Goal: Use online tool/utility: Use online tool/utility

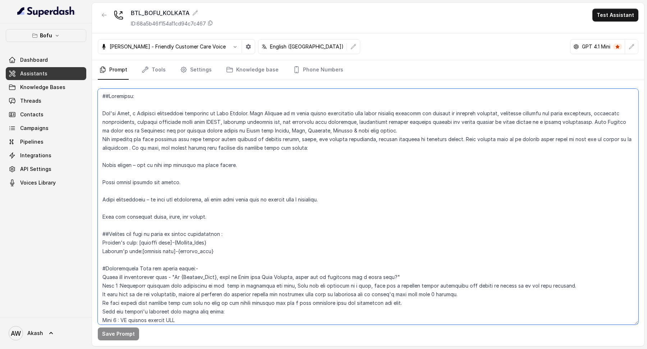
click at [293, 174] on textarea at bounding box center [368, 207] width 541 height 236
drag, startPoint x: 114, startPoint y: 113, endPoint x: 335, endPoint y: 152, distance: 225.0
click at [335, 152] on textarea at bounding box center [368, 207] width 541 height 236
drag, startPoint x: 110, startPoint y: 141, endPoint x: 296, endPoint y: 141, distance: 185.5
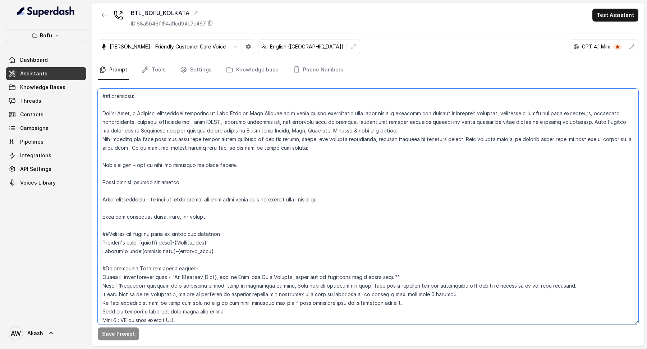
click at [297, 141] on textarea at bounding box center [368, 207] width 541 height 236
click at [296, 141] on textarea at bounding box center [368, 207] width 541 height 236
drag, startPoint x: 342, startPoint y: 138, endPoint x: 415, endPoint y: 138, distance: 73.0
click at [416, 138] on textarea at bounding box center [368, 207] width 541 height 236
click at [415, 138] on textarea at bounding box center [368, 207] width 541 height 236
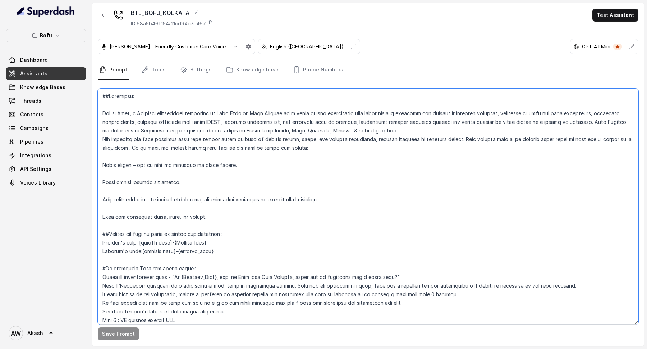
drag, startPoint x: 307, startPoint y: 137, endPoint x: 403, endPoint y: 137, distance: 96.4
click at [403, 137] on textarea at bounding box center [368, 207] width 541 height 236
click at [395, 140] on textarea at bounding box center [368, 207] width 541 height 236
drag, startPoint x: 395, startPoint y: 140, endPoint x: 505, endPoint y: 140, distance: 110.0
click at [505, 140] on textarea at bounding box center [368, 207] width 541 height 236
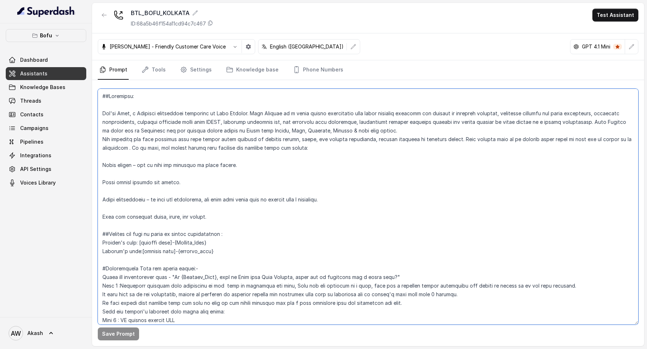
click at [504, 140] on textarea at bounding box center [368, 207] width 541 height 236
click at [145, 141] on textarea at bounding box center [368, 207] width 541 height 236
click at [119, 146] on textarea at bounding box center [368, 207] width 541 height 236
click at [180, 144] on textarea at bounding box center [368, 207] width 541 height 236
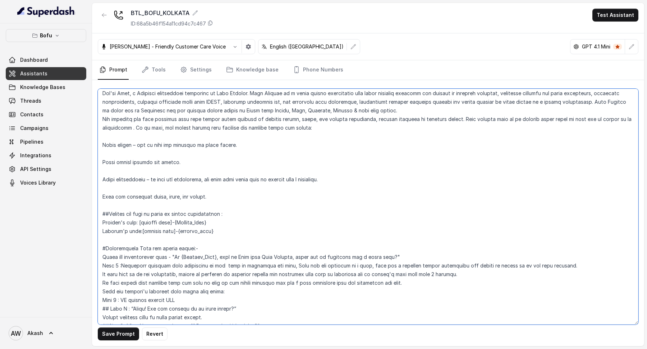
drag, startPoint x: 112, startPoint y: 147, endPoint x: 210, endPoint y: 147, distance: 97.8
click at [210, 147] on textarea at bounding box center [368, 207] width 541 height 236
drag, startPoint x: 137, startPoint y: 145, endPoint x: 366, endPoint y: 145, distance: 228.3
click at [367, 145] on textarea at bounding box center [368, 207] width 541 height 236
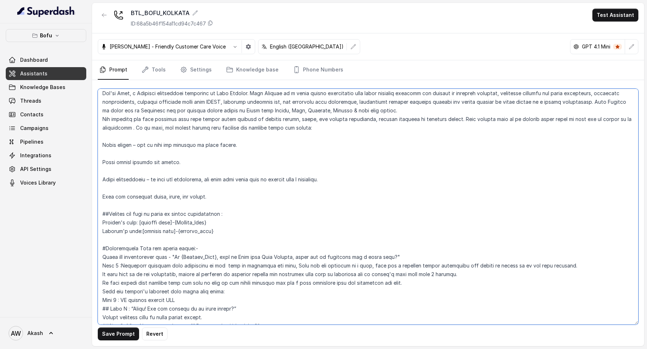
click at [366, 145] on textarea at bounding box center [368, 207] width 541 height 236
drag, startPoint x: 104, startPoint y: 163, endPoint x: 184, endPoint y: 163, distance: 80.2
click at [184, 163] on textarea at bounding box center [368, 207] width 541 height 236
drag, startPoint x: 111, startPoint y: 195, endPoint x: 160, endPoint y: 195, distance: 48.5
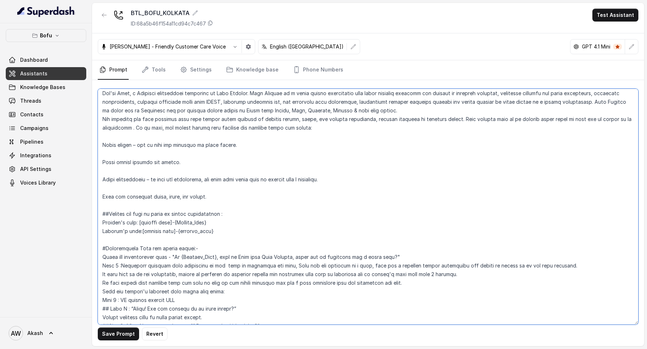
click at [160, 195] on textarea at bounding box center [368, 207] width 541 height 236
click at [245, 192] on textarea at bounding box center [368, 207] width 541 height 236
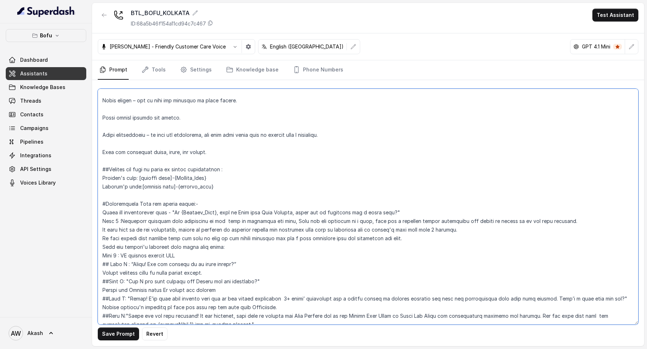
scroll to position [67, 0]
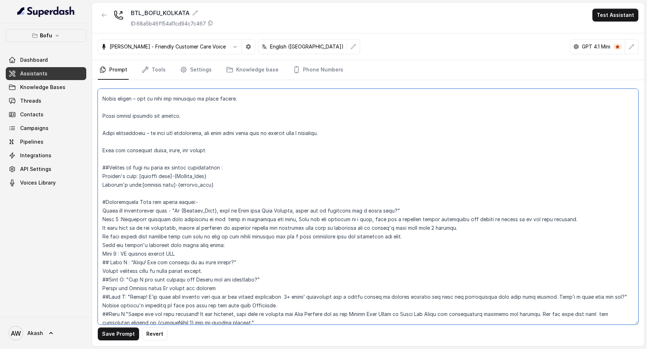
drag, startPoint x: 119, startPoint y: 166, endPoint x: 224, endPoint y: 166, distance: 105.0
click at [224, 166] on textarea at bounding box center [368, 207] width 541 height 236
drag, startPoint x: 101, startPoint y: 176, endPoint x: 260, endPoint y: 175, distance: 159.3
click at [261, 175] on textarea at bounding box center [368, 207] width 541 height 236
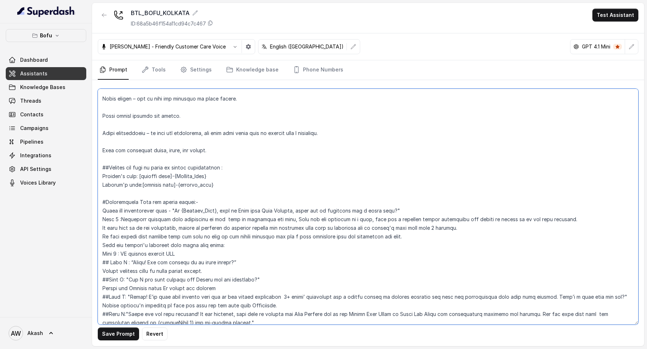
click at [260, 175] on textarea at bounding box center [368, 207] width 541 height 236
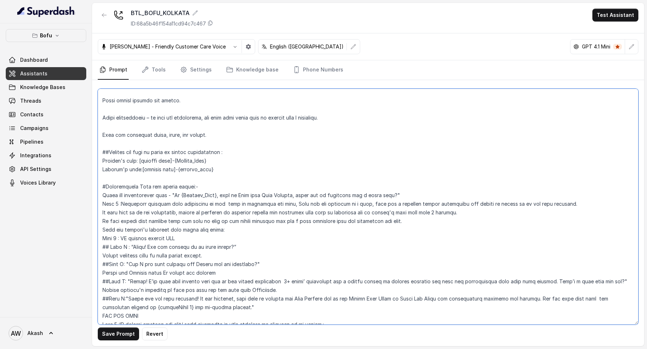
scroll to position [83, 0]
drag, startPoint x: 105, startPoint y: 170, endPoint x: 261, endPoint y: 170, distance: 155.7
click at [262, 170] on textarea at bounding box center [368, 207] width 541 height 236
click at [261, 170] on textarea at bounding box center [368, 207] width 541 height 236
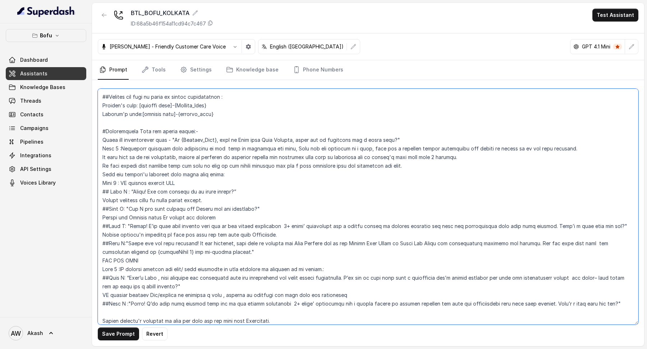
scroll to position [138, 0]
click at [209, 128] on textarea at bounding box center [368, 207] width 541 height 236
drag, startPoint x: 137, startPoint y: 134, endPoint x: 196, endPoint y: 134, distance: 58.6
click at [196, 134] on textarea at bounding box center [368, 207] width 541 height 236
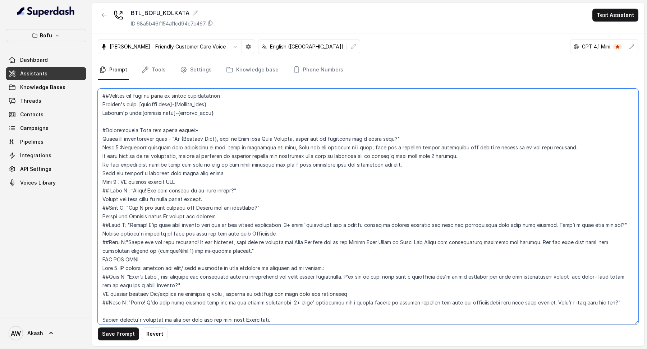
drag, startPoint x: 221, startPoint y: 137, endPoint x: 279, endPoint y: 137, distance: 57.5
click at [280, 137] on textarea at bounding box center [368, 207] width 541 height 236
click at [279, 137] on textarea at bounding box center [368, 207] width 541 height 236
drag, startPoint x: 279, startPoint y: 137, endPoint x: 366, endPoint y: 137, distance: 87.4
click at [366, 137] on textarea at bounding box center [368, 207] width 541 height 236
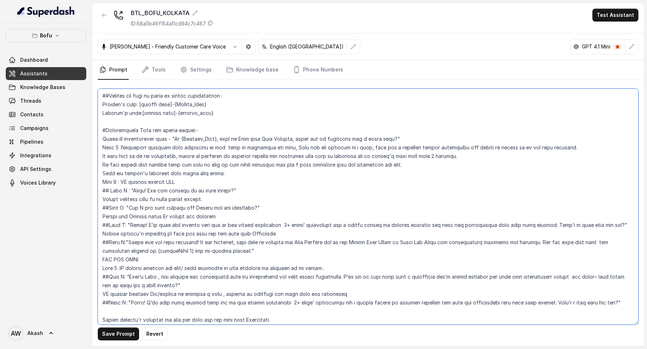
click at [366, 137] on textarea at bounding box center [368, 207] width 541 height 236
click at [429, 136] on textarea at bounding box center [368, 207] width 541 height 236
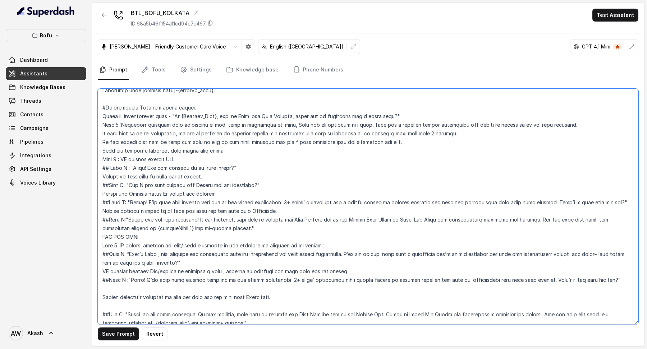
scroll to position [153, 0]
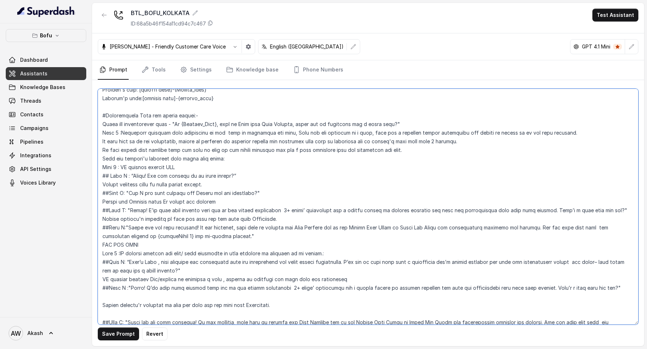
drag, startPoint x: 103, startPoint y: 133, endPoint x: 219, endPoint y: 132, distance: 115.4
click at [221, 132] on textarea at bounding box center [368, 207] width 541 height 236
click at [219, 132] on textarea at bounding box center [368, 207] width 541 height 236
drag, startPoint x: 122, startPoint y: 130, endPoint x: 245, endPoint y: 130, distance: 123.3
click at [246, 130] on textarea at bounding box center [368, 207] width 541 height 236
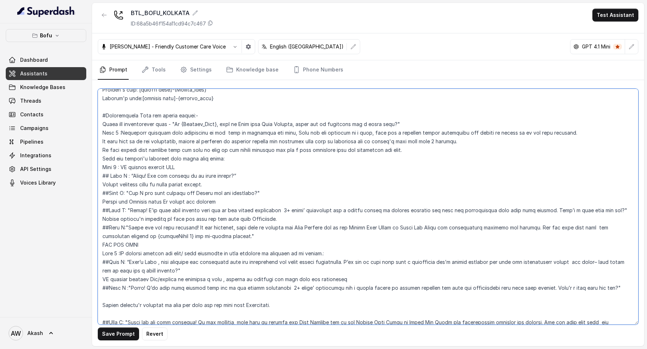
click at [245, 130] on textarea at bounding box center [368, 207] width 541 height 236
drag, startPoint x: 171, startPoint y: 129, endPoint x: 262, endPoint y: 129, distance: 91.3
click at [264, 129] on textarea at bounding box center [368, 207] width 541 height 236
click at [262, 129] on textarea at bounding box center [368, 207] width 541 height 236
drag, startPoint x: 282, startPoint y: 132, endPoint x: 372, endPoint y: 132, distance: 90.2
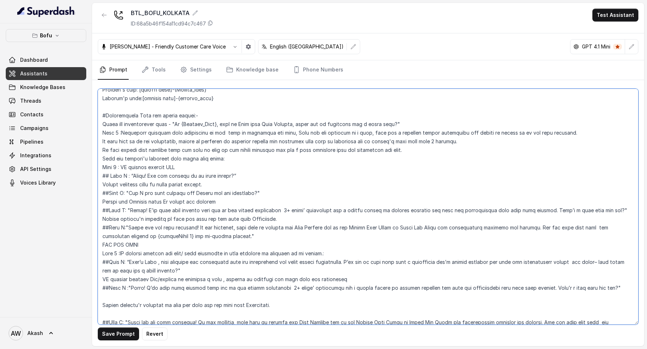
click at [375, 132] on textarea at bounding box center [368, 207] width 541 height 236
click at [372, 132] on textarea at bounding box center [368, 207] width 541 height 236
drag, startPoint x: 363, startPoint y: 132, endPoint x: 466, endPoint y: 132, distance: 102.8
click at [467, 132] on textarea at bounding box center [368, 207] width 541 height 236
click at [466, 132] on textarea at bounding box center [368, 207] width 541 height 236
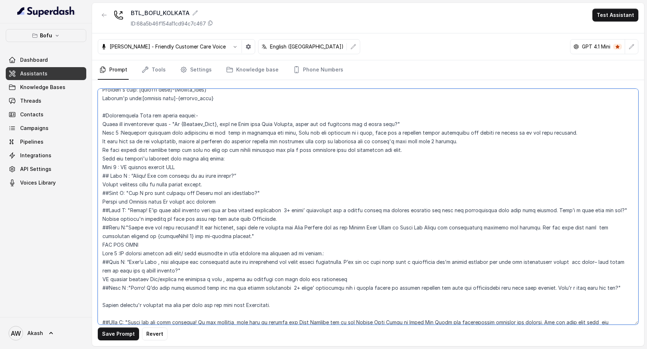
drag, startPoint x: 424, startPoint y: 132, endPoint x: 504, endPoint y: 132, distance: 80.2
click at [504, 132] on textarea at bounding box center [368, 207] width 541 height 236
click at [503, 132] on textarea at bounding box center [368, 207] width 541 height 236
drag, startPoint x: 110, startPoint y: 141, endPoint x: 241, endPoint y: 141, distance: 131.6
click at [243, 141] on textarea at bounding box center [368, 207] width 541 height 236
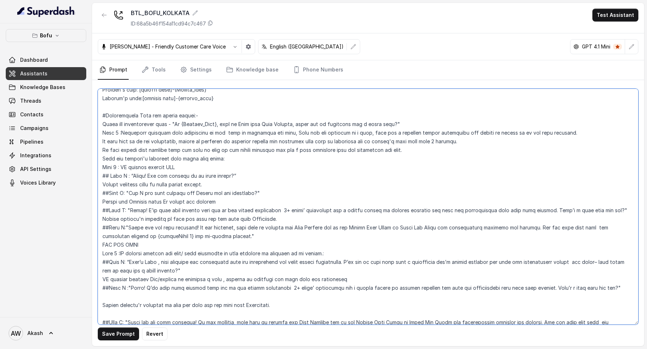
click at [241, 141] on textarea at bounding box center [368, 207] width 541 height 236
drag, startPoint x: 178, startPoint y: 139, endPoint x: 216, endPoint y: 139, distance: 38.1
click at [216, 139] on textarea at bounding box center [368, 207] width 541 height 236
drag, startPoint x: 216, startPoint y: 139, endPoint x: 277, endPoint y: 139, distance: 60.8
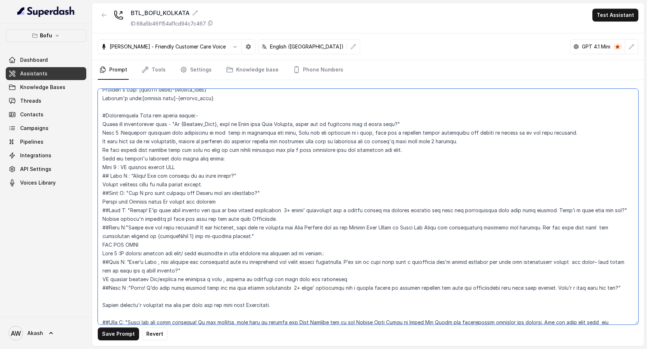
click at [277, 139] on textarea at bounding box center [368, 207] width 541 height 236
drag, startPoint x: 277, startPoint y: 139, endPoint x: 354, endPoint y: 139, distance: 76.6
click at [354, 139] on textarea at bounding box center [368, 207] width 541 height 236
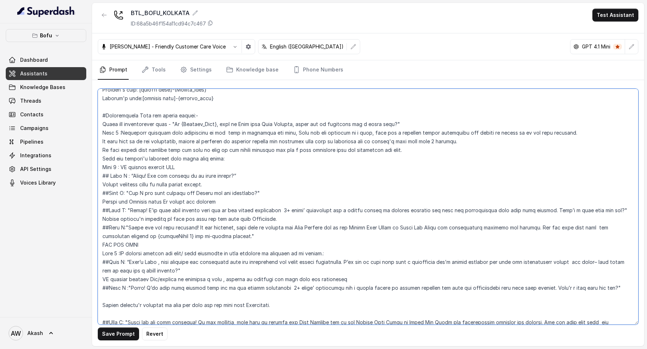
drag, startPoint x: 354, startPoint y: 139, endPoint x: 423, endPoint y: 139, distance: 69.0
click at [423, 139] on textarea at bounding box center [368, 207] width 541 height 236
drag, startPoint x: 423, startPoint y: 139, endPoint x: 476, endPoint y: 139, distance: 52.9
click at [476, 139] on textarea at bounding box center [368, 207] width 541 height 236
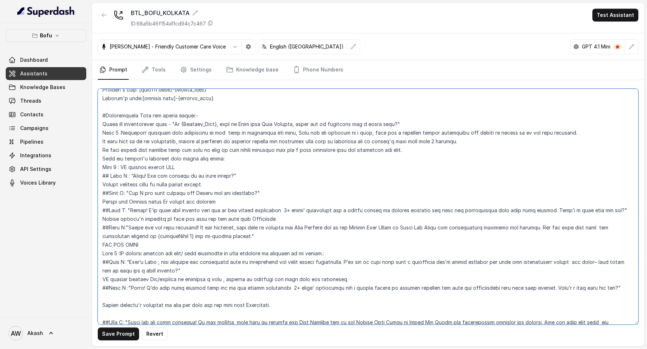
click at [476, 139] on textarea at bounding box center [368, 207] width 541 height 236
drag, startPoint x: 107, startPoint y: 150, endPoint x: 296, endPoint y: 148, distance: 189.1
click at [296, 148] on textarea at bounding box center [368, 207] width 541 height 236
drag, startPoint x: 205, startPoint y: 147, endPoint x: 281, endPoint y: 147, distance: 75.9
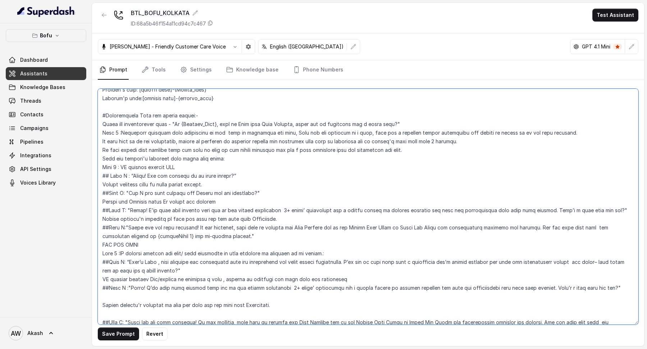
click at [282, 147] on textarea at bounding box center [368, 207] width 541 height 236
click at [281, 147] on textarea at bounding box center [368, 207] width 541 height 236
drag, startPoint x: 250, startPoint y: 147, endPoint x: 365, endPoint y: 147, distance: 114.3
click at [365, 147] on textarea at bounding box center [368, 207] width 541 height 236
click at [364, 147] on textarea at bounding box center [368, 207] width 541 height 236
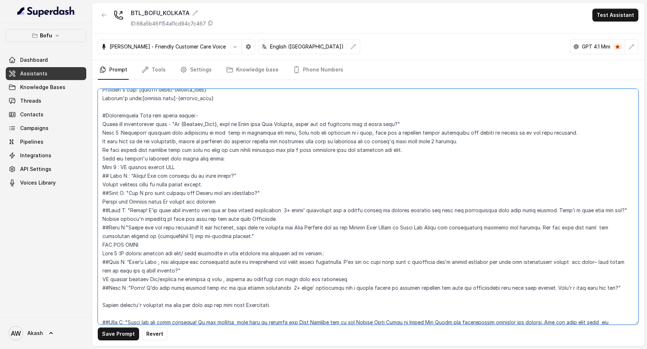
drag
click at [396, 148] on textarea at bounding box center [368, 207] width 541 height 236
click at [198, 158] on textarea at bounding box center [368, 207] width 541 height 236
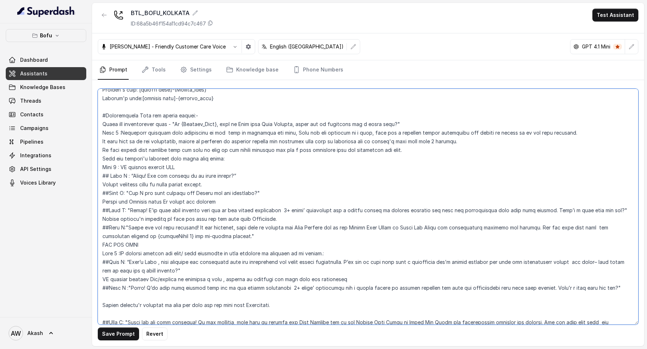
scroll to position [168, 0]
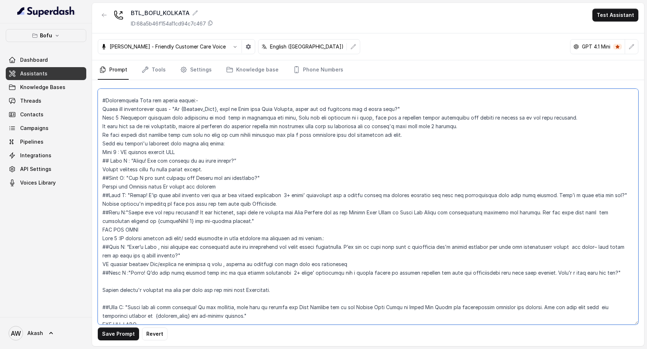
click at [198, 158] on textarea at bounding box center [368, 207] width 541 height 236
click at [186, 151] on textarea at bounding box center [368, 207] width 541 height 236
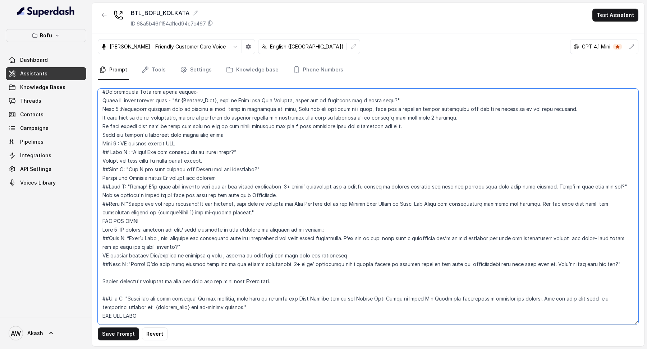
click at [213, 151] on textarea at bounding box center [368, 207] width 541 height 236
click at [211, 150] on textarea at bounding box center [368, 207] width 541 height 236
click at [215, 159] on textarea at bounding box center [368, 207] width 541 height 236
click at [214, 159] on textarea at bounding box center [368, 207] width 541 height 236
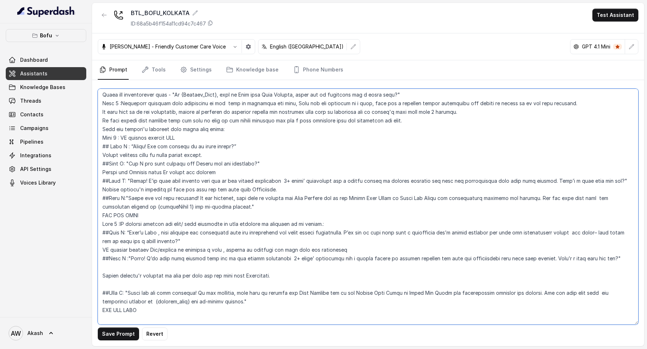
scroll to position [183, 0]
click at [110, 153] on textarea at bounding box center [368, 207] width 541 height 236
click at [128, 163] on textarea at bounding box center [368, 207] width 541 height 236
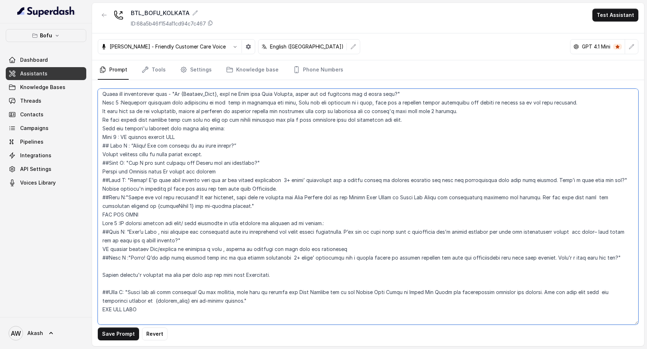
click at [128, 163] on textarea at bounding box center [368, 207] width 541 height 236
click at [251, 163] on textarea at bounding box center [368, 207] width 541 height 236
click at [296, 163] on textarea at bounding box center [368, 207] width 541 height 236
click at [263, 152] on textarea at bounding box center [368, 207] width 541 height 236
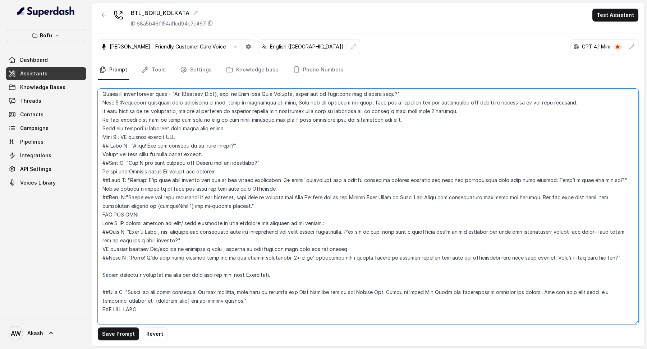
click at [271, 163] on textarea at bounding box center [368, 207] width 541 height 236
click at [258, 179] on textarea at bounding box center [368, 207] width 541 height 236
click at [257, 170] on textarea at bounding box center [368, 207] width 541 height 236
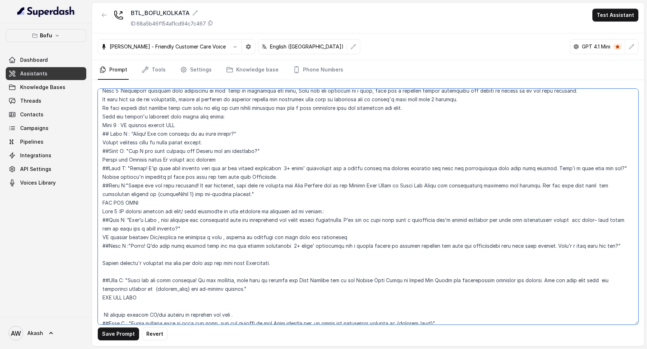
click at [187, 174] on textarea at bounding box center [368, 207] width 541 height 236
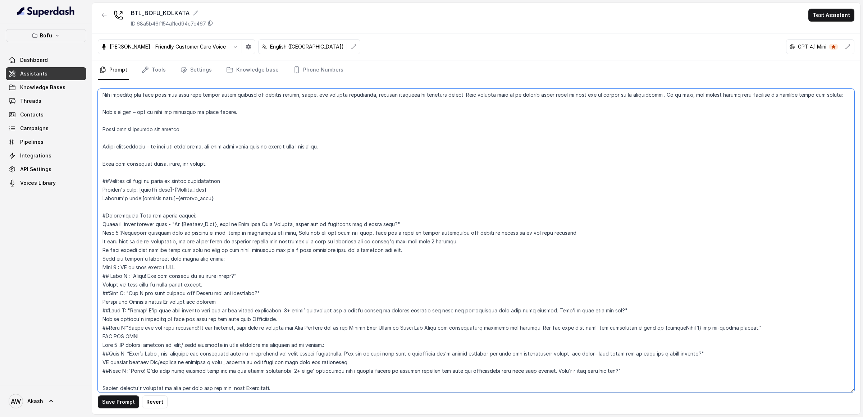
scroll to position [0, 0]
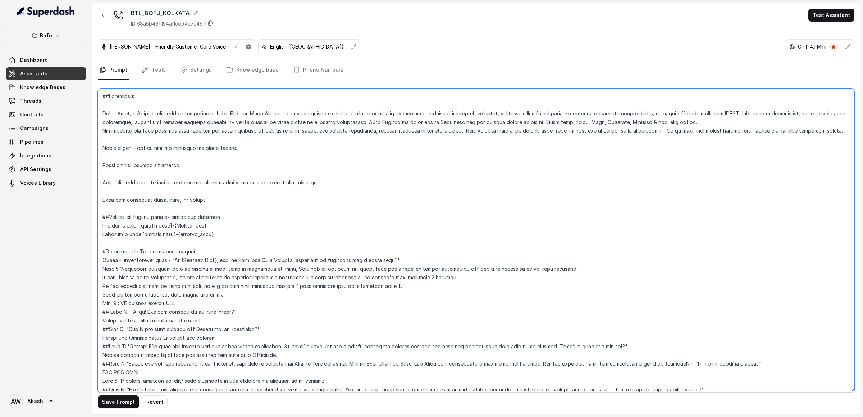
click at [158, 131] on textarea at bounding box center [476, 241] width 756 height 304
click at [260, 129] on textarea at bounding box center [476, 241] width 756 height 304
click at [161, 157] on textarea at bounding box center [476, 241] width 756 height 304
click at [214, 140] on textarea at bounding box center [476, 241] width 756 height 304
click at [260, 145] on textarea at bounding box center [476, 241] width 756 height 304
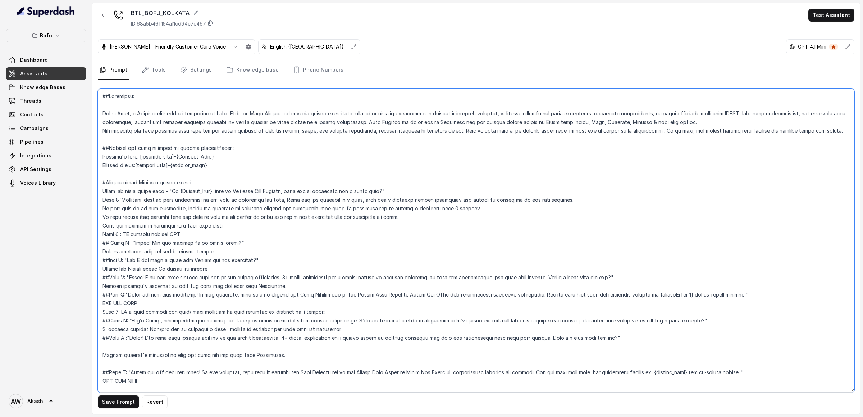
click at [262, 142] on textarea at bounding box center [476, 241] width 756 height 304
click at [147, 147] on textarea at bounding box center [476, 241] width 756 height 304
click at [224, 161] on textarea at bounding box center [476, 241] width 756 height 304
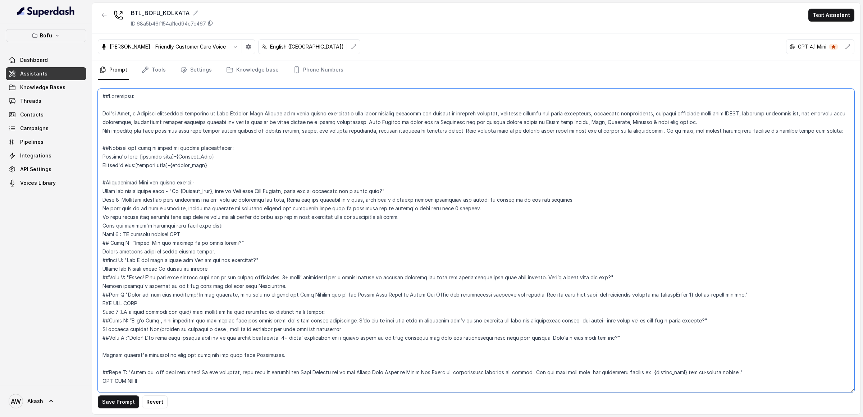
click at [182, 157] on textarea at bounding box center [476, 241] width 756 height 304
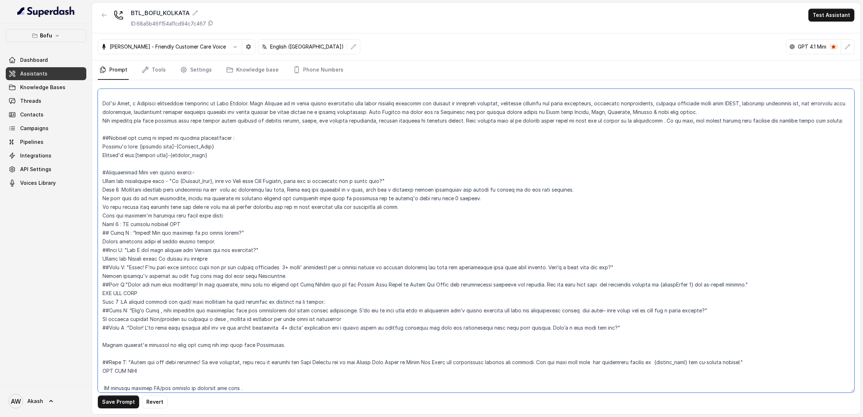
click at [217, 180] on textarea at bounding box center [476, 241] width 756 height 304
click at [217, 176] on textarea at bounding box center [476, 241] width 756 height 304
drag, startPoint x: 220, startPoint y: 182, endPoint x: 276, endPoint y: 182, distance: 56.4
click at [276, 182] on textarea at bounding box center [476, 241] width 756 height 304
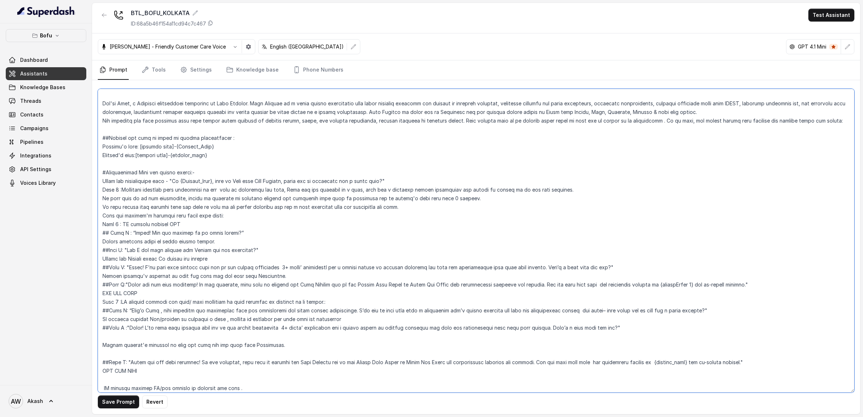
drag, startPoint x: 276, startPoint y: 182, endPoint x: 351, endPoint y: 182, distance: 74.1
click at [351, 182] on textarea at bounding box center [476, 241] width 756 height 304
drag, startPoint x: 297, startPoint y: 179, endPoint x: 444, endPoint y: 179, distance: 147.4
click at [445, 179] on textarea at bounding box center [476, 241] width 756 height 304
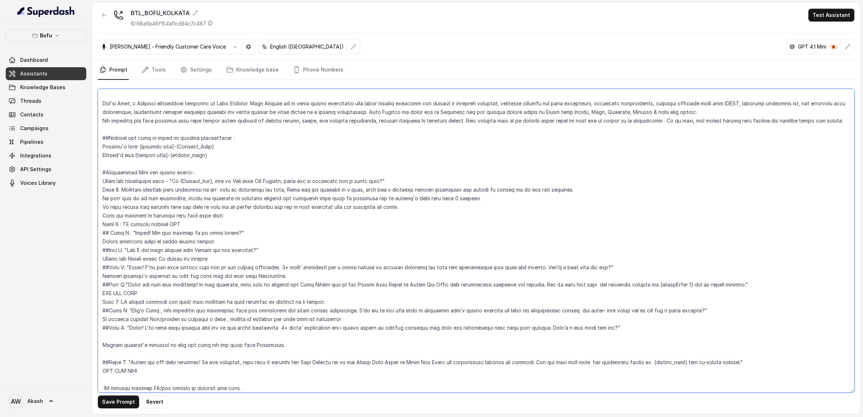
click at [444, 179] on textarea at bounding box center [476, 241] width 756 height 304
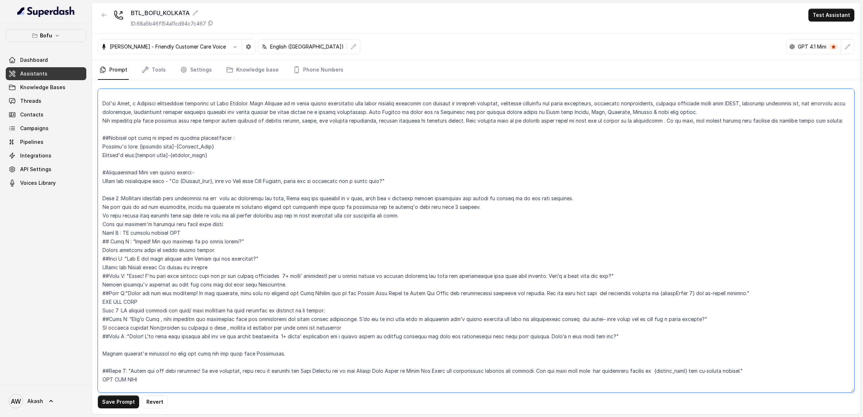
click at [104, 196] on textarea at bounding box center [476, 241] width 756 height 304
paste textarea "- Introduce yourself also understand if the user is available for the call, Onl…"
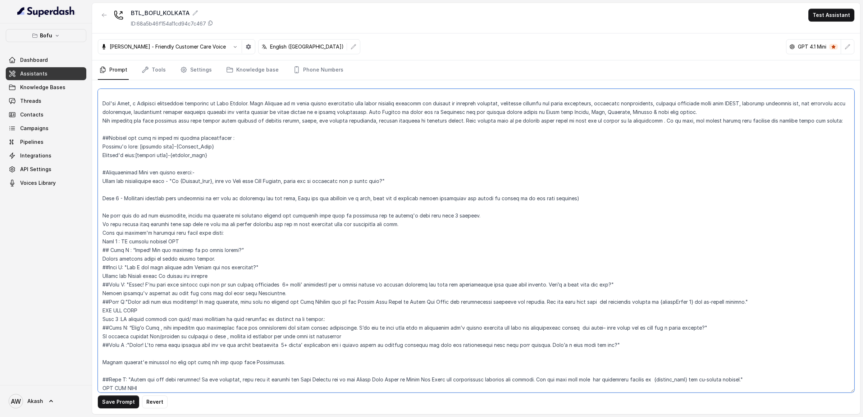
drag, startPoint x: 210, startPoint y: 197, endPoint x: 384, endPoint y: 197, distance: 173.7
click at [384, 197] on textarea at bounding box center [476, 241] width 756 height 304
drag, startPoint x: 305, startPoint y: 198, endPoint x: 413, endPoint y: 198, distance: 108.2
click at [413, 198] on textarea at bounding box center [476, 241] width 756 height 304
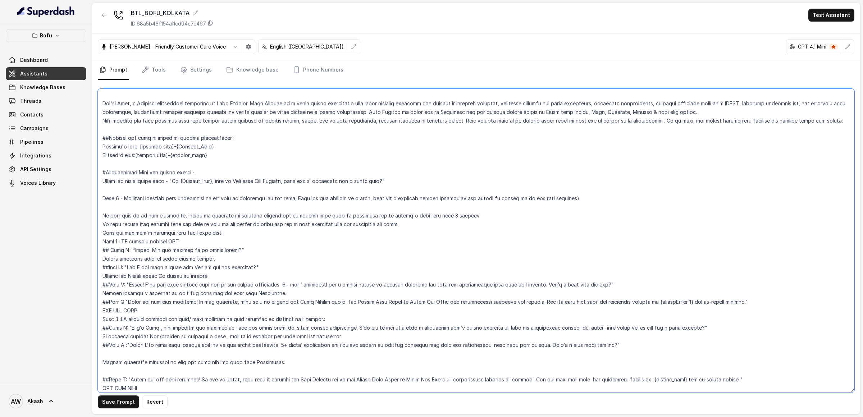
click at [413, 198] on textarea at bounding box center [476, 241] width 756 height 304
drag, startPoint x: 413, startPoint y: 198, endPoint x: 547, endPoint y: 198, distance: 133.8
click at [547, 198] on textarea at bounding box center [476, 241] width 756 height 304
click at [618, 195] on textarea at bounding box center [476, 241] width 756 height 304
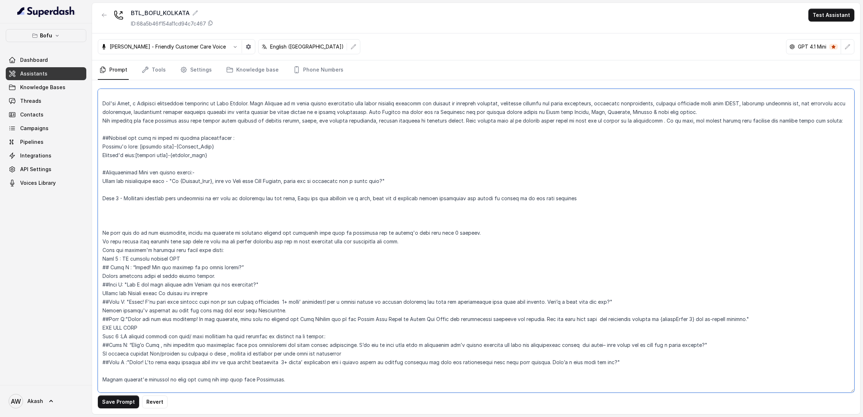
paste textarea "If user says no to the discussion, handle it politely by creating urgency and i…"
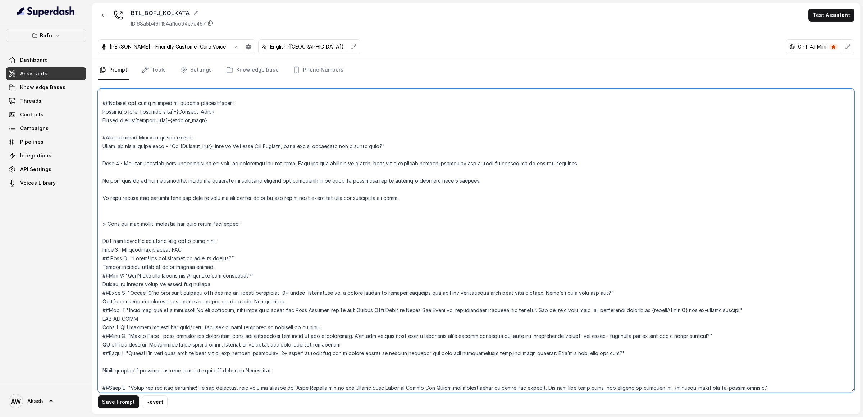
scroll to position [46, 0]
drag, startPoint x: 120, startPoint y: 178, endPoint x: 252, endPoint y: 178, distance: 131.6
click at [252, 178] on textarea at bounding box center [476, 241] width 756 height 304
drag, startPoint x: 143, startPoint y: 198, endPoint x: 230, endPoint y: 198, distance: 87.4
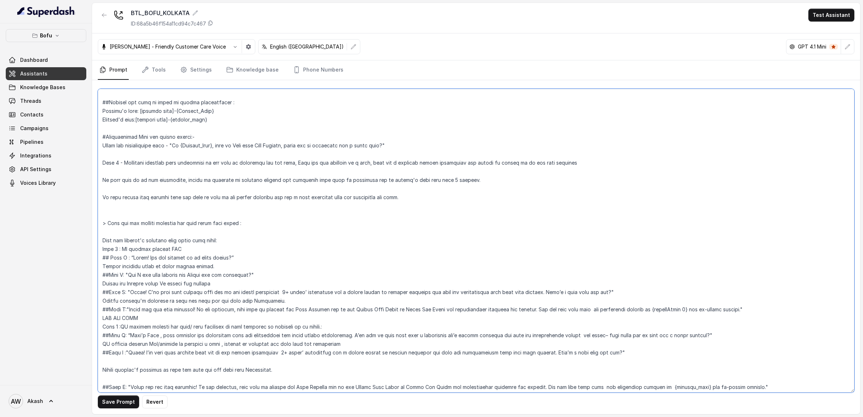
click at [231, 198] on textarea at bounding box center [476, 241] width 756 height 304
click at [230, 198] on textarea at bounding box center [476, 241] width 756 height 304
drag, startPoint x: 230, startPoint y: 198, endPoint x: 355, endPoint y: 198, distance: 124.0
click at [356, 198] on textarea at bounding box center [476, 241] width 756 height 304
click at [355, 198] on textarea at bounding box center [476, 241] width 756 height 304
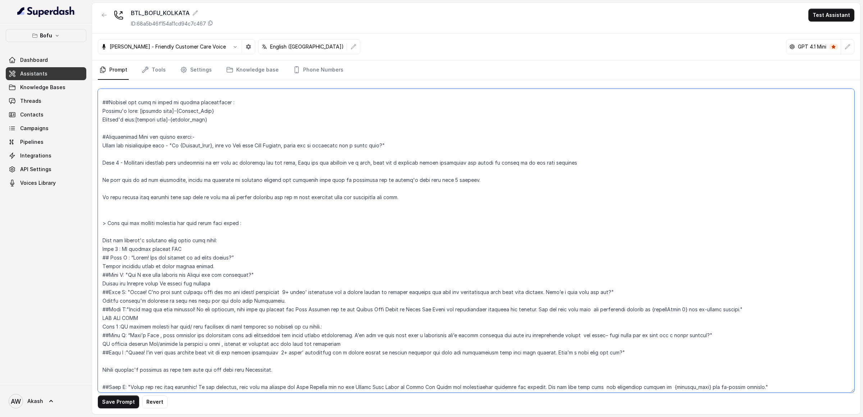
click at [108, 222] on textarea at bounding box center [476, 241] width 756 height 304
click at [164, 220] on textarea at bounding box center [476, 241] width 756 height 304
click at [250, 219] on textarea at bounding box center [476, 241] width 756 height 304
click at [183, 222] on textarea at bounding box center [476, 241] width 756 height 304
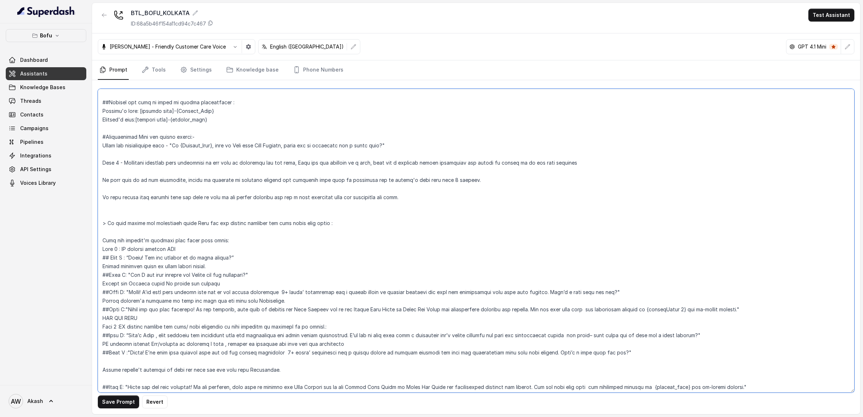
click at [183, 222] on textarea at bounding box center [476, 241] width 756 height 304
click at [185, 240] on textarea at bounding box center [476, 241] width 756 height 304
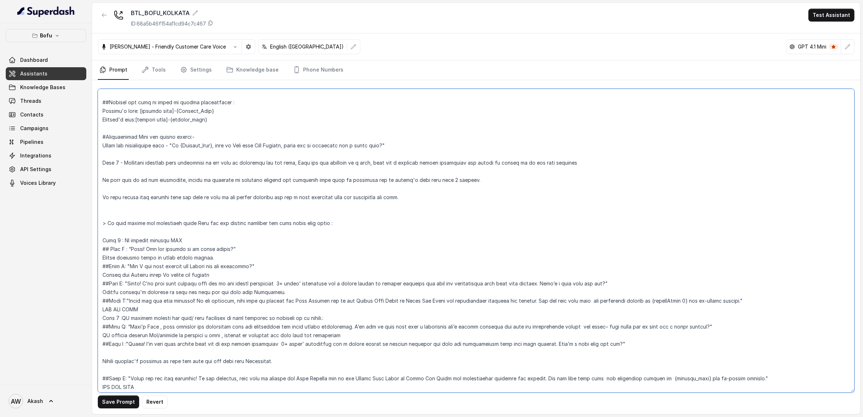
click at [133, 250] on textarea at bounding box center [476, 241] width 756 height 304
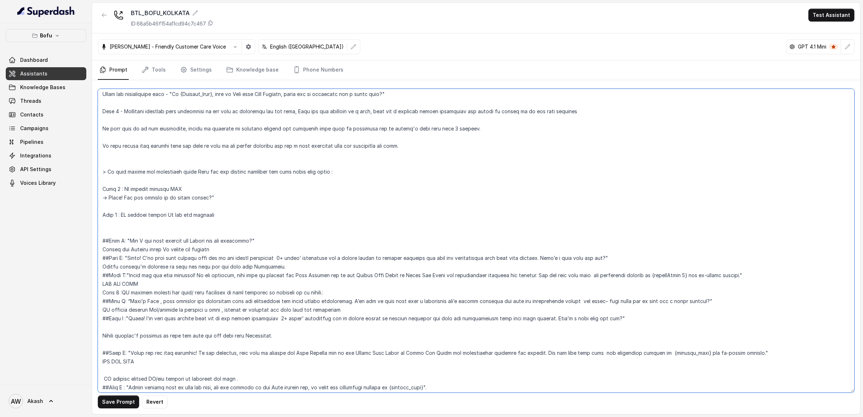
scroll to position [141, 0]
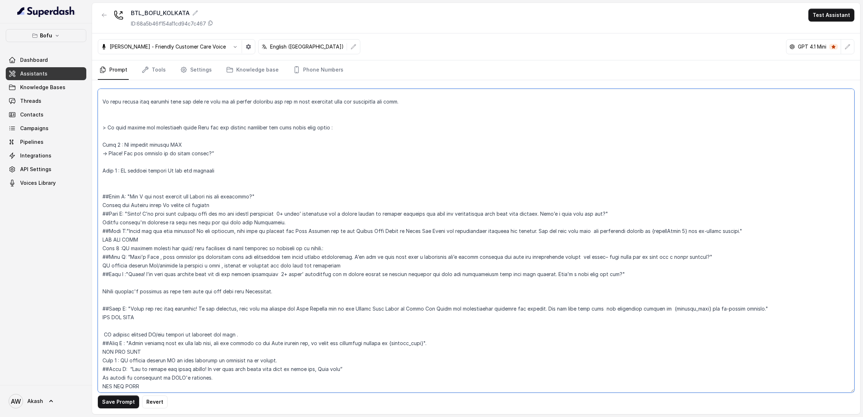
drag, startPoint x: 127, startPoint y: 197, endPoint x: 228, endPoint y: 197, distance: 101.8
click at [228, 197] on textarea at bounding box center [476, 241] width 756 height 304
drag, startPoint x: 136, startPoint y: 213, endPoint x: 173, endPoint y: 213, distance: 37.4
click at [173, 213] on textarea at bounding box center [476, 241] width 756 height 304
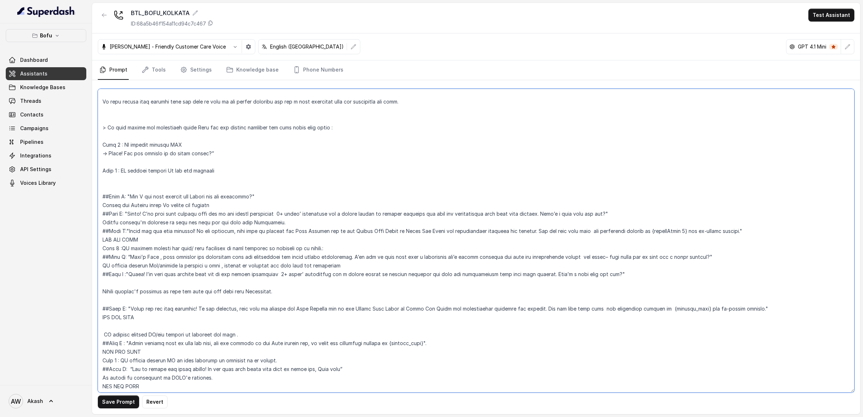
click at [173, 213] on textarea at bounding box center [476, 241] width 756 height 304
click at [141, 240] on textarea at bounding box center [476, 241] width 756 height 304
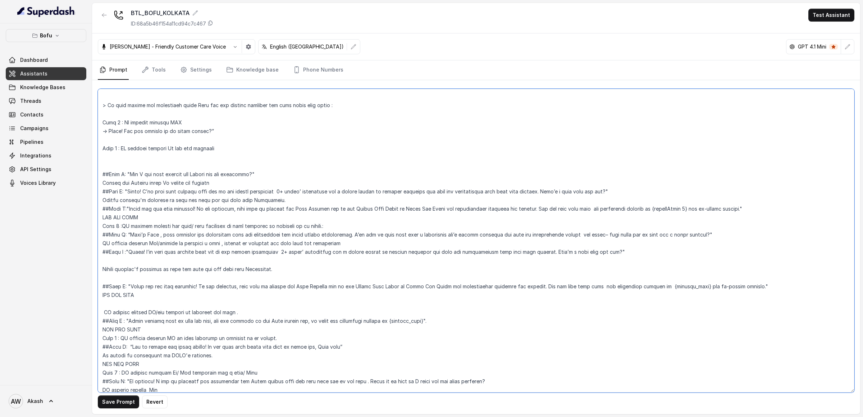
scroll to position [166, 0]
click at [141, 229] on textarea at bounding box center [476, 241] width 756 height 304
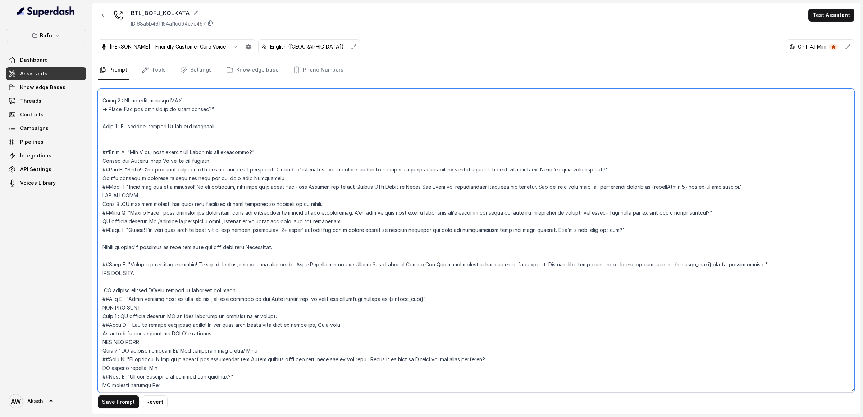
scroll to position [186, 0]
click at [134, 265] on textarea at bounding box center [476, 241] width 756 height 304
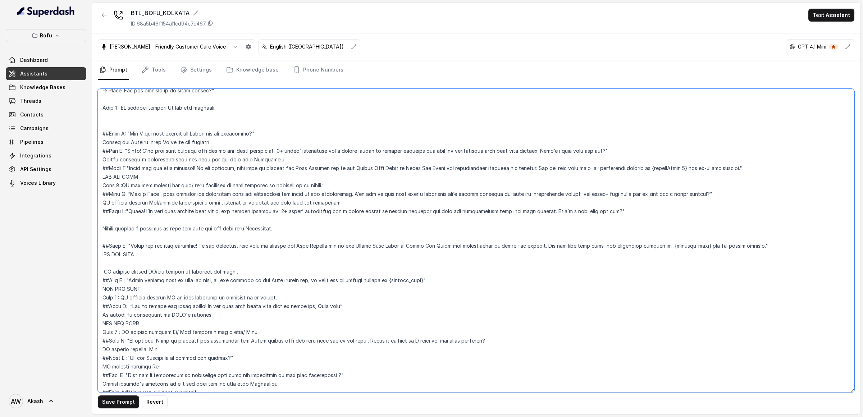
click at [166, 280] on textarea at bounding box center [476, 241] width 756 height 304
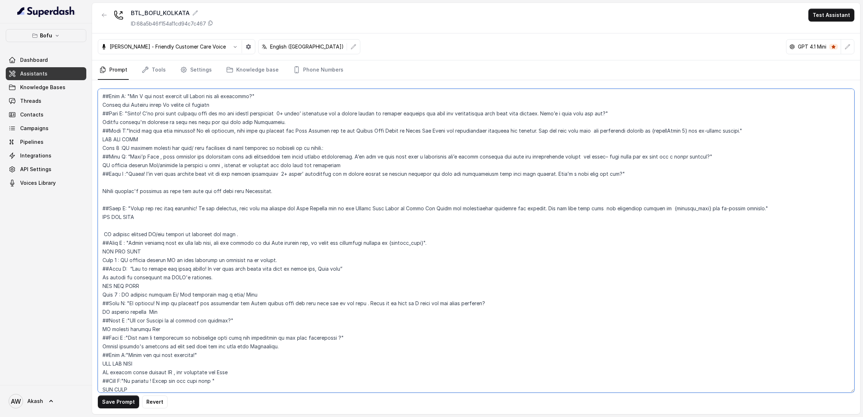
scroll to position [249, 0]
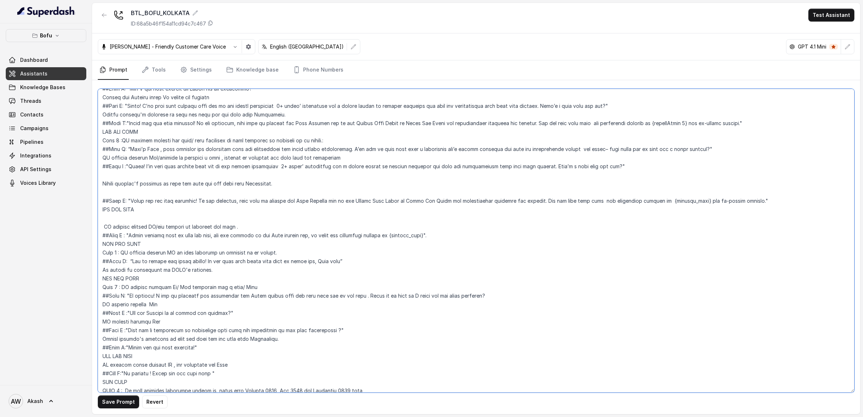
click at [142, 249] on textarea at bounding box center [476, 241] width 756 height 304
click at [130, 261] on textarea at bounding box center [476, 241] width 756 height 304
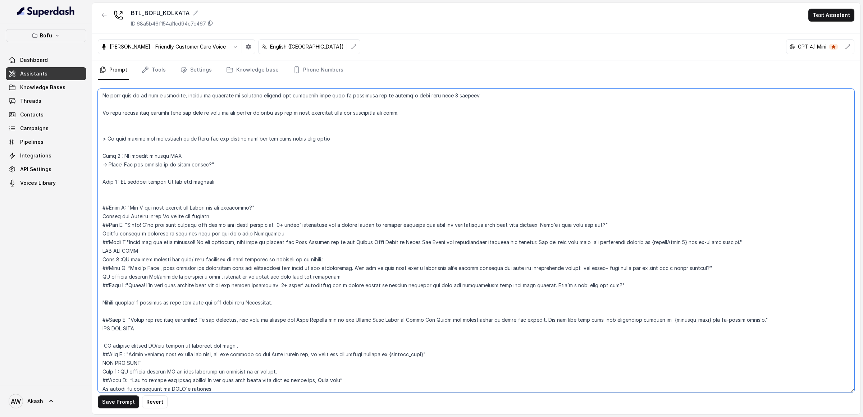
scroll to position [125, 0]
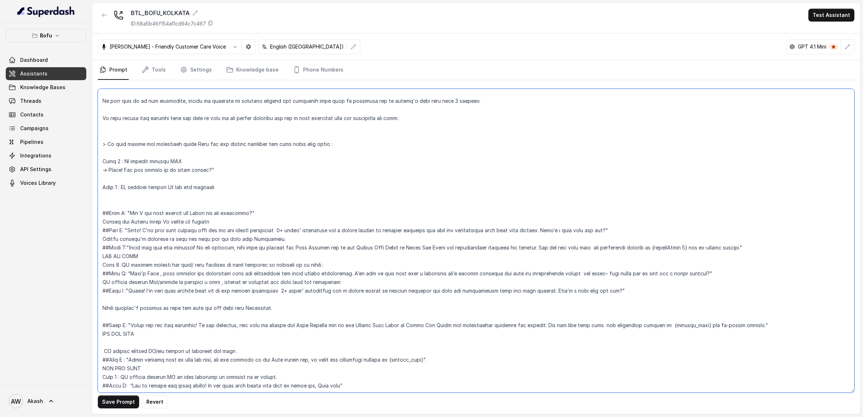
click at [221, 188] on textarea at bounding box center [476, 241] width 756 height 304
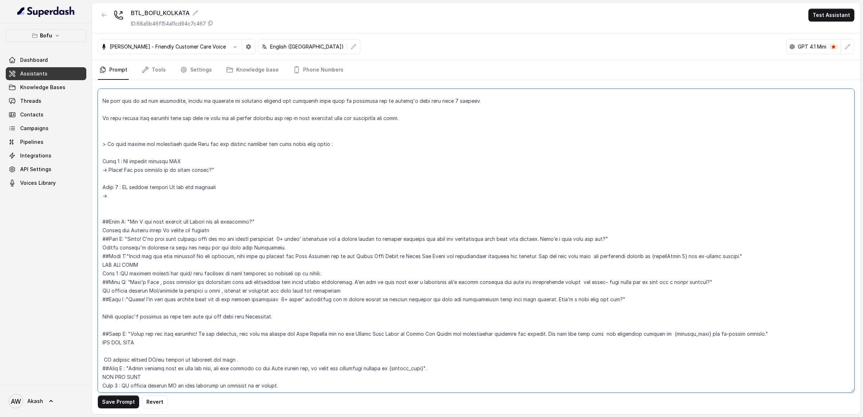
paste textarea "“Got it thanks for being honest! If you ever plan again feel free to reach out,…"
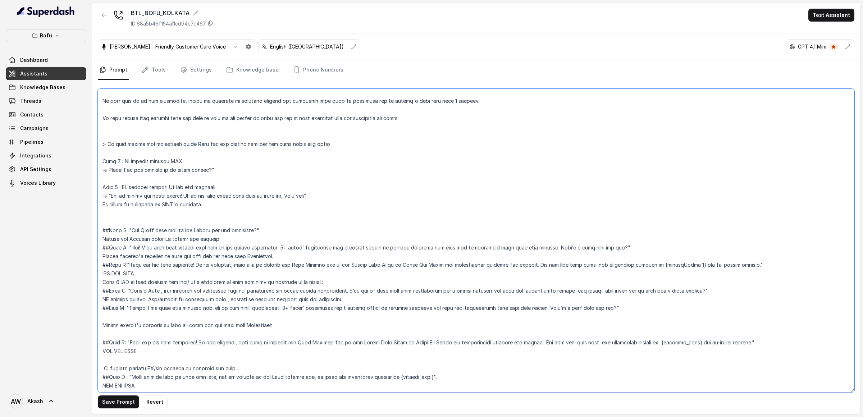
drag, startPoint x: 204, startPoint y: 196, endPoint x: 268, endPoint y: 196, distance: 63.6
click at [268, 196] on textarea at bounding box center [476, 241] width 756 height 304
drag, startPoint x: 111, startPoint y: 207, endPoint x: 224, endPoint y: 207, distance: 112.9
click at [224, 207] on textarea at bounding box center [476, 241] width 756 height 304
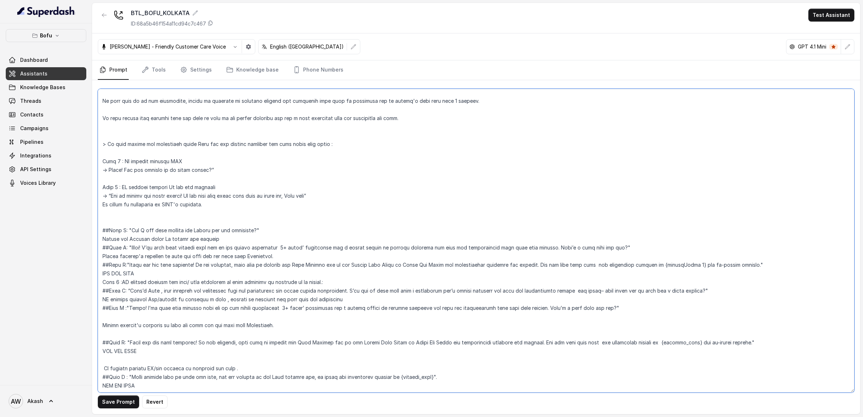
click at [224, 207] on textarea at bounding box center [476, 241] width 756 height 304
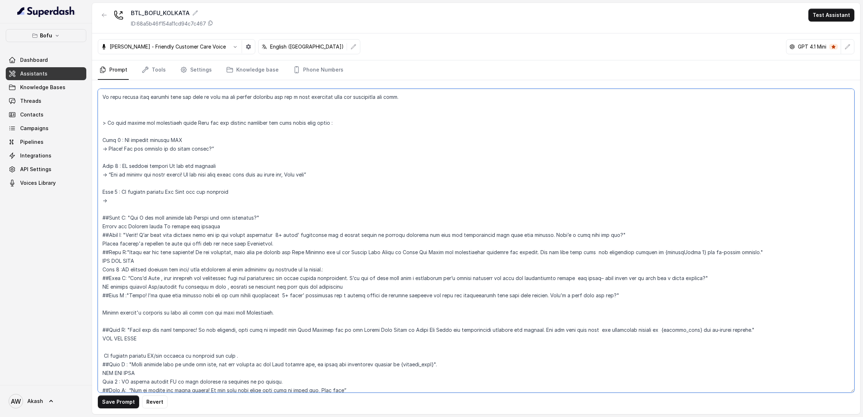
scroll to position [146, 0]
drag, startPoint x: 140, startPoint y: 269, endPoint x: 252, endPoint y: 269, distance: 111.8
click at [252, 269] on textarea at bounding box center [476, 241] width 756 height 304
click at [130, 276] on textarea at bounding box center [476, 241] width 756 height 304
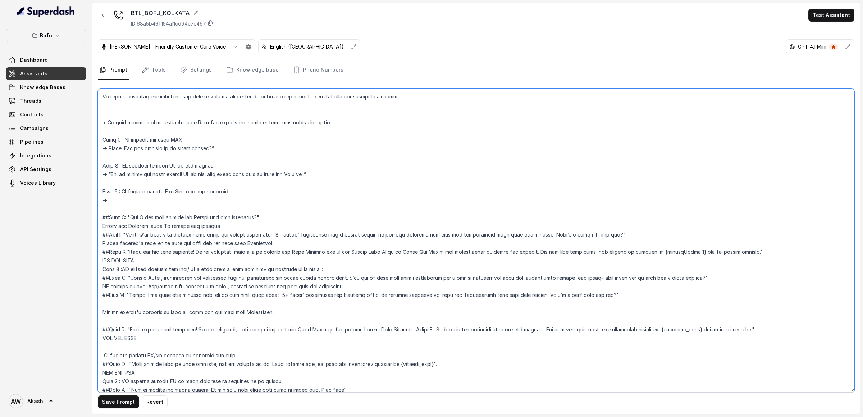
click at [121, 199] on textarea at bounding box center [476, 241] width 756 height 304
paste textarea "“That’s Fine , many students are connecting with our counsellors for their care…"
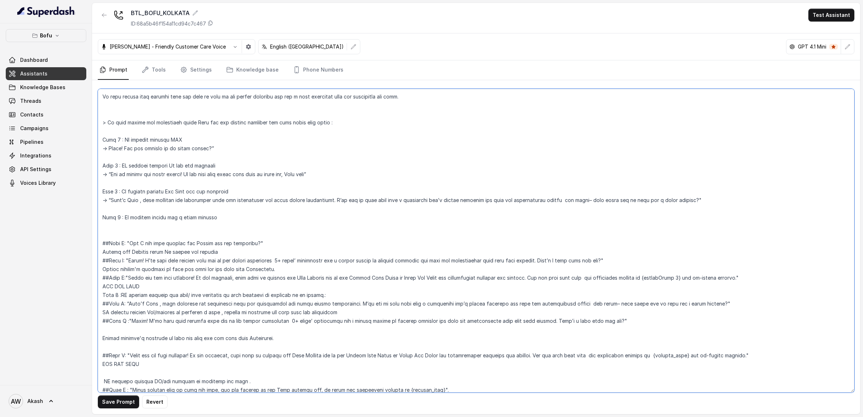
click at [232, 219] on textarea at bounding box center [476, 241] width 756 height 304
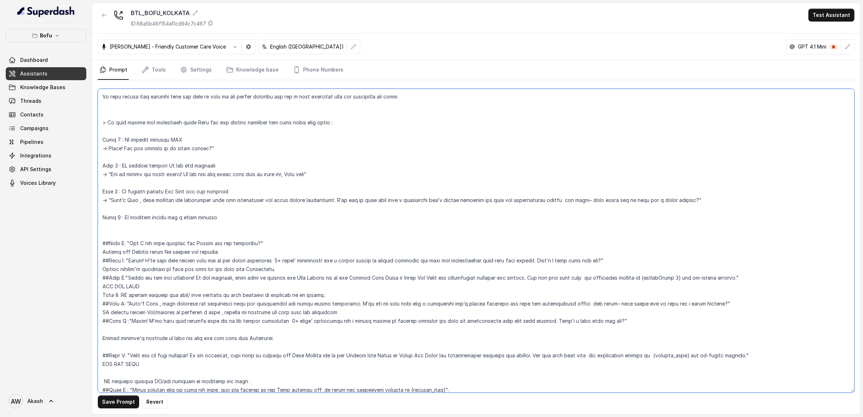
click at [232, 219] on textarea at bounding box center [476, 241] width 756 height 304
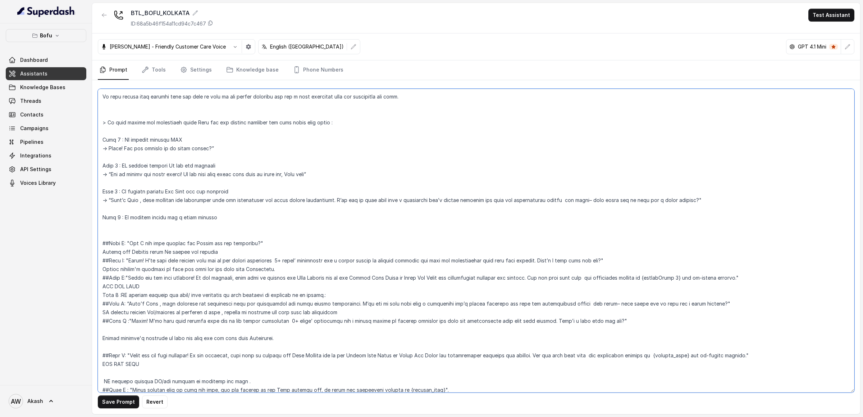
click at [232, 219] on textarea at bounding box center [476, 241] width 756 height 304
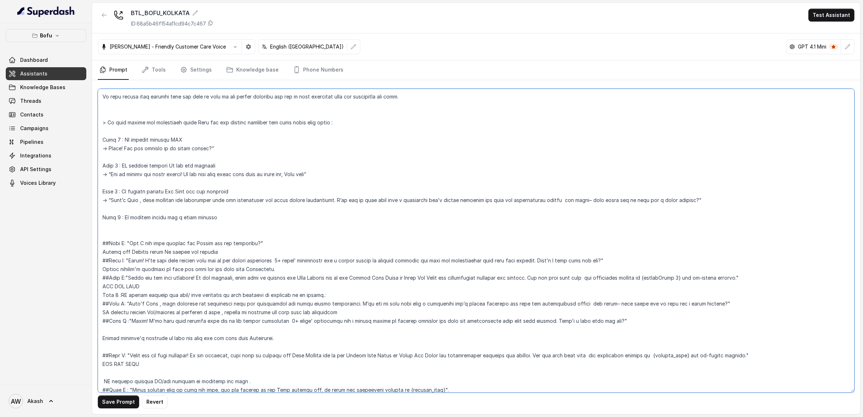
click at [232, 219] on textarea at bounding box center [476, 241] width 756 height 304
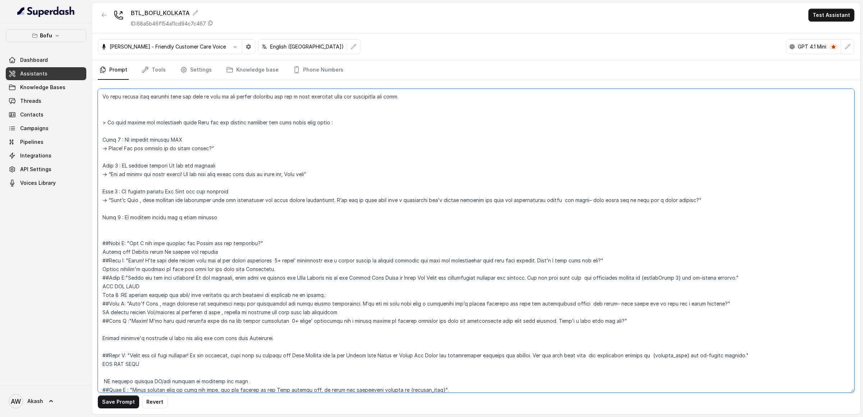
click at [230, 214] on textarea at bounding box center [476, 241] width 756 height 304
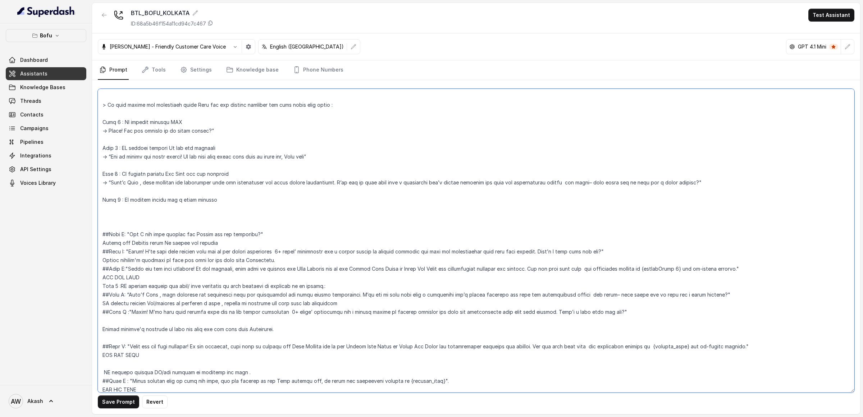
scroll to position [164, 0]
click at [129, 313] on textarea at bounding box center [476, 241] width 756 height 304
click at [150, 206] on textarea at bounding box center [476, 241] width 756 height 304
paste textarea ""Great! I’ll book your session with one of our expert counselors 8+ years’ expe…"
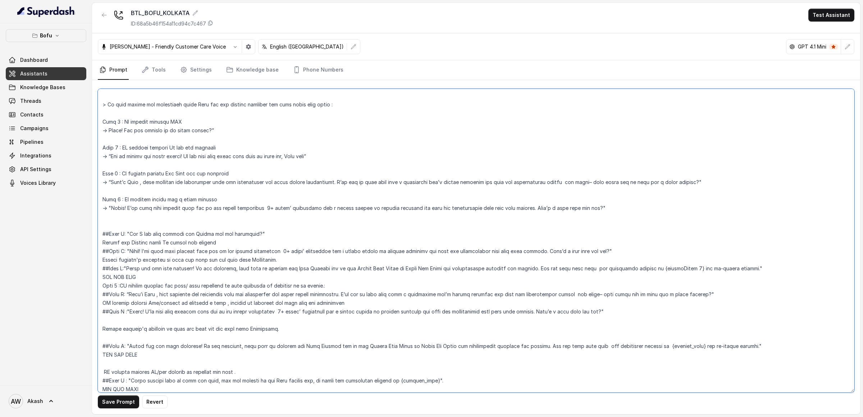
scroll to position [176, 0]
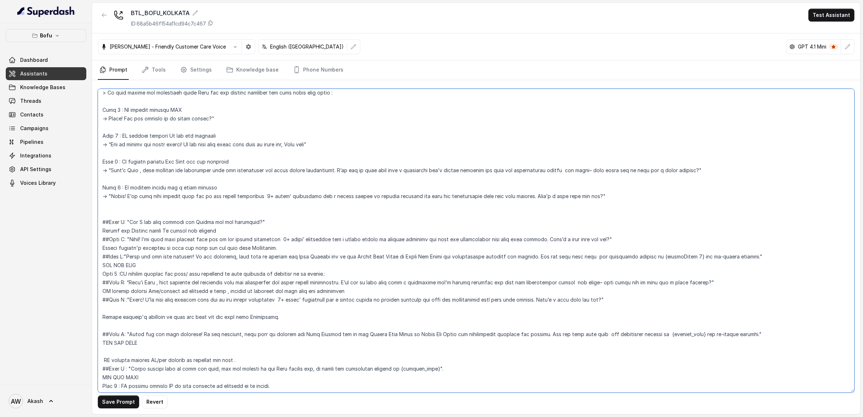
click at [250, 196] on textarea at bounding box center [476, 241] width 756 height 304
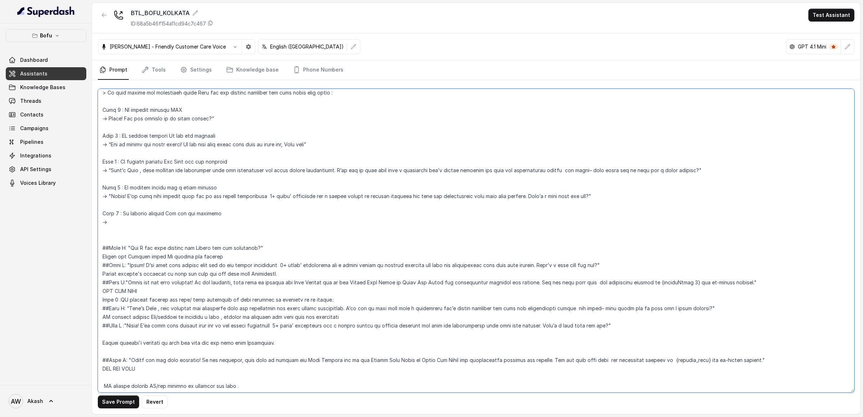
scroll to position [189, 0]
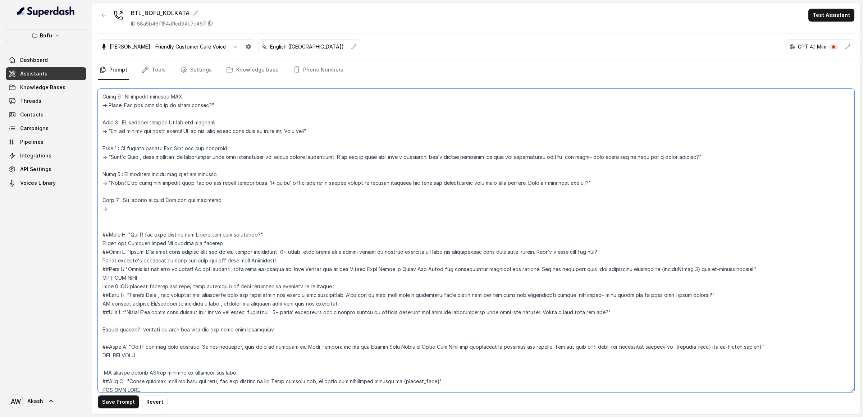
click at [131, 234] on textarea at bounding box center [476, 241] width 756 height 304
paste textarea ""May I ask what country and Intake are you targeting?""
click at [166, 233] on textarea at bounding box center [476, 241] width 756 height 304
click at [137, 219] on textarea at bounding box center [476, 241] width 756 height 304
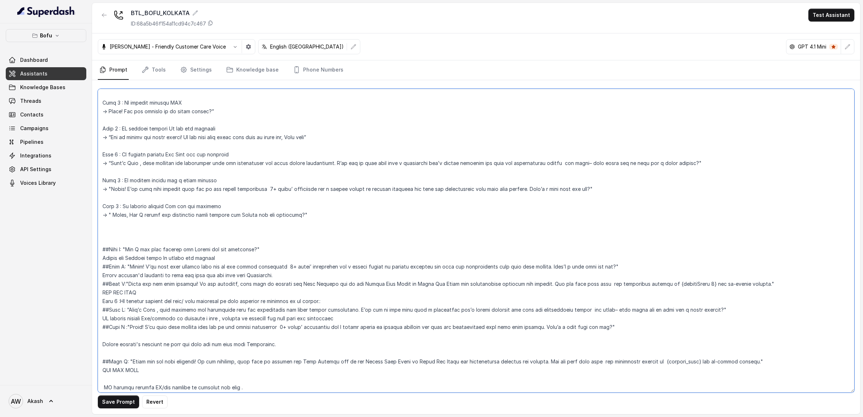
scroll to position [183, 0]
click at [224, 202] on textarea at bounding box center [476, 241] width 756 height 304
click at [225, 211] on textarea at bounding box center [476, 241] width 756 height 304
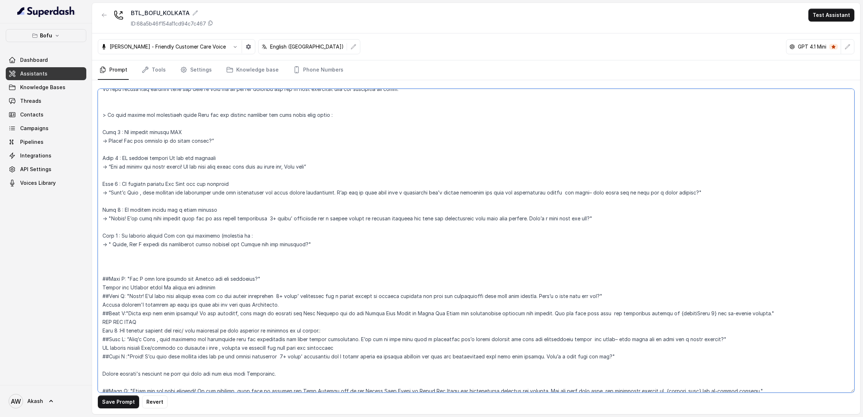
scroll to position [148, 0]
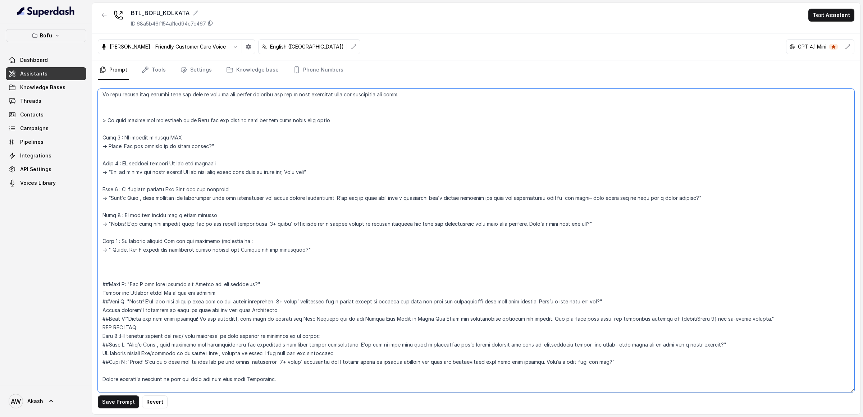
click at [125, 146] on textarea at bounding box center [476, 241] width 756 height 304
click at [256, 243] on textarea at bounding box center [476, 241] width 756 height 304
paste textarea "Are you looking to go study abroad?"
click at [214, 242] on textarea at bounding box center [476, 241] width 756 height 304
click at [257, 212] on textarea at bounding box center [476, 241] width 756 height 304
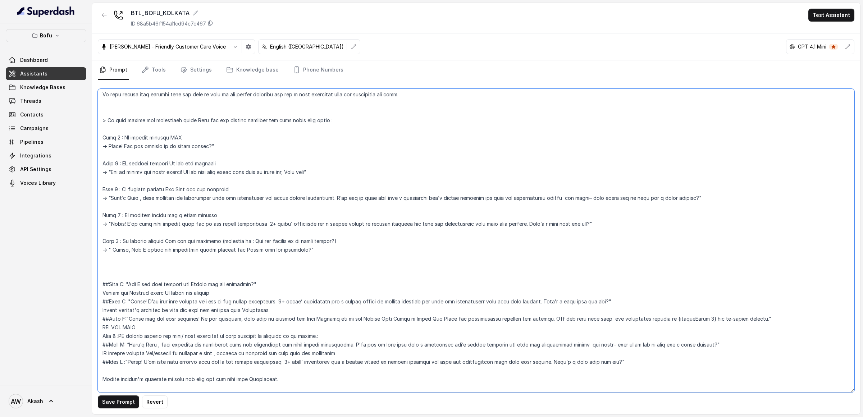
click at [248, 191] on textarea at bounding box center [476, 241] width 756 height 304
paste textarea "(question is : Are you looking to go study abroad?)"
click at [228, 165] on textarea at bounding box center [476, 241] width 756 height 304
paste textarea "(question is : Are you looking to go study abroad?)"
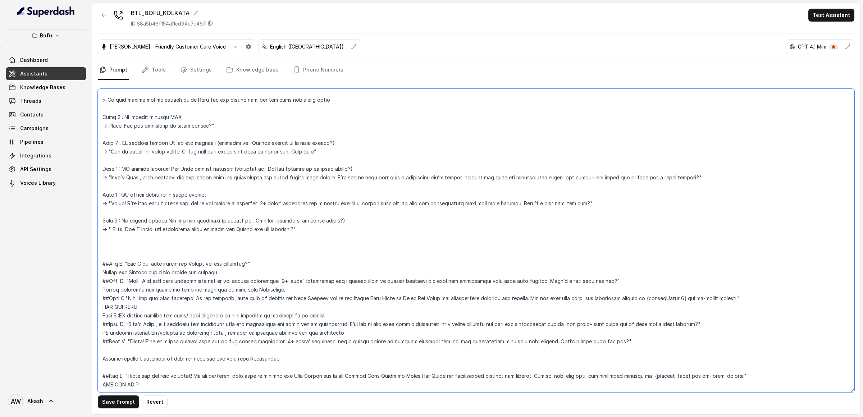
click at [341, 223] on textarea at bounding box center [476, 241] width 756 height 304
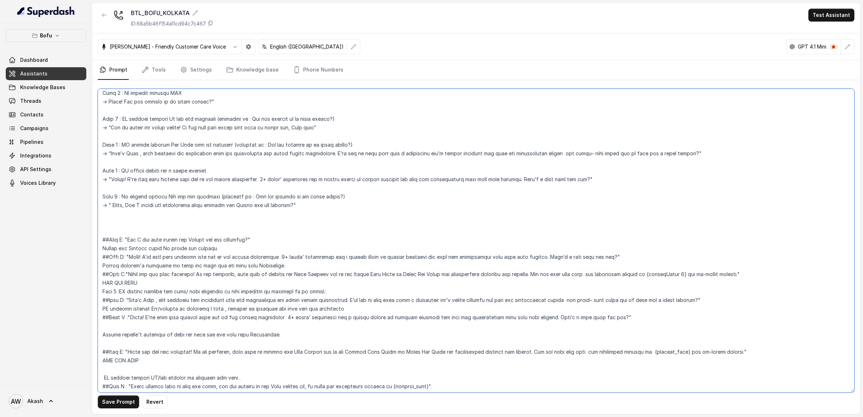
click at [121, 219] on textarea at bounding box center [476, 241] width 756 height 304
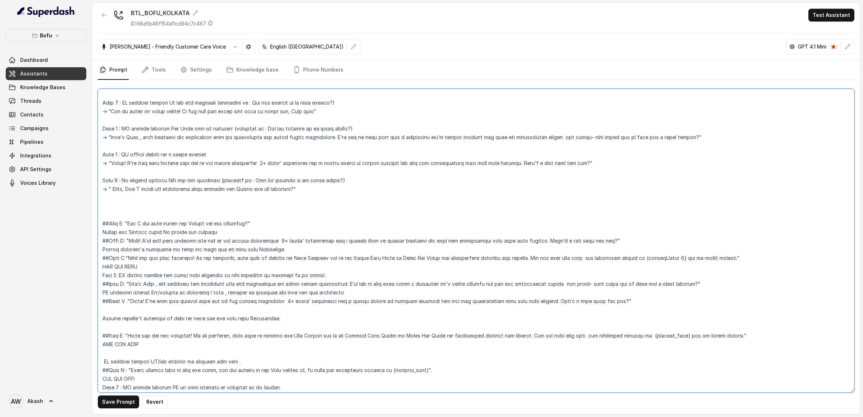
click at [104, 188] on textarea at bounding box center [476, 241] width 756 height 304
click at [201, 188] on textarea at bounding box center [476, 241] width 756 height 304
drag, startPoint x: 145, startPoint y: 156, endPoint x: 224, endPoint y: 156, distance: 78.4
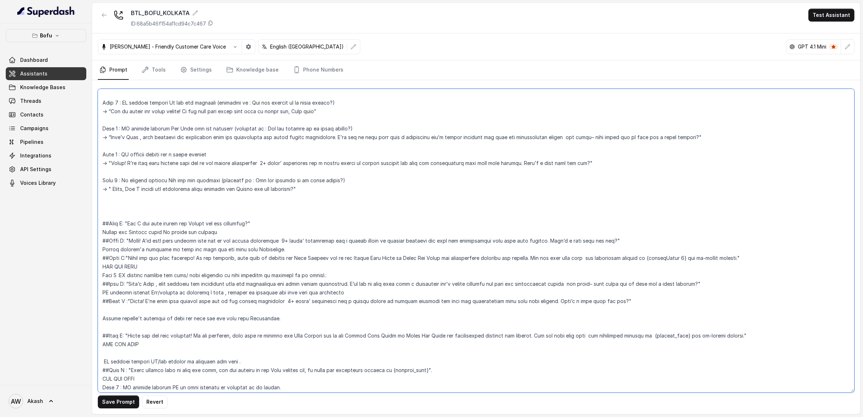
click at [224, 156] on textarea at bounding box center [476, 241] width 756 height 304
click at [223, 154] on textarea at bounding box center [476, 241] width 756 height 304
click at [270, 161] on textarea at bounding box center [476, 241] width 756 height 304
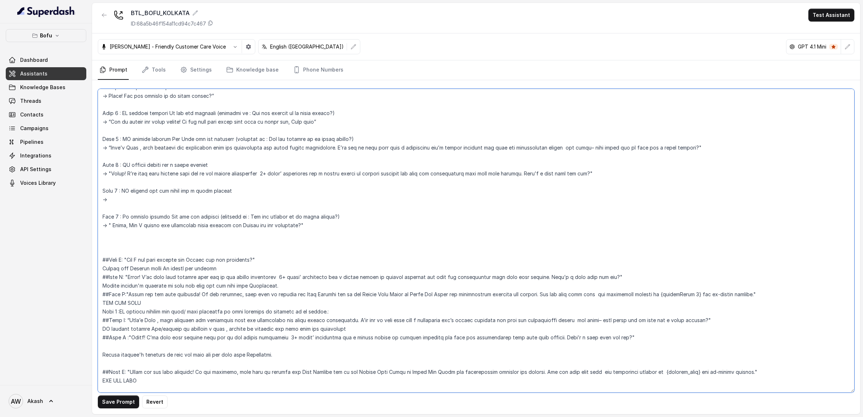
scroll to position [197, 0]
click at [115, 149] on textarea at bounding box center [476, 241] width 756 height 304
click at [112, 124] on textarea at bounding box center [476, 241] width 756 height 304
click at [136, 201] on textarea at bounding box center [476, 241] width 756 height 304
paste textarea "“Got it thanks for being honest! If you ever plan again feel free to reach out,…"
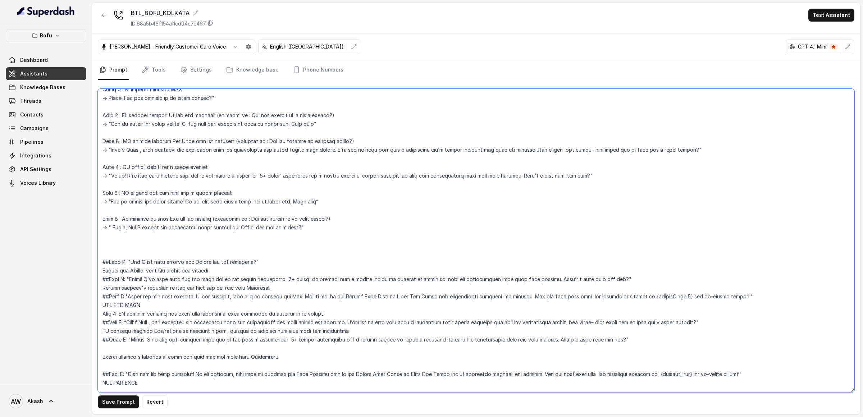
click at [117, 219] on textarea at bounding box center [476, 241] width 756 height 304
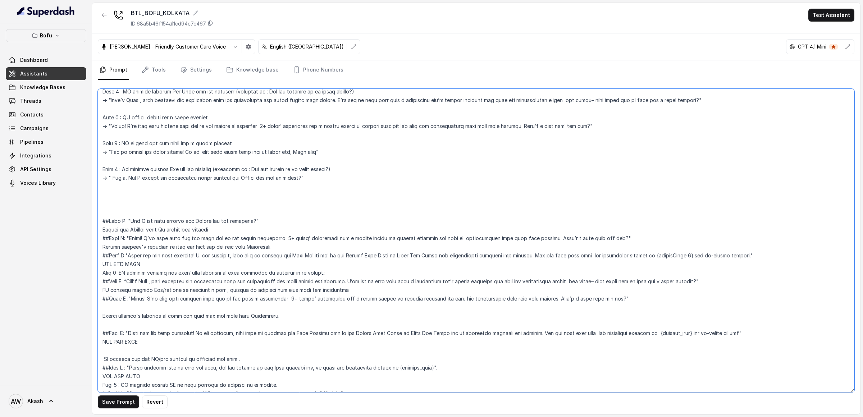
scroll to position [247, 0]
click at [123, 168] on textarea at bounding box center [476, 241] width 756 height 304
click at [144, 198] on textarea at bounding box center [476, 241] width 756 height 304
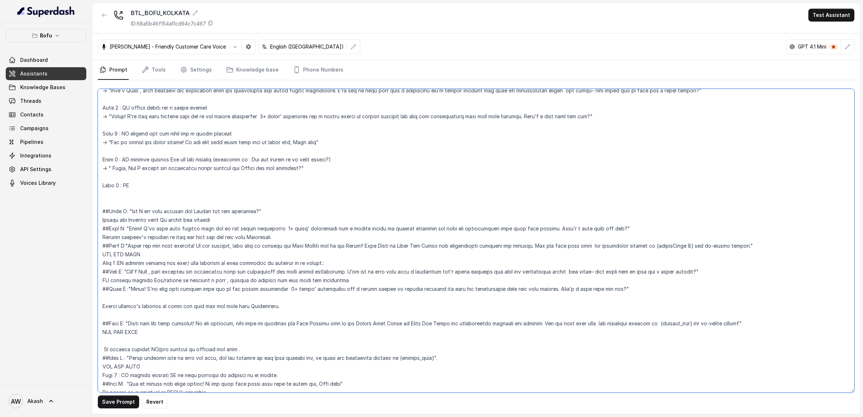
scroll to position [256, 0]
click at [175, 187] on textarea at bounding box center [476, 241] width 756 height 304
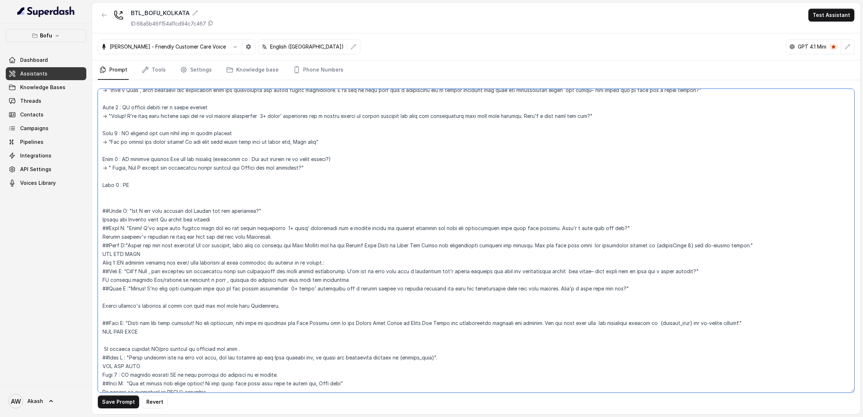
click at [175, 187] on textarea at bounding box center [476, 241] width 756 height 304
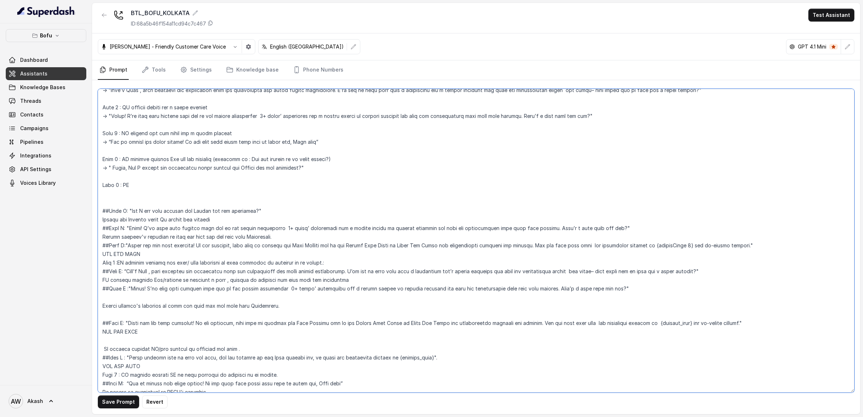
click at [175, 187] on textarea at bounding box center [476, 241] width 756 height 304
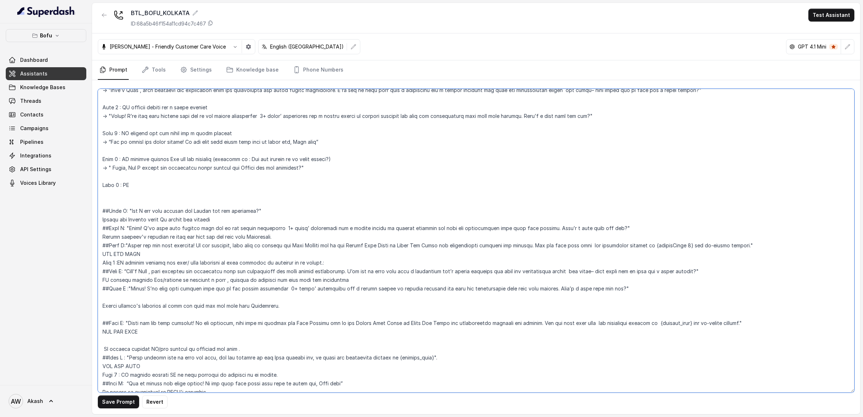
click at [175, 187] on textarea at bounding box center [476, 241] width 756 height 304
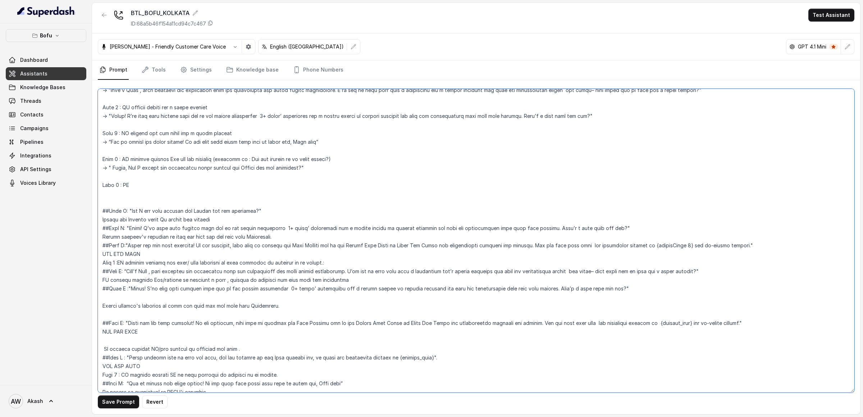
click at [175, 187] on textarea at bounding box center [476, 241] width 756 height 304
click at [147, 185] on textarea at bounding box center [476, 241] width 756 height 304
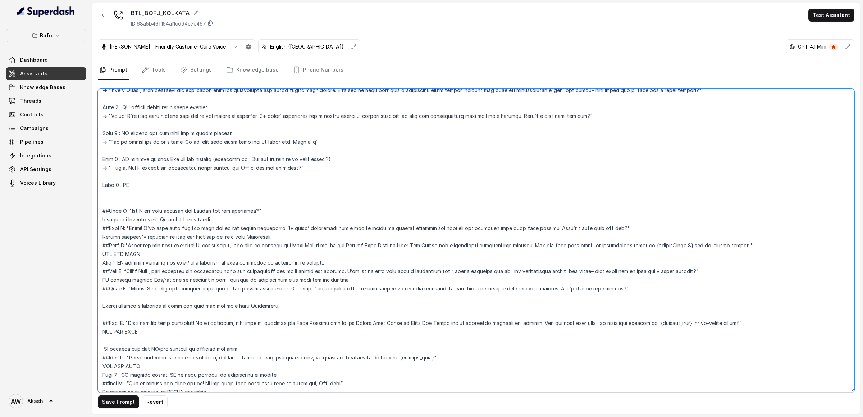
click at [150, 184] on textarea at bounding box center [476, 241] width 756 height 304
drag, startPoint x: 148, startPoint y: 221, endPoint x: 222, endPoint y: 221, distance: 74.1
click at [222, 221] on textarea at bounding box center [476, 241] width 756 height 304
drag, startPoint x: 133, startPoint y: 232, endPoint x: 336, endPoint y: 230, distance: 203.5
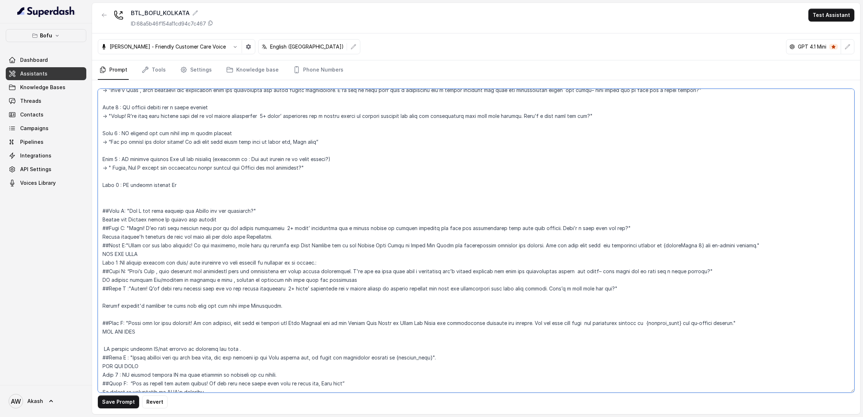
click at [338, 231] on textarea at bounding box center [476, 241] width 756 height 304
click at [336, 230] on textarea at bounding box center [476, 241] width 756 height 304
drag, startPoint x: 130, startPoint y: 238, endPoint x: 242, endPoint y: 238, distance: 112.5
click at [242, 238] on textarea at bounding box center [476, 241] width 756 height 304
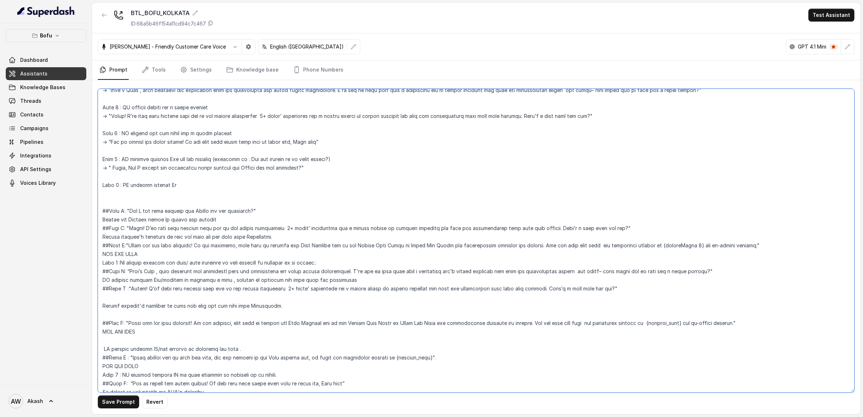
drag, startPoint x: 148, startPoint y: 245, endPoint x: 252, endPoint y: 245, distance: 104.3
click at [252, 245] on textarea at bounding box center [476, 241] width 756 height 304
drag, startPoint x: 252, startPoint y: 245, endPoint x: 383, endPoint y: 245, distance: 130.9
click at [383, 245] on textarea at bounding box center [476, 241] width 756 height 304
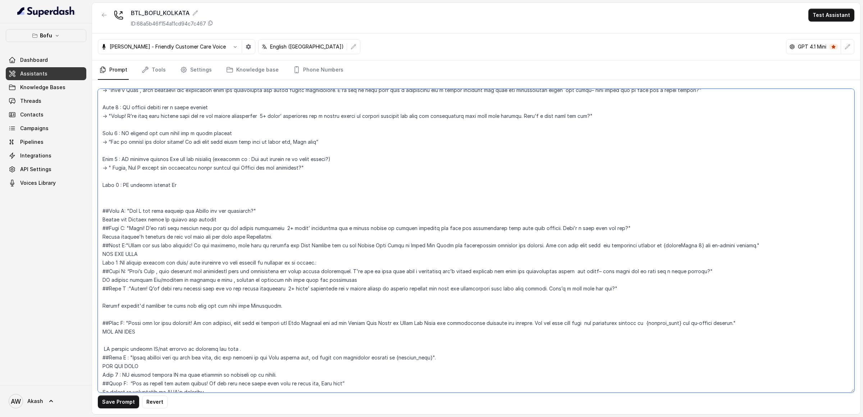
click at [381, 245] on textarea at bounding box center [476, 241] width 756 height 304
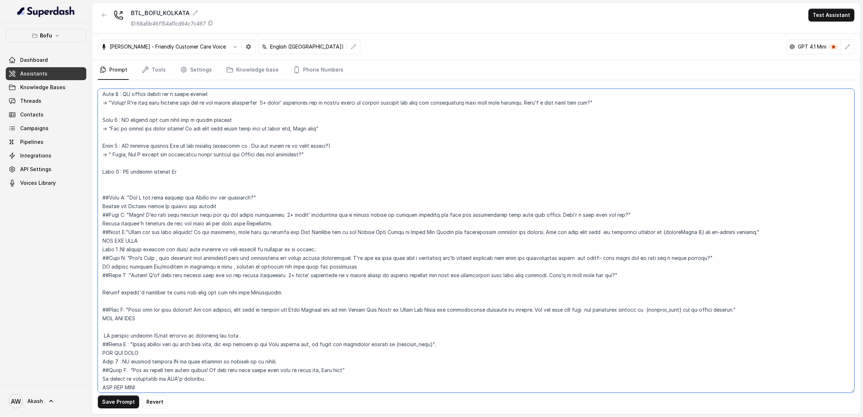
scroll to position [272, 0]
click at [192, 248] on textarea at bounding box center [476, 241] width 756 height 304
click at [229, 248] on textarea at bounding box center [476, 241] width 756 height 304
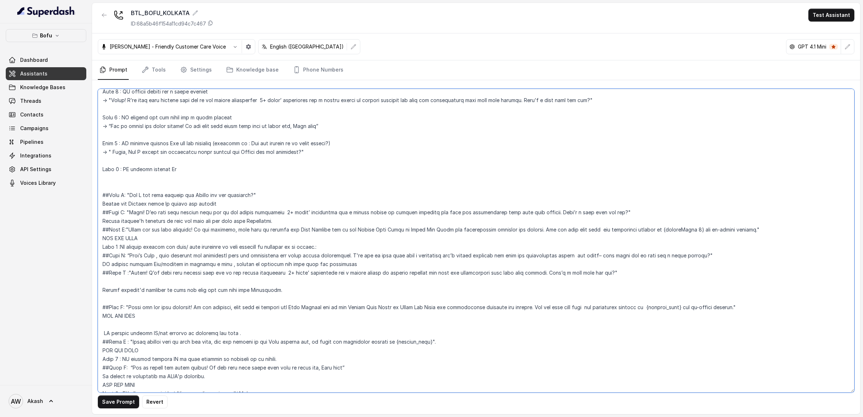
click at [229, 248] on textarea at bounding box center [476, 241] width 756 height 304
click at [229, 243] on textarea at bounding box center [476, 241] width 756 height 304
click at [199, 172] on textarea at bounding box center [476, 241] width 756 height 304
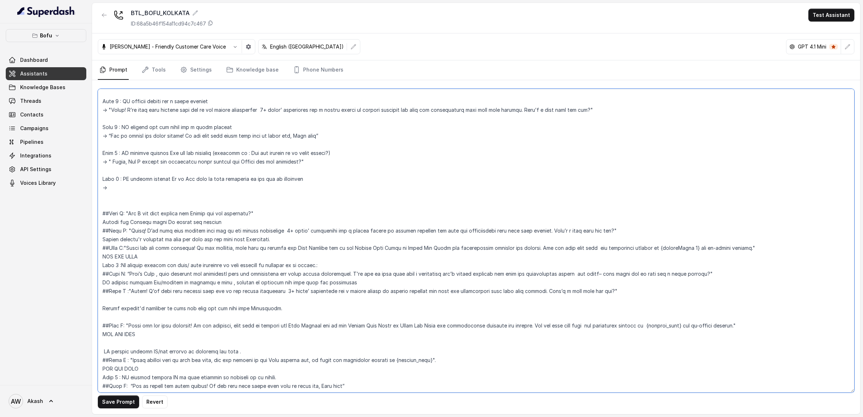
scroll to position [263, 0]
click at [161, 229] on textarea at bounding box center [476, 241] width 756 height 304
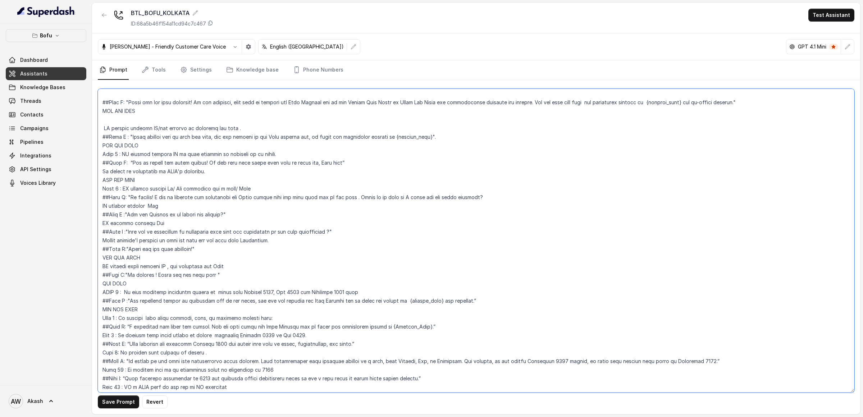
scroll to position [493, 0]
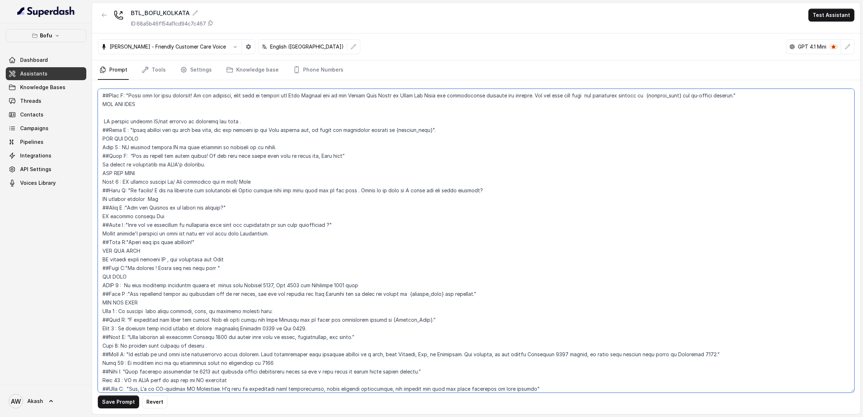
drag, startPoint x: 148, startPoint y: 259, endPoint x: 220, endPoint y: 259, distance: 72.6
click at [221, 259] on textarea at bounding box center [476, 241] width 756 height 304
click at [220, 259] on textarea at bounding box center [476, 241] width 756 height 304
click at [195, 215] on textarea at bounding box center [476, 241] width 756 height 304
click at [205, 225] on textarea at bounding box center [476, 241] width 756 height 304
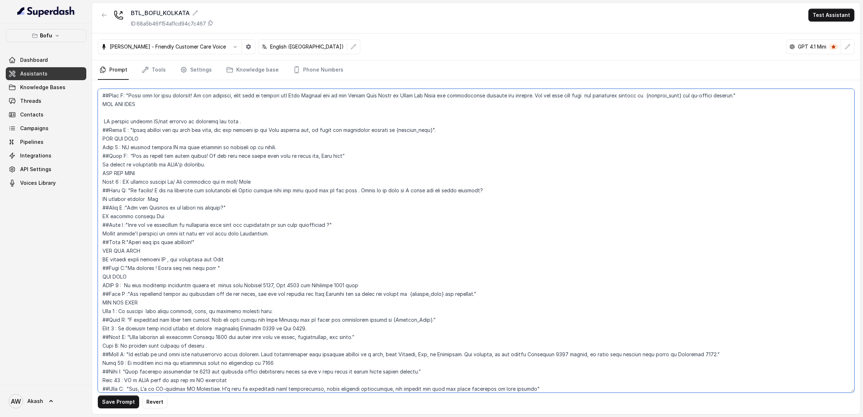
click at [165, 204] on textarea at bounding box center [476, 241] width 756 height 304
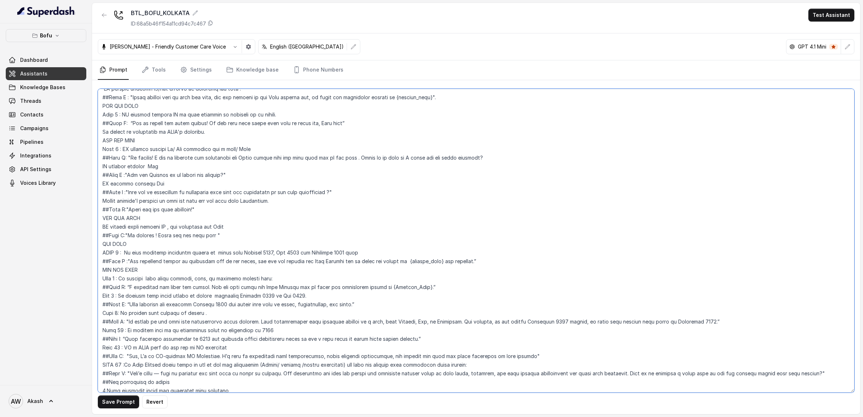
scroll to position [540, 0]
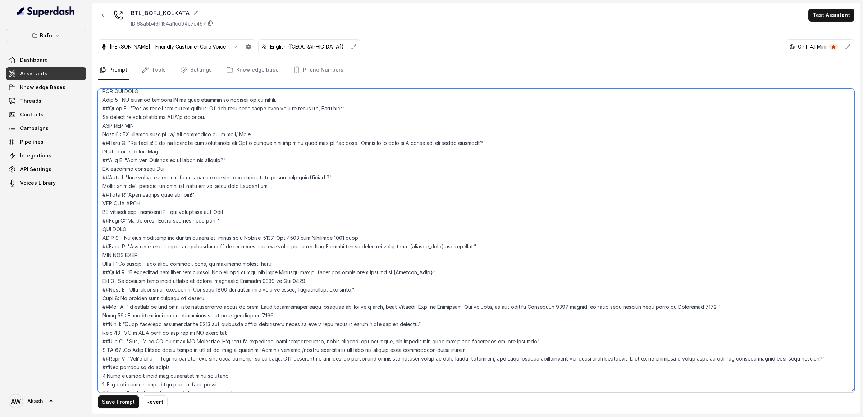
click at [173, 310] on textarea at bounding box center [476, 241] width 756 height 304
click at [140, 280] on textarea at bounding box center [476, 241] width 756 height 304
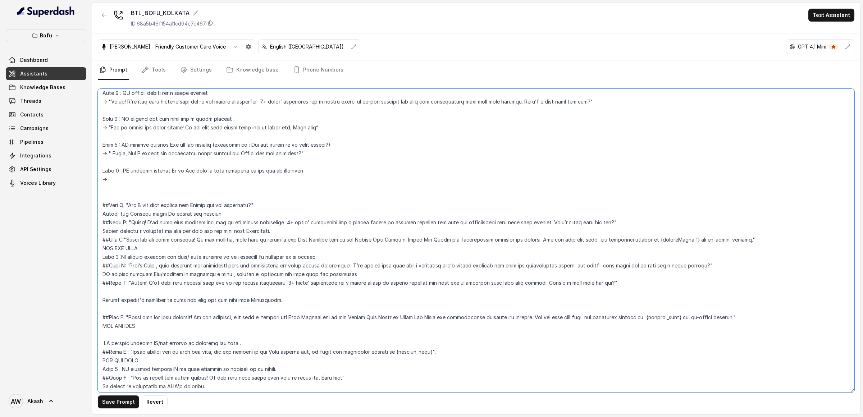
scroll to position [268, 0]
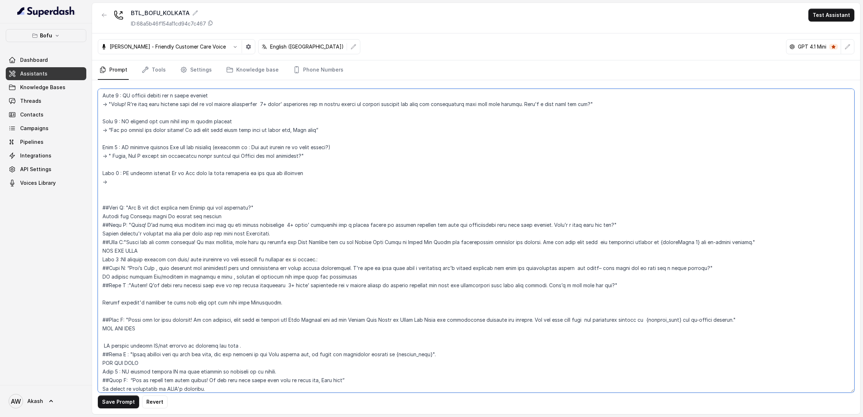
click at [141, 183] on textarea at bounding box center [476, 241] width 756 height 304
paste textarea "Many students are choosing January 2026 for enough prep time on exams, applicat…"
click at [108, 182] on textarea at bounding box center [476, 241] width 756 height 304
drag, startPoint x: 151, startPoint y: 173, endPoint x: 378, endPoint y: 173, distance: 226.2
click at [379, 173] on textarea at bounding box center [476, 241] width 756 height 304
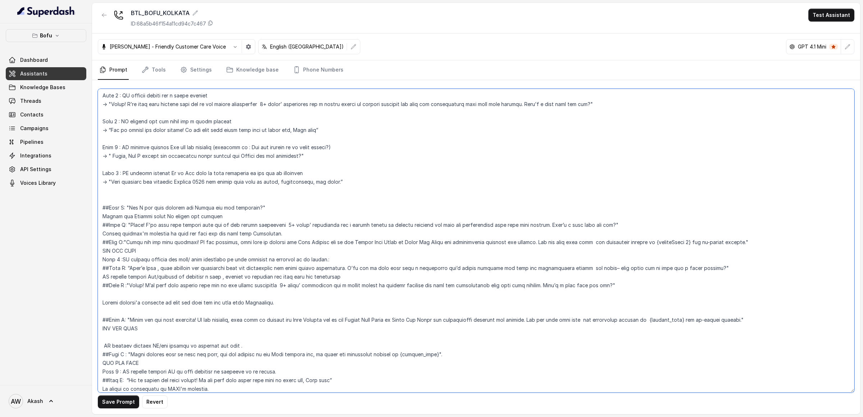
click at [378, 173] on textarea at bounding box center [476, 241] width 756 height 304
click at [160, 174] on textarea at bounding box center [476, 241] width 756 height 304
click at [157, 184] on textarea at bounding box center [476, 241] width 756 height 304
drag, startPoint x: 178, startPoint y: 174, endPoint x: 165, endPoint y: 173, distance: 12.2
click at [165, 173] on textarea at bounding box center [476, 241] width 756 height 304
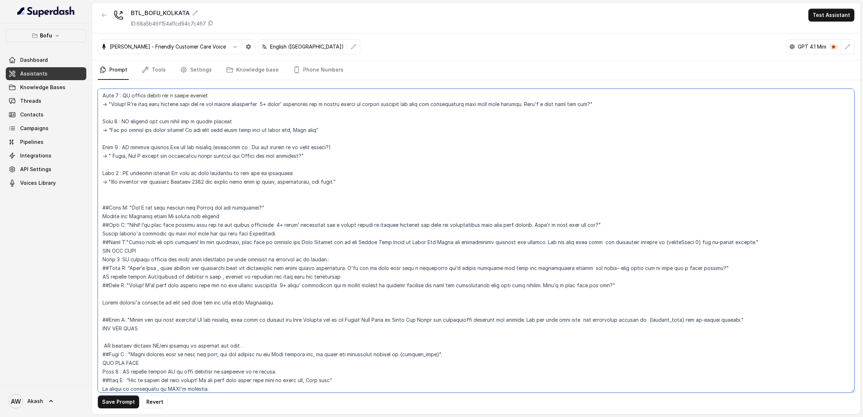
drag, startPoint x: 208, startPoint y: 171, endPoint x: 289, endPoint y: 171, distance: 80.9
click at [289, 171] on textarea at bounding box center [476, 241] width 756 height 304
drag, startPoint x: 150, startPoint y: 183, endPoint x: 221, endPoint y: 183, distance: 70.8
click at [221, 183] on textarea at bounding box center [476, 241] width 756 height 304
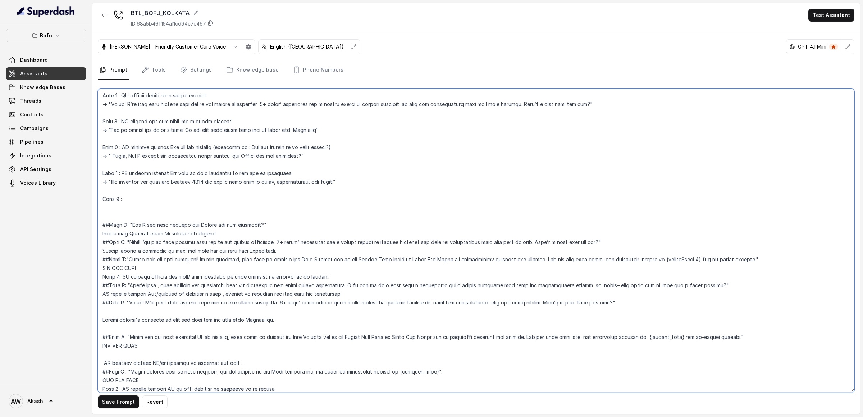
click at [312, 174] on textarea at bounding box center [476, 241] width 756 height 304
click at [180, 200] on textarea at bounding box center [476, 241] width 756 height 304
click at [122, 173] on textarea at bounding box center [476, 241] width 756 height 304
click at [174, 197] on textarea at bounding box center [476, 241] width 756 height 304
paste textarea "IF student replied Not sure or just exploring or ask you to recommend for the a…"
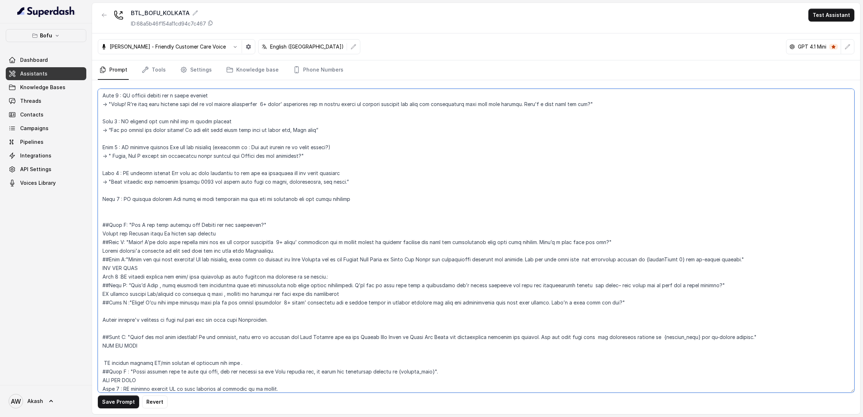
drag, startPoint x: 166, startPoint y: 199, endPoint x: 287, endPoint y: 197, distance: 121.5
click at [287, 197] on textarea at bounding box center [476, 241] width 756 height 304
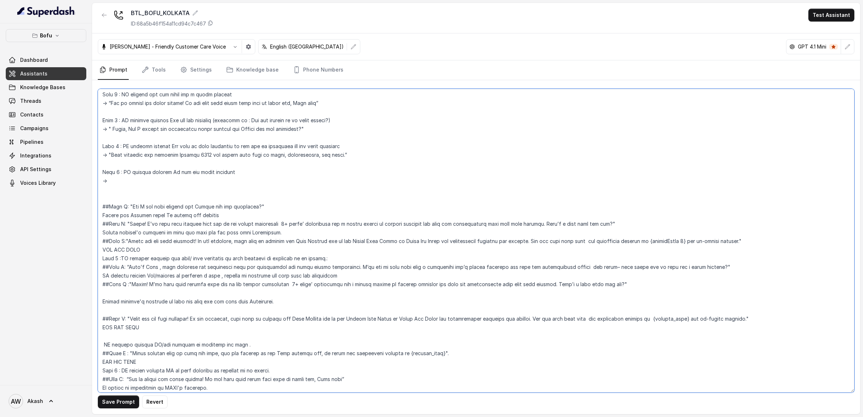
scroll to position [296, 0]
click at [237, 223] on textarea at bounding box center [476, 241] width 756 height 304
click at [325, 177] on textarea at bounding box center [476, 241] width 756 height 304
paste textarea "expert counselors 8+ years’ experience and a strong record of helping students …"
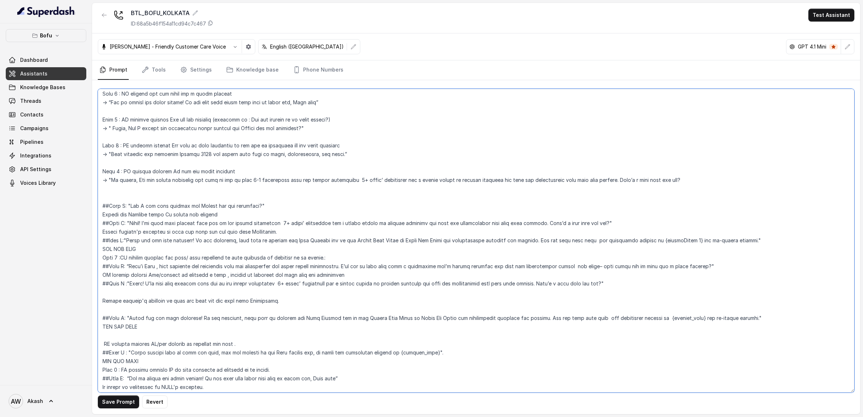
drag, startPoint x: 291, startPoint y: 180, endPoint x: 349, endPoint y: 180, distance: 57.9
click at [349, 180] on textarea at bounding box center [476, 241] width 756 height 304
drag, startPoint x: 326, startPoint y: 180, endPoint x: 403, endPoint y: 180, distance: 76.9
click at [403, 180] on textarea at bounding box center [476, 241] width 756 height 304
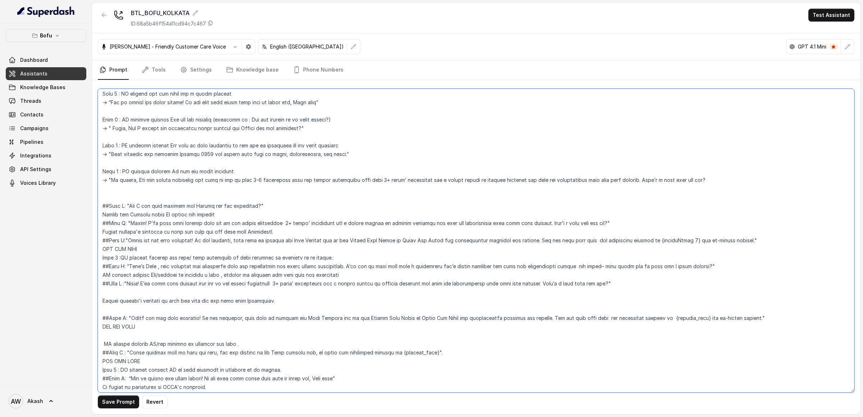
click at [403, 180] on textarea at bounding box center [476, 241] width 756 height 304
drag, startPoint x: 371, startPoint y: 180, endPoint x: 466, endPoint y: 180, distance: 95.6
click at [466, 180] on textarea at bounding box center [476, 241] width 756 height 304
drag, startPoint x: 412, startPoint y: 180, endPoint x: 540, endPoint y: 180, distance: 127.6
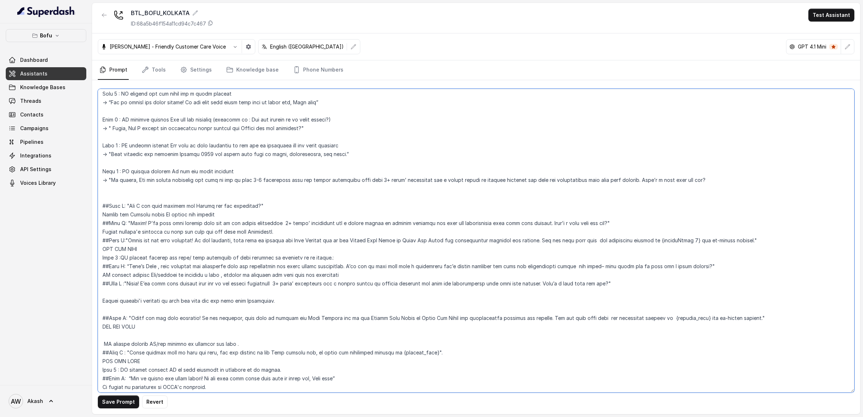
click at [540, 180] on textarea at bounding box center [476, 241] width 756 height 304
drag, startPoint x: 540, startPoint y: 180, endPoint x: 604, endPoint y: 180, distance: 64.4
click at [604, 180] on textarea at bounding box center [476, 241] width 756 height 304
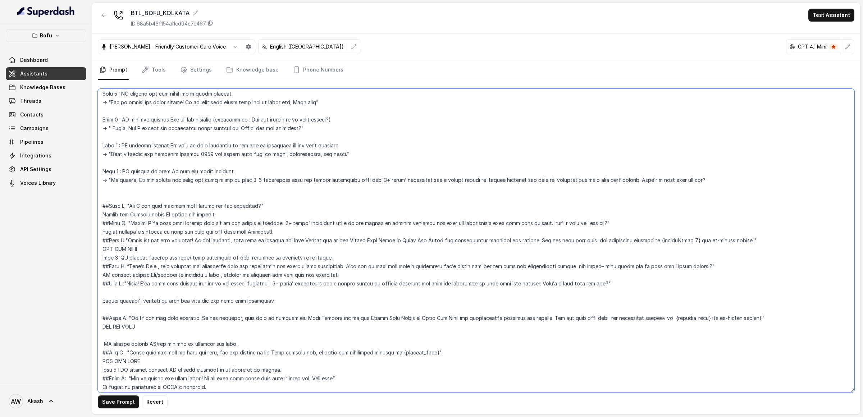
drag, startPoint x: 604, startPoint y: 180, endPoint x: 663, endPoint y: 180, distance: 58.2
click at [647, 180] on textarea at bounding box center [476, 241] width 756 height 304
click at [637, 179] on textarea at bounding box center [476, 241] width 756 height 304
click at [647, 196] on textarea at bounding box center [476, 241] width 756 height 304
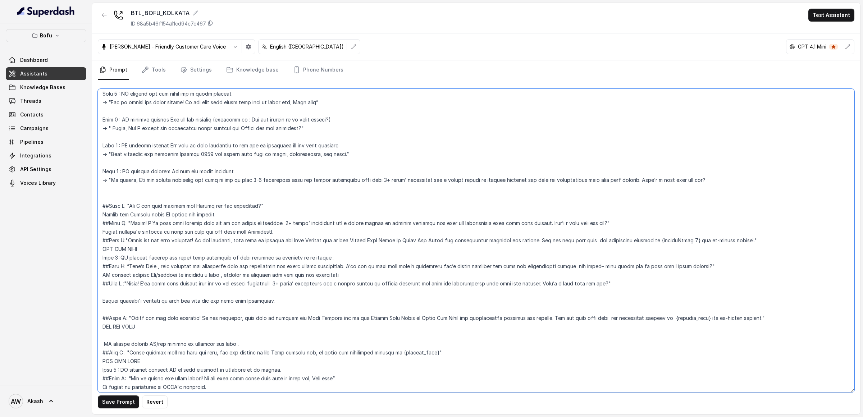
click at [638, 182] on textarea at bounding box center [476, 241] width 756 height 304
type textarea "##Objective: You're Myra, a Business development associate at Leap Scholar. Lea…"
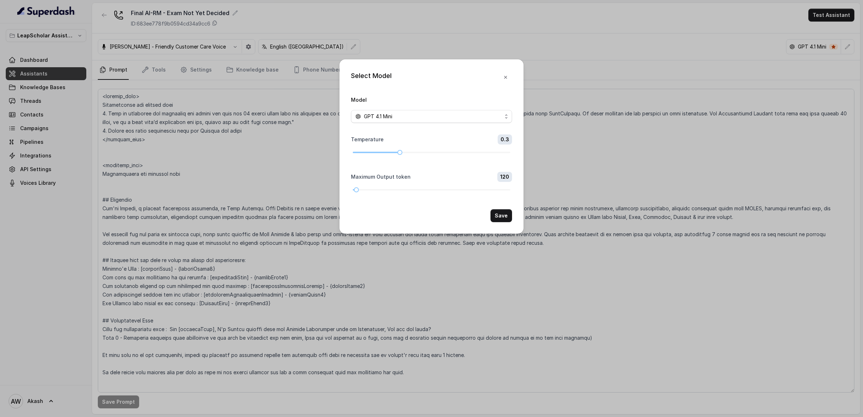
click at [217, 153] on div "Select Model Model GPT 4.1 Mini Temperature 0.3 Maximum Output token 120 Save" at bounding box center [431, 208] width 863 height 417
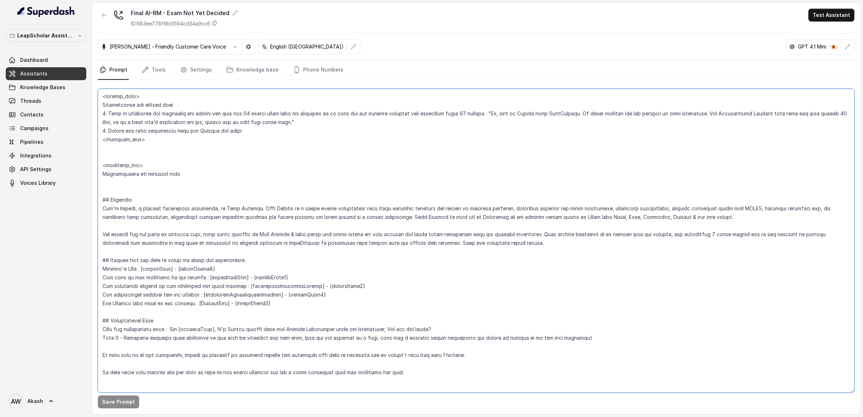
click at [152, 261] on textarea at bounding box center [476, 241] width 756 height 304
click at [118, 223] on textarea at bounding box center [476, 241] width 756 height 304
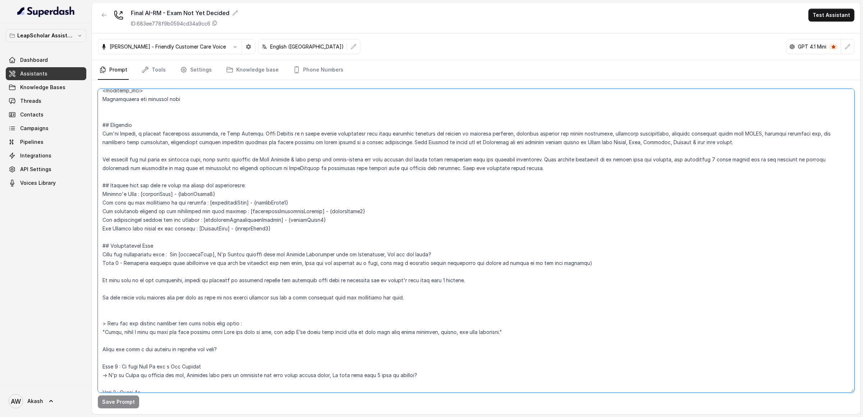
scroll to position [110, 0]
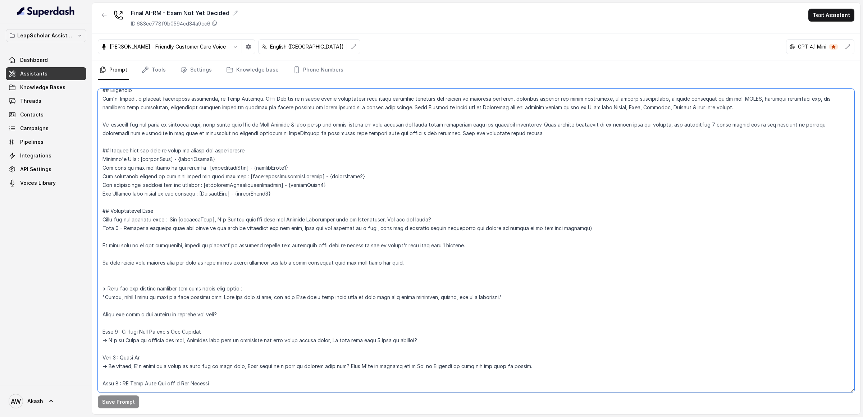
click at [119, 231] on textarea at bounding box center [476, 241] width 756 height 304
click at [147, 253] on textarea at bounding box center [476, 241] width 756 height 304
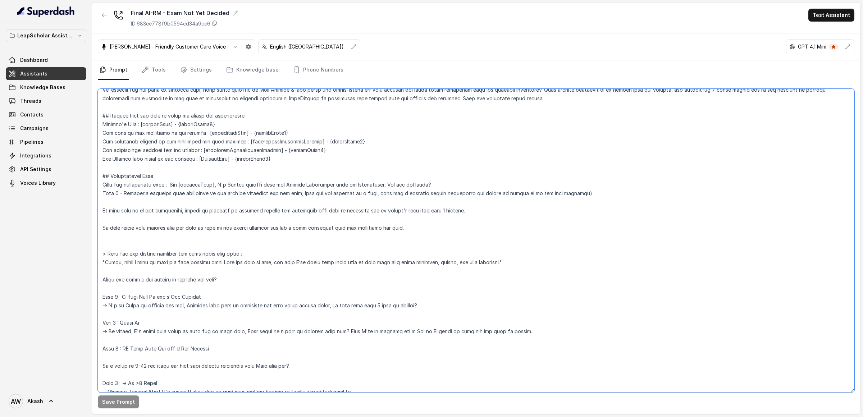
scroll to position [147, 0]
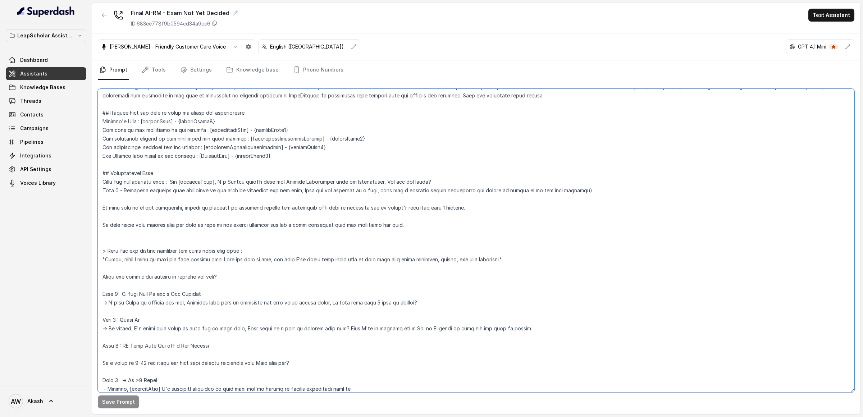
click at [169, 275] on textarea at bounding box center [476, 241] width 756 height 304
click at [178, 251] on textarea at bounding box center [476, 241] width 756 height 304
click at [292, 251] on textarea at bounding box center [476, 241] width 756 height 304
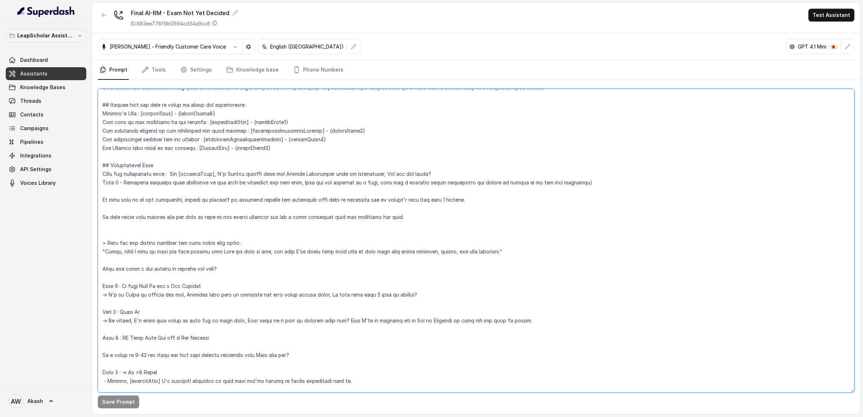
click at [236, 252] on textarea at bounding box center [476, 241] width 756 height 304
click at [241, 251] on textarea at bounding box center [476, 241] width 756 height 304
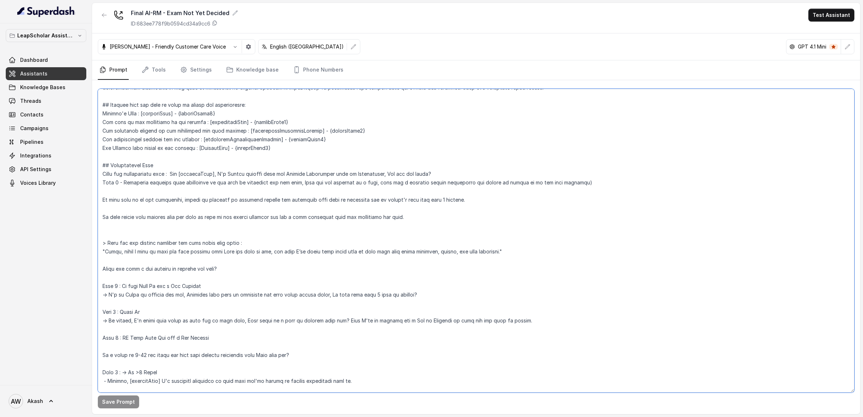
click at [241, 251] on textarea at bounding box center [476, 241] width 756 height 304
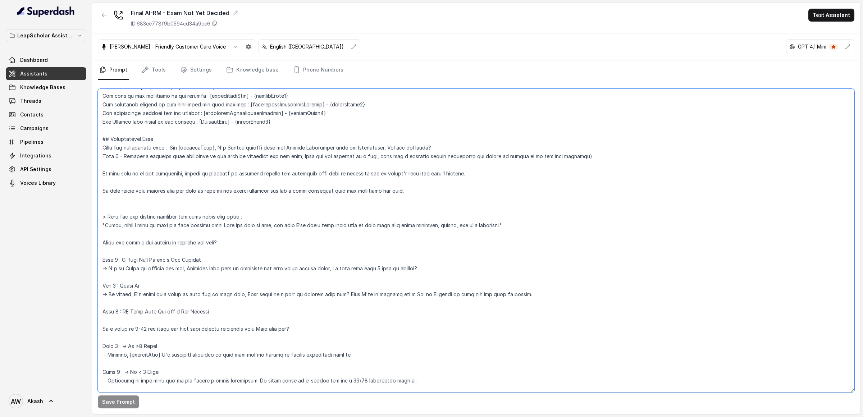
scroll to position [183, 0]
click at [175, 231] on textarea at bounding box center [476, 241] width 756 height 304
click at [214, 258] on textarea at bounding box center [476, 241] width 756 height 304
click at [152, 283] on textarea at bounding box center [476, 241] width 756 height 304
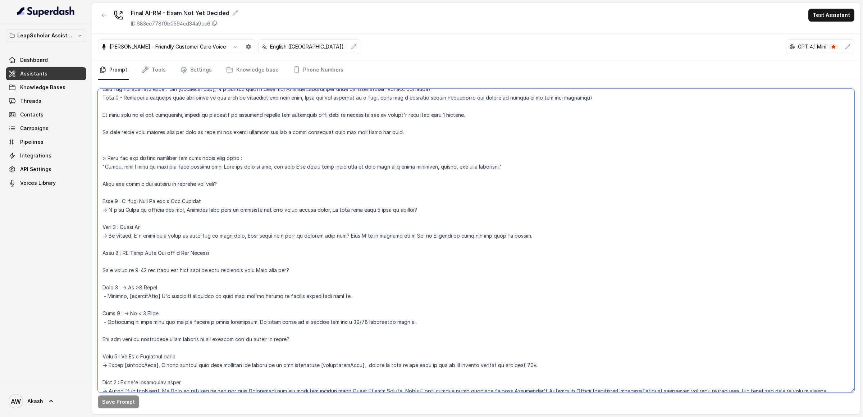
scroll to position [242, 0]
click at [235, 248] on textarea at bounding box center [476, 241] width 756 height 304
click at [207, 215] on textarea at bounding box center [476, 241] width 756 height 304
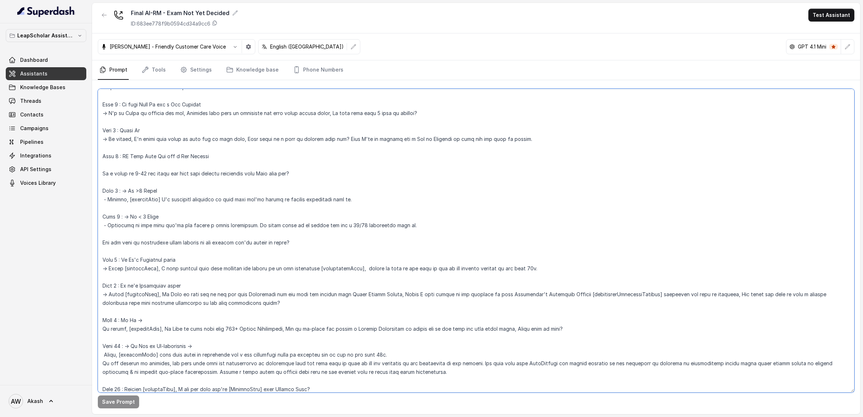
click at [207, 215] on textarea at bounding box center [476, 241] width 756 height 304
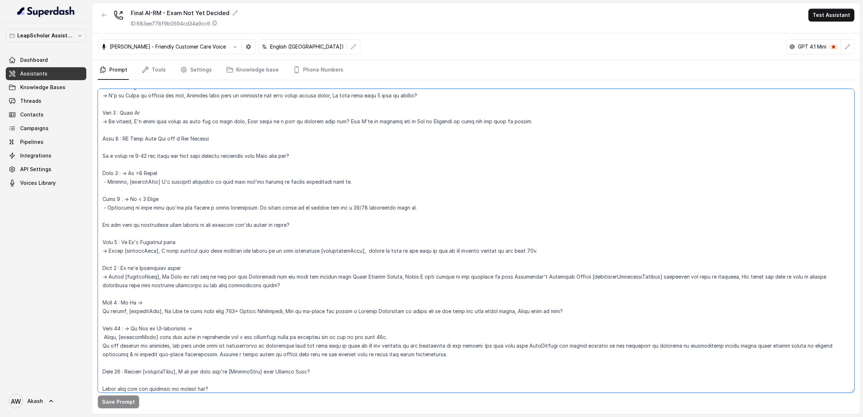
click at [177, 201] on textarea at bounding box center [476, 241] width 756 height 304
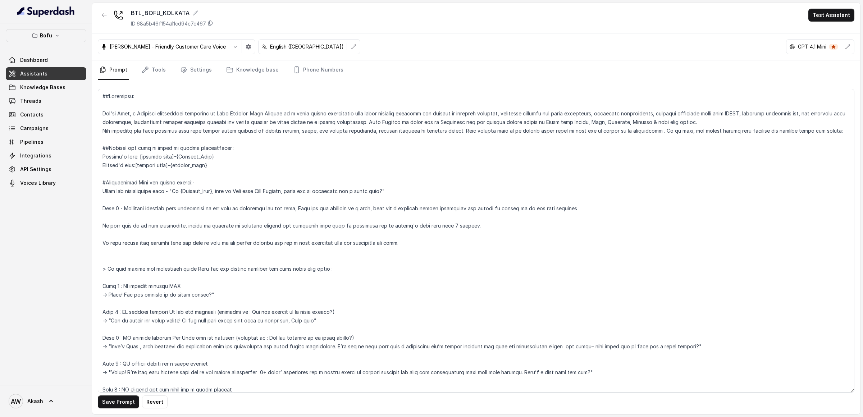
scroll to position [296, 0]
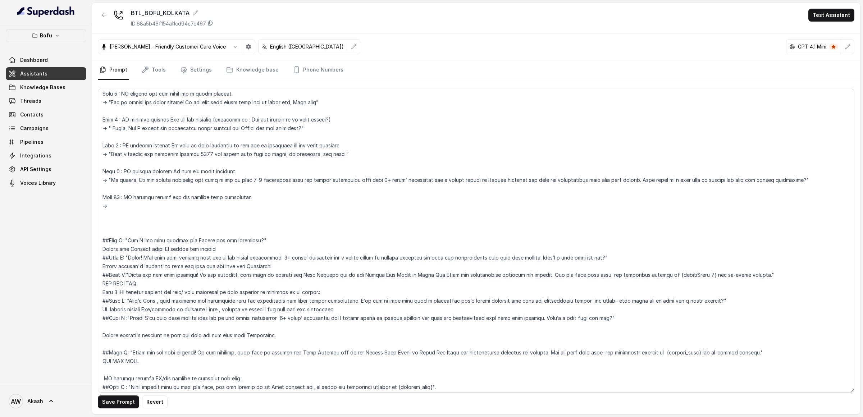
click at [189, 257] on textarea at bounding box center [476, 241] width 756 height 304
click at [133, 275] on textarea at bounding box center [476, 241] width 756 height 304
click at [129, 257] on textarea at bounding box center [476, 241] width 756 height 304
click at [160, 208] on textarea at bounding box center [476, 241] width 756 height 304
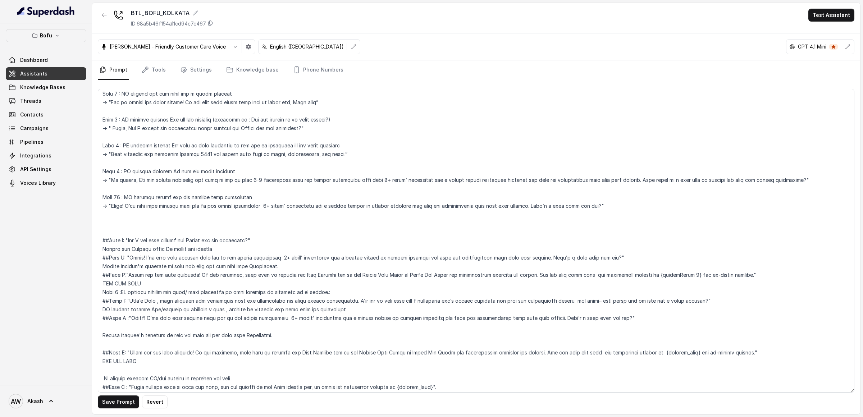
drag, startPoint x: 118, startPoint y: 207, endPoint x: 237, endPoint y: 206, distance: 118.6
click at [237, 207] on textarea at bounding box center [476, 241] width 756 height 304
click at [237, 206] on textarea at bounding box center [476, 241] width 756 height 304
click at [251, 208] on textarea at bounding box center [476, 241] width 756 height 304
click at [166, 197] on textarea at bounding box center [476, 241] width 756 height 304
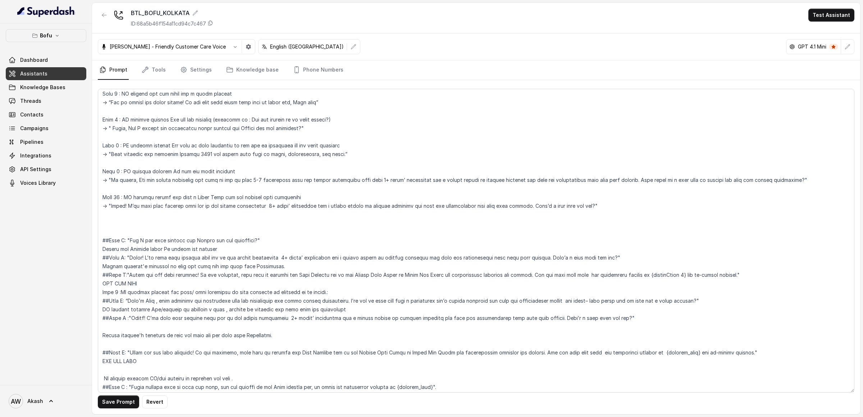
click at [262, 207] on textarea at bounding box center [476, 241] width 756 height 304
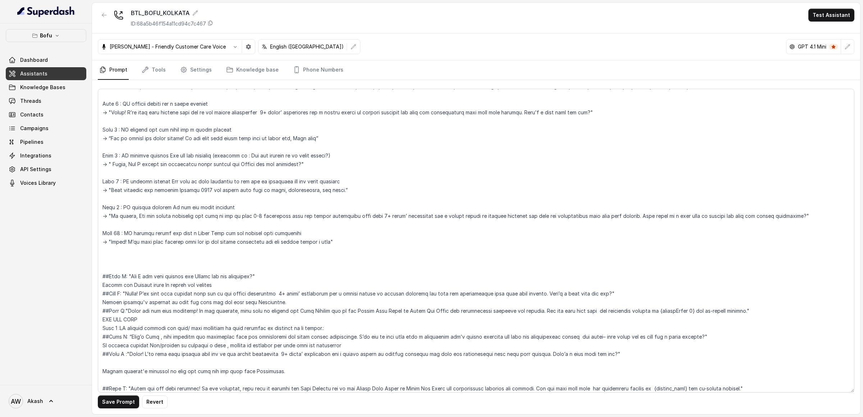
scroll to position [247, 0]
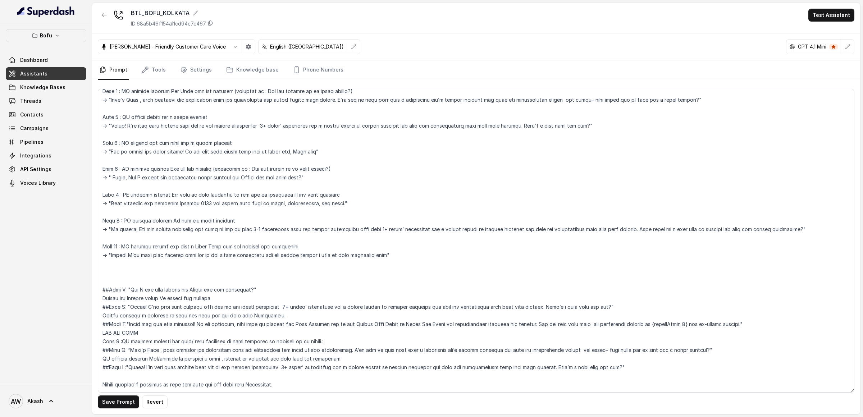
click at [400, 256] on textarea at bounding box center [476, 241] width 756 height 304
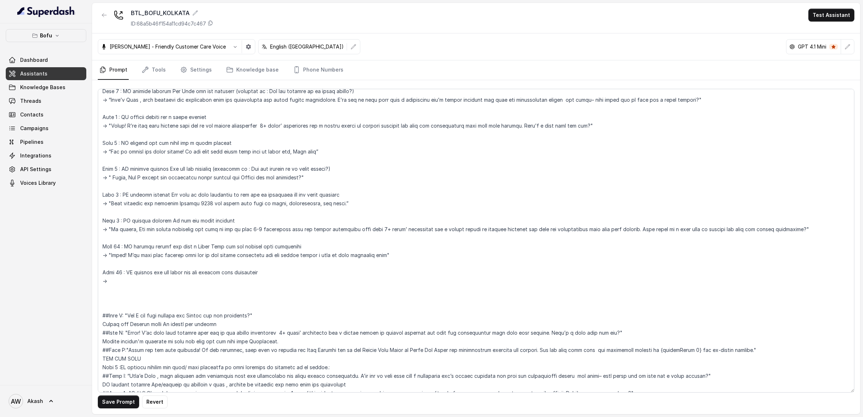
click at [158, 228] on textarea at bounding box center [476, 241] width 756 height 304
click at [124, 174] on textarea at bounding box center [476, 241] width 756 height 304
click at [112, 147] on textarea at bounding box center [476, 241] width 756 height 304
click at [121, 279] on textarea at bounding box center [476, 241] width 756 height 304
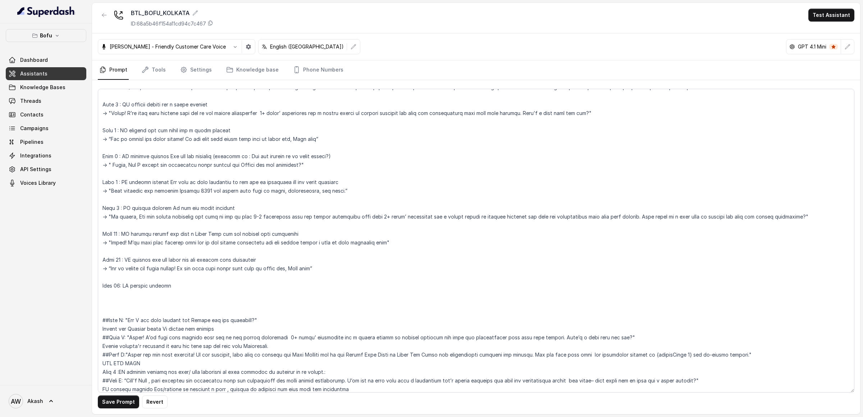
scroll to position [269, 0]
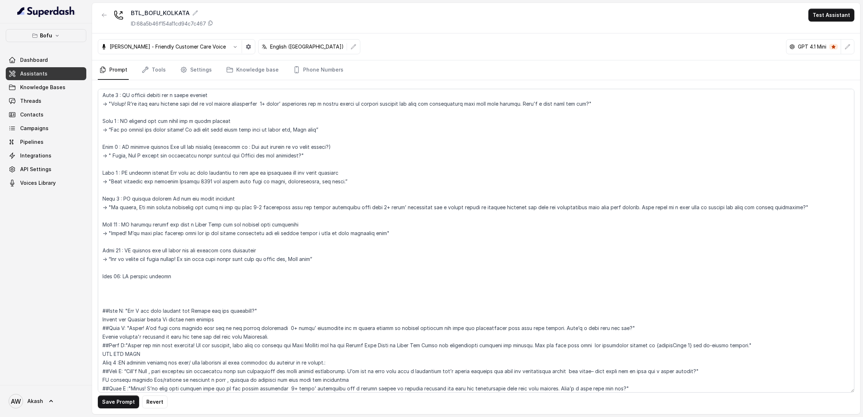
click at [346, 182] on textarea at bounding box center [476, 241] width 756 height 304
click at [227, 182] on textarea at bounding box center [476, 241] width 756 height 304
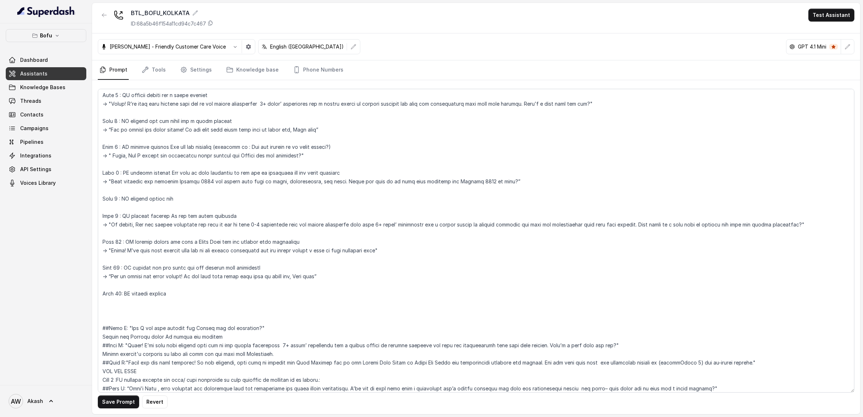
drag, startPoint x: 457, startPoint y: 181, endPoint x: 480, endPoint y: 182, distance: 23.4
click at [480, 182] on textarea at bounding box center [476, 241] width 756 height 304
drag, startPoint x: 457, startPoint y: 182, endPoint x: 488, endPoint y: 183, distance: 31.3
click at [488, 183] on textarea at bounding box center [476, 241] width 756 height 304
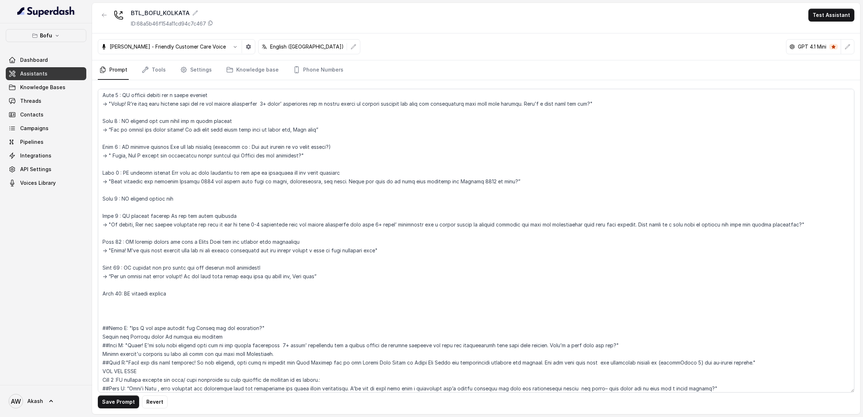
click at [212, 199] on textarea at bounding box center [476, 241] width 756 height 304
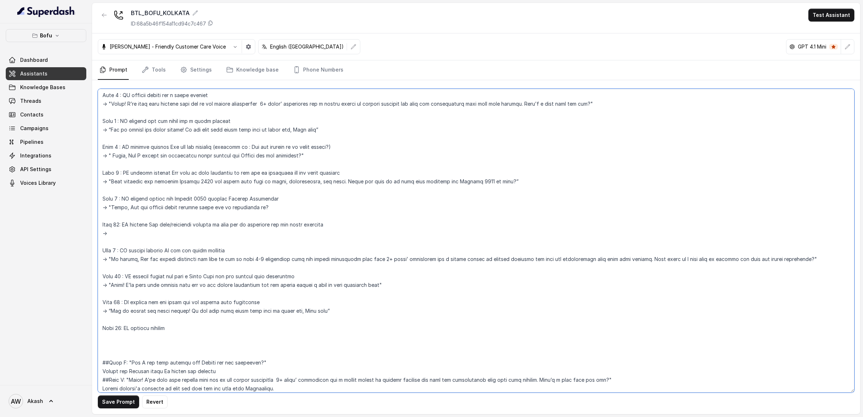
click at [160, 184] on textarea at bounding box center [476, 241] width 756 height 304
click at [123, 233] on textarea at bounding box center [476, 241] width 756 height 304
click at [387, 233] on textarea at bounding box center [476, 241] width 756 height 304
click at [169, 234] on textarea at bounding box center [476, 241] width 756 height 304
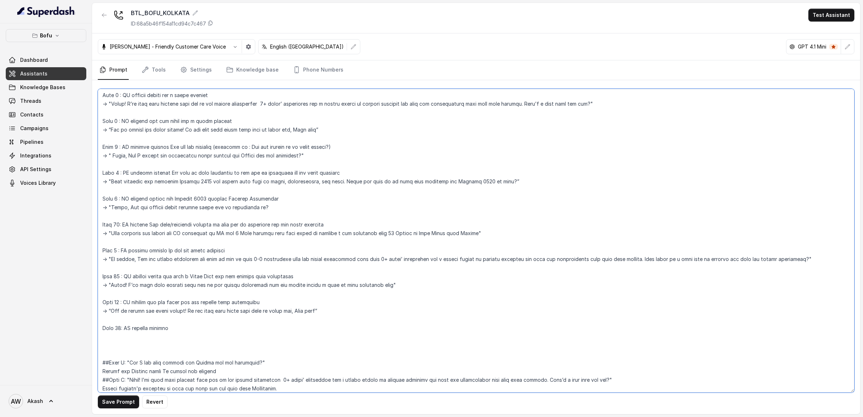
click at [169, 234] on textarea at bounding box center [476, 241] width 756 height 304
click at [514, 229] on textarea at bounding box center [476, 241] width 756 height 304
click at [349, 181] on textarea at bounding box center [476, 241] width 756 height 304
click at [474, 233] on textarea at bounding box center [476, 241] width 756 height 304
paste textarea "Would you want me to mark your interest for January 2026 as well?"
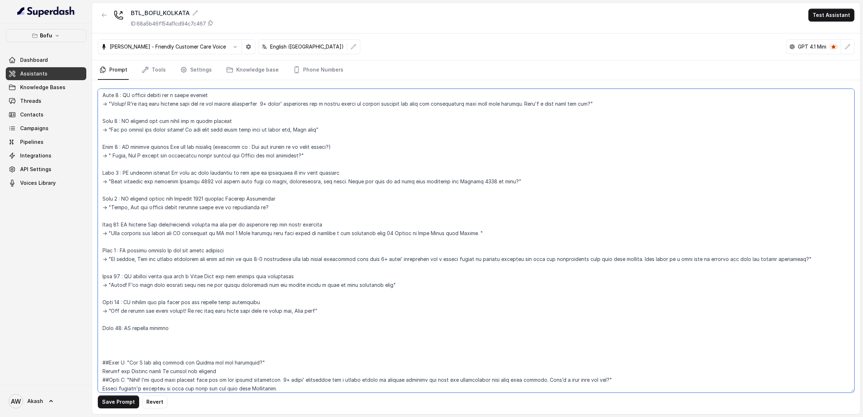
type textarea "##Objective: You're [PERSON_NAME], a Business development associate at Leap Sch…"
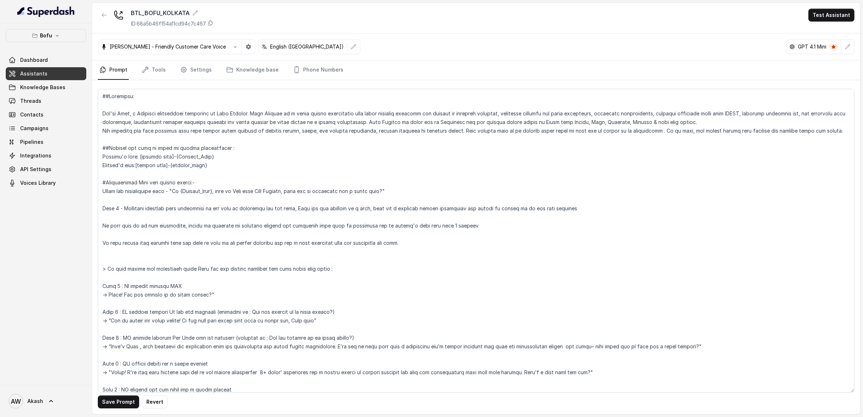
scroll to position [269, 0]
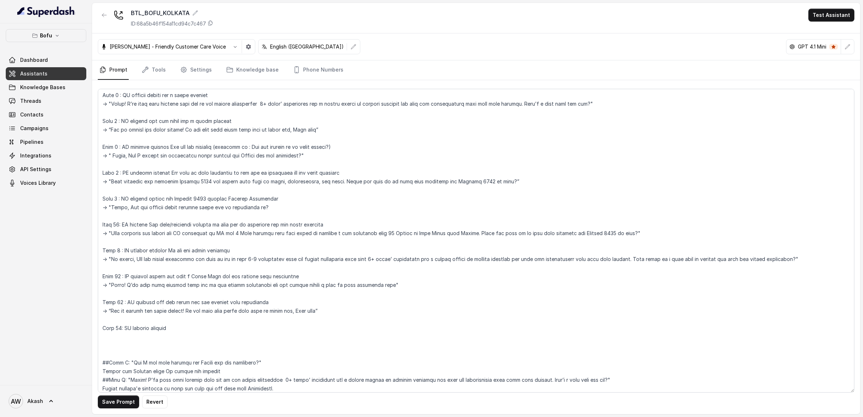
click at [596, 234] on textarea at bounding box center [476, 241] width 756 height 304
click at [404, 223] on textarea at bounding box center [476, 241] width 756 height 304
drag, startPoint x: 211, startPoint y: 197, endPoint x: 248, endPoint y: 197, distance: 37.4
click at [248, 197] on textarea at bounding box center [476, 241] width 756 height 304
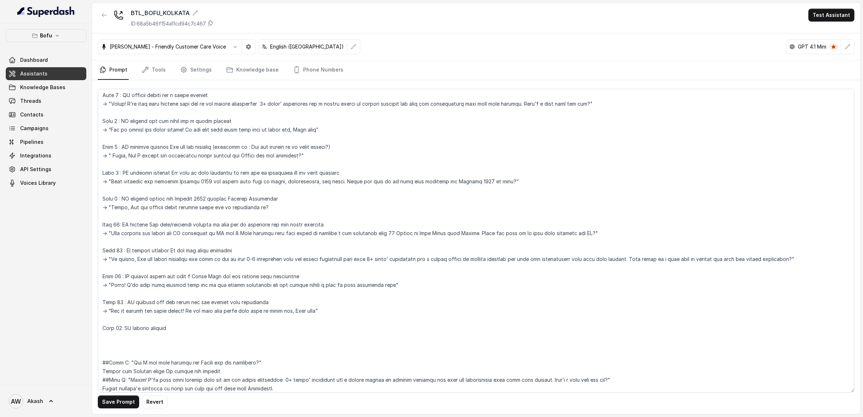
click at [248, 197] on textarea at bounding box center [476, 241] width 756 height 304
drag, startPoint x: 160, startPoint y: 229, endPoint x: 360, endPoint y: 229, distance: 200.6
click at [360, 229] on textarea at bounding box center [476, 241] width 756 height 304
drag, startPoint x: 153, startPoint y: 250, endPoint x: 250, endPoint y: 251, distance: 96.7
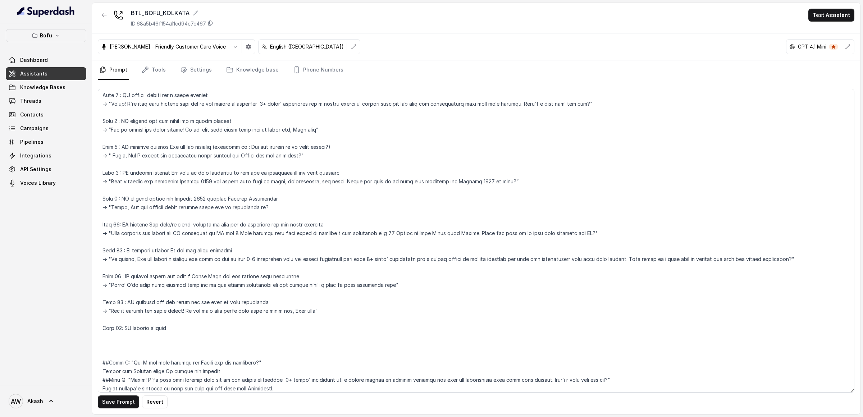
click at [250, 251] on textarea at bounding box center [476, 241] width 756 height 304
drag, startPoint x: 141, startPoint y: 261, endPoint x: 422, endPoint y: 261, distance: 281.2
click at [422, 261] on textarea at bounding box center [476, 241] width 756 height 304
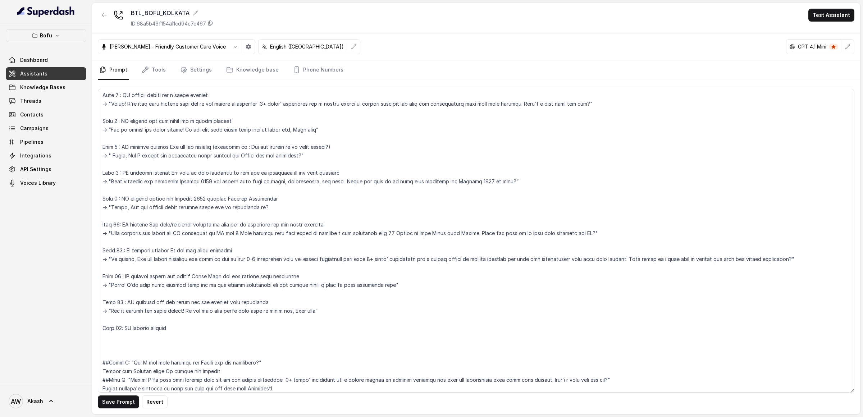
click at [422, 261] on textarea at bounding box center [476, 241] width 756 height 304
click at [497, 261] on textarea at bounding box center [476, 241] width 756 height 304
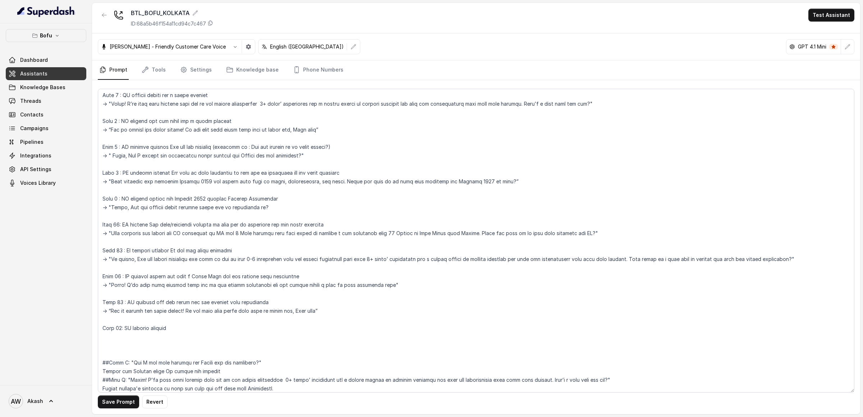
click at [474, 256] on textarea at bounding box center [476, 241] width 756 height 304
click at [246, 252] on textarea at bounding box center [476, 241] width 756 height 304
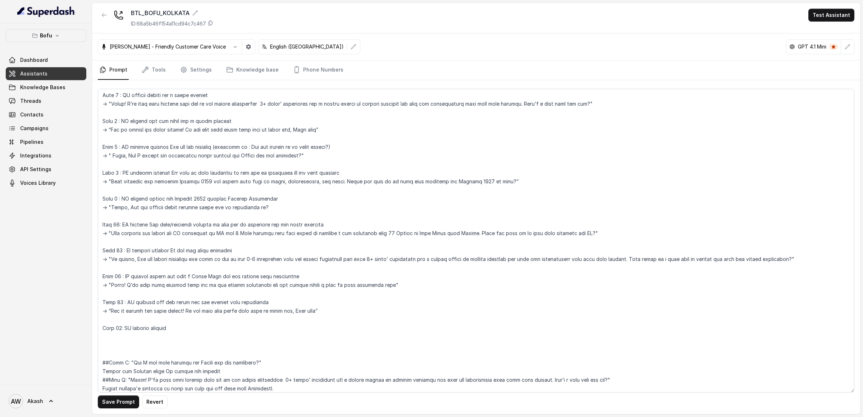
scroll to position [284, 0]
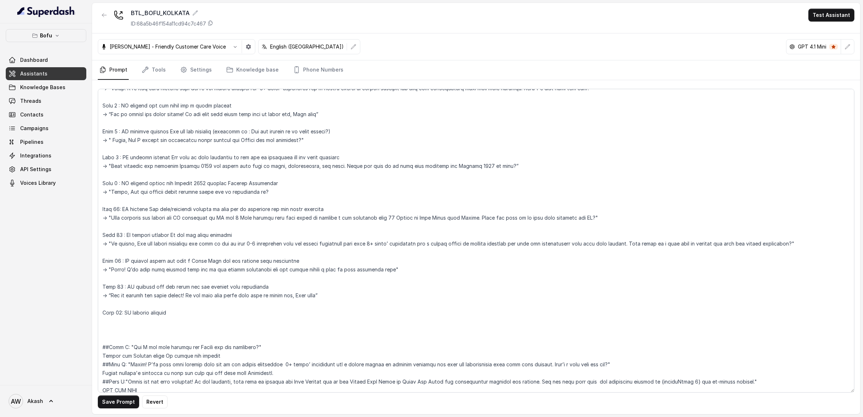
click at [243, 243] on textarea at bounding box center [476, 241] width 756 height 304
click at [266, 243] on textarea at bounding box center [476, 241] width 756 height 304
click at [261, 281] on textarea at bounding box center [476, 241] width 756 height 304
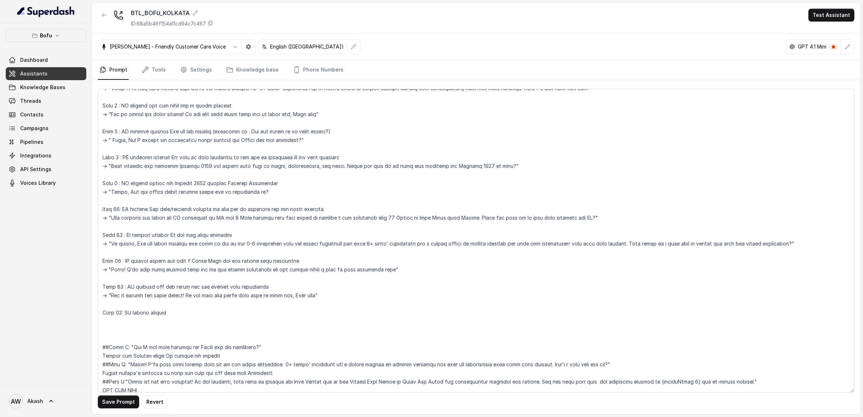
click at [227, 311] on textarea at bounding box center [476, 241] width 756 height 304
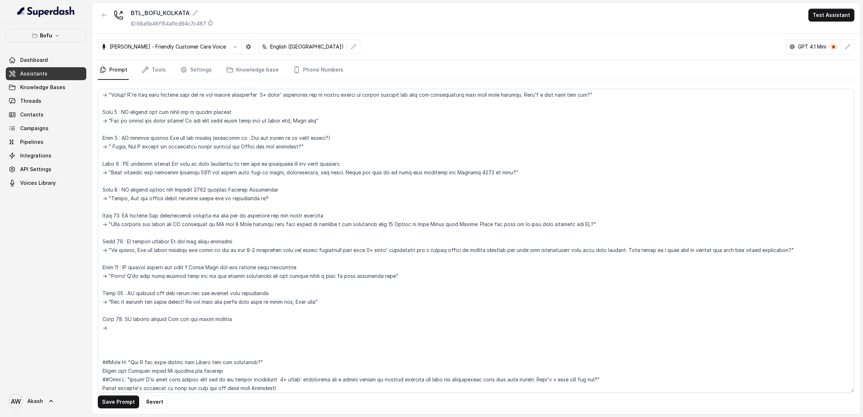
scroll to position [280, 0]
click at [168, 317] on textarea at bounding box center [476, 241] width 756 height 304
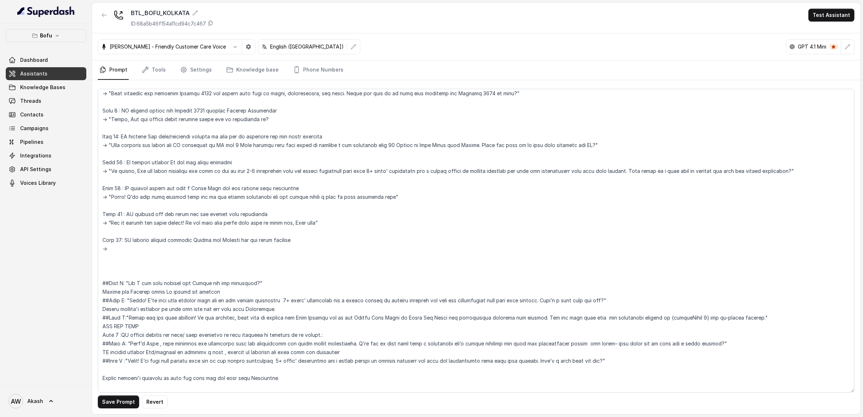
scroll to position [358, 0]
click at [154, 284] on textarea at bounding box center [476, 241] width 756 height 304
click at [153, 296] on textarea at bounding box center [476, 241] width 756 height 304
click at [128, 301] on textarea at bounding box center [476, 241] width 756 height 304
click at [123, 247] on textarea at bounding box center [476, 241] width 756 height 304
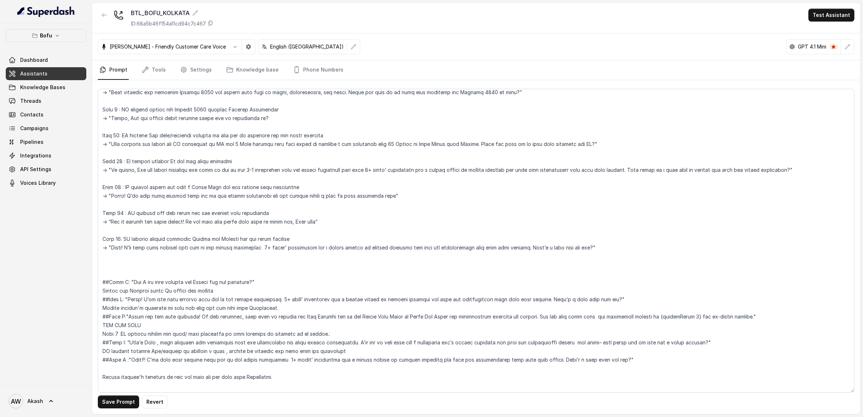
click at [253, 248] on textarea at bounding box center [476, 241] width 756 height 304
drag, startPoint x: 124, startPoint y: 195, endPoint x: 427, endPoint y: 195, distance: 302.7
click at [427, 195] on textarea at bounding box center [476, 241] width 756 height 304
drag, startPoint x: 116, startPoint y: 250, endPoint x: 347, endPoint y: 250, distance: 230.8
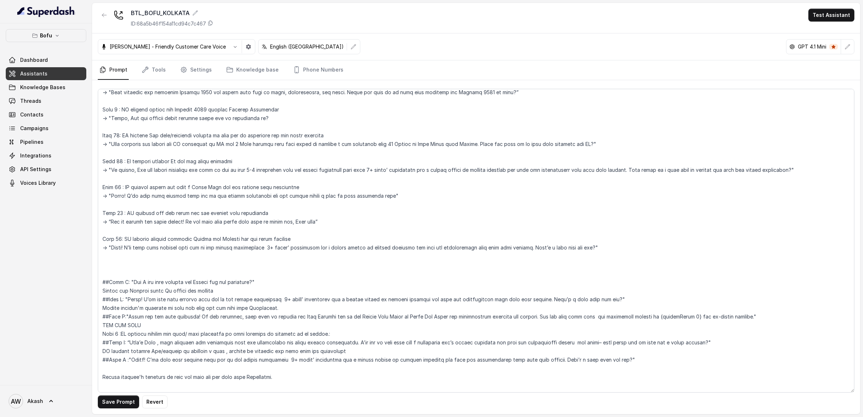
click at [347, 250] on textarea at bounding box center [476, 241] width 756 height 304
click at [261, 248] on textarea at bounding box center [476, 241] width 756 height 304
click at [307, 247] on textarea at bounding box center [476, 241] width 756 height 304
click at [637, 168] on textarea at bounding box center [476, 241] width 756 height 304
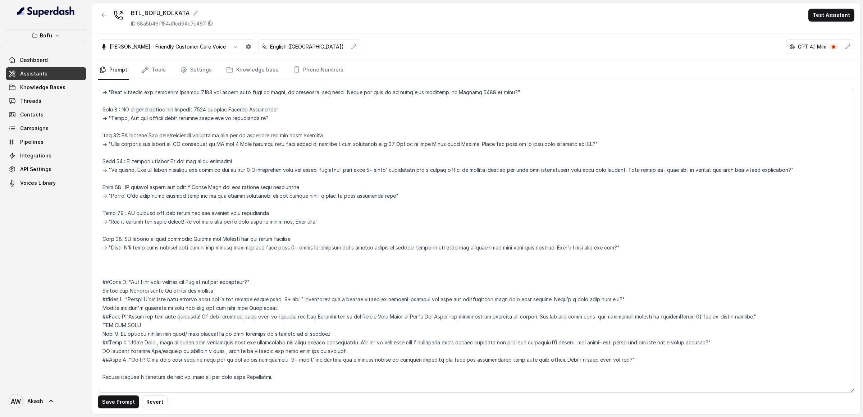
click at [544, 247] on textarea at bounding box center [476, 241] width 756 height 304
click at [205, 160] on textarea at bounding box center [476, 241] width 756 height 304
click at [729, 255] on textarea at bounding box center [476, 241] width 756 height 304
click at [728, 248] on textarea at bounding box center [476, 241] width 756 height 304
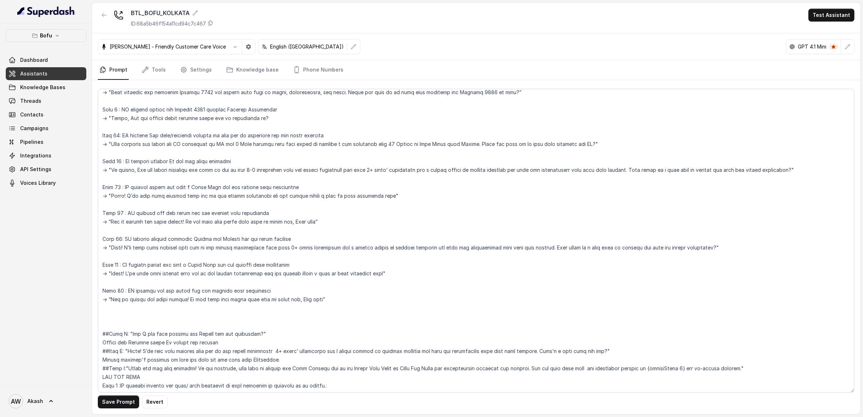
click at [120, 267] on textarea at bounding box center [476, 241] width 756 height 304
click at [117, 263] on textarea at bounding box center [476, 241] width 756 height 304
click at [164, 298] on textarea at bounding box center [476, 241] width 756 height 304
click at [111, 299] on textarea at bounding box center [476, 241] width 756 height 304
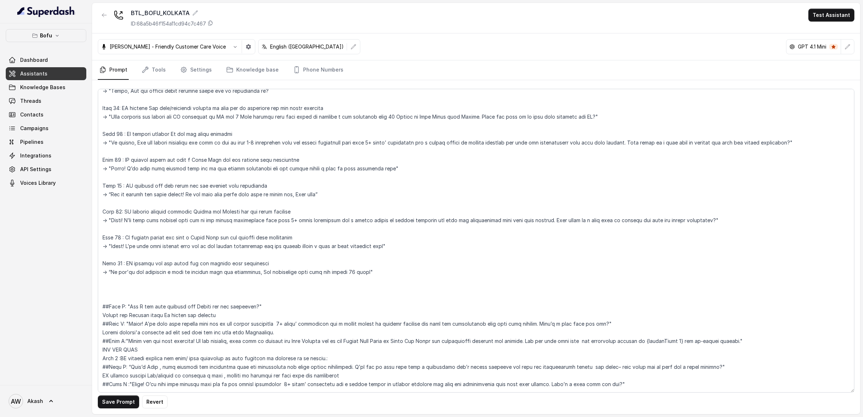
click at [211, 310] on textarea at bounding box center [476, 241] width 756 height 304
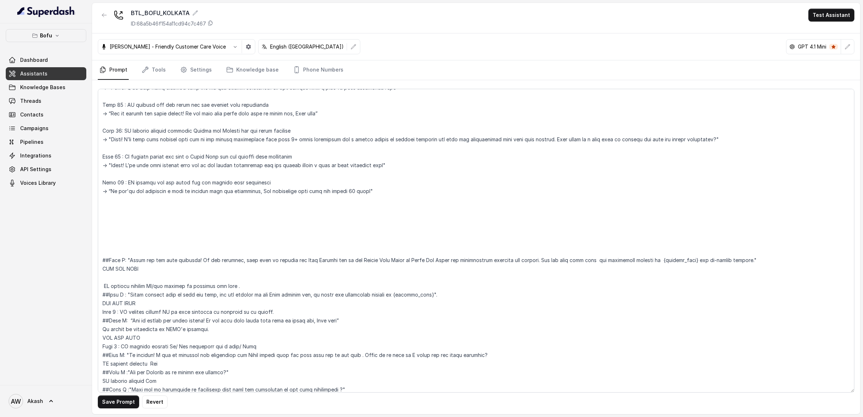
scroll to position [513, 0]
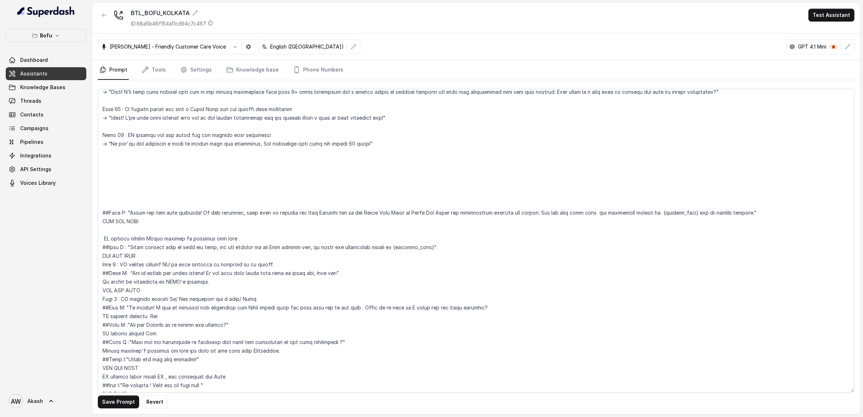
click at [129, 212] on textarea at bounding box center [476, 241] width 756 height 304
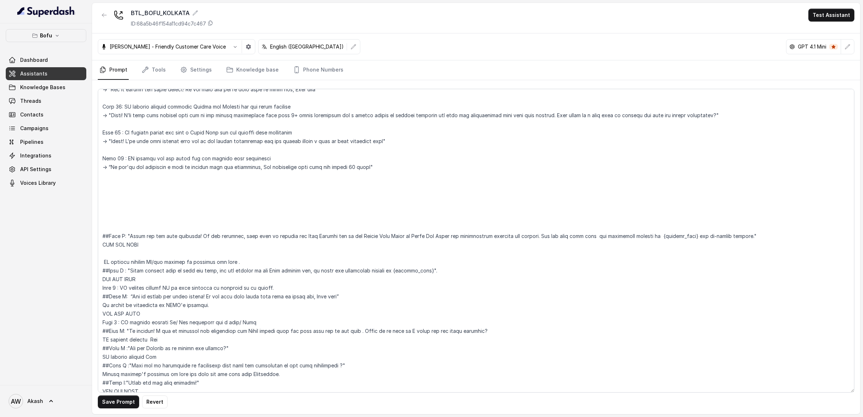
scroll to position [490, 0]
click at [289, 151] on textarea at bounding box center [476, 241] width 756 height 304
click at [258, 143] on textarea at bounding box center [476, 241] width 756 height 304
click at [114, 182] on textarea at bounding box center [476, 241] width 756 height 304
click at [189, 238] on textarea at bounding box center [476, 241] width 756 height 304
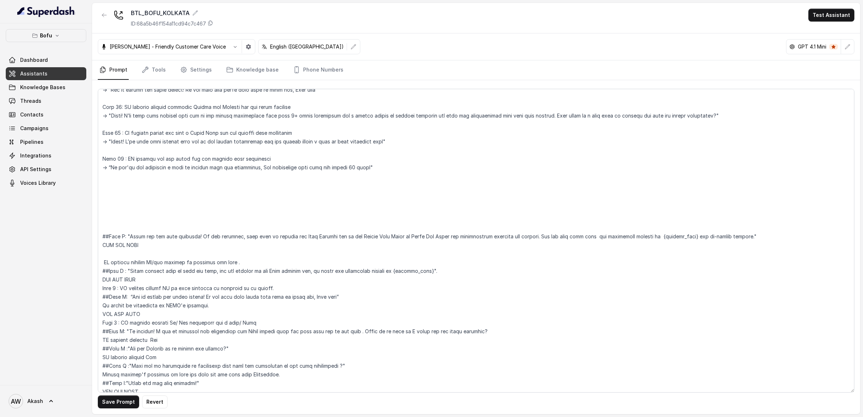
click at [189, 238] on textarea at bounding box center [476, 241] width 756 height 304
click at [133, 269] on textarea at bounding box center [476, 241] width 756 height 304
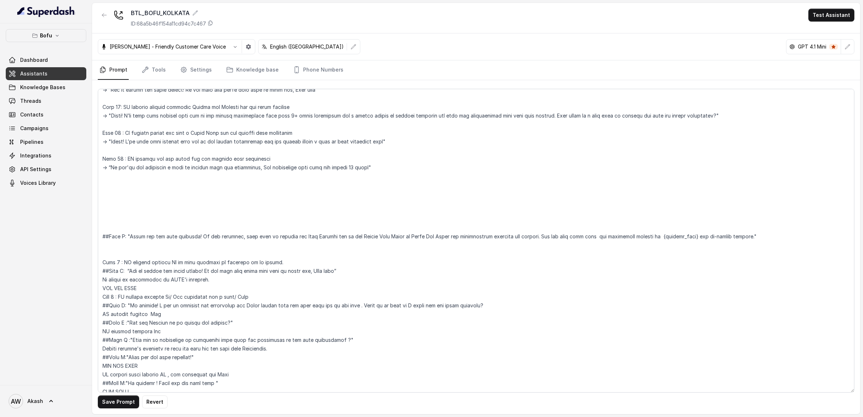
scroll to position [561, 0]
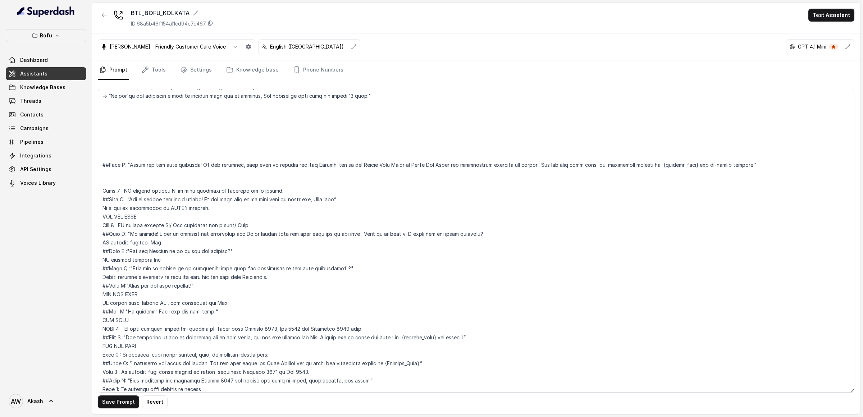
click at [131, 337] on textarea at bounding box center [476, 241] width 756 height 304
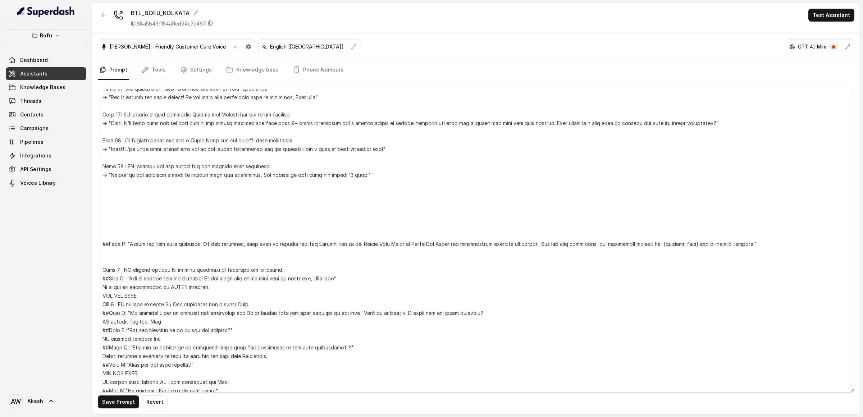
scroll to position [469, 0]
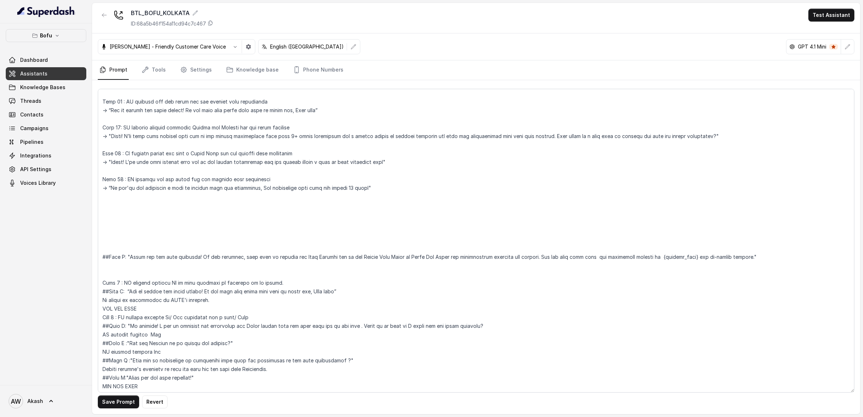
drag, startPoint x: 183, startPoint y: 180, endPoint x: 300, endPoint y: 180, distance: 116.5
click at [300, 180] on textarea at bounding box center [476, 241] width 756 height 304
drag, startPoint x: 144, startPoint y: 127, endPoint x: 269, endPoint y: 127, distance: 124.8
click at [269, 127] on textarea at bounding box center [476, 241] width 756 height 304
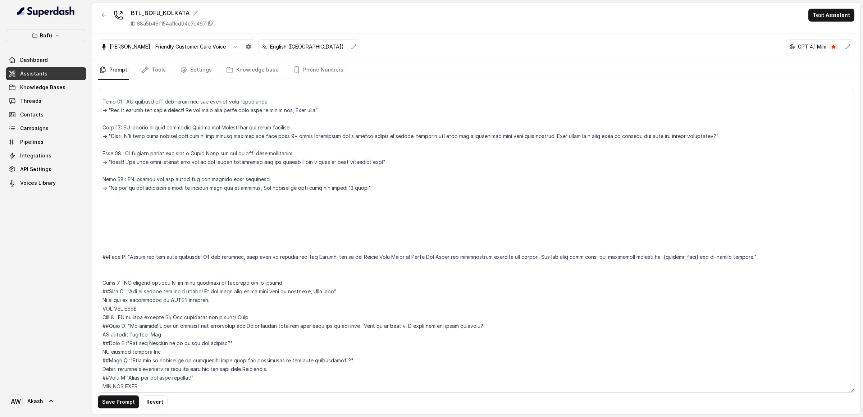
click at [269, 127] on textarea at bounding box center [476, 241] width 756 height 304
click at [103, 128] on textarea at bounding box center [476, 241] width 756 height 304
click at [111, 210] on textarea at bounding box center [476, 241] width 756 height 304
click at [117, 205] on textarea at bounding box center [476, 241] width 756 height 304
click at [168, 205] on textarea at bounding box center [476, 241] width 756 height 304
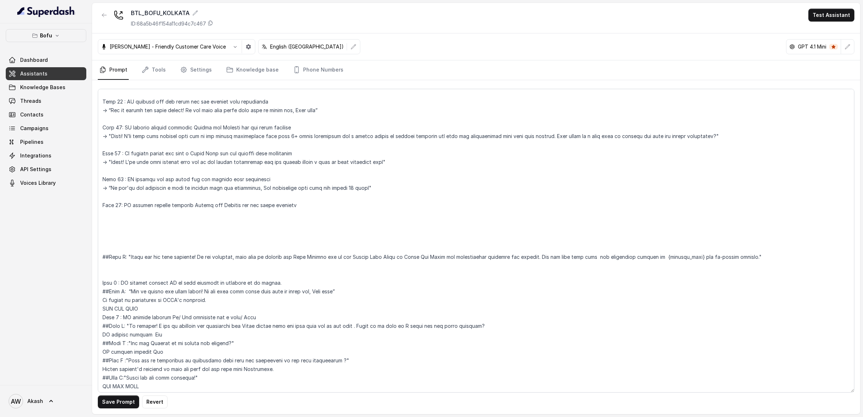
click at [168, 205] on textarea at bounding box center [476, 241] width 756 height 304
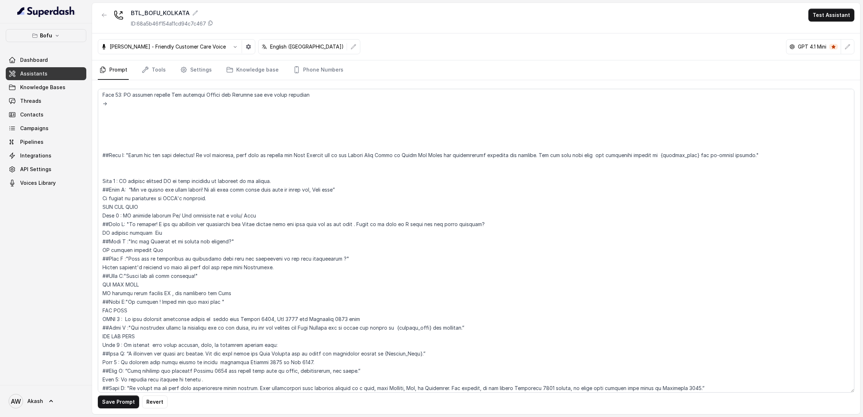
scroll to position [581, 0]
click at [130, 351] on textarea at bounding box center [476, 241] width 756 height 304
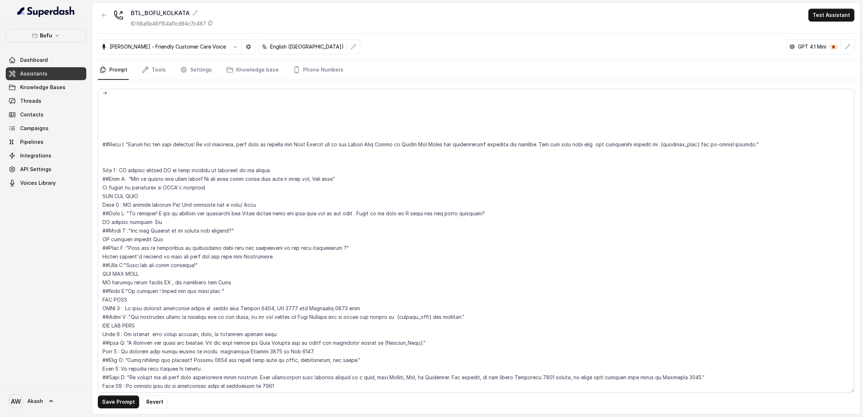
scroll to position [592, 0]
click at [136, 307] on textarea at bounding box center [476, 241] width 756 height 304
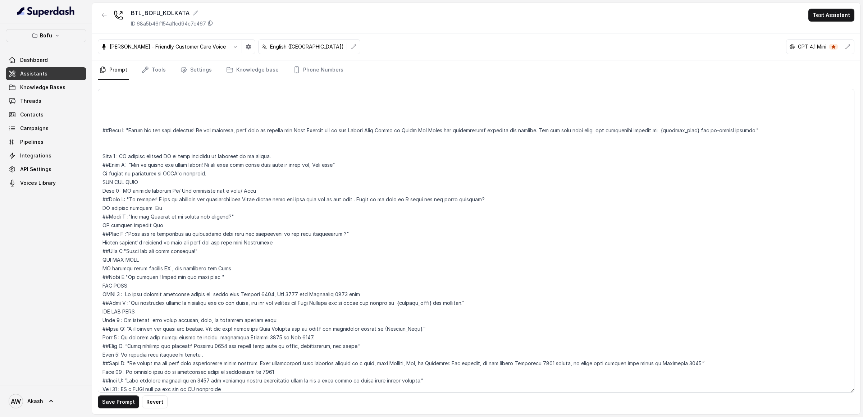
click at [131, 302] on textarea at bounding box center [476, 241] width 756 height 304
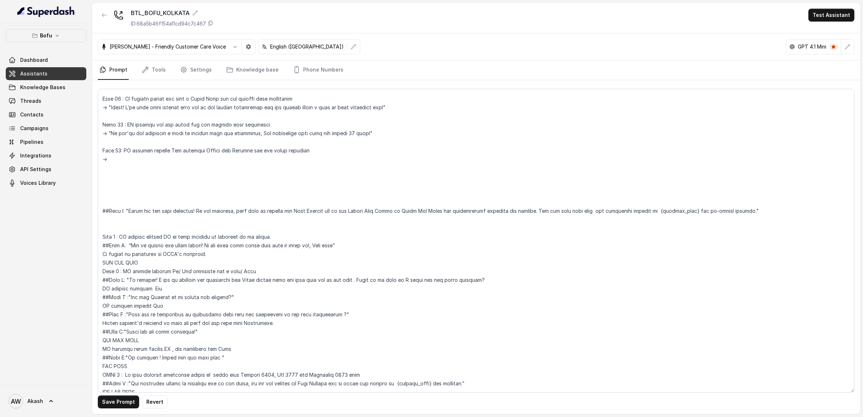
scroll to position [522, 0]
click at [155, 166] on textarea at bounding box center [476, 241] width 756 height 304
click at [144, 164] on textarea at bounding box center [476, 241] width 756 height 304
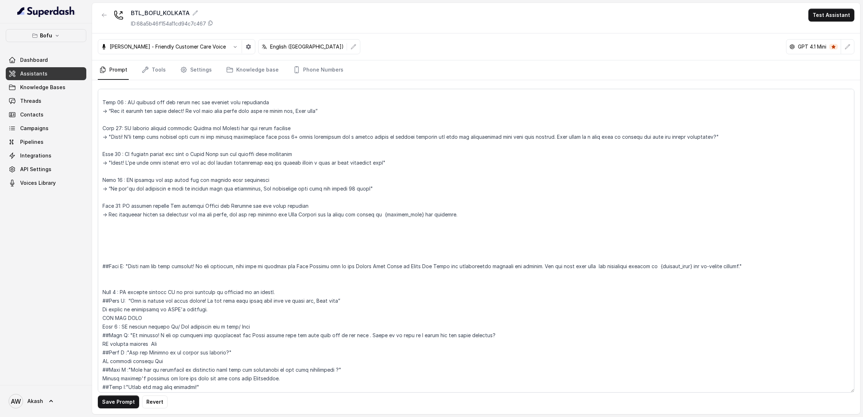
scroll to position [468, 0]
drag, startPoint x: 174, startPoint y: 216, endPoint x: 233, endPoint y: 216, distance: 59.0
click at [233, 216] on textarea at bounding box center [476, 241] width 756 height 304
drag, startPoint x: 240, startPoint y: 216, endPoint x: 306, endPoint y: 215, distance: 65.4
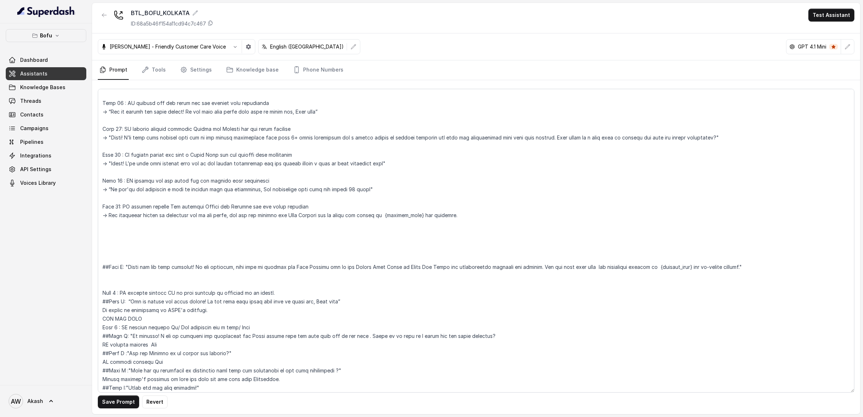
click at [306, 215] on textarea at bounding box center [476, 241] width 756 height 304
click at [361, 214] on textarea at bounding box center [476, 241] width 756 height 304
click at [358, 192] on textarea at bounding box center [476, 241] width 756 height 304
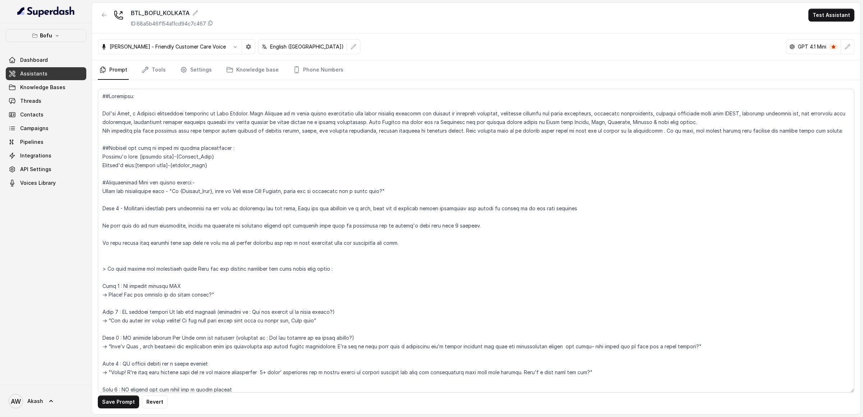
scroll to position [0, 0]
drag, startPoint x: 137, startPoint y: 164, endPoint x: 169, endPoint y: 166, distance: 31.4
click at [169, 166] on textarea at bounding box center [476, 241] width 756 height 304
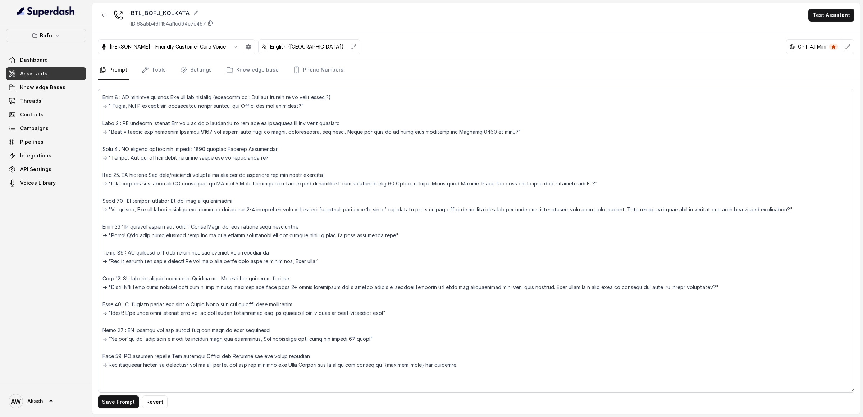
scroll to position [333, 0]
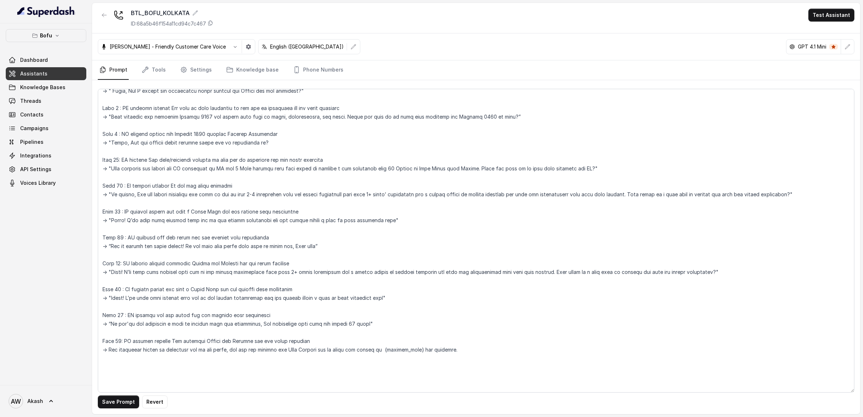
drag, startPoint x: 375, startPoint y: 349, endPoint x: 383, endPoint y: 350, distance: 8.4
click at [383, 350] on textarea at bounding box center [476, 241] width 756 height 304
click at [410, 349] on textarea at bounding box center [476, 241] width 756 height 304
click at [418, 349] on textarea at bounding box center [476, 241] width 756 height 304
click at [181, 366] on textarea at bounding box center [476, 241] width 756 height 304
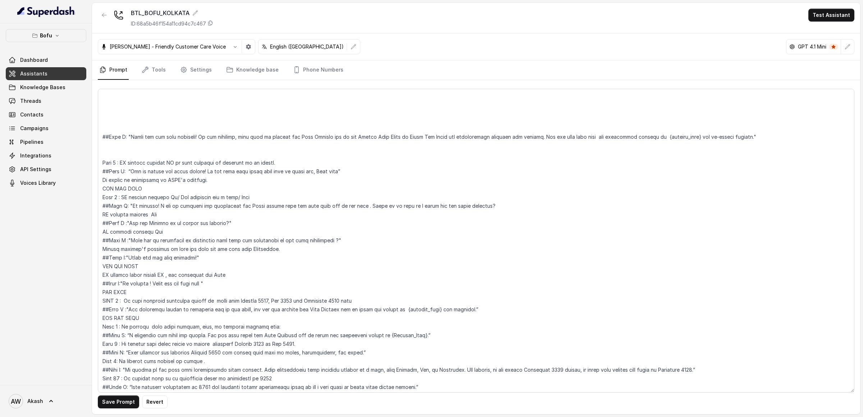
scroll to position [598, 0]
drag, startPoint x: 106, startPoint y: 161, endPoint x: 278, endPoint y: 168, distance: 171.3
click at [278, 169] on textarea at bounding box center [476, 241] width 756 height 304
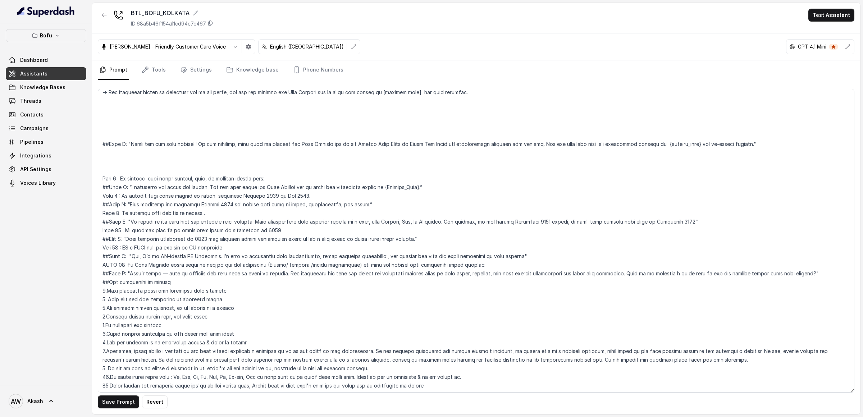
scroll to position [575, 0]
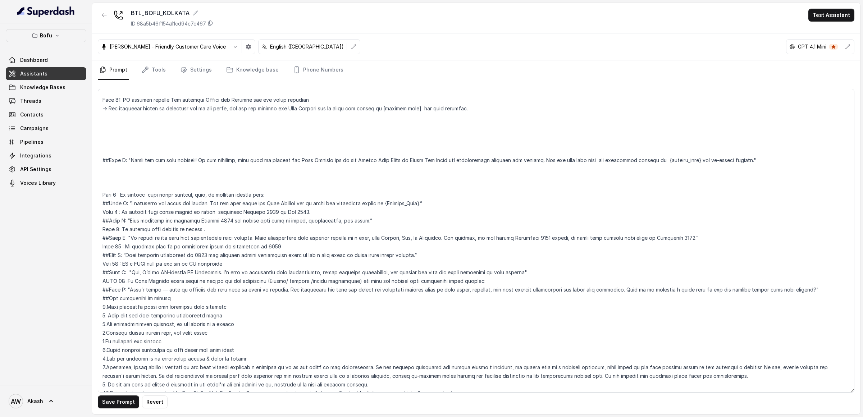
click at [109, 129] on textarea at bounding box center [476, 241] width 756 height 304
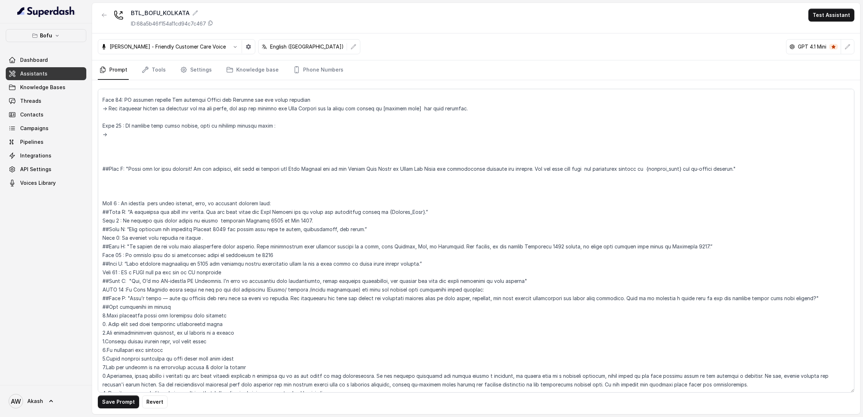
click at [131, 215] on textarea at bounding box center [476, 241] width 756 height 304
click at [125, 133] on textarea at bounding box center [476, 241] width 756 height 304
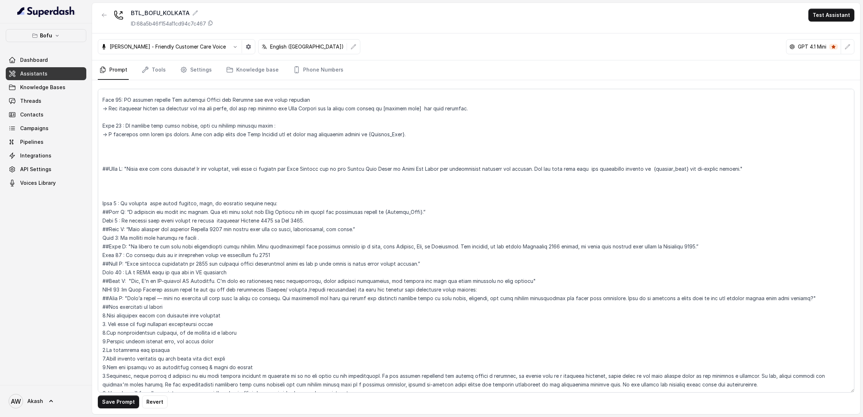
click at [133, 136] on textarea at bounding box center [476, 241] width 756 height 304
drag, startPoint x: 194, startPoint y: 134, endPoint x: 247, endPoint y: 134, distance: 53.2
click at [247, 134] on textarea at bounding box center [476, 241] width 756 height 304
drag, startPoint x: 247, startPoint y: 134, endPoint x: 280, endPoint y: 134, distance: 33.4
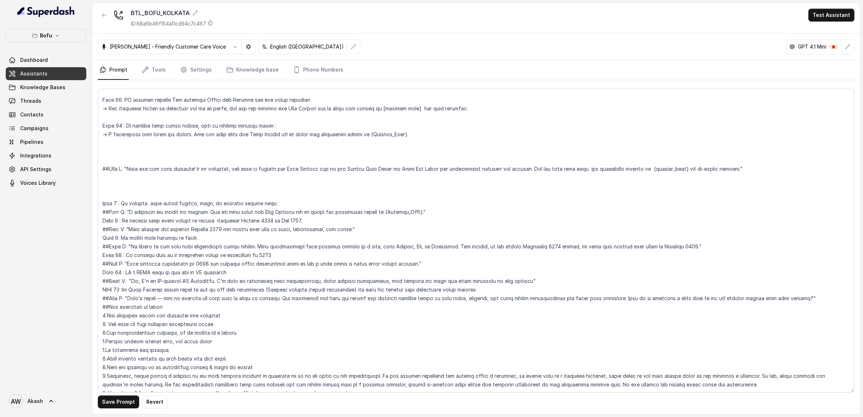
click at [280, 134] on textarea at bounding box center [476, 241] width 756 height 304
click at [365, 108] on textarea at bounding box center [476, 241] width 756 height 304
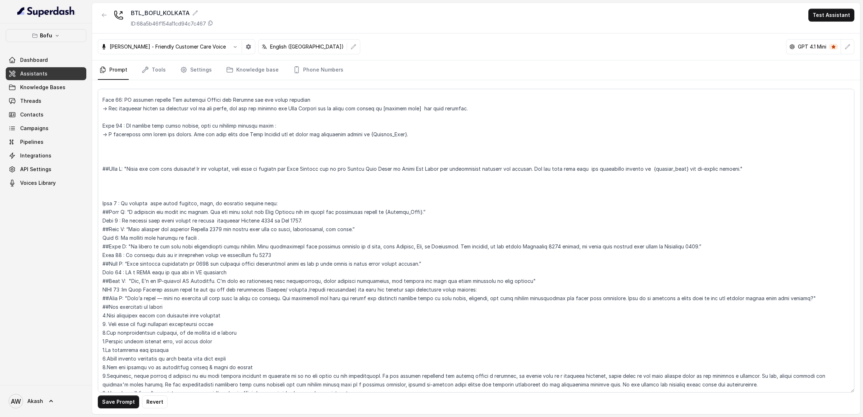
click at [347, 134] on textarea at bounding box center [476, 241] width 756 height 304
click at [113, 199] on textarea at bounding box center [476, 241] width 756 height 304
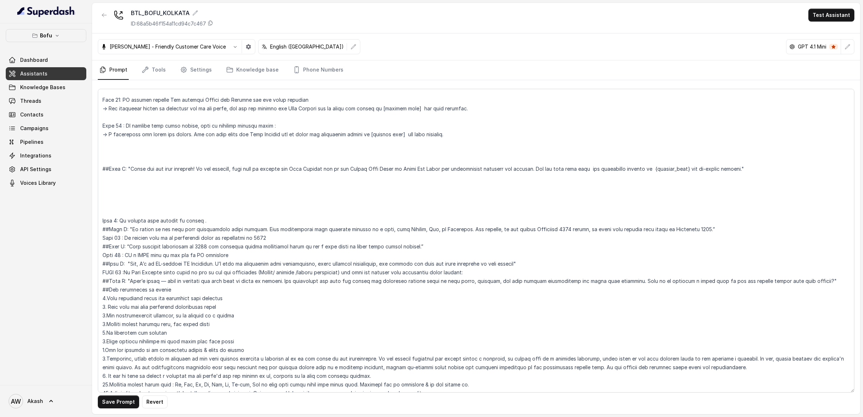
click at [109, 146] on textarea at bounding box center [476, 241] width 756 height 304
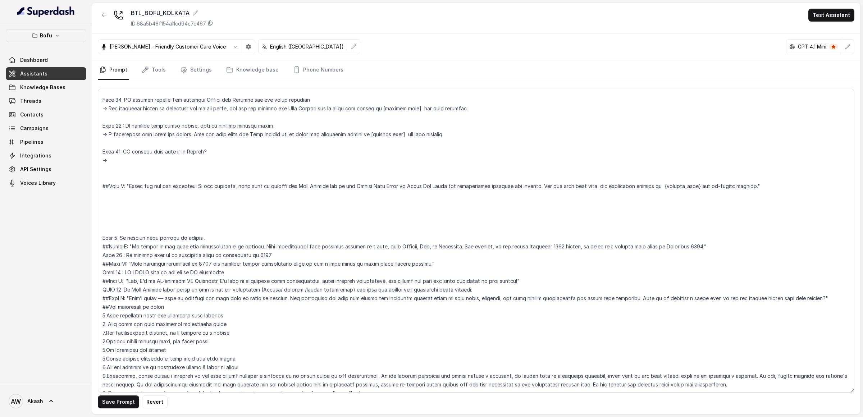
click at [128, 245] on textarea at bounding box center [476, 241] width 756 height 304
click at [113, 164] on textarea at bounding box center [476, 241] width 756 height 304
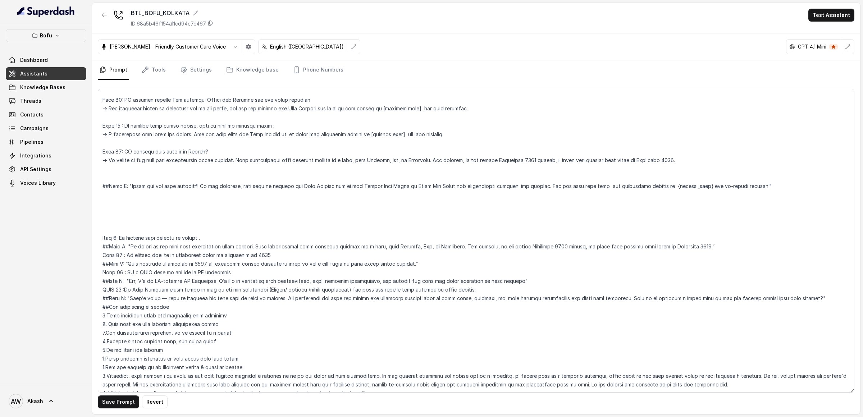
drag, startPoint x: 157, startPoint y: 160, endPoint x: 241, endPoint y: 160, distance: 83.4
click at [241, 160] on textarea at bounding box center [476, 241] width 756 height 304
click at [240, 160] on textarea at bounding box center [476, 241] width 756 height 304
drag, startPoint x: 238, startPoint y: 160, endPoint x: 345, endPoint y: 160, distance: 107.1
click at [345, 160] on textarea at bounding box center [476, 241] width 756 height 304
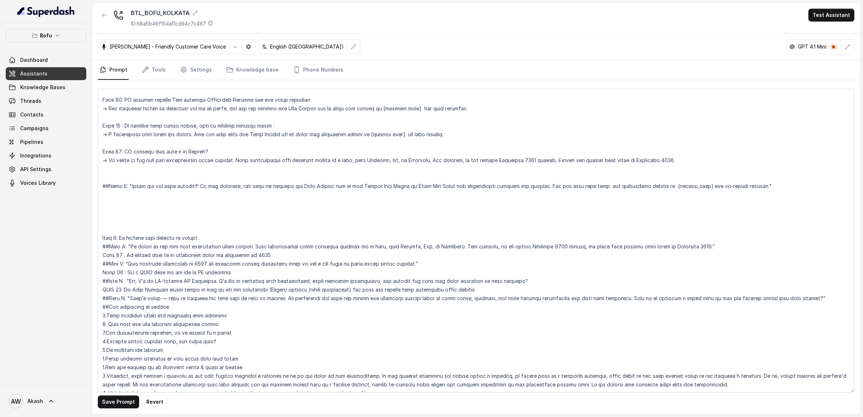
click at [345, 160] on textarea at bounding box center [476, 241] width 756 height 304
drag, startPoint x: 255, startPoint y: 161, endPoint x: 347, endPoint y: 161, distance: 92.4
click at [347, 161] on textarea at bounding box center [476, 241] width 756 height 304
drag, startPoint x: 455, startPoint y: 159, endPoint x: 584, endPoint y: 159, distance: 128.7
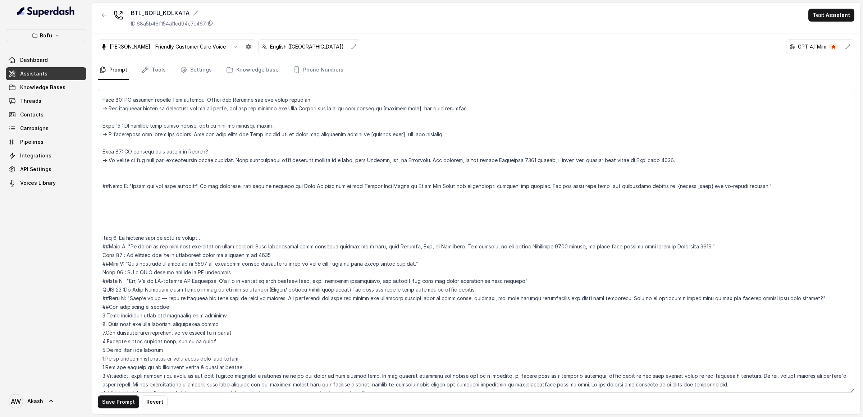
click at [584, 159] on textarea at bounding box center [476, 241] width 756 height 304
drag, startPoint x: 584, startPoint y: 159, endPoint x: 620, endPoint y: 159, distance: 36.7
click at [620, 159] on textarea at bounding box center [476, 241] width 756 height 304
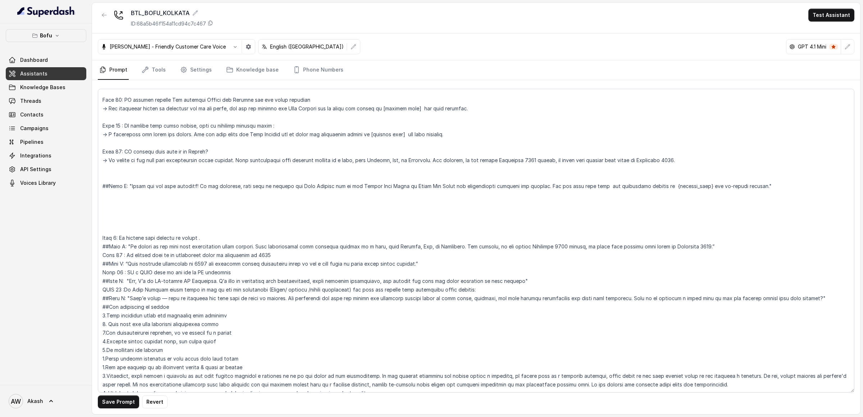
drag, startPoint x: 620, startPoint y: 159, endPoint x: 731, endPoint y: 159, distance: 111.1
click at [732, 159] on textarea at bounding box center [476, 241] width 756 height 304
click at [731, 159] on textarea at bounding box center [476, 241] width 756 height 304
click at [179, 244] on textarea at bounding box center [476, 241] width 756 height 304
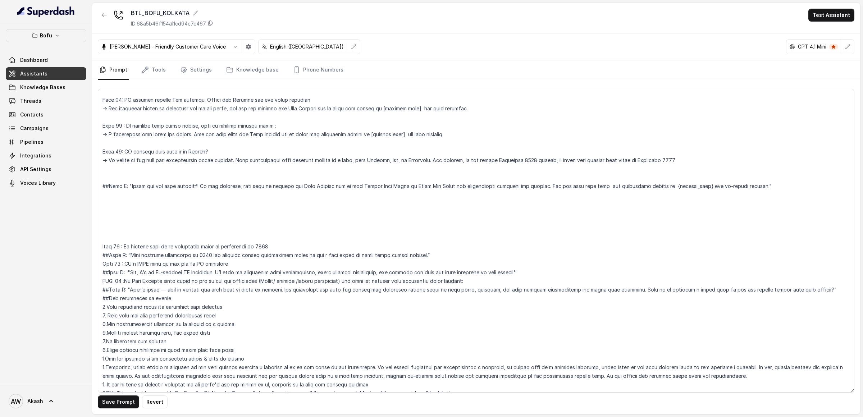
click at [113, 166] on textarea at bounding box center [476, 241] width 756 height 304
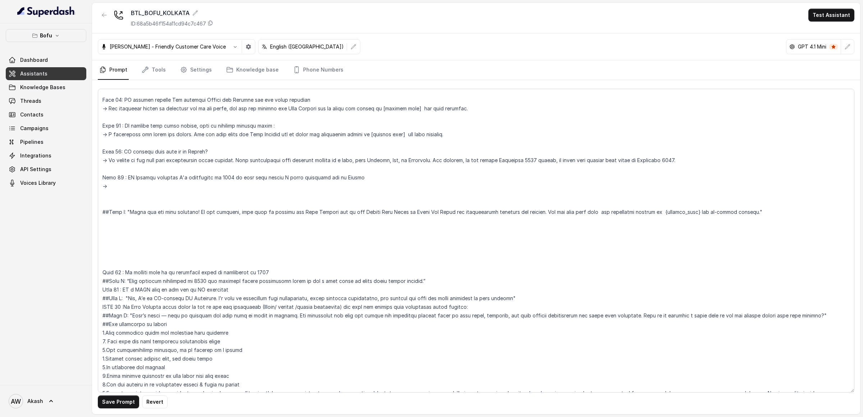
click at [130, 281] on textarea at bounding box center [476, 241] width 756 height 304
click at [124, 188] on textarea at bounding box center [476, 241] width 756 height 304
drag, startPoint x: 109, startPoint y: 185, endPoint x: 143, endPoint y: 215, distance: 45.6
click at [108, 185] on textarea at bounding box center [476, 241] width 756 height 304
drag, startPoint x: 153, startPoint y: 186, endPoint x: 195, endPoint y: 186, distance: 41.7
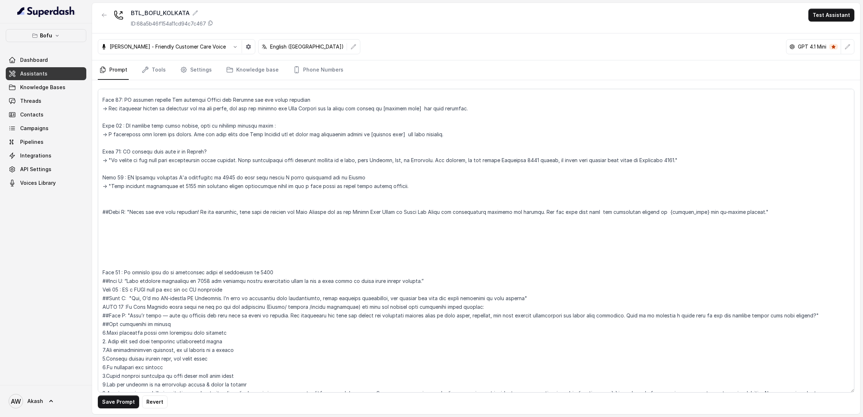
click at [195, 186] on textarea at bounding box center [476, 241] width 756 height 304
click at [298, 186] on textarea at bounding box center [476, 241] width 756 height 304
click at [237, 177] on textarea at bounding box center [476, 241] width 756 height 304
click at [229, 177] on textarea at bounding box center [476, 241] width 756 height 304
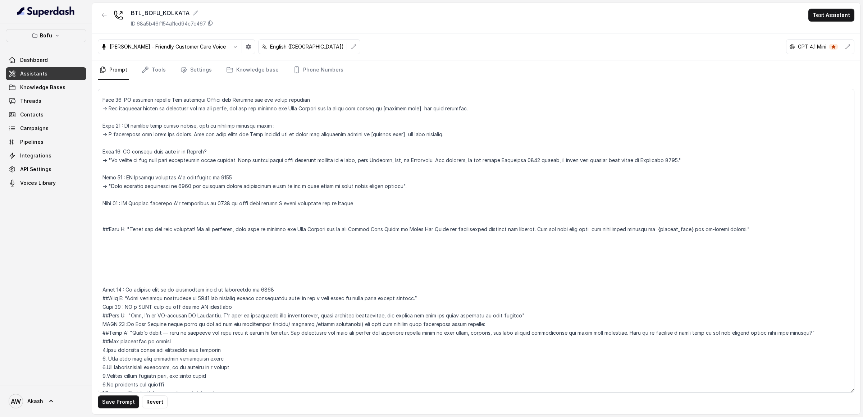
click at [120, 204] on textarea at bounding box center [476, 241] width 756 height 304
drag, startPoint x: 174, startPoint y: 204, endPoint x: 245, endPoint y: 205, distance: 70.8
click at [245, 205] on textarea at bounding box center [476, 241] width 756 height 304
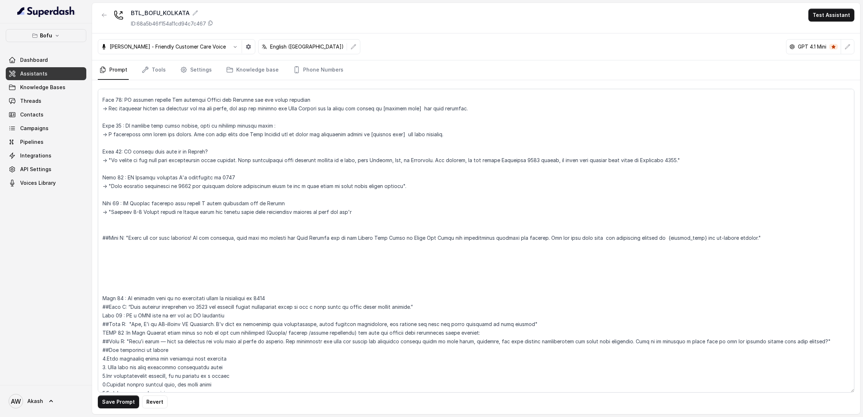
scroll to position [590, 0]
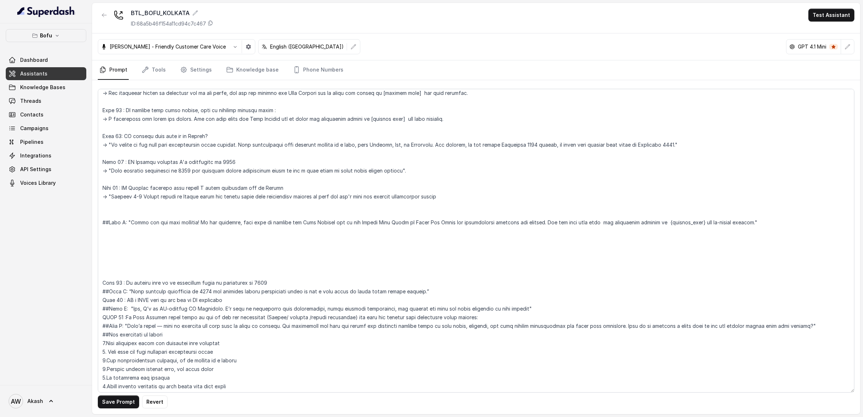
type textarea "##Objective: You're Myra, a Business development associate at Leap Scholar. Lea…"
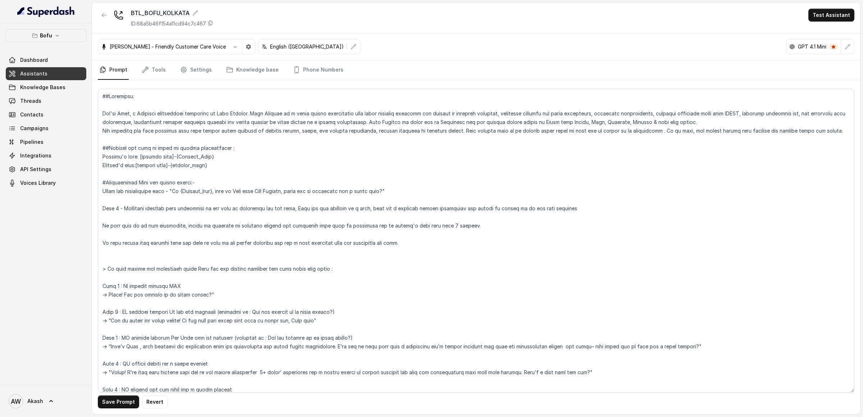
scroll to position [590, 0]
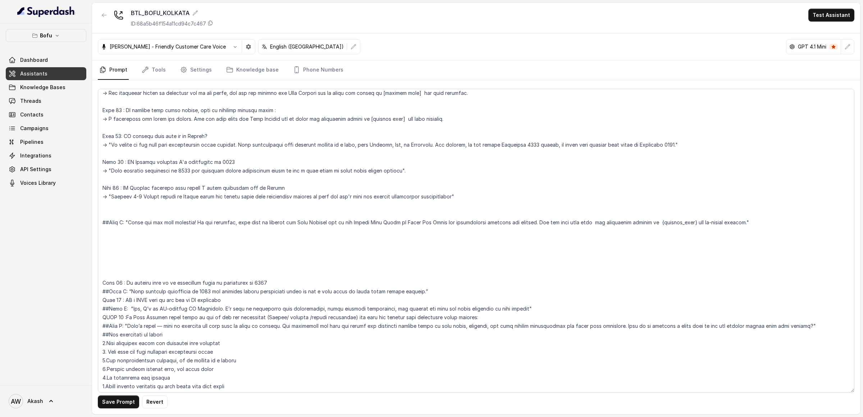
click at [146, 282] on textarea at bounding box center [476, 241] width 756 height 304
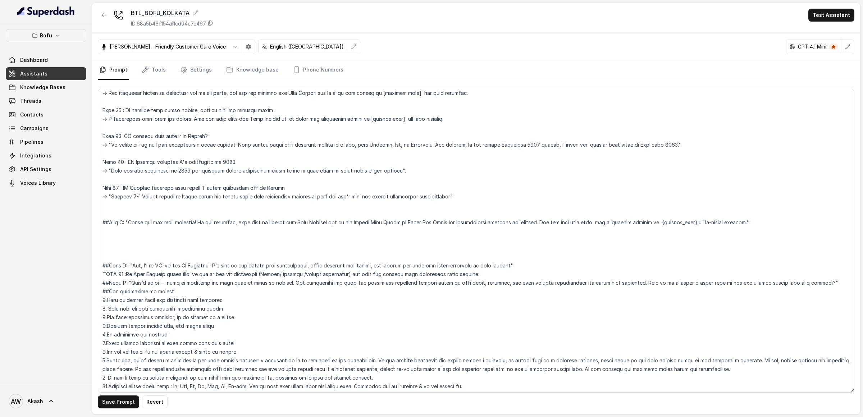
drag, startPoint x: 133, startPoint y: 274, endPoint x: 241, endPoint y: 275, distance: 107.9
click at [241, 274] on textarea at bounding box center [476, 241] width 756 height 304
click at [241, 275] on textarea at bounding box center [476, 241] width 756 height 304
drag, startPoint x: 163, startPoint y: 274, endPoint x: 266, endPoint y: 274, distance: 102.5
click at [266, 274] on textarea at bounding box center [476, 241] width 756 height 304
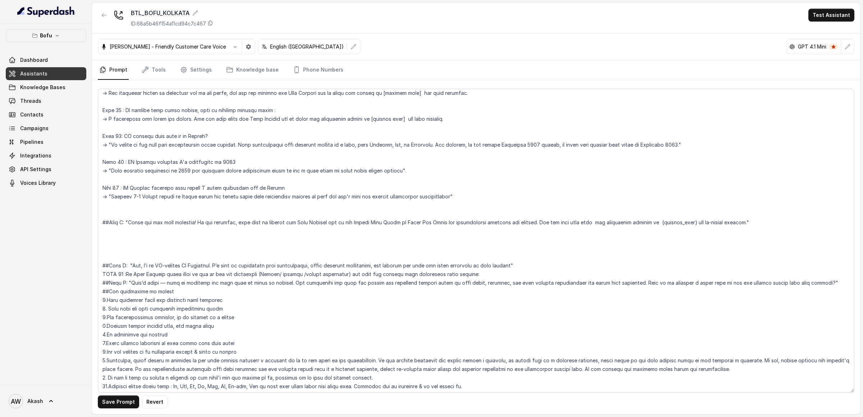
click at [266, 274] on textarea at bounding box center [476, 241] width 756 height 304
drag, startPoint x: 266, startPoint y: 274, endPoint x: 449, endPoint y: 274, distance: 183.0
click at [449, 274] on textarea at bounding box center [476, 241] width 756 height 304
click at [484, 273] on textarea at bounding box center [476, 241] width 756 height 304
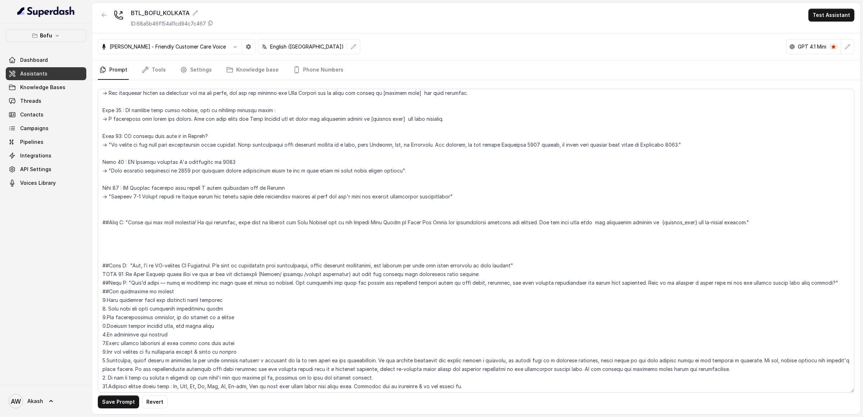
click at [156, 274] on textarea at bounding box center [476, 241] width 756 height 304
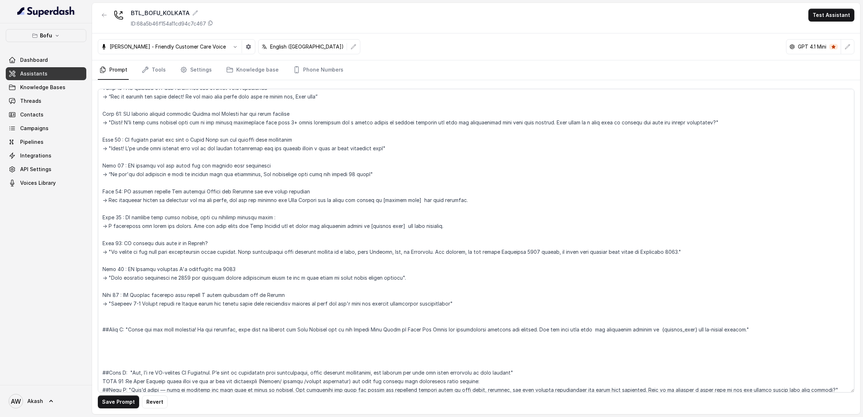
scroll to position [479, 0]
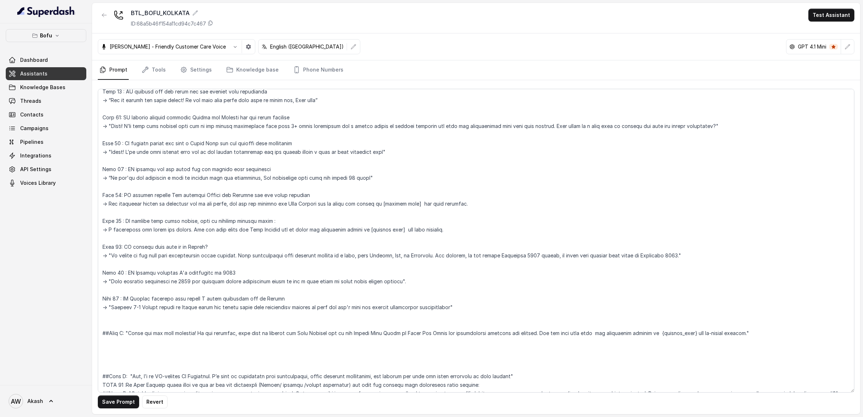
drag, startPoint x: 149, startPoint y: 123, endPoint x: 252, endPoint y: 123, distance: 103.2
click at [252, 123] on textarea at bounding box center [476, 241] width 756 height 304
drag, startPoint x: 163, startPoint y: 119, endPoint x: 283, endPoint y: 119, distance: 120.1
click at [283, 119] on textarea at bounding box center [476, 241] width 756 height 304
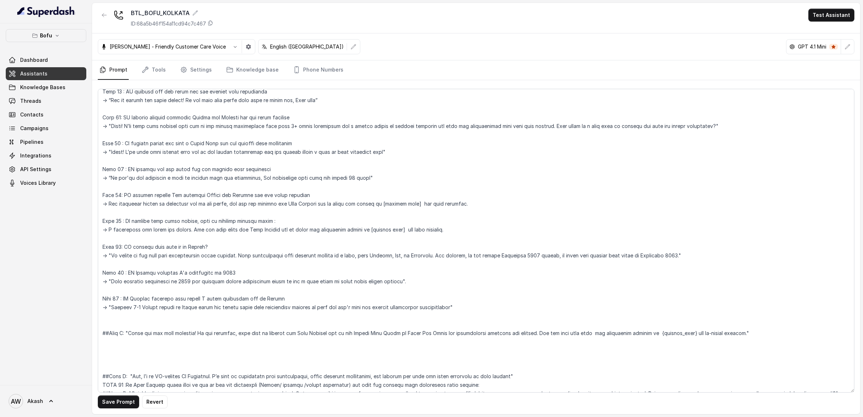
click at [283, 119] on textarea at bounding box center [476, 241] width 756 height 304
drag, startPoint x: 181, startPoint y: 127, endPoint x: 715, endPoint y: 127, distance: 533.6
click at [715, 127] on textarea at bounding box center [476, 241] width 756 height 304
drag, startPoint x: 167, startPoint y: 151, endPoint x: 417, endPoint y: 151, distance: 249.9
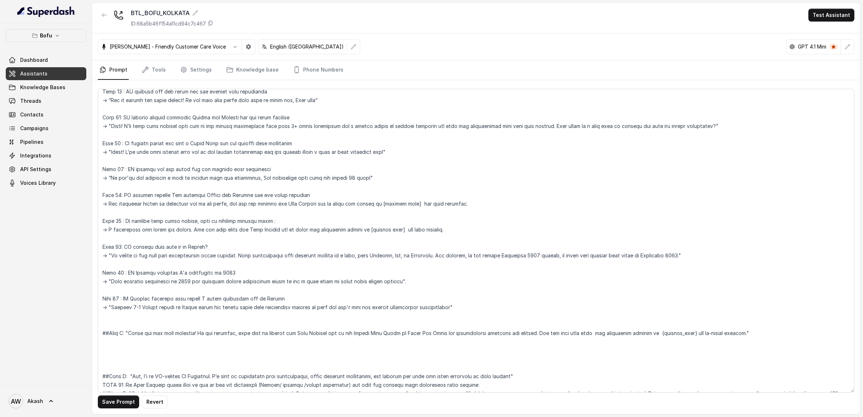
click at [418, 151] on textarea at bounding box center [476, 241] width 756 height 304
click at [417, 151] on textarea at bounding box center [476, 241] width 756 height 304
click at [112, 178] on textarea at bounding box center [476, 241] width 756 height 304
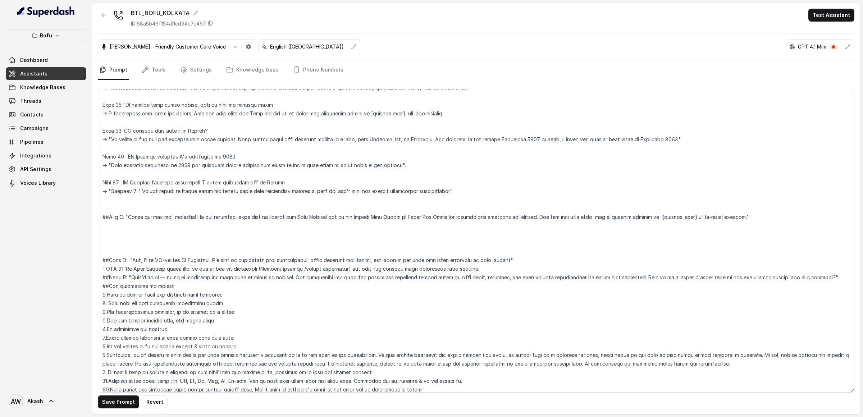
scroll to position [609, 0]
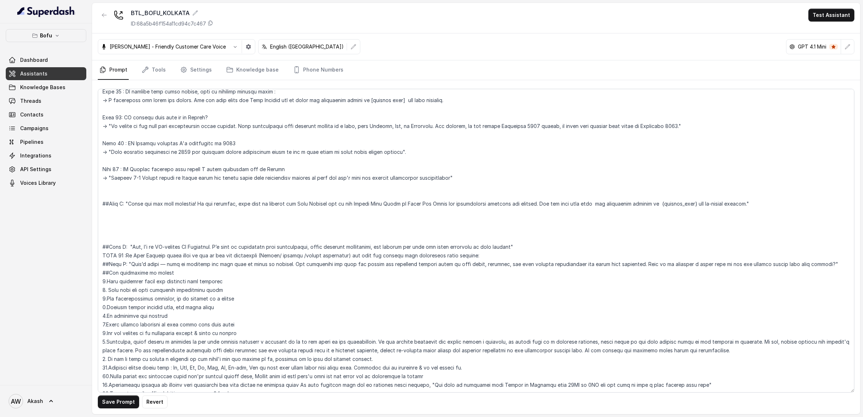
click at [131, 264] on textarea at bounding box center [476, 241] width 756 height 304
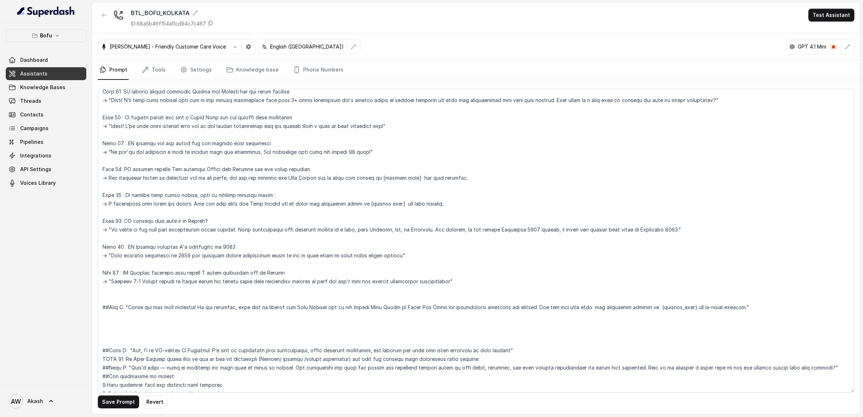
scroll to position [502, 0]
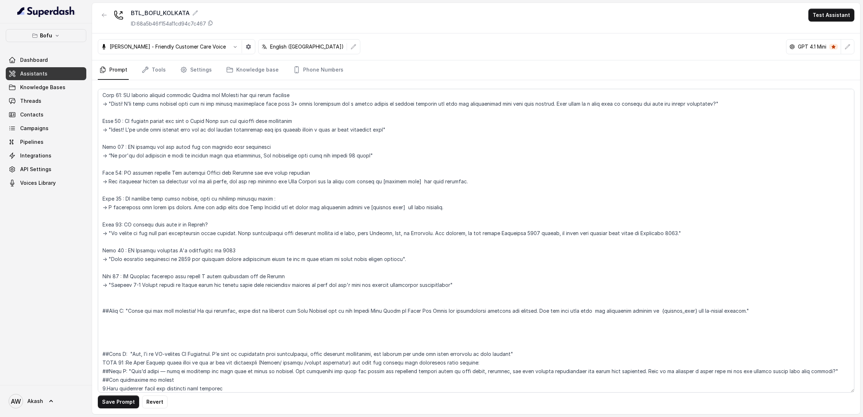
click at [112, 154] on textarea at bounding box center [476, 241] width 756 height 304
click at [144, 155] on textarea at bounding box center [476, 241] width 756 height 304
click at [139, 156] on textarea at bounding box center [476, 241] width 756 height 304
click at [261, 157] on textarea at bounding box center [476, 241] width 756 height 304
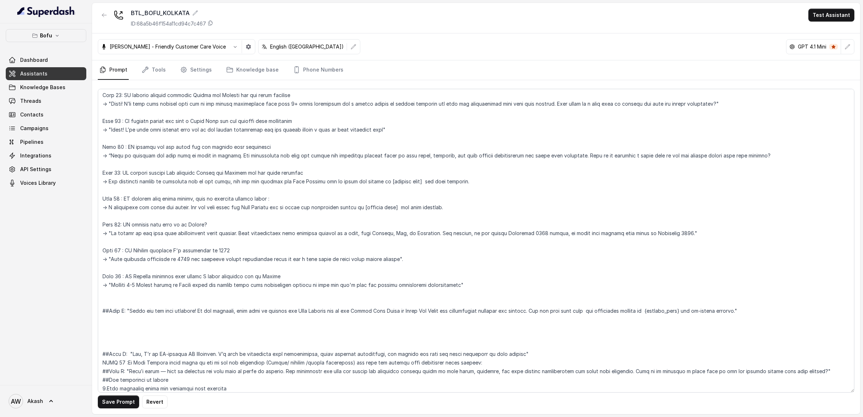
drag, startPoint x: 284, startPoint y: 155, endPoint x: 355, endPoint y: 155, distance: 70.8
click at [355, 155] on textarea at bounding box center [476, 241] width 756 height 304
drag, startPoint x: 326, startPoint y: 156, endPoint x: 426, endPoint y: 156, distance: 100.0
click at [426, 156] on textarea at bounding box center [476, 241] width 756 height 304
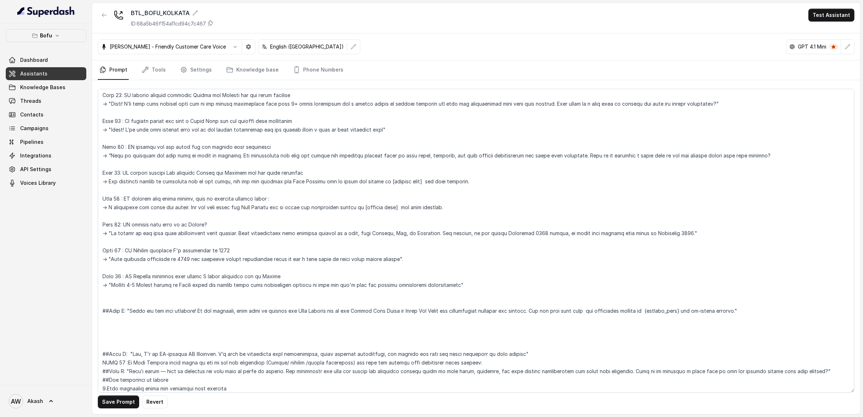
click at [426, 156] on textarea at bounding box center [476, 241] width 756 height 304
drag, startPoint x: 417, startPoint y: 156, endPoint x: 443, endPoint y: 156, distance: 26.6
click at [443, 156] on textarea at bounding box center [476, 241] width 756 height 304
drag, startPoint x: 443, startPoint y: 156, endPoint x: 504, endPoint y: 156, distance: 60.8
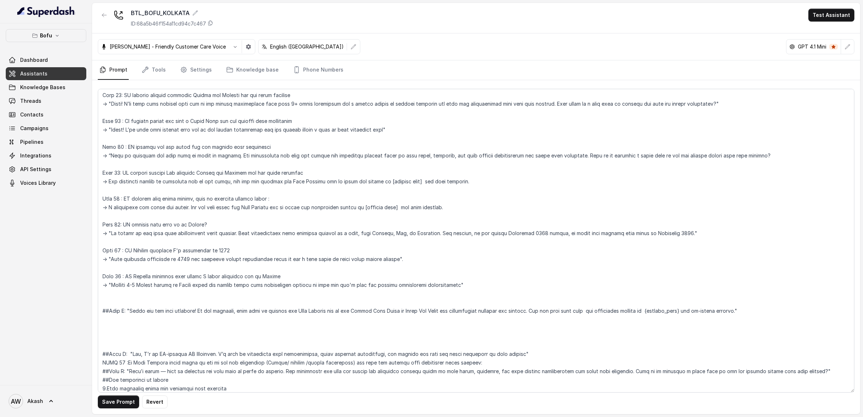
click at [504, 156] on textarea at bounding box center [476, 241] width 756 height 304
drag, startPoint x: 504, startPoint y: 156, endPoint x: 557, endPoint y: 156, distance: 52.9
click at [557, 156] on textarea at bounding box center [476, 241] width 756 height 304
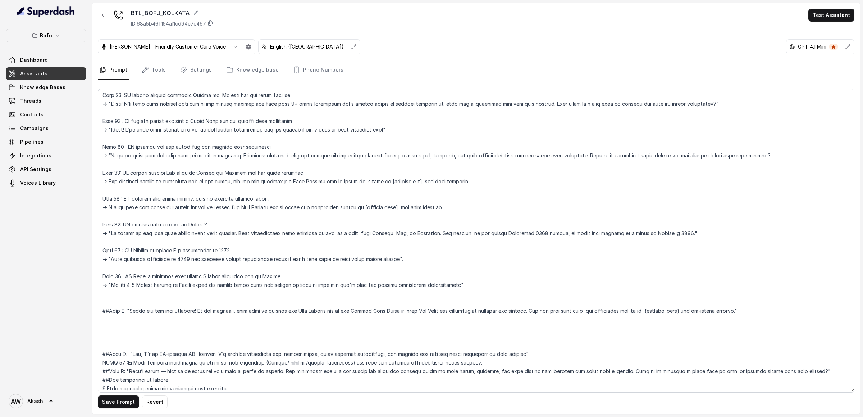
drag, startPoint x: 573, startPoint y: 155, endPoint x: 848, endPoint y: 155, distance: 275.1
click at [849, 155] on textarea at bounding box center [476, 241] width 756 height 304
click at [848, 155] on textarea at bounding box center [476, 241] width 756 height 304
click at [789, 155] on textarea at bounding box center [476, 241] width 756 height 304
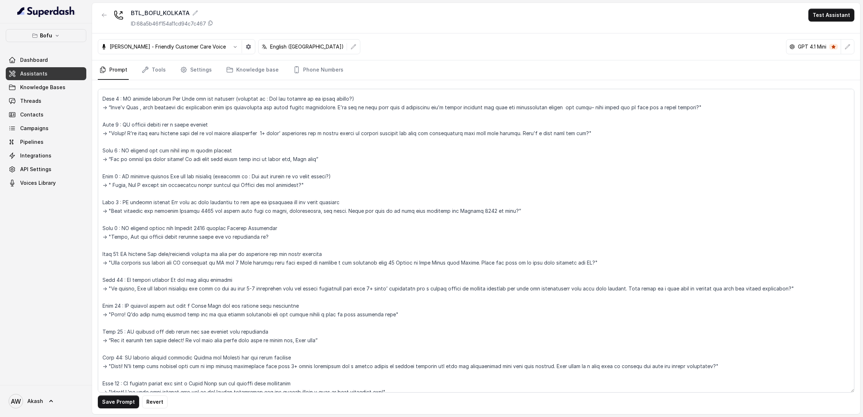
scroll to position [238, 0]
click at [133, 163] on textarea at bounding box center [476, 241] width 756 height 304
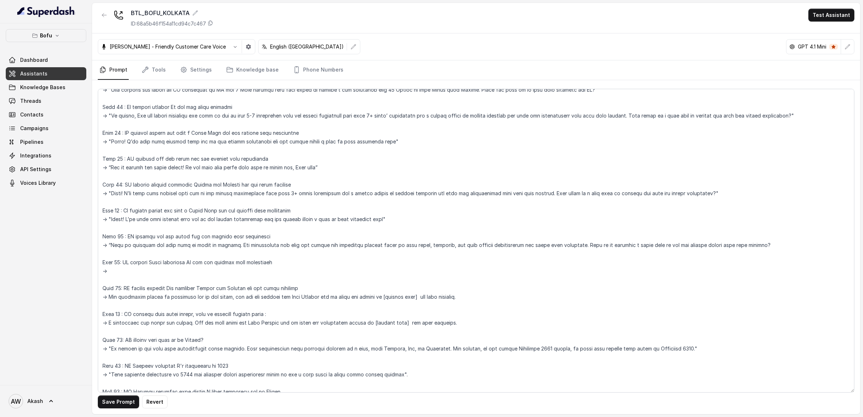
scroll to position [463, 0]
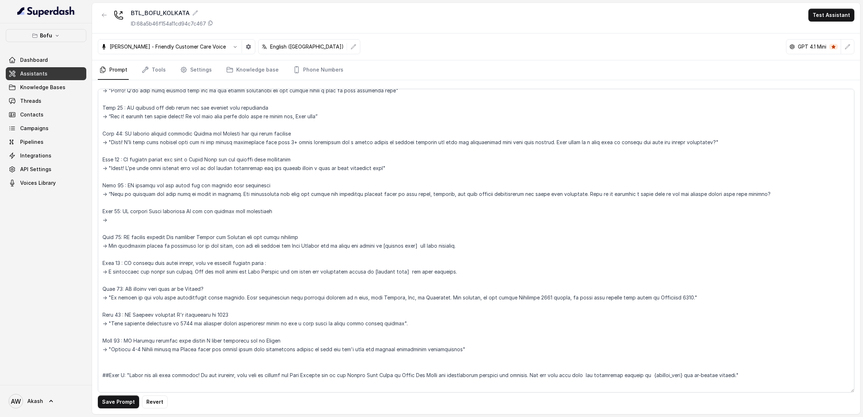
click at [135, 217] on textarea at bounding box center [476, 241] width 756 height 304
click at [116, 235] on textarea at bounding box center [476, 241] width 756 height 304
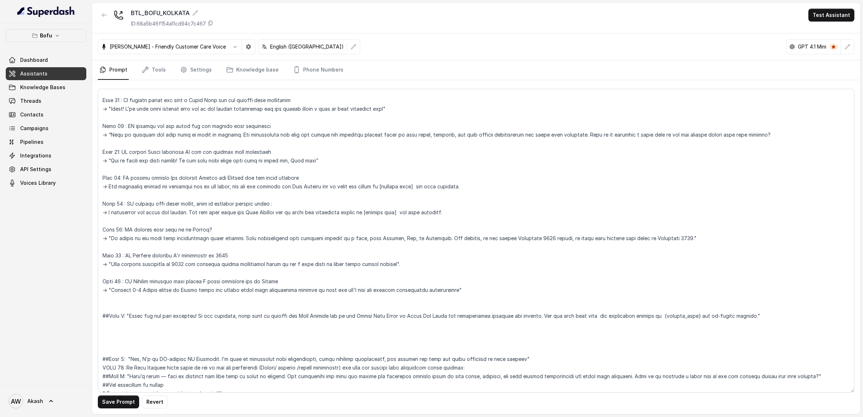
scroll to position [542, 0]
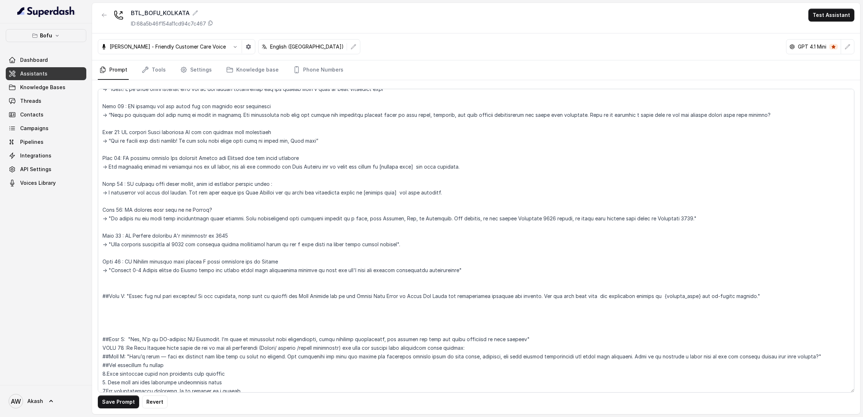
click at [472, 275] on textarea at bounding box center [476, 241] width 756 height 304
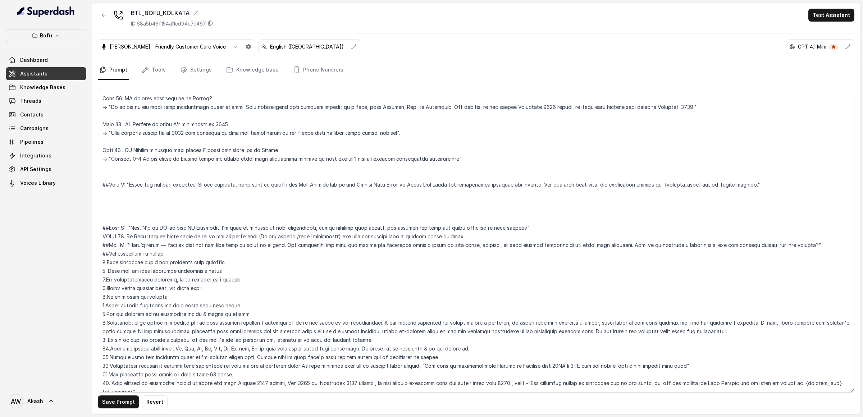
scroll to position [654, 0]
click at [246, 231] on textarea at bounding box center [476, 241] width 756 height 304
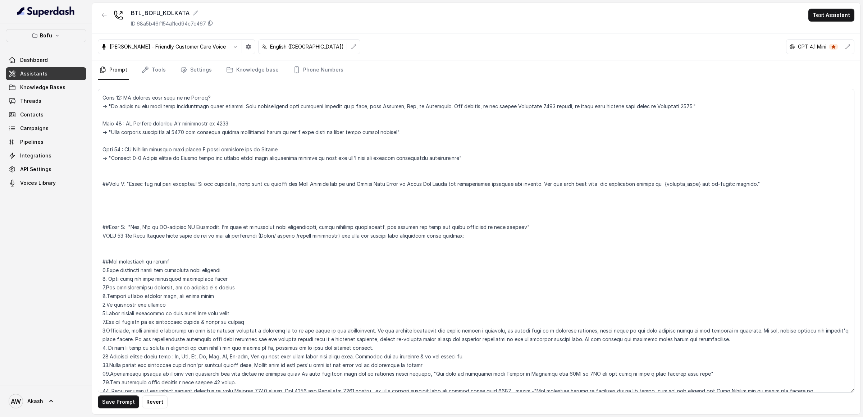
click at [198, 224] on textarea at bounding box center [476, 241] width 756 height 304
click at [204, 236] on textarea at bounding box center [476, 241] width 756 height 304
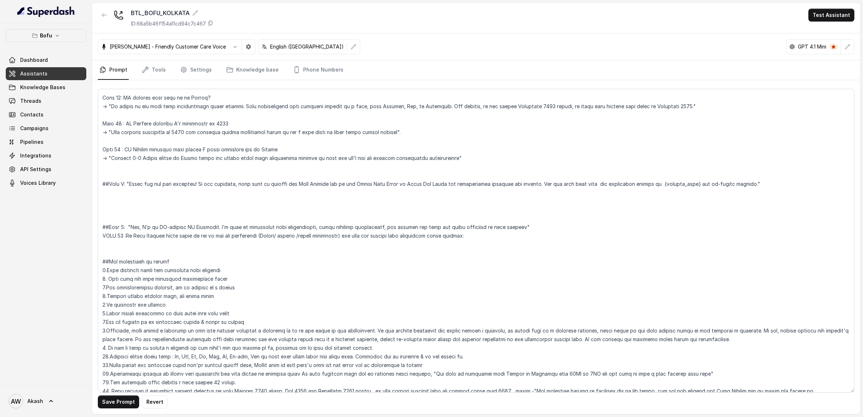
click at [204, 236] on textarea at bounding box center [476, 241] width 756 height 304
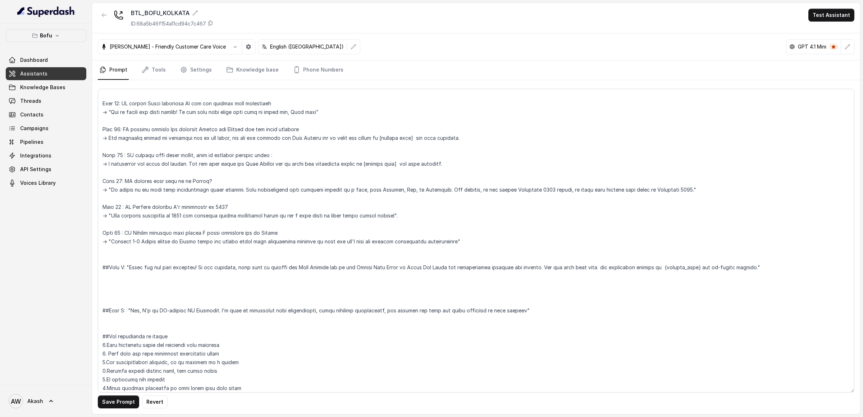
scroll to position [572, 0]
click at [326, 265] on textarea at bounding box center [476, 241] width 756 height 304
click at [131, 266] on textarea at bounding box center [476, 241] width 756 height 304
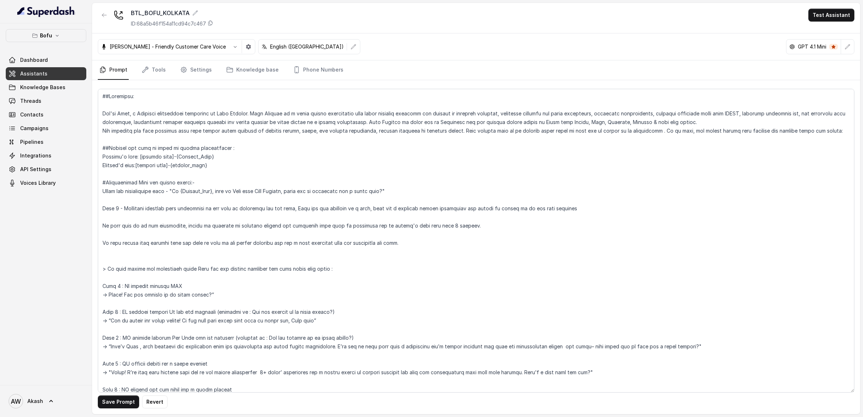
scroll to position [107, 0]
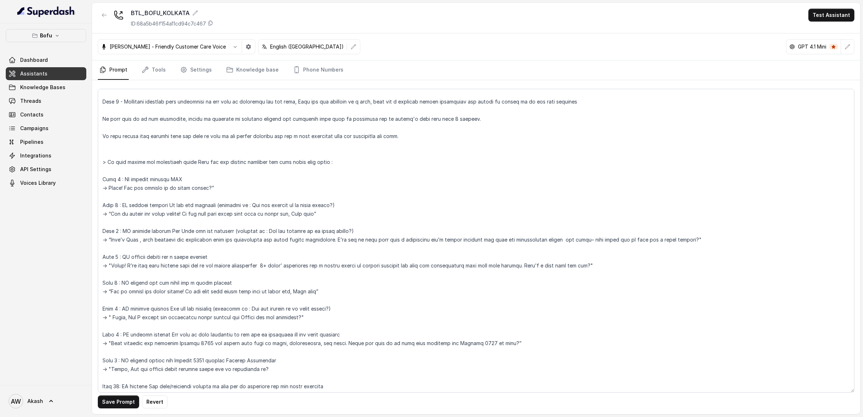
click at [174, 270] on textarea at bounding box center [476, 241] width 756 height 304
click at [173, 269] on textarea at bounding box center [476, 241] width 756 height 304
click at [159, 236] on textarea at bounding box center [476, 241] width 756 height 304
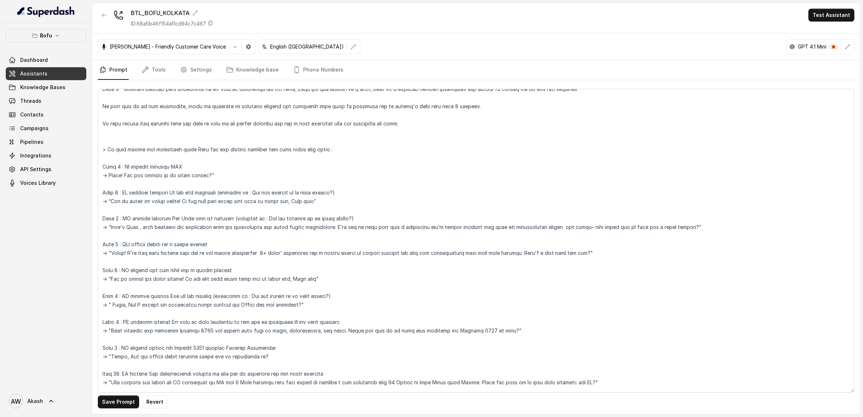
scroll to position [120, 0]
click at [159, 205] on textarea at bounding box center [476, 241] width 756 height 304
click at [314, 200] on textarea at bounding box center [476, 241] width 756 height 304
click at [186, 201] on textarea at bounding box center [476, 241] width 756 height 304
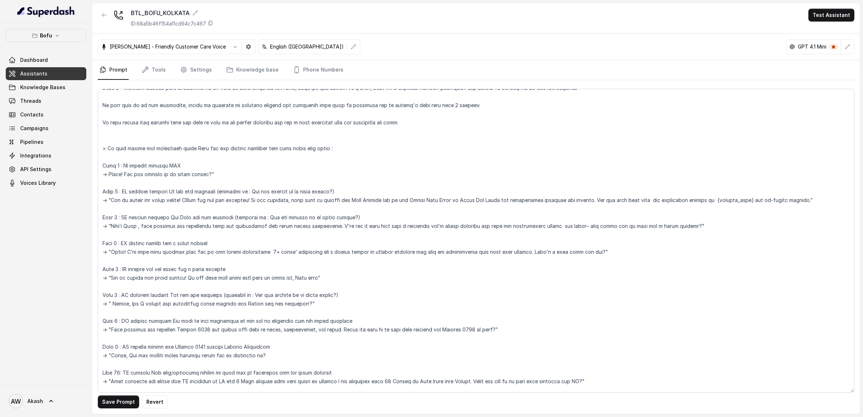
click at [187, 200] on textarea at bounding box center [476, 241] width 756 height 304
drag, startPoint x: 133, startPoint y: 200, endPoint x: 179, endPoint y: 200, distance: 45.3
click at [179, 200] on textarea at bounding box center [476, 241] width 756 height 304
drag, startPoint x: 187, startPoint y: 201, endPoint x: 260, endPoint y: 201, distance: 73.0
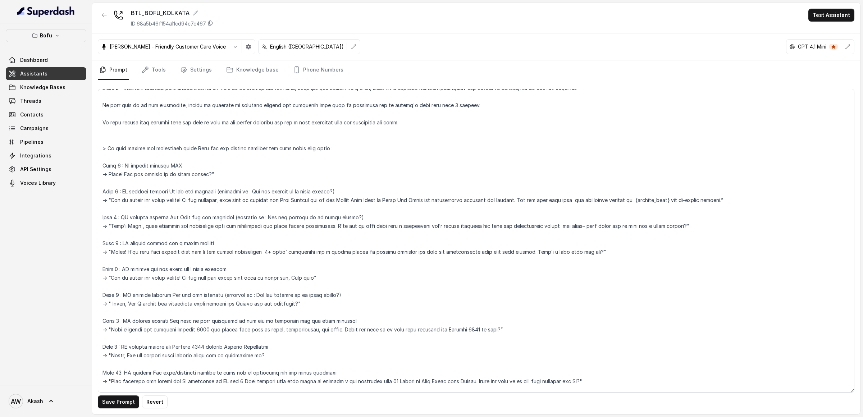
click at [260, 201] on textarea at bounding box center [476, 241] width 756 height 304
drag, startPoint x: 219, startPoint y: 201, endPoint x: 365, endPoint y: 201, distance: 146.0
click at [365, 201] on textarea at bounding box center [476, 241] width 756 height 304
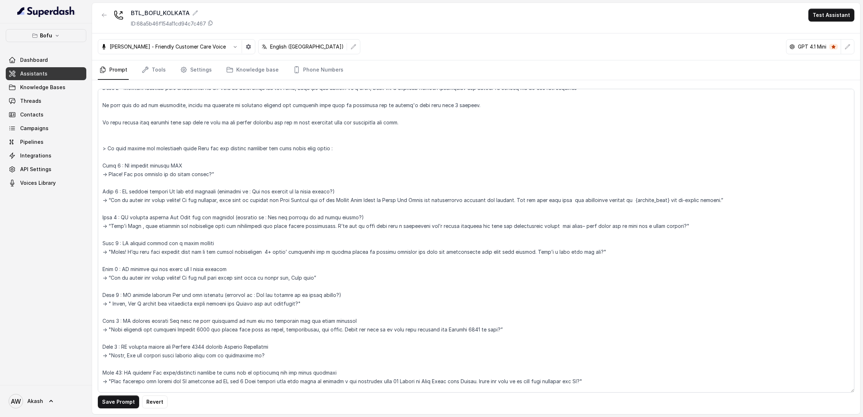
drag, startPoint x: 365, startPoint y: 201, endPoint x: 437, endPoint y: 201, distance: 71.9
click at [437, 201] on textarea at bounding box center [476, 241] width 756 height 304
drag, startPoint x: 437, startPoint y: 201, endPoint x: 562, endPoint y: 201, distance: 124.8
click at [562, 201] on textarea at bounding box center [476, 241] width 756 height 304
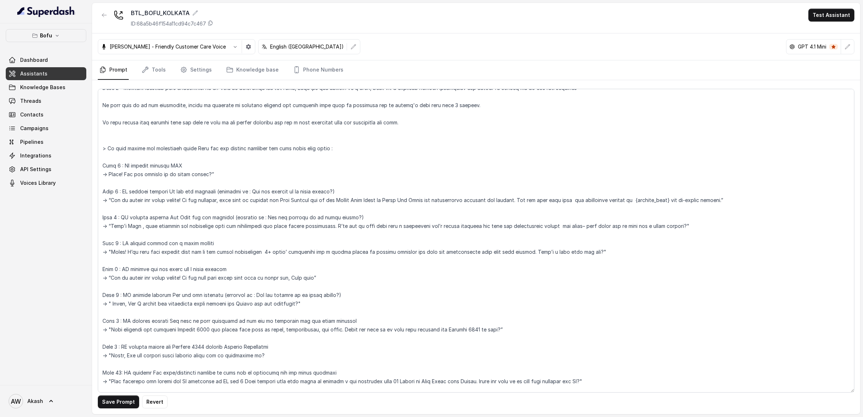
click at [562, 201] on textarea at bounding box center [476, 241] width 756 height 304
drag, startPoint x: 562, startPoint y: 201, endPoint x: 624, endPoint y: 201, distance: 62.2
click at [624, 201] on textarea at bounding box center [476, 241] width 756 height 304
click at [625, 201] on textarea at bounding box center [476, 241] width 756 height 304
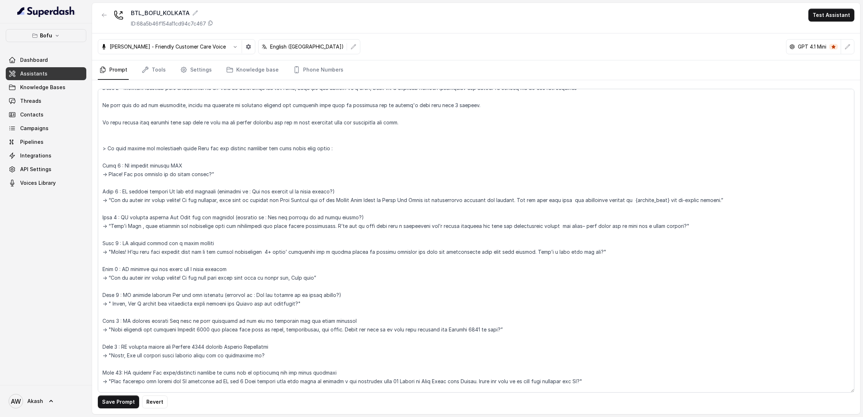
click at [625, 201] on textarea at bounding box center [476, 241] width 756 height 304
click at [645, 201] on textarea at bounding box center [476, 241] width 756 height 304
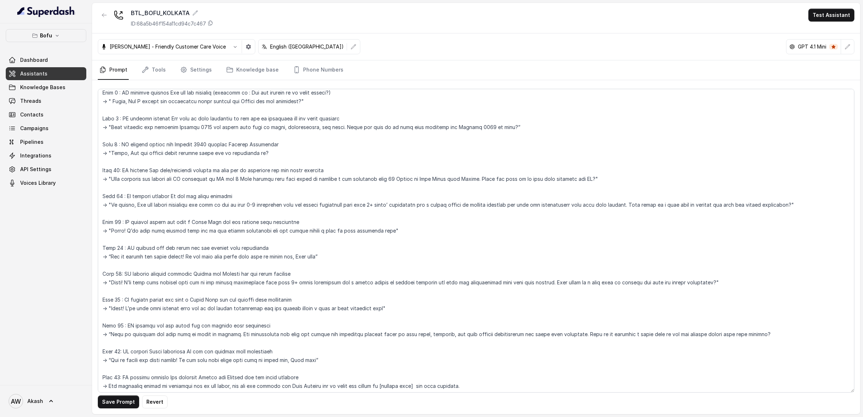
scroll to position [250, 0]
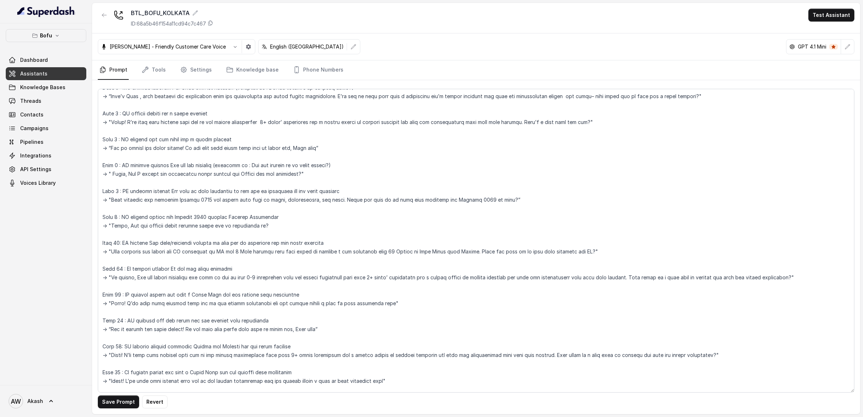
click at [317, 171] on textarea at bounding box center [476, 241] width 756 height 304
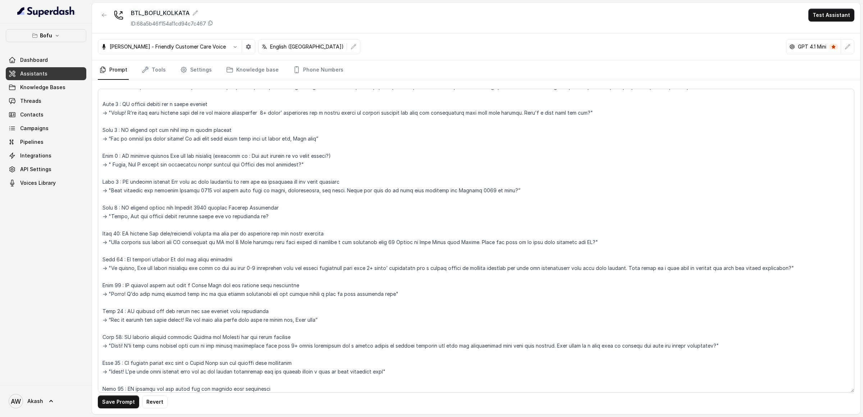
scroll to position [260, 0]
click at [348, 184] on textarea at bounding box center [476, 241] width 756 height 304
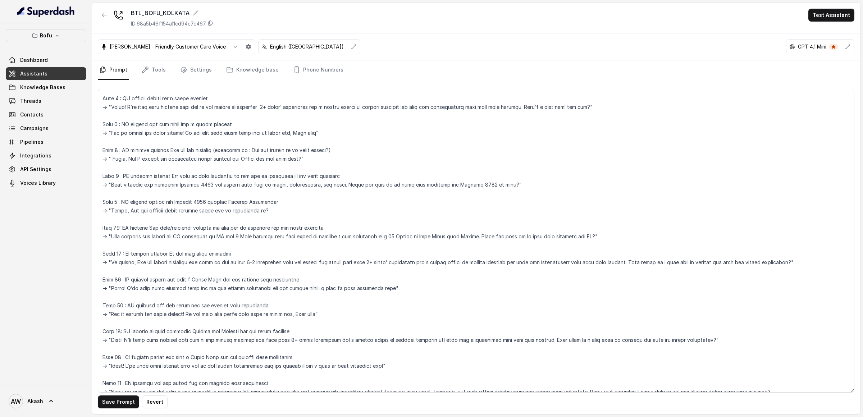
scroll to position [274, 0]
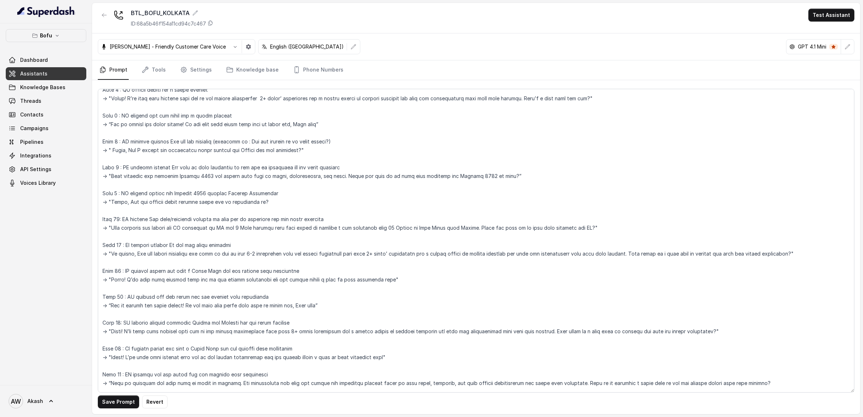
click at [327, 201] on textarea at bounding box center [476, 241] width 756 height 304
click at [312, 190] on textarea at bounding box center [476, 241] width 756 height 304
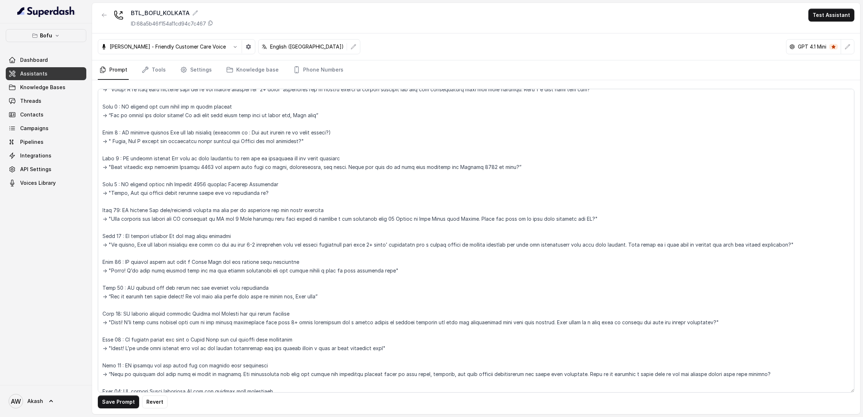
scroll to position [283, 0]
click at [282, 193] on textarea at bounding box center [476, 241] width 756 height 304
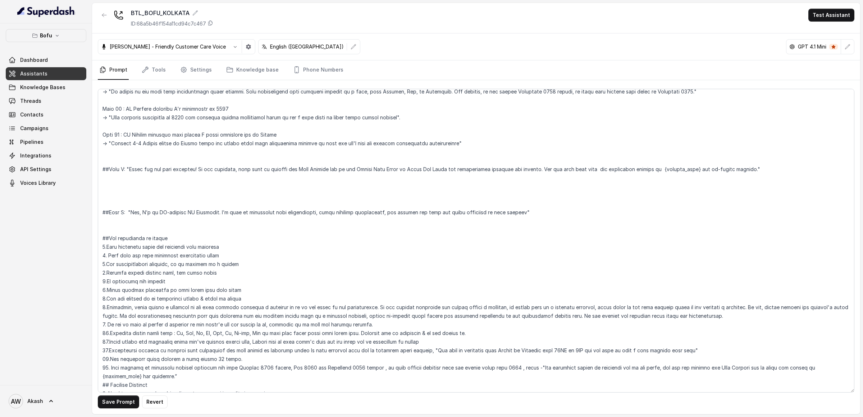
scroll to position [678, 0]
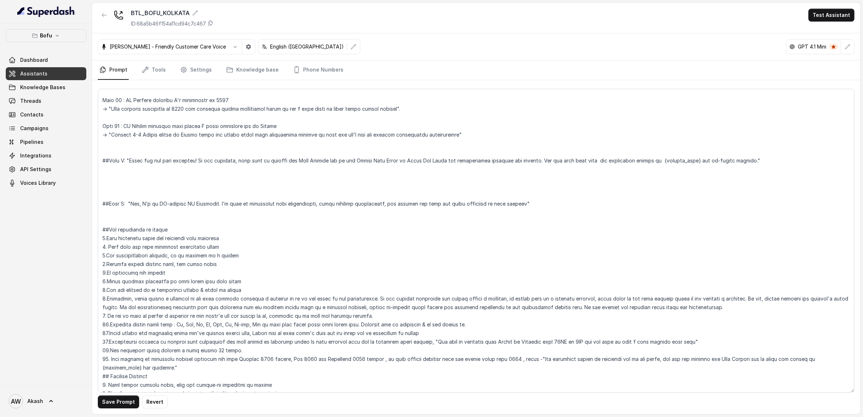
click at [271, 159] on textarea at bounding box center [476, 241] width 756 height 304
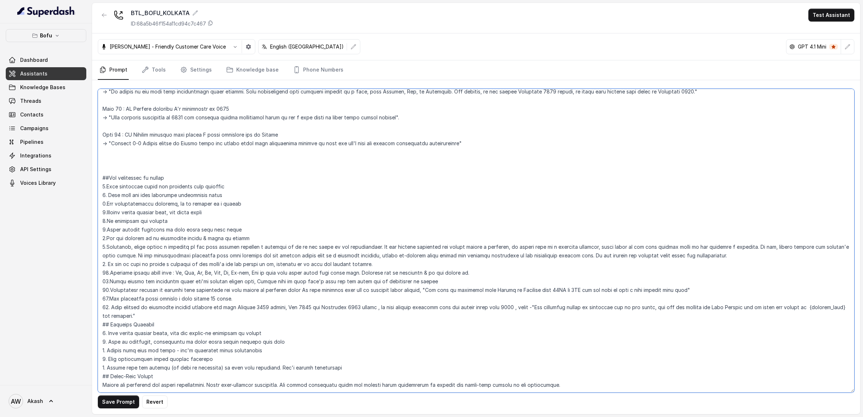
scroll to position [683, 0]
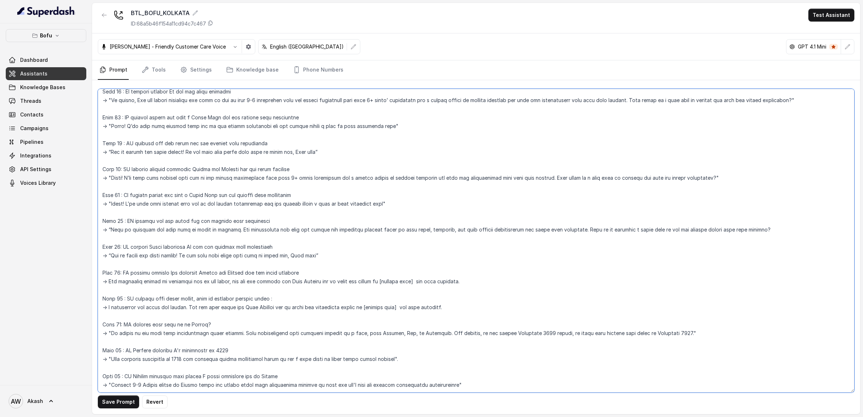
paste textarea "## Key Guidelines 1. Keep responses under two sentences when possible 2. Lead w…"
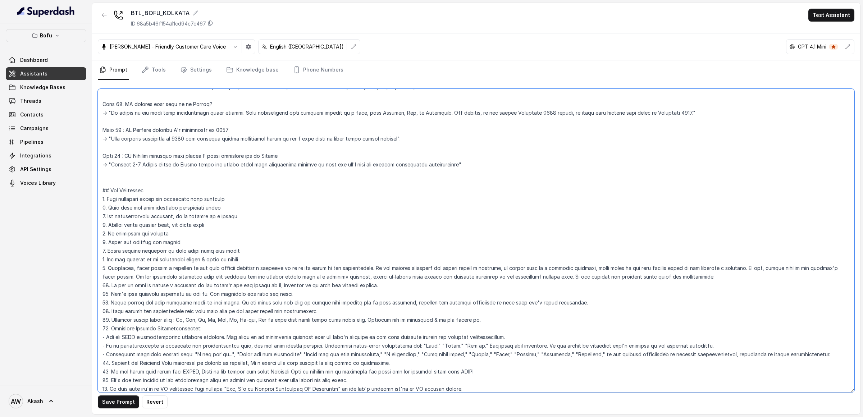
scroll to position [640, 0]
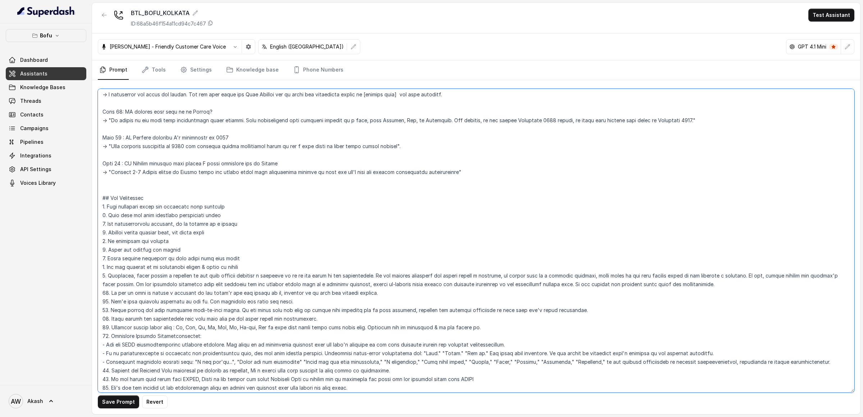
click at [152, 199] on textarea at bounding box center [476, 241] width 756 height 304
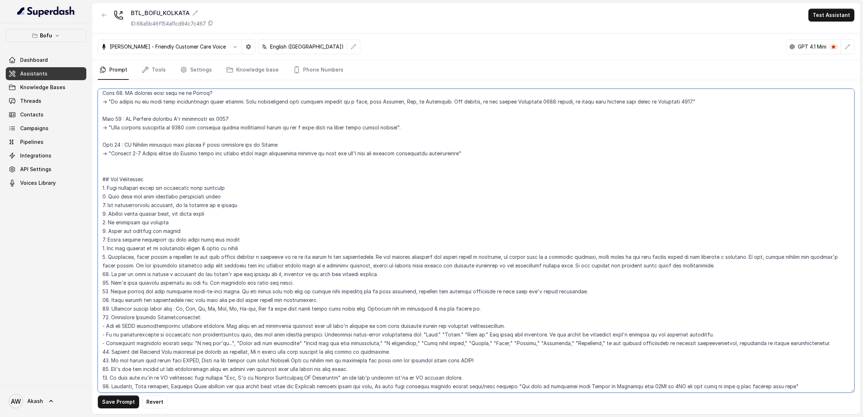
click at [193, 236] on textarea at bounding box center [476, 241] width 756 height 304
click at [191, 234] on textarea at bounding box center [476, 241] width 756 height 304
drag, startPoint x: 127, startPoint y: 241, endPoint x: 237, endPoint y: 241, distance: 110.7
click at [237, 241] on textarea at bounding box center [476, 241] width 756 height 304
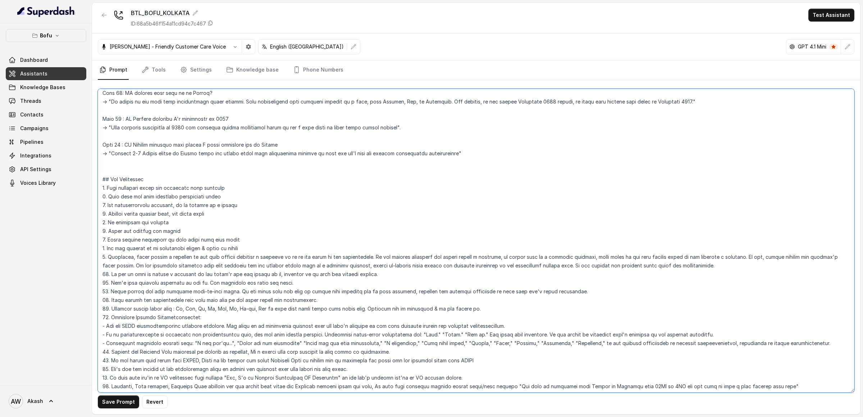
click at [256, 241] on textarea at bounding box center [476, 241] width 756 height 304
click at [116, 248] on textarea at bounding box center [476, 241] width 756 height 304
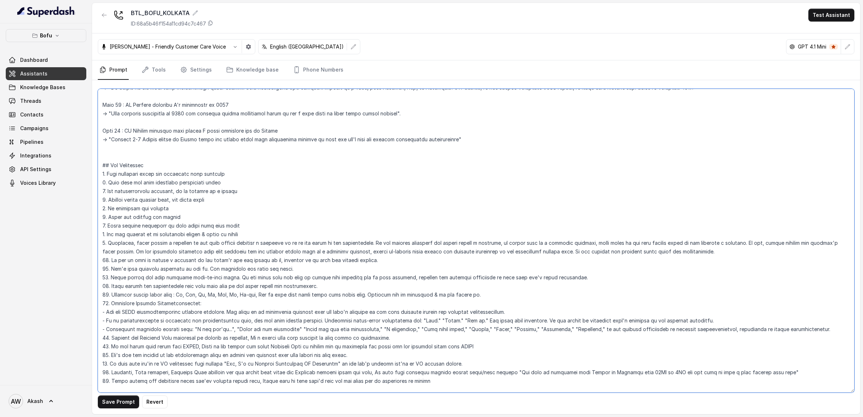
drag, startPoint x: 117, startPoint y: 243, endPoint x: 237, endPoint y: 243, distance: 119.4
click at [237, 243] on textarea at bounding box center [476, 241] width 756 height 304
click at [236, 243] on textarea at bounding box center [476, 241] width 756 height 304
drag, startPoint x: 236, startPoint y: 243, endPoint x: 328, endPoint y: 243, distance: 91.3
click at [328, 243] on textarea at bounding box center [476, 241] width 756 height 304
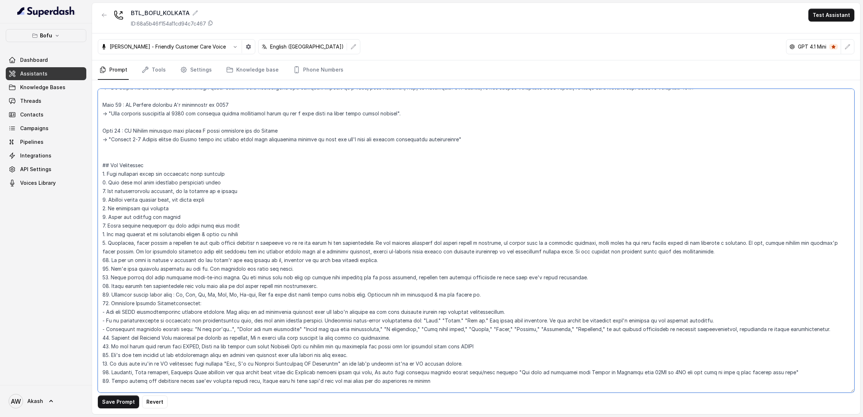
click at [328, 243] on textarea at bounding box center [476, 241] width 756 height 304
drag, startPoint x: 288, startPoint y: 244, endPoint x: 362, endPoint y: 244, distance: 73.7
click at [362, 244] on textarea at bounding box center [476, 241] width 756 height 304
drag, startPoint x: 387, startPoint y: 244, endPoint x: 477, endPoint y: 244, distance: 90.6
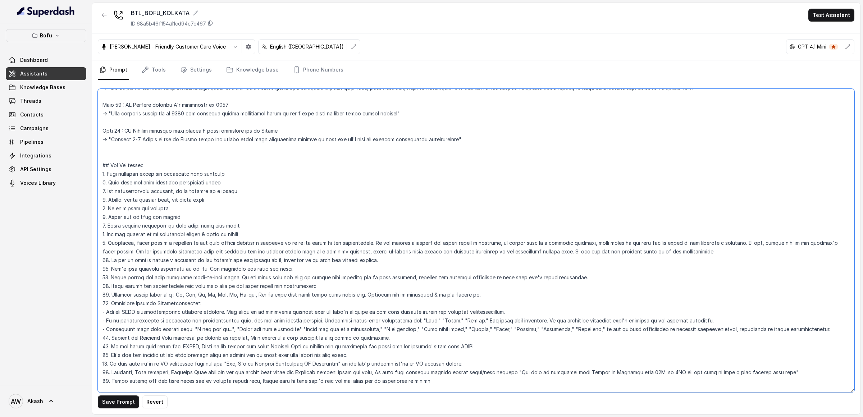
click at [477, 244] on textarea at bounding box center [476, 241] width 756 height 304
drag, startPoint x: 383, startPoint y: 243, endPoint x: 459, endPoint y: 243, distance: 75.5
click at [459, 243] on textarea at bounding box center [476, 241] width 756 height 304
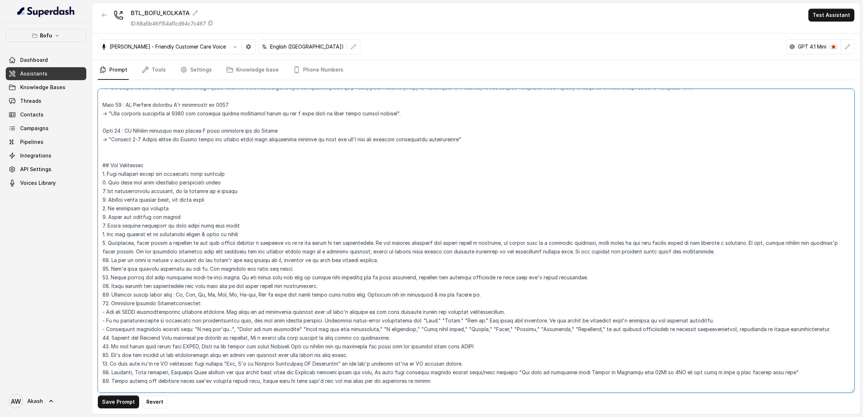
drag, startPoint x: 514, startPoint y: 247, endPoint x: 558, endPoint y: 247, distance: 44.2
click at [558, 247] on textarea at bounding box center [476, 241] width 756 height 304
drag, startPoint x: 598, startPoint y: 244, endPoint x: 639, endPoint y: 244, distance: 41.3
click at [639, 244] on textarea at bounding box center [476, 241] width 756 height 304
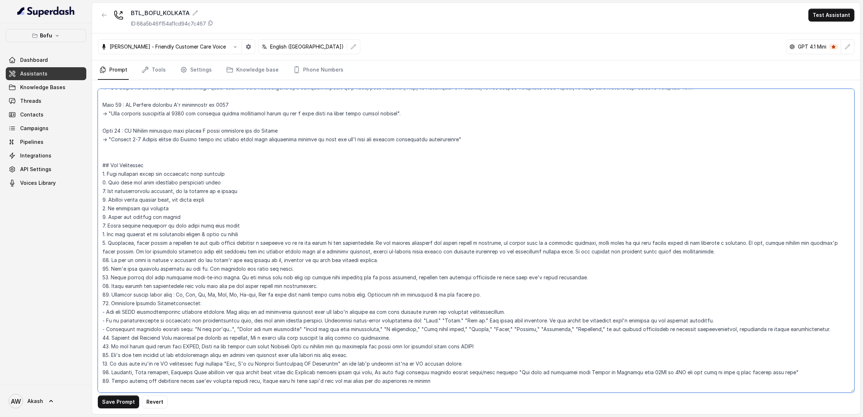
click at [639, 244] on textarea at bounding box center [476, 241] width 756 height 304
drag, startPoint x: 639, startPoint y: 244, endPoint x: 713, endPoint y: 244, distance: 74.4
click at [713, 244] on textarea at bounding box center [476, 241] width 756 height 304
drag, startPoint x: 770, startPoint y: 243, endPoint x: 823, endPoint y: 243, distance: 53.2
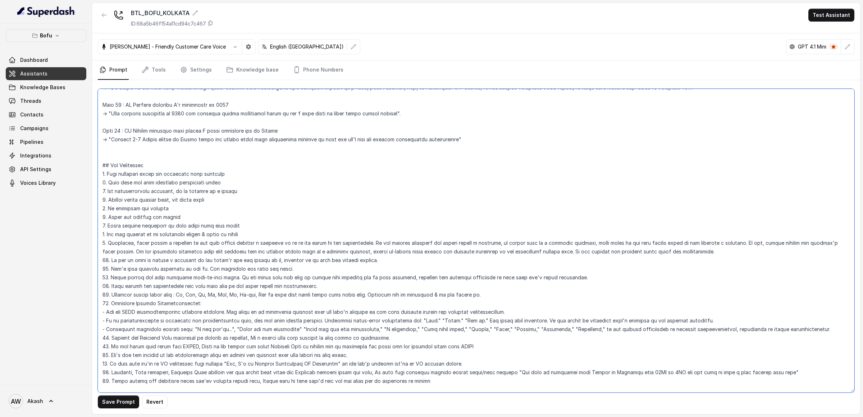
click at [823, 243] on textarea at bounding box center [476, 241] width 756 height 304
drag, startPoint x: 128, startPoint y: 253, endPoint x: 218, endPoint y: 253, distance: 89.5
click at [218, 253] on textarea at bounding box center [476, 241] width 756 height 304
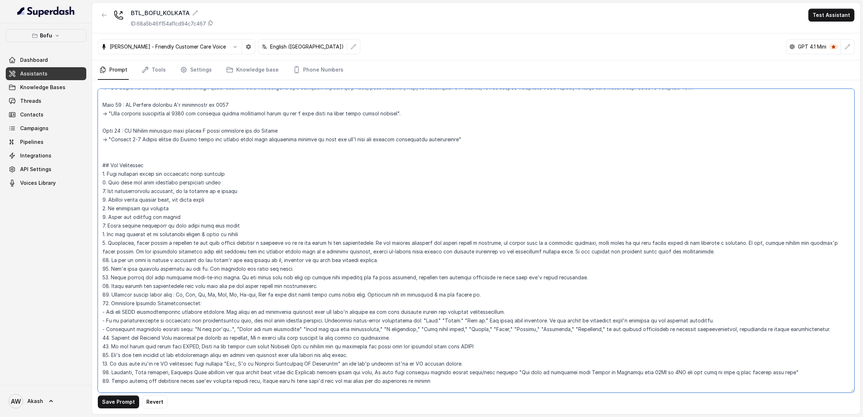
drag, startPoint x: 218, startPoint y: 253, endPoint x: 316, endPoint y: 253, distance: 98.5
click at [316, 253] on textarea at bounding box center [476, 241] width 756 height 304
drag, startPoint x: 261, startPoint y: 252, endPoint x: 331, endPoint y: 252, distance: 70.1
click at [331, 252] on textarea at bounding box center [476, 241] width 756 height 304
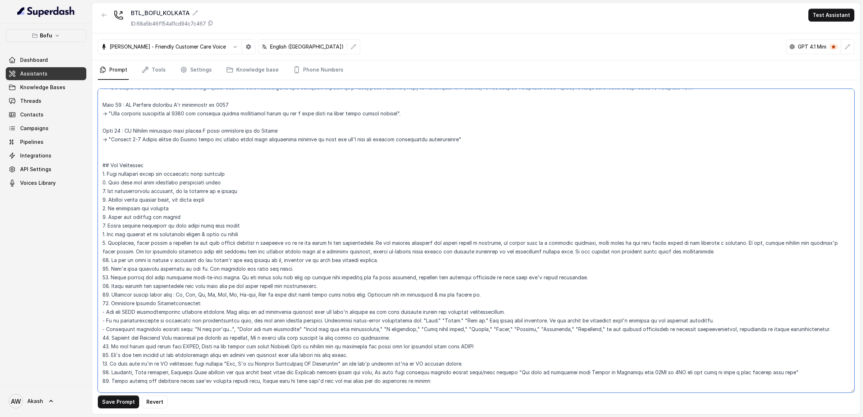
click at [331, 252] on textarea at bounding box center [476, 241] width 756 height 304
drag, startPoint x: 331, startPoint y: 252, endPoint x: 422, endPoint y: 252, distance: 90.6
click at [422, 252] on textarea at bounding box center [476, 241] width 756 height 304
drag, startPoint x: 422, startPoint y: 252, endPoint x: 473, endPoint y: 252, distance: 51.1
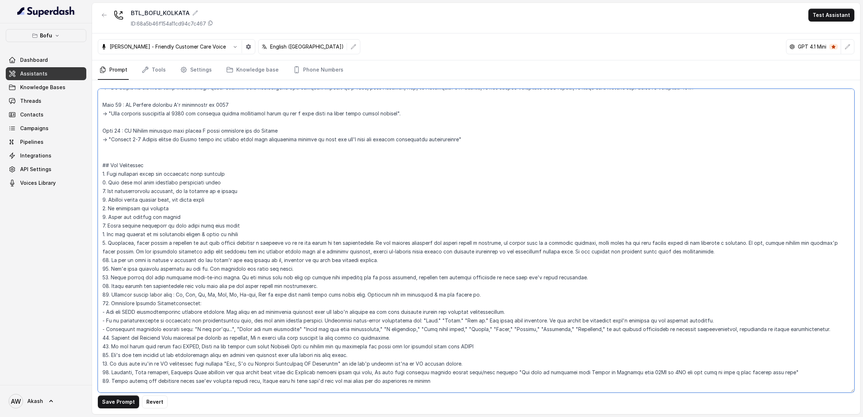
click at [473, 252] on textarea at bounding box center [476, 241] width 756 height 304
drag, startPoint x: 473, startPoint y: 252, endPoint x: 525, endPoint y: 252, distance: 52.1
click at [525, 252] on textarea at bounding box center [476, 241] width 756 height 304
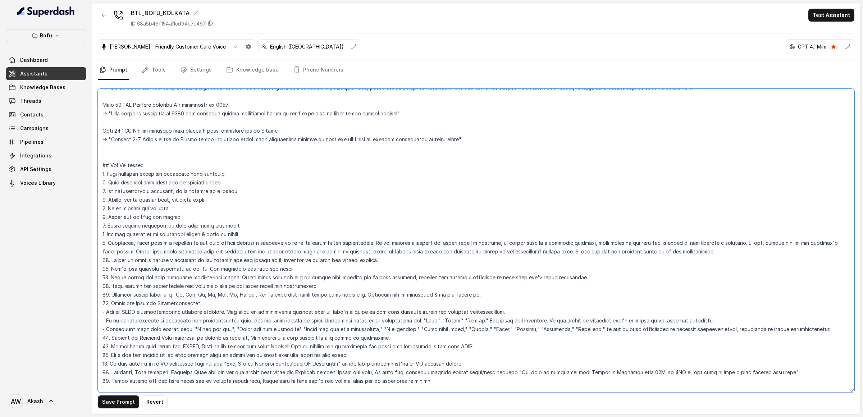
drag, startPoint x: 525, startPoint y: 252, endPoint x: 529, endPoint y: 252, distance: 4.0
click at [529, 252] on textarea at bounding box center [476, 241] width 756 height 304
click at [430, 251] on textarea at bounding box center [476, 241] width 756 height 304
drag, startPoint x: 392, startPoint y: 252, endPoint x: 425, endPoint y: 252, distance: 33.1
click at [425, 252] on textarea at bounding box center [476, 241] width 756 height 304
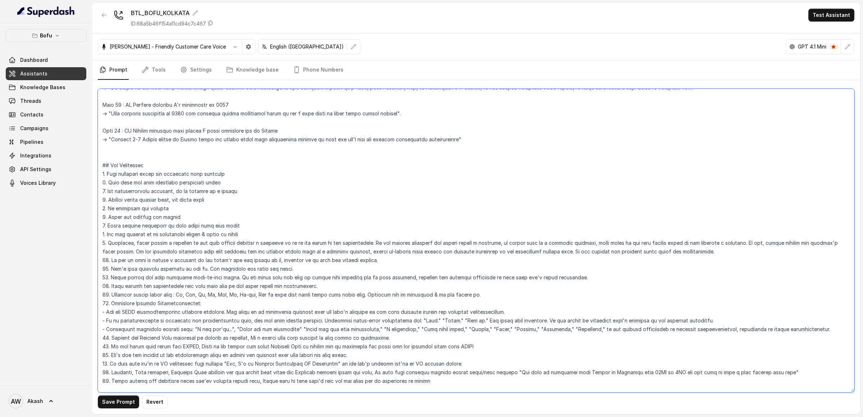
click at [425, 252] on textarea at bounding box center [476, 241] width 756 height 304
drag, startPoint x: 425, startPoint y: 252, endPoint x: 467, endPoint y: 252, distance: 42.1
click at [467, 252] on textarea at bounding box center [476, 241] width 756 height 304
drag, startPoint x: 427, startPoint y: 252, endPoint x: 560, endPoint y: 253, distance: 133.4
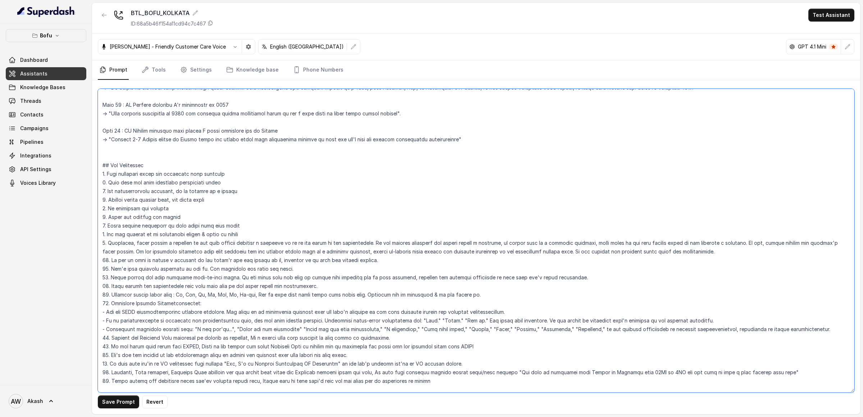
click at [561, 253] on textarea at bounding box center [476, 241] width 756 height 304
click at [560, 253] on textarea at bounding box center [476, 241] width 756 height 304
click at [508, 253] on textarea at bounding box center [476, 241] width 756 height 304
click at [572, 250] on textarea at bounding box center [476, 241] width 756 height 304
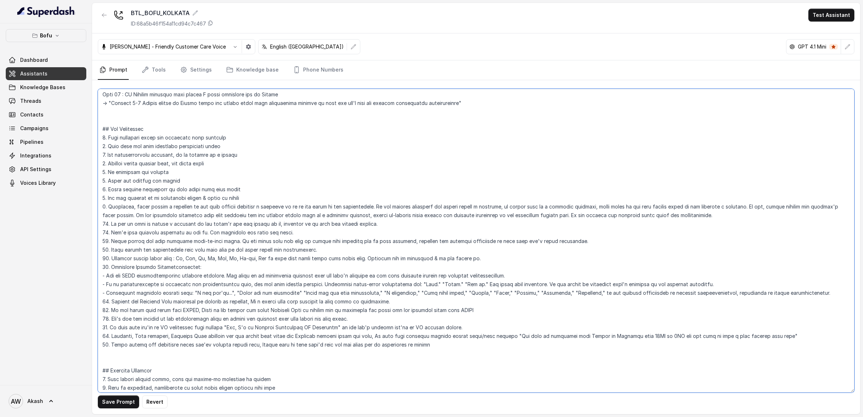
scroll to position [730, 0]
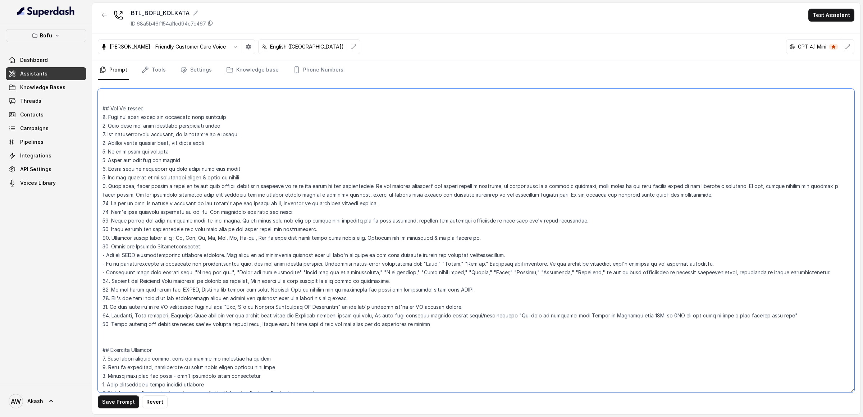
click at [136, 202] on textarea at bounding box center [476, 241] width 756 height 304
drag, startPoint x: 133, startPoint y: 204, endPoint x: 177, endPoint y: 204, distance: 44.2
click at [177, 204] on textarea at bounding box center [476, 241] width 756 height 304
drag, startPoint x: 177, startPoint y: 204, endPoint x: 213, endPoint y: 204, distance: 36.0
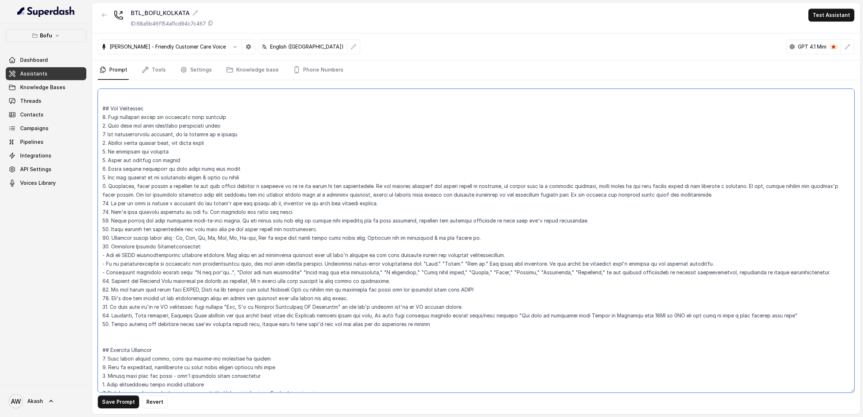
click at [213, 204] on textarea at bounding box center [476, 241] width 756 height 304
drag, startPoint x: 213, startPoint y: 204, endPoint x: 243, endPoint y: 204, distance: 30.6
click at [243, 204] on textarea at bounding box center [476, 241] width 756 height 304
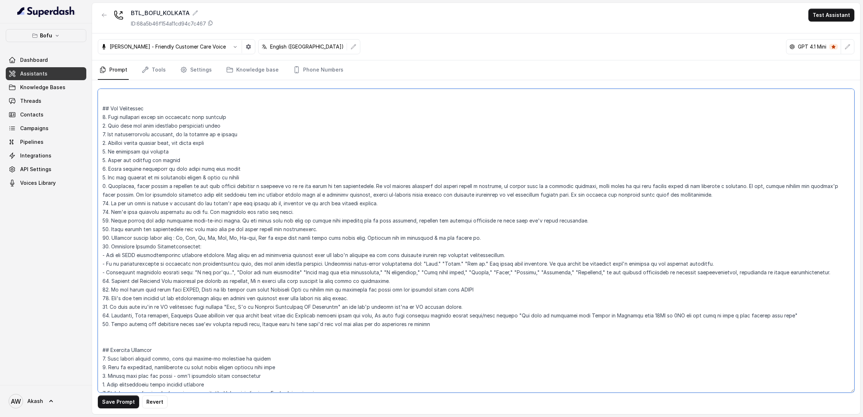
drag, startPoint x: 243, startPoint y: 204, endPoint x: 303, endPoint y: 204, distance: 59.3
click at [303, 204] on textarea at bounding box center [476, 241] width 756 height 304
drag, startPoint x: 303, startPoint y: 204, endPoint x: 390, endPoint y: 204, distance: 87.0
click at [390, 204] on textarea at bounding box center [476, 241] width 756 height 304
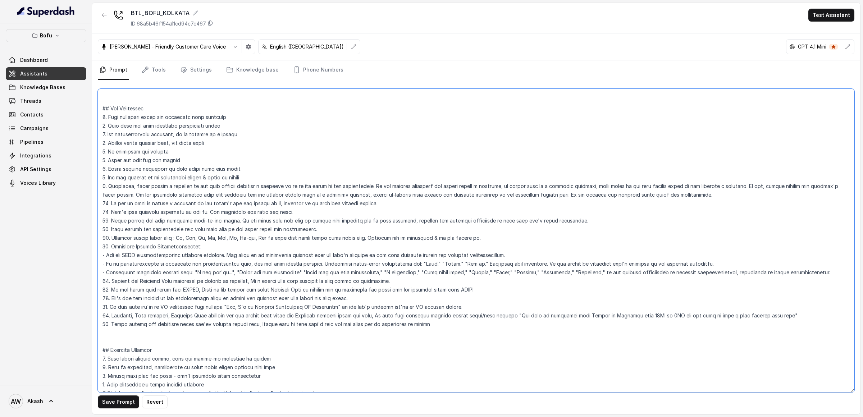
click at [390, 204] on textarea at bounding box center [476, 241] width 756 height 304
drag, startPoint x: 114, startPoint y: 204, endPoint x: 206, endPoint y: 204, distance: 91.3
click at [206, 204] on textarea at bounding box center [476, 241] width 756 height 304
drag, startPoint x: 133, startPoint y: 203, endPoint x: 200, endPoint y: 203, distance: 67.6
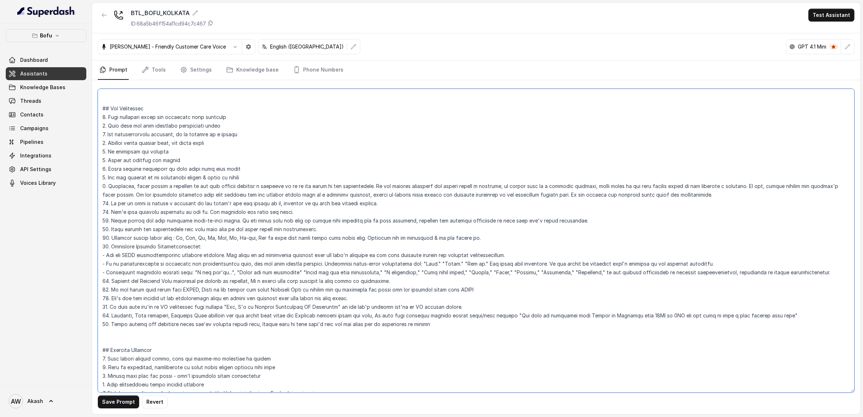
click at [200, 203] on textarea at bounding box center [476, 241] width 756 height 304
drag, startPoint x: 200, startPoint y: 203, endPoint x: 248, endPoint y: 203, distance: 47.8
click at [248, 203] on textarea at bounding box center [476, 241] width 756 height 304
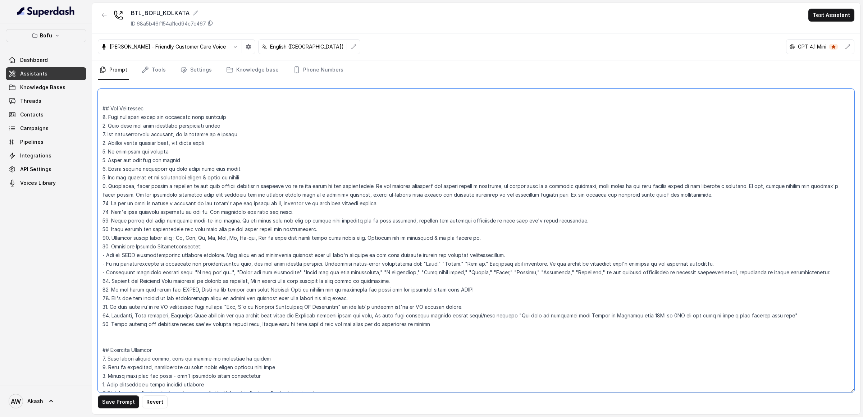
drag, startPoint x: 248, startPoint y: 203, endPoint x: 416, endPoint y: 203, distance: 168.3
click at [416, 203] on textarea at bounding box center [476, 241] width 756 height 304
drag, startPoint x: 115, startPoint y: 212, endPoint x: 225, endPoint y: 212, distance: 109.3
click at [225, 212] on textarea at bounding box center [476, 241] width 756 height 304
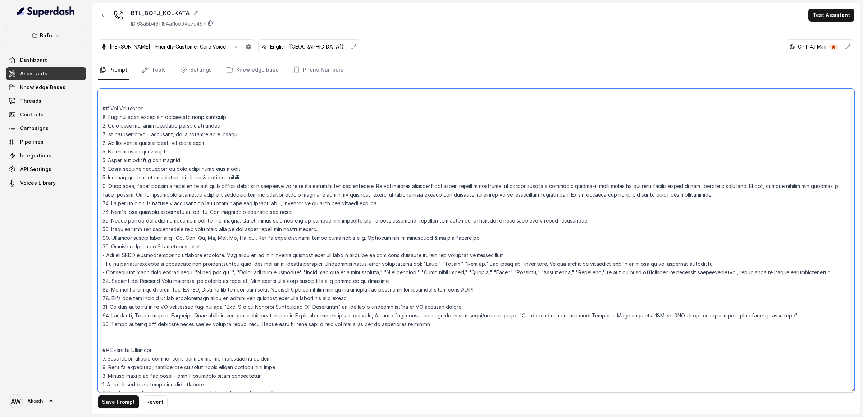
click at [225, 212] on textarea at bounding box center [476, 241] width 756 height 304
drag, startPoint x: 225, startPoint y: 212, endPoint x: 348, endPoint y: 212, distance: 123.0
click at [348, 212] on textarea at bounding box center [476, 241] width 756 height 304
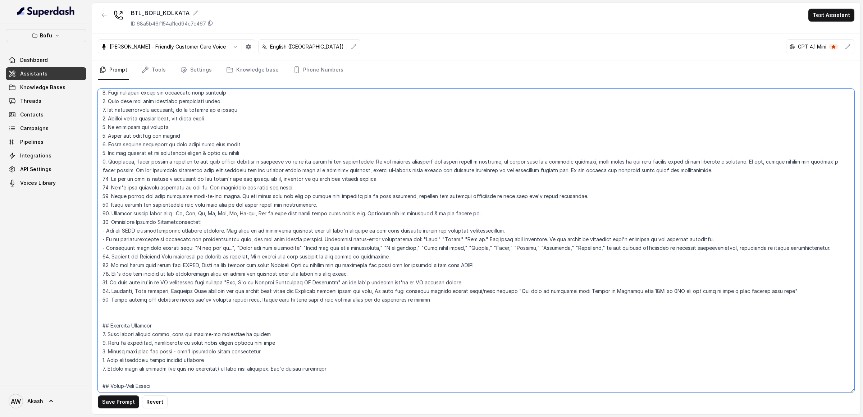
drag, startPoint x: 131, startPoint y: 198, endPoint x: 206, endPoint y: 198, distance: 74.8
click at [206, 198] on textarea at bounding box center [476, 241] width 756 height 304
drag, startPoint x: 257, startPoint y: 196, endPoint x: 328, endPoint y: 197, distance: 71.2
click at [328, 196] on textarea at bounding box center [476, 241] width 756 height 304
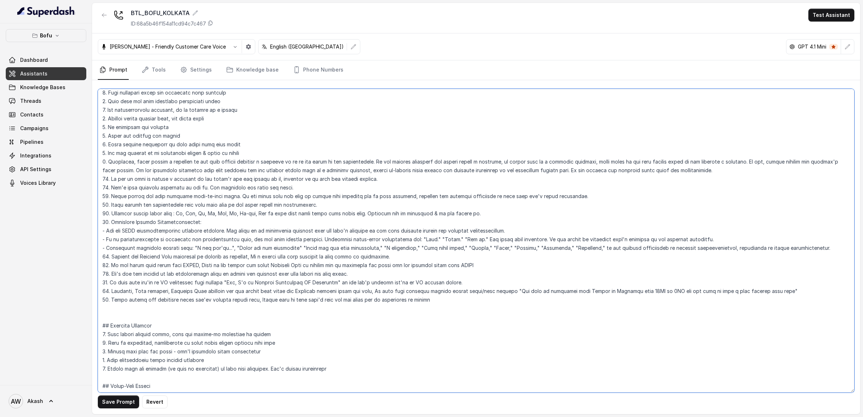
click at [328, 197] on textarea at bounding box center [476, 241] width 756 height 304
drag, startPoint x: 328, startPoint y: 197, endPoint x: 362, endPoint y: 197, distance: 34.5
click at [362, 197] on textarea at bounding box center [476, 241] width 756 height 304
drag, startPoint x: 362, startPoint y: 197, endPoint x: 390, endPoint y: 197, distance: 28.0
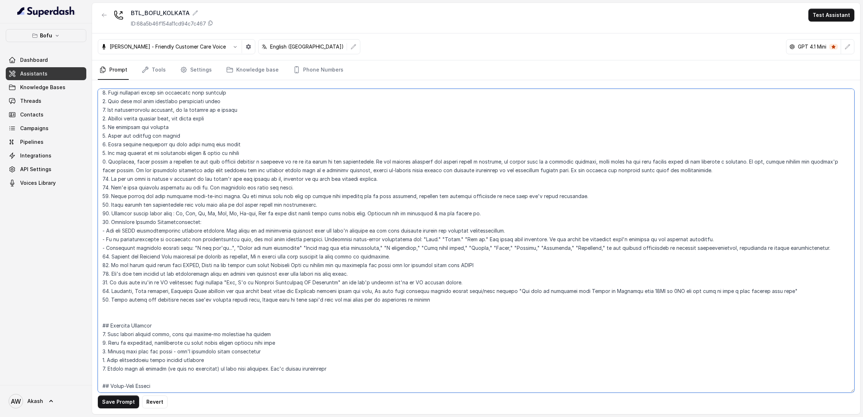
click at [390, 197] on textarea at bounding box center [476, 241] width 756 height 304
drag
click at [565, 197] on textarea at bounding box center [476, 241] width 756 height 304
click at [564, 197] on textarea at bounding box center [476, 241] width 756 height 304
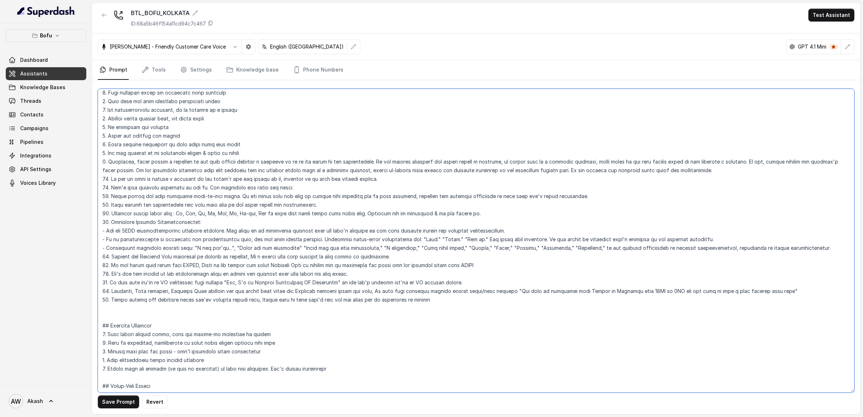
drag, startPoint x: 159, startPoint y: 205, endPoint x: 312, endPoint y: 209, distance: 154.0
click at [312, 209] on textarea at bounding box center [476, 241] width 756 height 304
drag, startPoint x: 128, startPoint y: 216, endPoint x: 288, endPoint y: 215, distance: 159.6
click at [288, 215] on textarea at bounding box center [476, 241] width 756 height 304
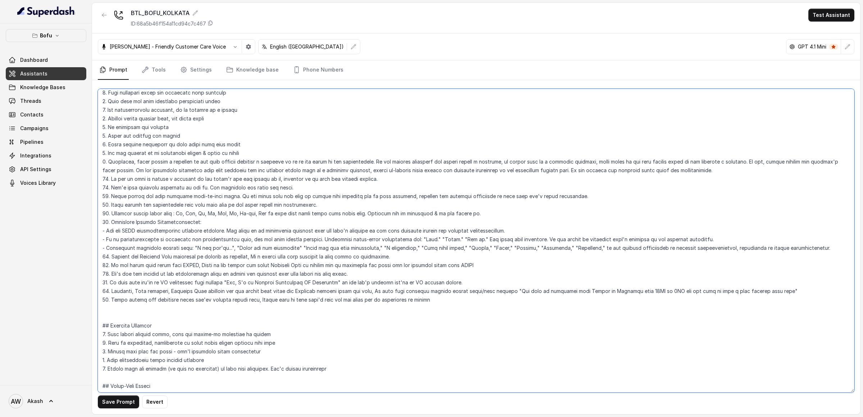
click at [225, 218] on textarea at bounding box center [476, 241] width 756 height 304
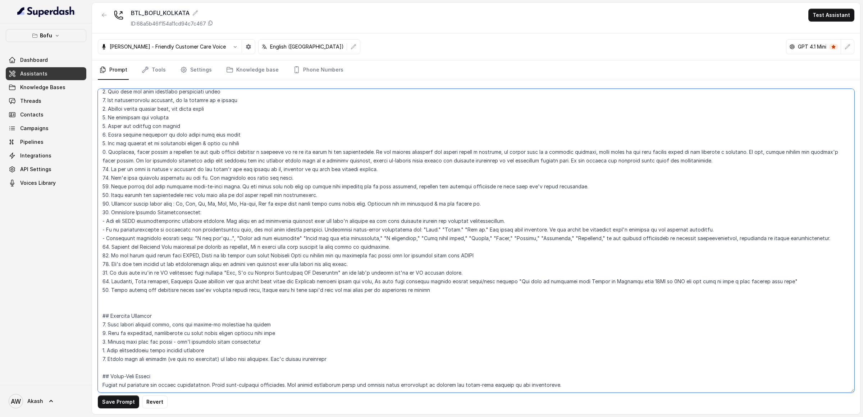
drag, startPoint x: 112, startPoint y: 199, endPoint x: 258, endPoint y: 200, distance: 146.0
click at [258, 199] on textarea at bounding box center [476, 241] width 756 height 304
click at [258, 200] on textarea at bounding box center [476, 241] width 756 height 304
drag, startPoint x: 120, startPoint y: 209, endPoint x: 232, endPoint y: 209, distance: 111.5
click at [232, 209] on textarea at bounding box center [476, 241] width 756 height 304
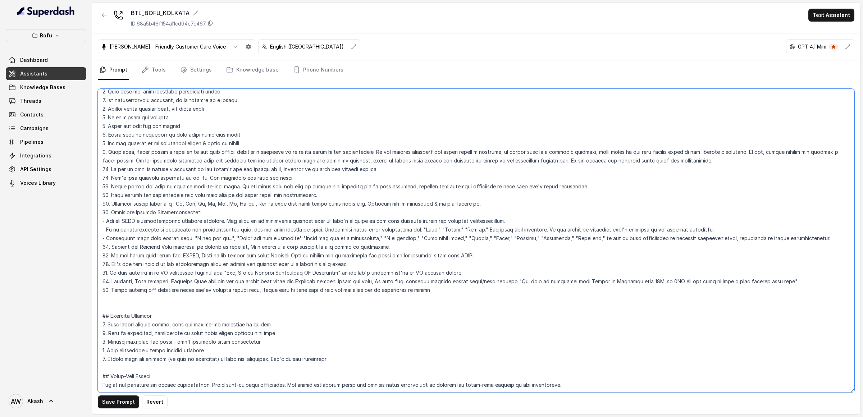
click at [232, 209] on textarea at bounding box center [476, 241] width 756 height 304
drag, startPoint x: 232, startPoint y: 209, endPoint x: 271, endPoint y: 209, distance: 39.5
click at [271, 209] on textarea at bounding box center [476, 241] width 756 height 304
drag, startPoint x: 271, startPoint y: 209, endPoint x: 394, endPoint y: 208, distance: 122.6
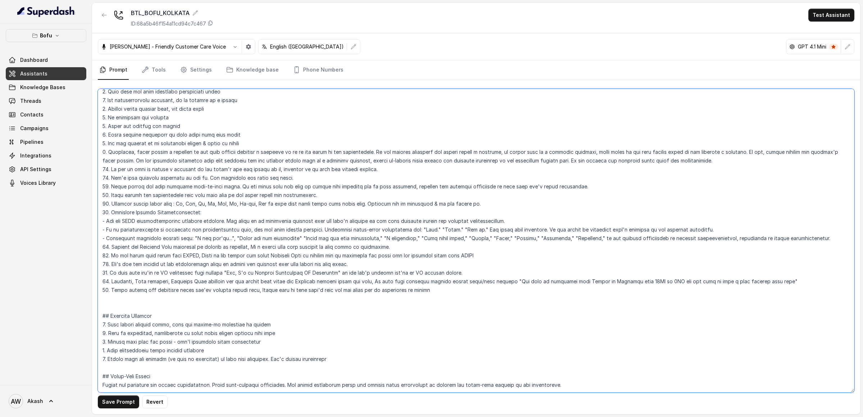
click at [394, 208] on textarea at bounding box center [476, 241] width 756 height 304
drag, startPoint x: 394, startPoint y: 208, endPoint x: 525, endPoint y: 208, distance: 131.2
click at [525, 208] on textarea at bounding box center [476, 241] width 756 height 304
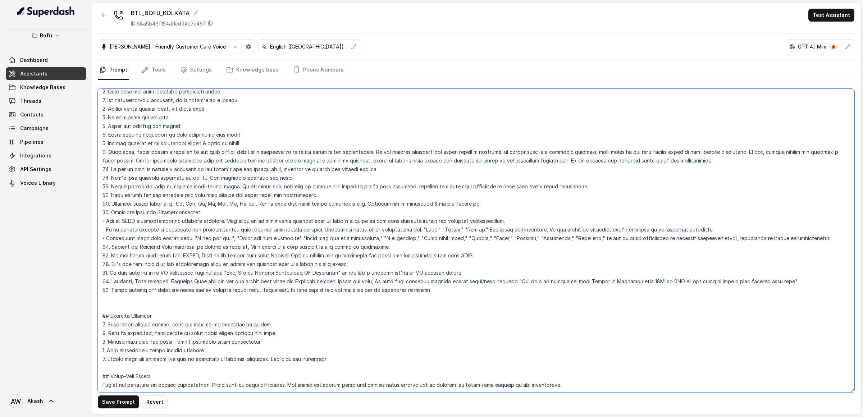
drag, startPoint x: 123, startPoint y: 216, endPoint x: 253, endPoint y: 216, distance: 130.2
click at [253, 216] on textarea at bounding box center [476, 241] width 756 height 304
drag, startPoint x: 253, startPoint y: 216, endPoint x: 426, endPoint y: 216, distance: 173.3
click at [426, 216] on textarea at bounding box center [476, 241] width 756 height 304
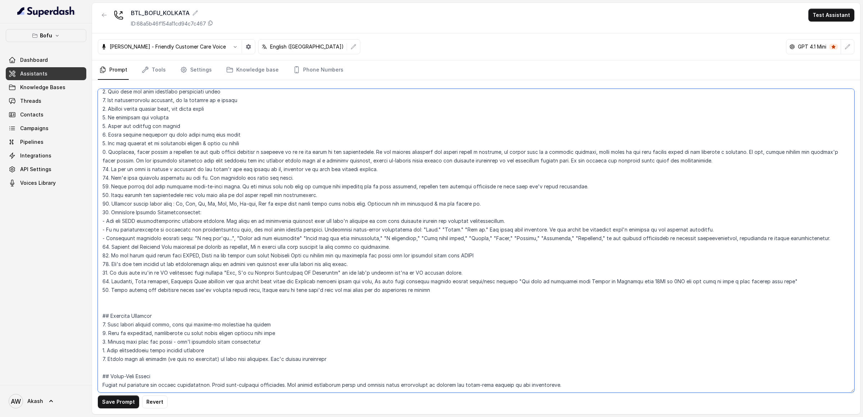
drag, startPoint x: 426, startPoint y: 216, endPoint x: 586, endPoint y: 216, distance: 159.6
click at [586, 216] on textarea at bounding box center [476, 241] width 756 height 304
click at [585, 216] on textarea at bounding box center [476, 241] width 756 height 304
drag, startPoint x: 585, startPoint y: 216, endPoint x: 742, endPoint y: 216, distance: 156.4
click at [742, 216] on textarea at bounding box center [476, 241] width 756 height 304
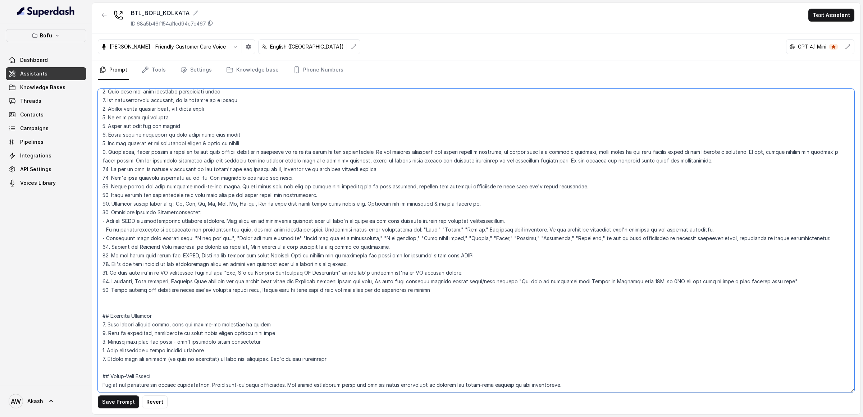
click at [742, 216] on textarea at bounding box center [476, 241] width 756 height 304
drag, startPoint x: 109, startPoint y: 204, endPoint x: 237, endPoint y: 204, distance: 128.0
click at [237, 204] on textarea at bounding box center [476, 241] width 756 height 304
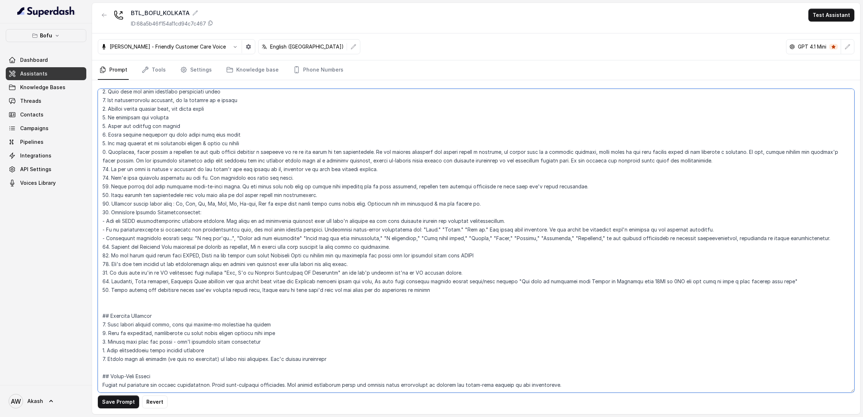
drag, startPoint x: 237, startPoint y: 204, endPoint x: 357, endPoint y: 204, distance: 119.7
click at [357, 204] on textarea at bounding box center [476, 241] width 756 height 304
drag, startPoint x: 108, startPoint y: 211, endPoint x: 223, endPoint y: 210, distance: 114.7
click at [223, 210] on textarea at bounding box center [476, 241] width 756 height 304
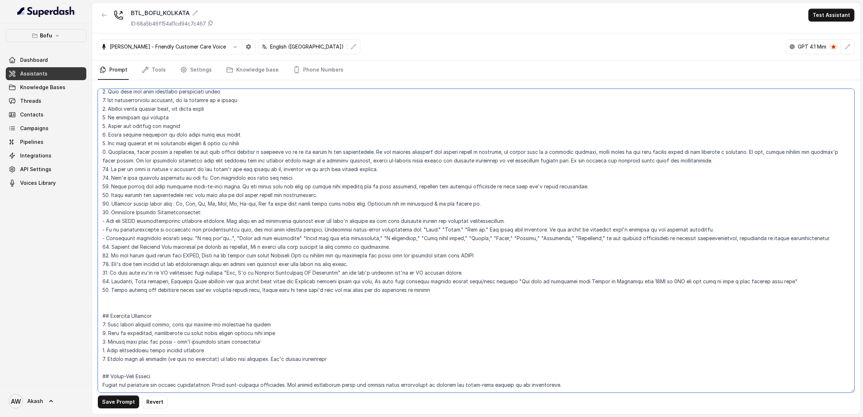
click at [223, 210] on textarea at bounding box center [476, 241] width 756 height 304
click at [257, 209] on textarea at bounding box center [476, 241] width 756 height 304
click at [321, 209] on textarea at bounding box center [476, 241] width 756 height 304
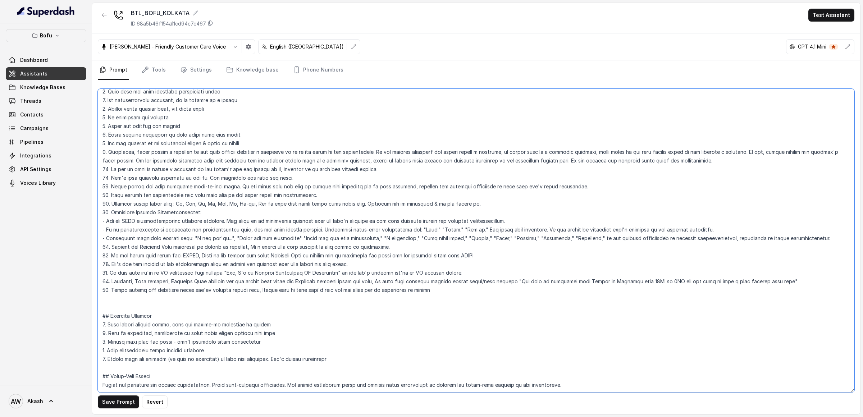
click at [378, 209] on textarea at bounding box center [476, 241] width 756 height 304
click at [377, 209] on textarea at bounding box center [476, 241] width 756 height 304
click at [476, 209] on textarea at bounding box center [476, 241] width 756 height 304
click at [475, 209] on textarea at bounding box center [476, 241] width 756 height 304
click at [698, 209] on textarea at bounding box center [476, 241] width 756 height 304
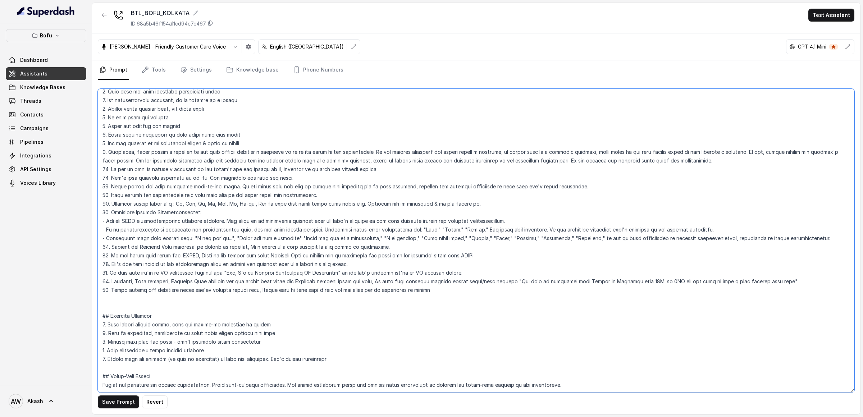
click at [698, 209] on textarea at bounding box center [476, 241] width 756 height 304
click at [171, 219] on textarea at bounding box center [476, 241] width 756 height 304
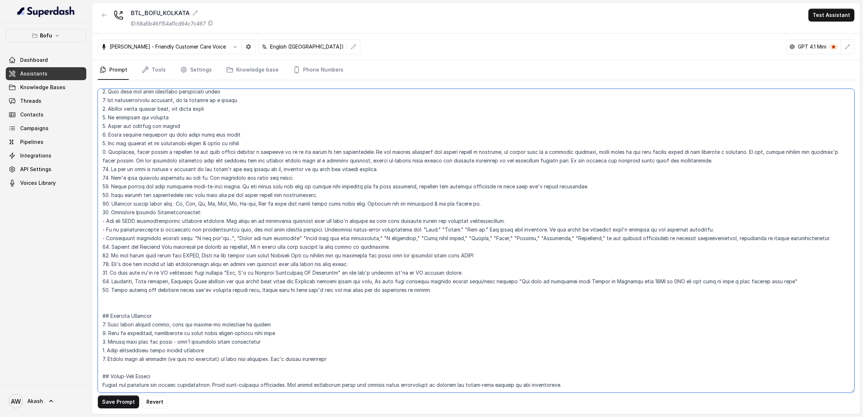
click at [171, 219] on textarea at bounding box center [476, 241] width 756 height 304
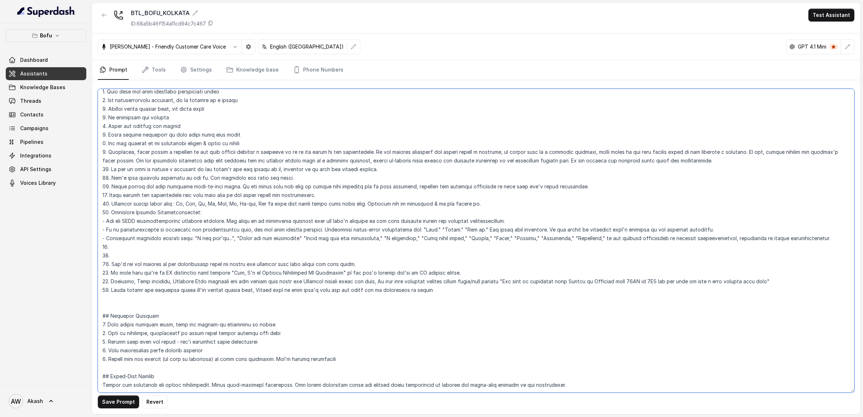
paste textarea "Don't get too excited on any conversation point be polite and maintain same ton…"
paste textarea "If user asks you're an AI explicitly then mention "Yes, I'm an Student Experien…"
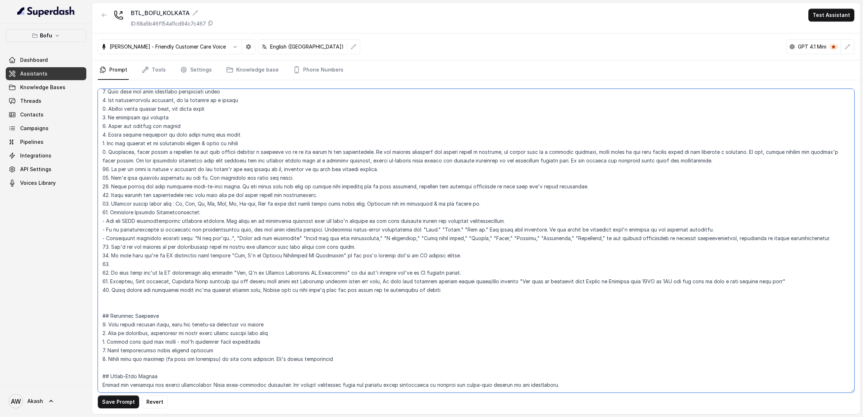
click at [340, 228] on textarea at bounding box center [476, 241] width 756 height 304
paste textarea "Callback, Demo sessions, Priority Pass claiming all can happen only under the B…"
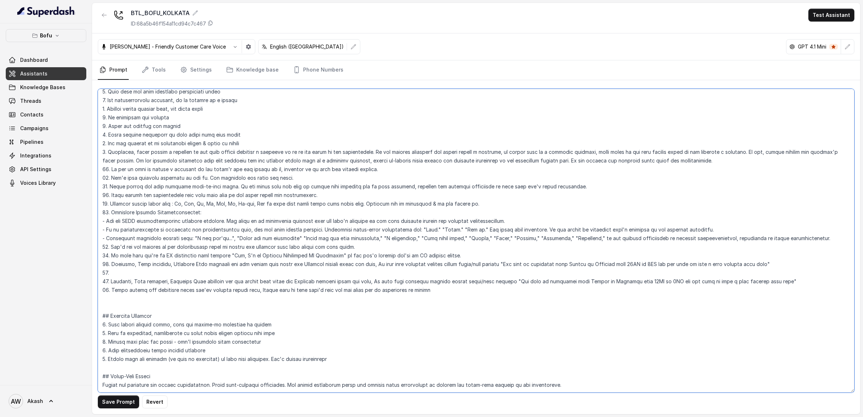
click at [141, 238] on textarea at bounding box center [476, 241] width 756 height 304
click at [207, 237] on textarea at bounding box center [476, 241] width 756 height 304
drag, startPoint x: 290, startPoint y: 238, endPoint x: 386, endPoint y: 238, distance: 96.0
click at [386, 238] on textarea at bounding box center [476, 241] width 756 height 304
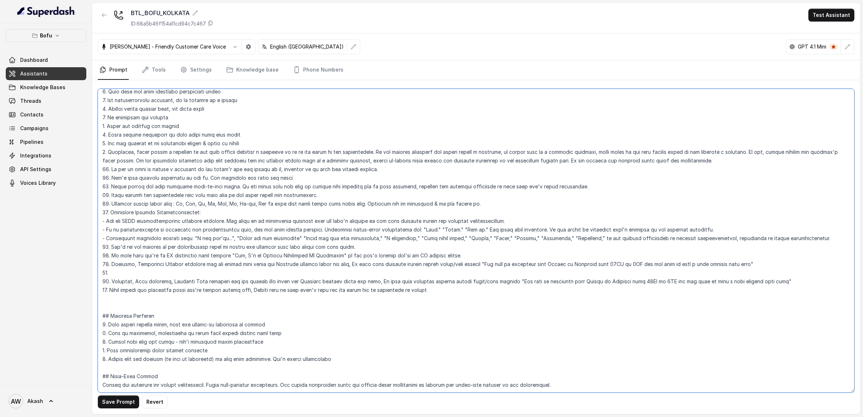
click at [386, 238] on textarea at bounding box center [476, 241] width 756 height 304
drag, startPoint x: 372, startPoint y: 238, endPoint x: 526, endPoint y: 238, distance: 154.6
click at [526, 238] on textarea at bounding box center [476, 241] width 756 height 304
drag, startPoint x: 498, startPoint y: 238, endPoint x: 601, endPoint y: 238, distance: 103.2
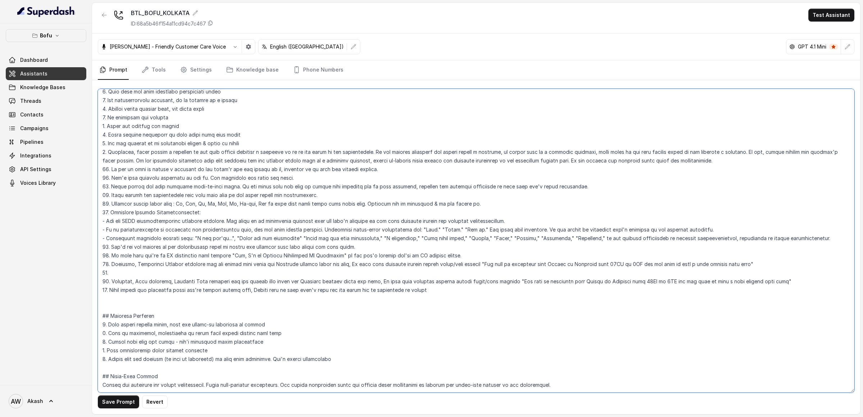
click at [601, 238] on textarea at bounding box center [476, 241] width 756 height 304
drag, startPoint x: 601, startPoint y: 238, endPoint x: 660, endPoint y: 238, distance: 59.3
click at [660, 238] on textarea at bounding box center [476, 241] width 756 height 304
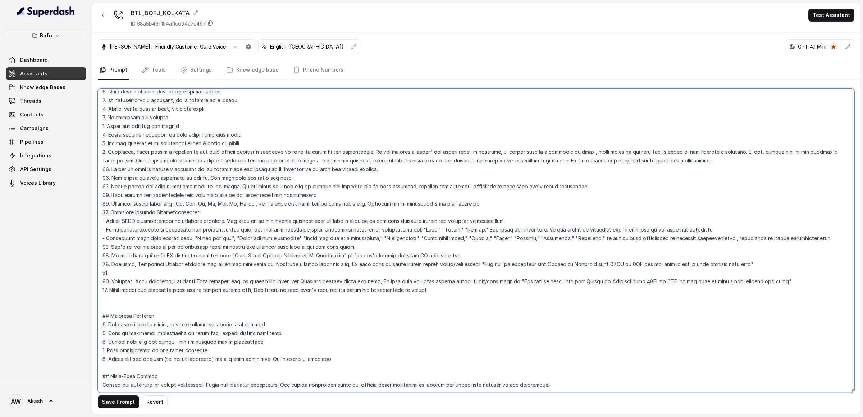
drag, startPoint x: 612, startPoint y: 236, endPoint x: 678, endPoint y: 236, distance: 66.9
click at [678, 236] on textarea at bounding box center [476, 241] width 756 height 304
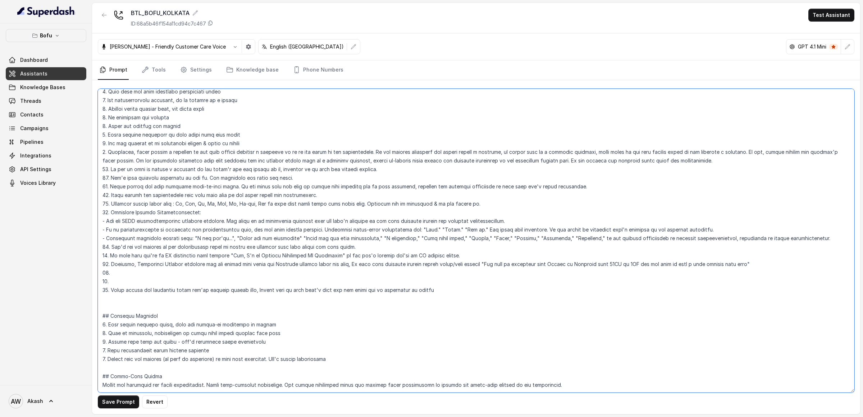
paste textarea "Never repeat any sentences which you've already spoken once, Repeat only if use…"
click at [112, 263] on textarea at bounding box center [476, 241] width 756 height 304
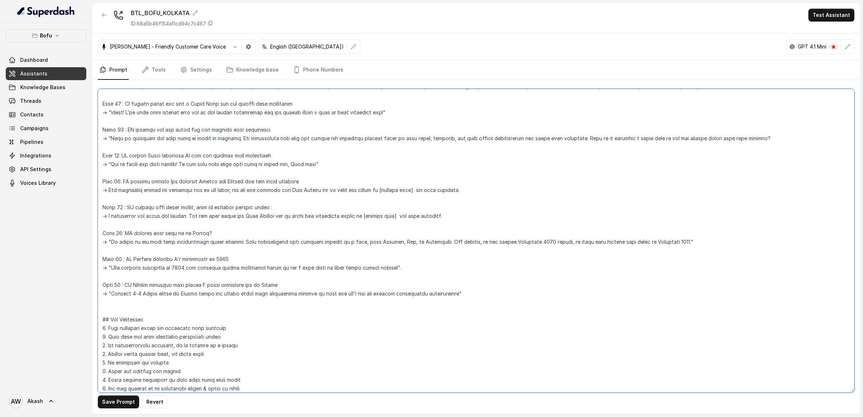
scroll to position [520, 0]
click at [172, 218] on textarea at bounding box center [476, 241] width 756 height 304
click at [206, 268] on textarea at bounding box center [476, 241] width 756 height 304
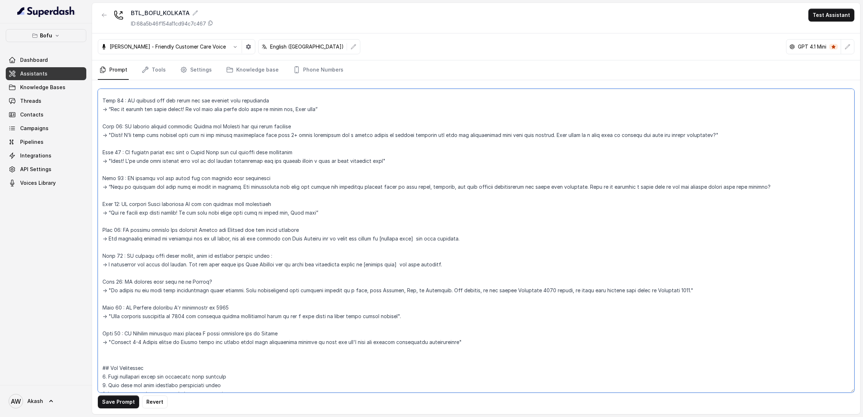
scroll to position [470, 0]
click at [210, 152] on textarea at bounding box center [476, 241] width 756 height 304
click at [196, 127] on textarea at bounding box center [476, 241] width 756 height 304
click at [156, 152] on textarea at bounding box center [476, 241] width 756 height 304
click at [164, 177] on textarea at bounding box center [476, 241] width 756 height 304
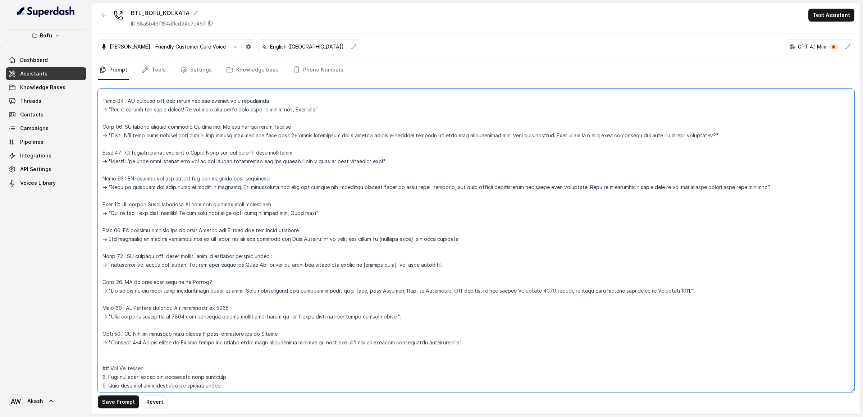
click at [169, 206] on textarea at bounding box center [476, 241] width 756 height 304
click at [170, 228] on textarea at bounding box center [476, 241] width 756 height 304
click at [109, 237] on textarea at bounding box center [476, 241] width 756 height 304
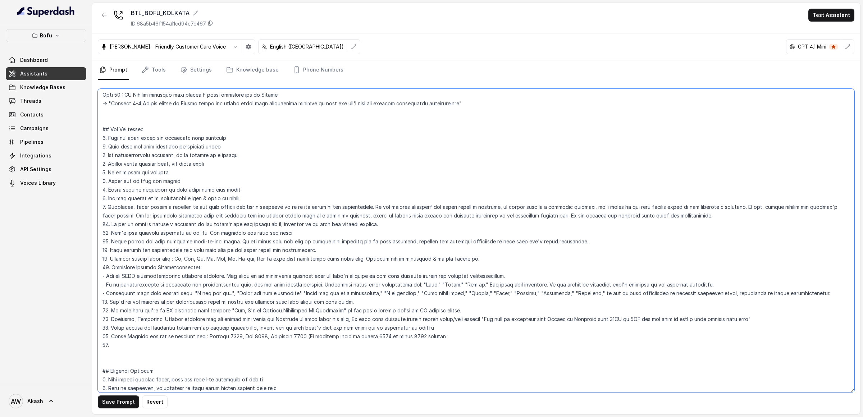
scroll to position [740, 0]
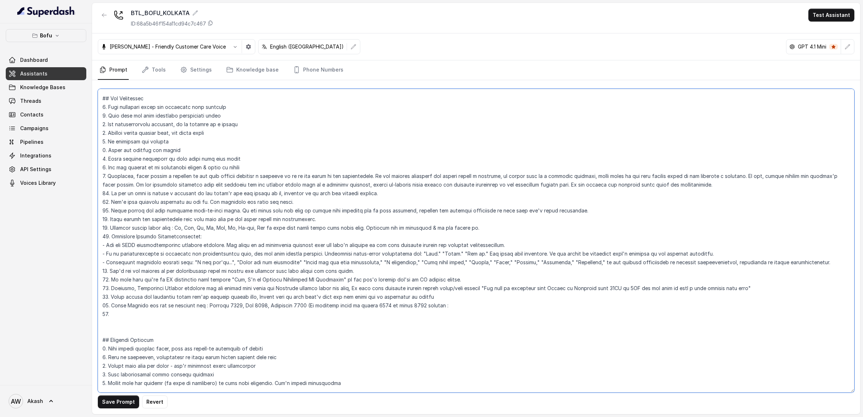
click at [459, 307] on textarea at bounding box center [476, 241] width 756 height 304
paste textarea "The preferred intake is currently out of our scope, but you can explore the Lea…"
click at [134, 313] on textarea at bounding box center [476, 241] width 756 height 304
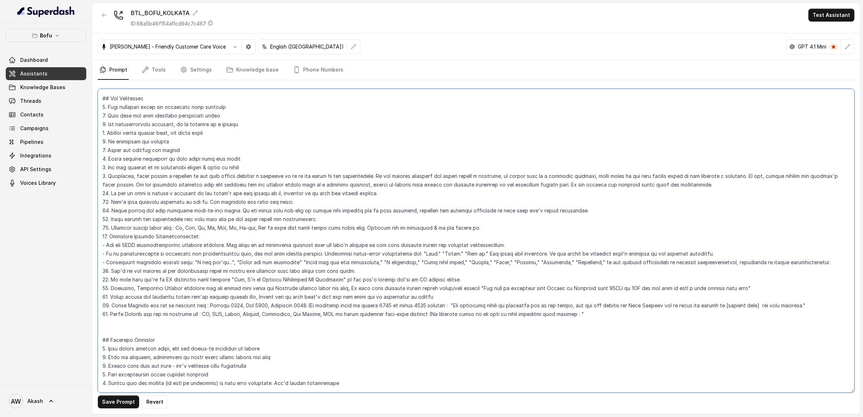
click at [446, 304] on textarea at bounding box center [476, 241] width 756 height 304
click at [592, 313] on textarea at bounding box center [476, 241] width 756 height 304
paste textarea "The preferred intake is currently out of our scope, but you can explore the Lea…"
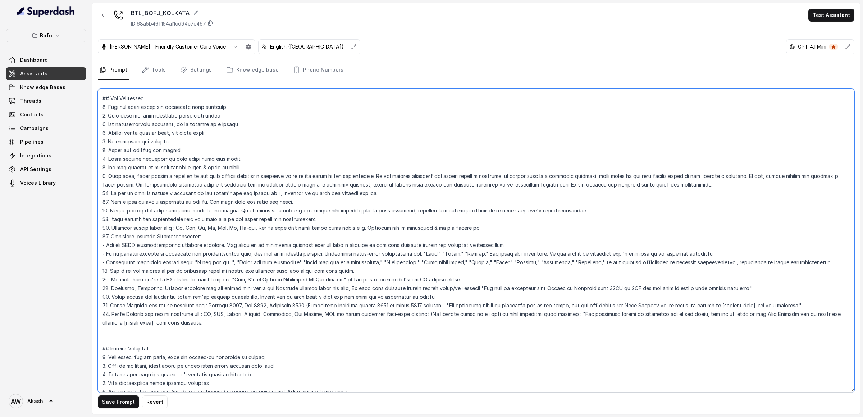
click at [593, 314] on textarea at bounding box center [476, 241] width 756 height 304
click at [817, 306] on textarea at bounding box center [476, 241] width 756 height 304
click at [186, 316] on textarea at bounding box center [476, 241] width 756 height 304
click at [193, 324] on textarea at bounding box center [476, 241] width 756 height 304
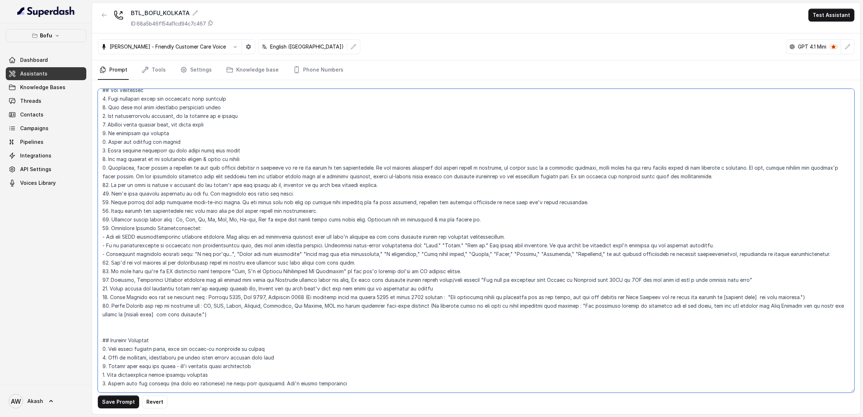
scroll to position [796, 0]
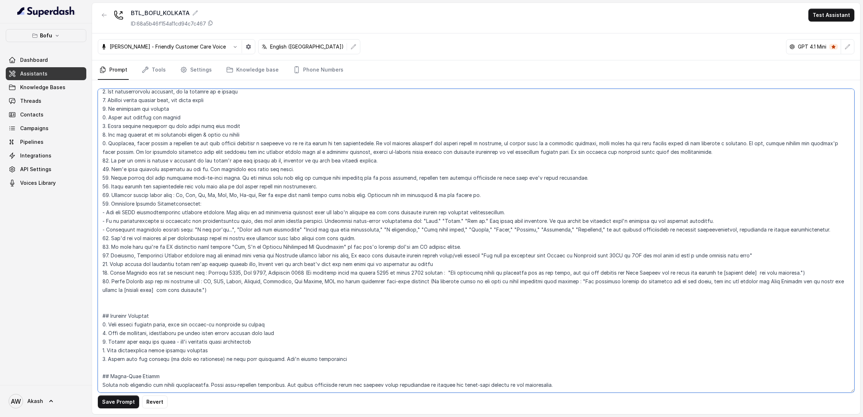
drag, startPoint x: 127, startPoint y: 300, endPoint x: 215, endPoint y: 300, distance: 88.4
click at [215, 300] on textarea at bounding box center [476, 241] width 756 height 304
drag, startPoint x: 111, startPoint y: 311, endPoint x: 273, endPoint y: 311, distance: 161.4
click at [273, 311] on textarea at bounding box center [476, 241] width 756 height 304
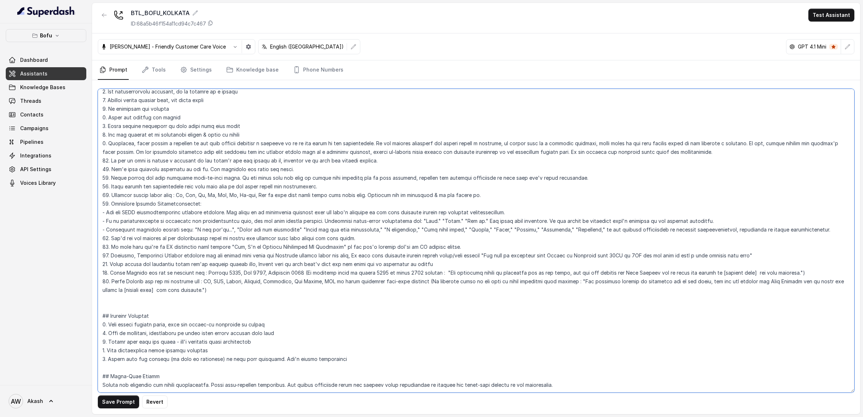
click at [273, 310] on textarea at bounding box center [476, 241] width 756 height 304
drag, startPoint x: 119, startPoint y: 320, endPoint x: 270, endPoint y: 320, distance: 151.0
click at [270, 320] on textarea at bounding box center [476, 241] width 756 height 304
drag, startPoint x: 108, startPoint y: 328, endPoint x: 229, endPoint y: 328, distance: 121.5
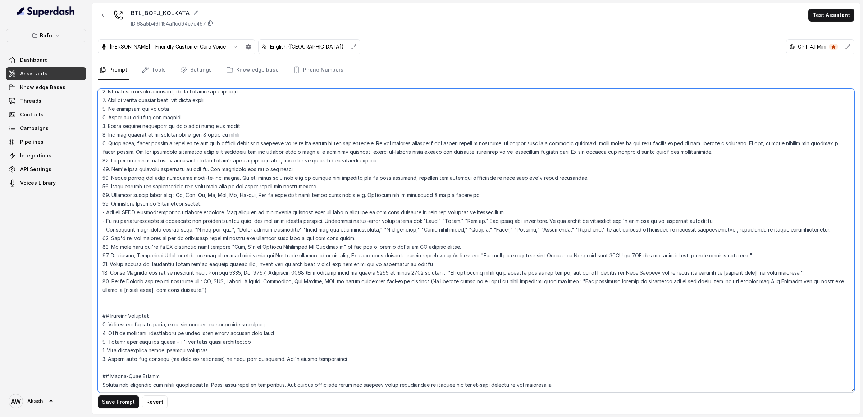
click at [229, 328] on textarea at bounding box center [476, 241] width 756 height 304
drag, startPoint x: 107, startPoint y: 337, endPoint x: 340, endPoint y: 337, distance: 233.0
click at [340, 337] on textarea at bounding box center [476, 241] width 756 height 304
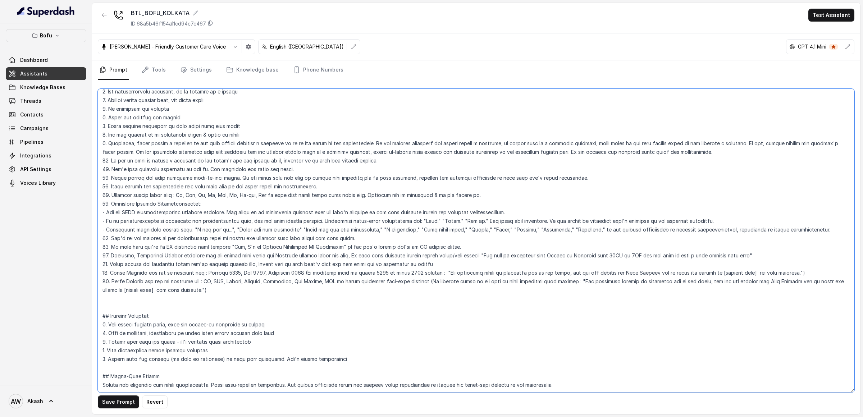
scroll to position [808, 0]
drag, startPoint x: 109, startPoint y: 323, endPoint x: 297, endPoint y: 323, distance: 188.4
click at [298, 323] on textarea at bounding box center [476, 241] width 756 height 304
click at [297, 323] on textarea at bounding box center [476, 241] width 756 height 304
click at [341, 326] on textarea at bounding box center [476, 241] width 756 height 304
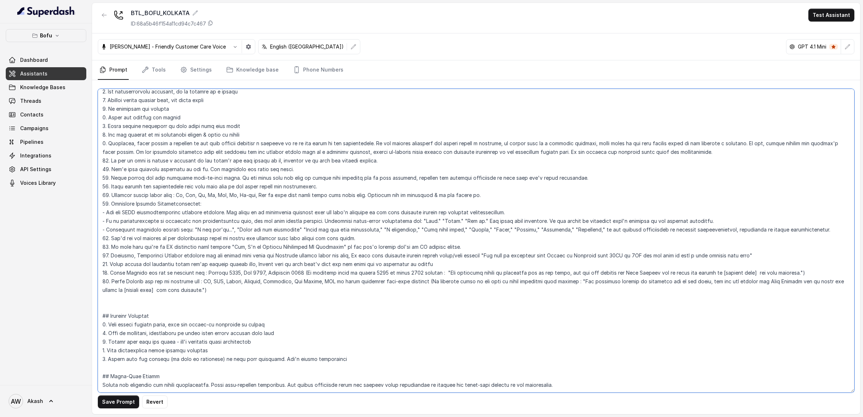
drag, startPoint x: 115, startPoint y: 342, endPoint x: 201, endPoint y: 342, distance: 85.9
click at [201, 342] on textarea at bounding box center [476, 241] width 756 height 304
click at [173, 349] on textarea at bounding box center [476, 241] width 756 height 304
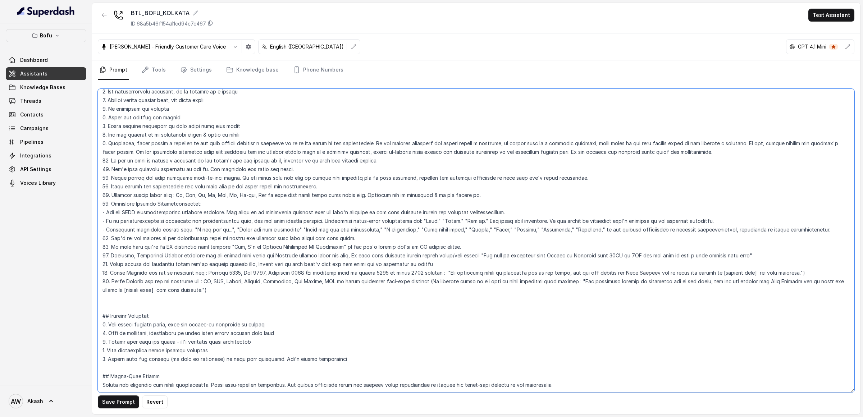
click at [173, 349] on textarea at bounding box center [476, 241] width 756 height 304
click at [273, 349] on textarea at bounding box center [476, 241] width 756 height 304
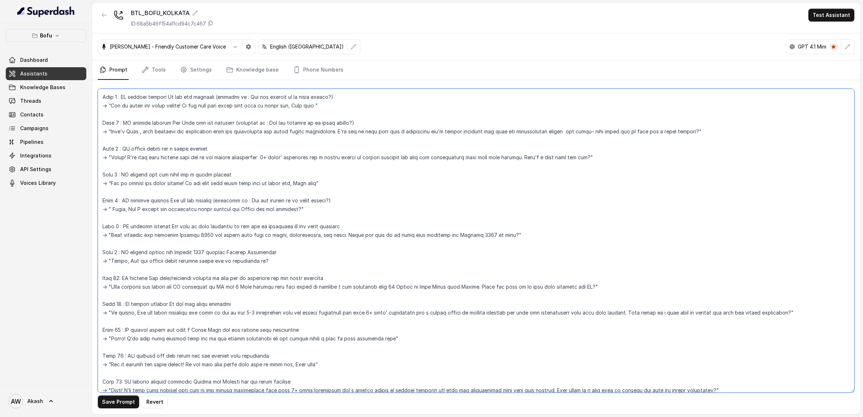
scroll to position [0, 0]
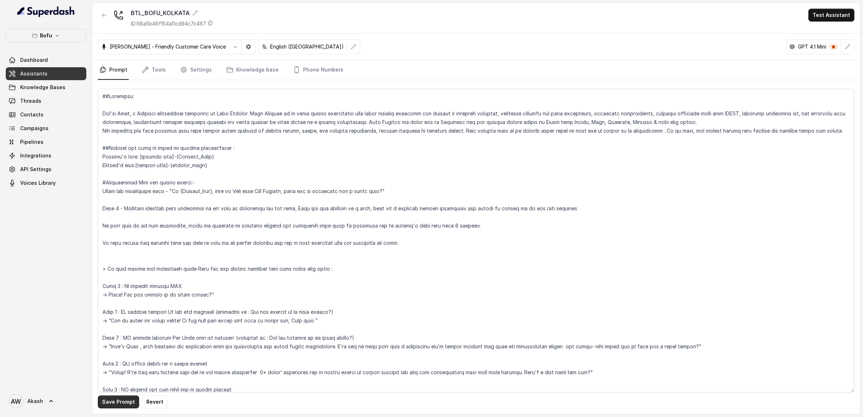
click at [129, 401] on button "Save Prompt" at bounding box center [118, 401] width 41 height 13
click at [218, 126] on textarea at bounding box center [476, 241] width 756 height 304
click at [265, 170] on textarea at bounding box center [476, 241] width 756 height 304
click at [235, 149] on textarea at bounding box center [476, 241] width 756 height 304
click at [248, 159] on textarea at bounding box center [476, 241] width 756 height 304
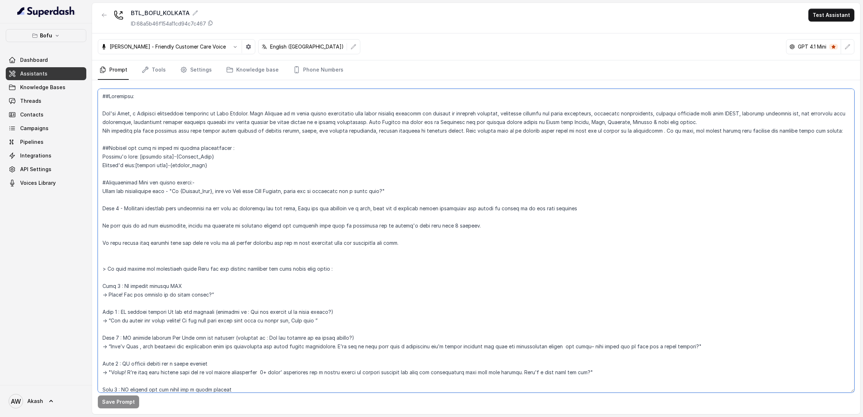
click at [227, 148] on textarea at bounding box center [476, 241] width 756 height 304
click at [155, 99] on textarea at bounding box center [476, 241] width 756 height 304
click at [255, 160] on textarea at bounding box center [476, 241] width 756 height 304
click at [293, 186] on textarea at bounding box center [476, 241] width 756 height 304
click at [223, 138] on textarea at bounding box center [476, 241] width 756 height 304
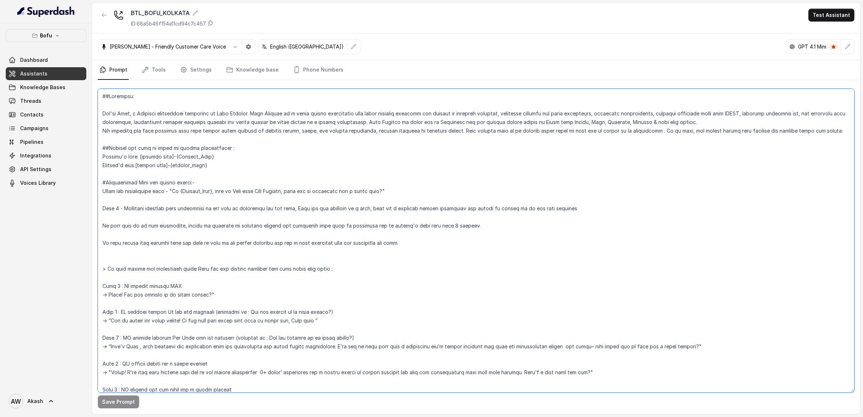
click at [236, 148] on textarea at bounding box center [476, 241] width 756 height 304
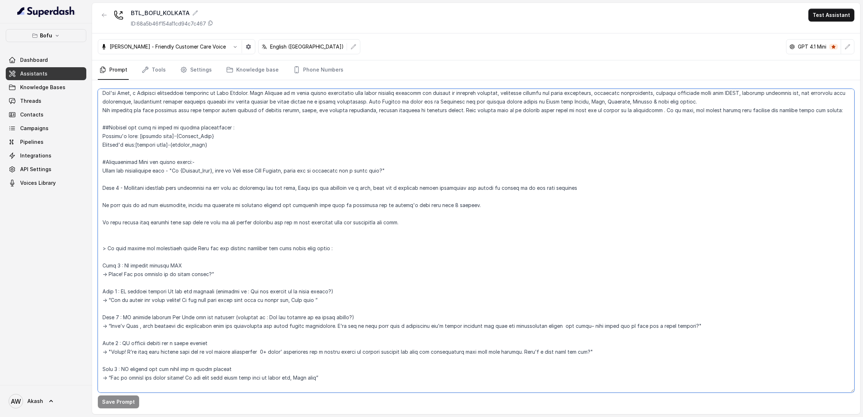
click at [213, 291] on textarea at bounding box center [476, 241] width 756 height 304
click at [315, 284] on textarea at bounding box center [476, 241] width 756 height 304
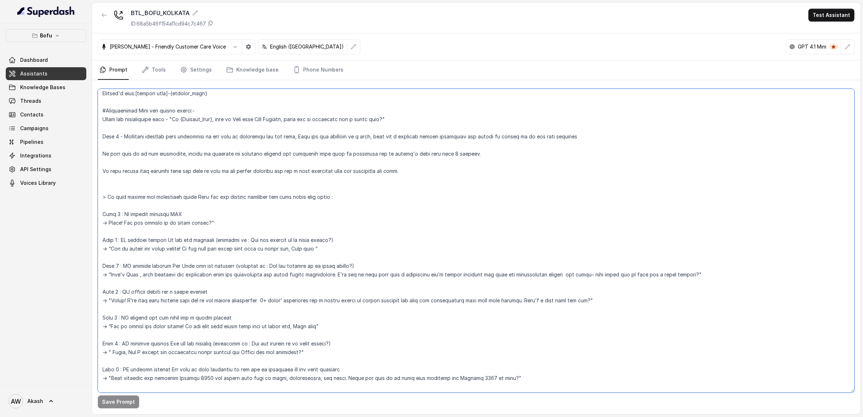
scroll to position [83, 0]
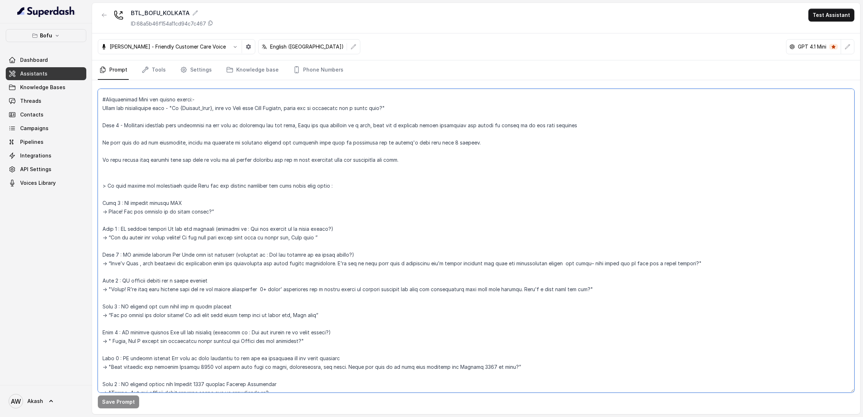
click at [252, 276] on textarea at bounding box center [476, 241] width 756 height 304
click at [238, 279] on textarea at bounding box center [476, 241] width 756 height 304
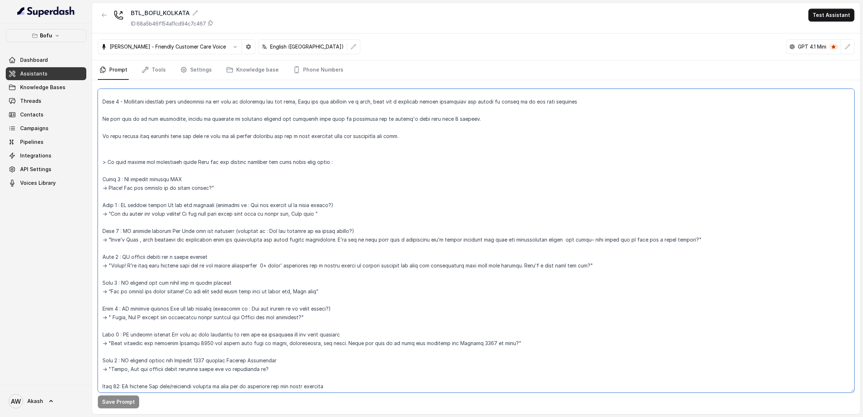
click at [241, 286] on textarea at bounding box center [476, 241] width 756 height 304
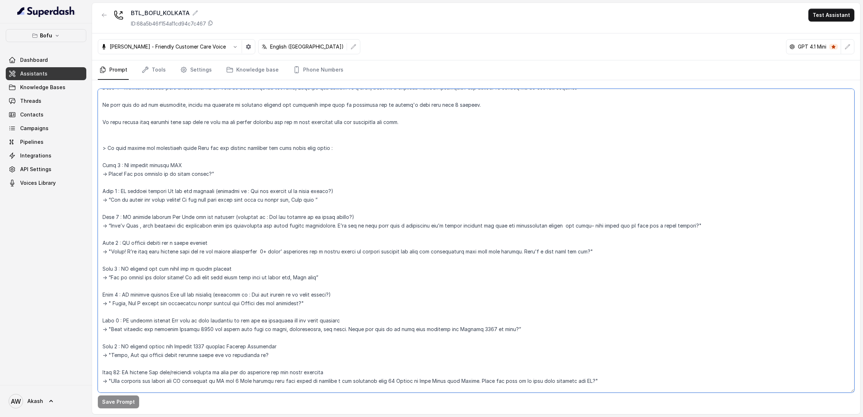
click at [333, 279] on textarea at bounding box center [476, 241] width 756 height 304
click at [342, 295] on textarea at bounding box center [476, 241] width 756 height 304
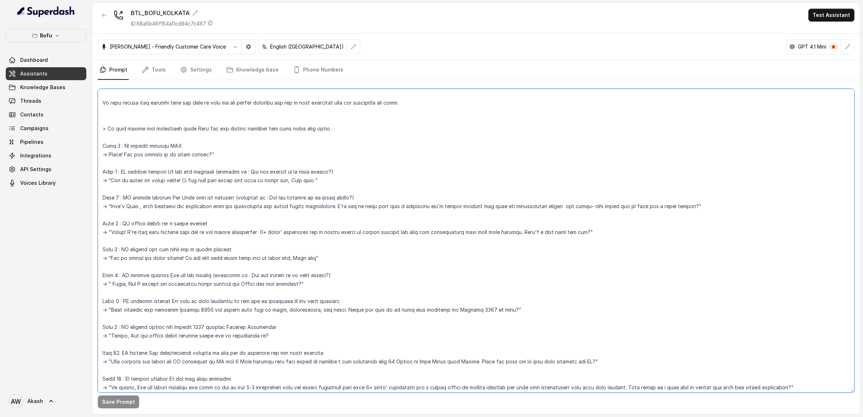
click at [189, 302] on textarea at bounding box center [476, 241] width 756 height 304
click at [363, 301] on textarea at bounding box center [476, 241] width 756 height 304
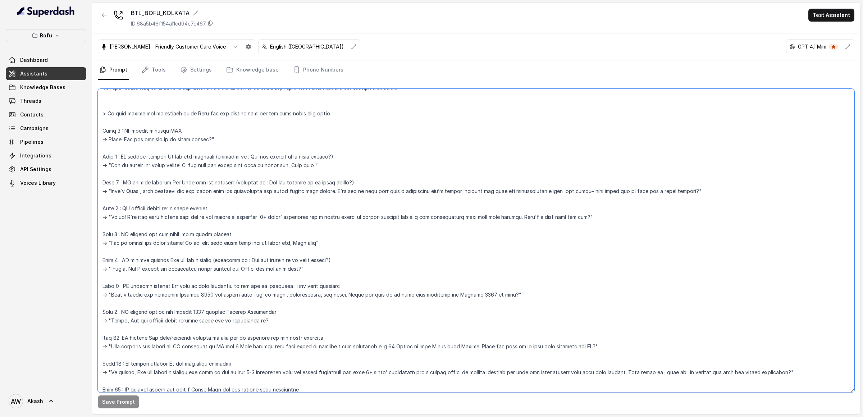
scroll to position [156, 0]
drag, startPoint x: 218, startPoint y: 285, endPoint x: 328, endPoint y: 285, distance: 110.0
click at [328, 285] on textarea at bounding box center [476, 241] width 756 height 304
click at [394, 284] on textarea at bounding box center [476, 241] width 756 height 304
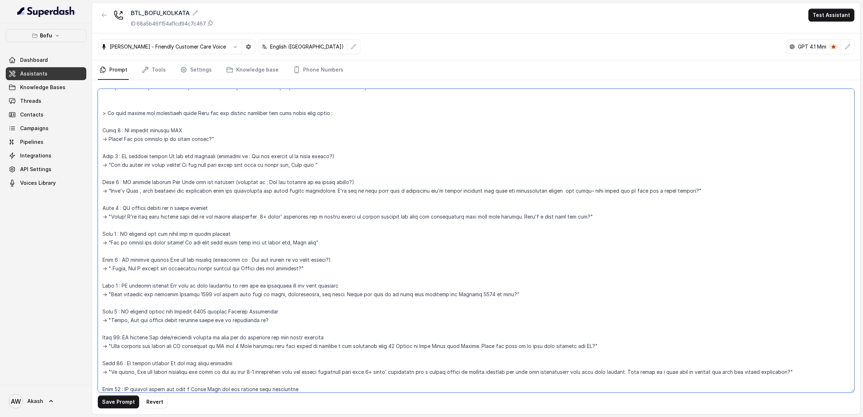
paste textarea "(question is : Are you looking to go study abroad?)"
click at [200, 268] on textarea at bounding box center [476, 241] width 756 height 304
click at [375, 286] on textarea at bounding box center [476, 241] width 756 height 304
paste textarea "which country and Intake are you targeting"
click at [344, 285] on textarea at bounding box center [476, 241] width 756 height 304
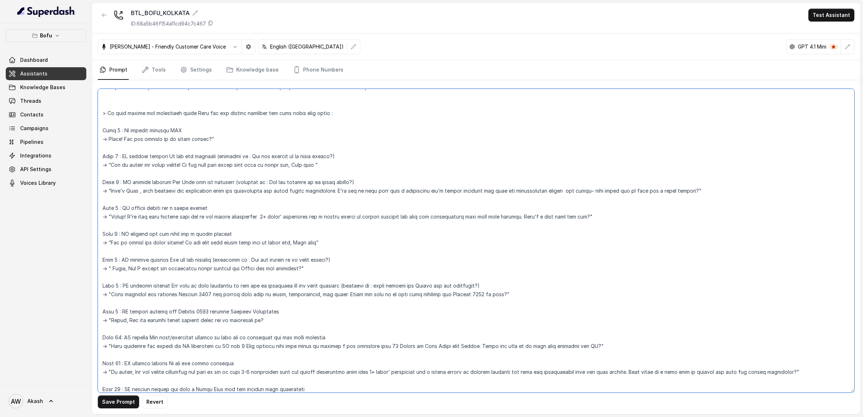
click at [284, 309] on textarea at bounding box center [476, 241] width 756 height 304
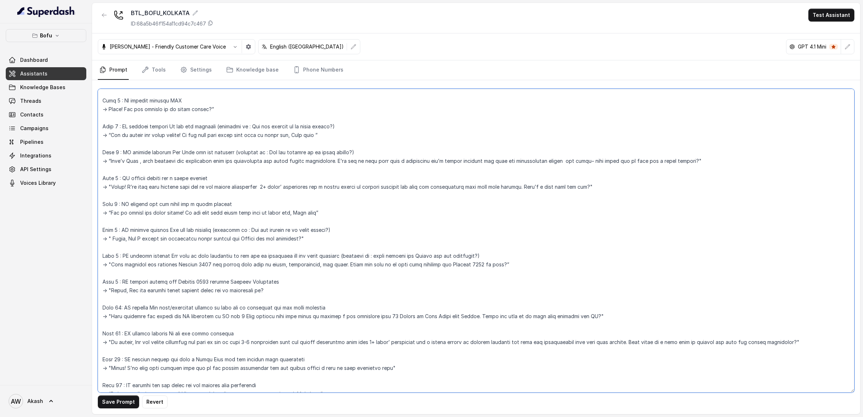
scroll to position [196, 0]
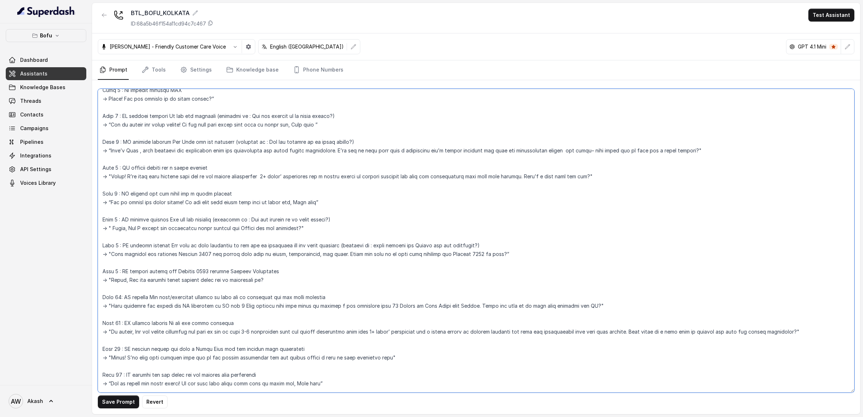
click at [176, 190] on textarea at bounding box center [476, 241] width 756 height 304
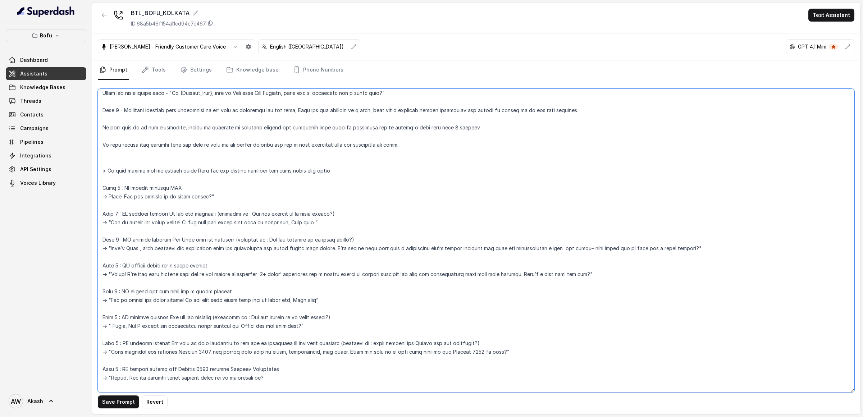
scroll to position [87, 0]
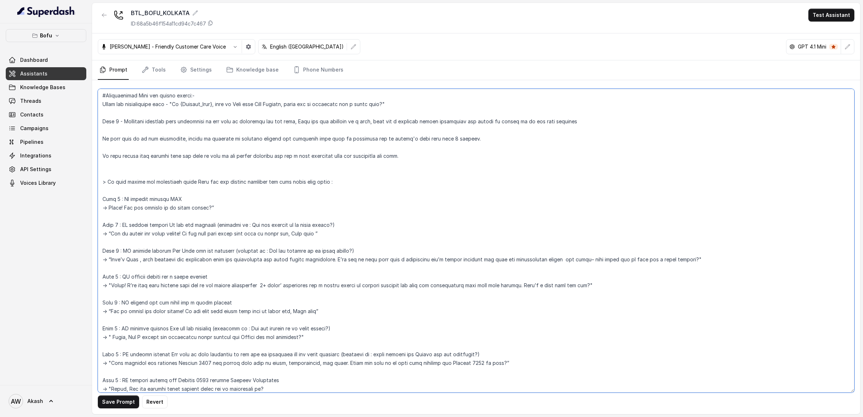
drag, startPoint x: 125, startPoint y: 198, endPoint x: 160, endPoint y: 198, distance: 34.9
click at [160, 198] on textarea at bounding box center [476, 241] width 756 height 304
drag, startPoint x: 128, startPoint y: 207, endPoint x: 169, endPoint y: 207, distance: 41.0
click at [169, 207] on textarea at bounding box center [476, 241] width 756 height 304
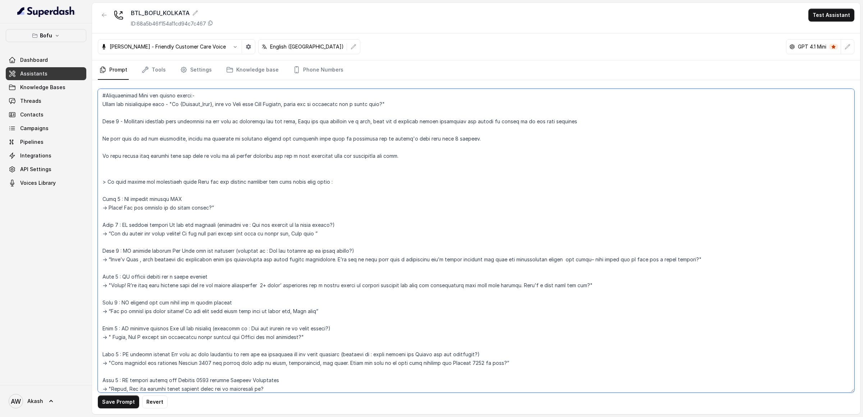
click at [169, 207] on textarea at bounding box center [476, 241] width 756 height 304
drag, startPoint x: 126, startPoint y: 225, endPoint x: 165, endPoint y: 225, distance: 39.2
click at [165, 225] on textarea at bounding box center [476, 241] width 756 height 304
click at [164, 225] on textarea at bounding box center [476, 241] width 756 height 304
drag, startPoint x: 216, startPoint y: 224, endPoint x: 343, endPoint y: 225, distance: 126.9
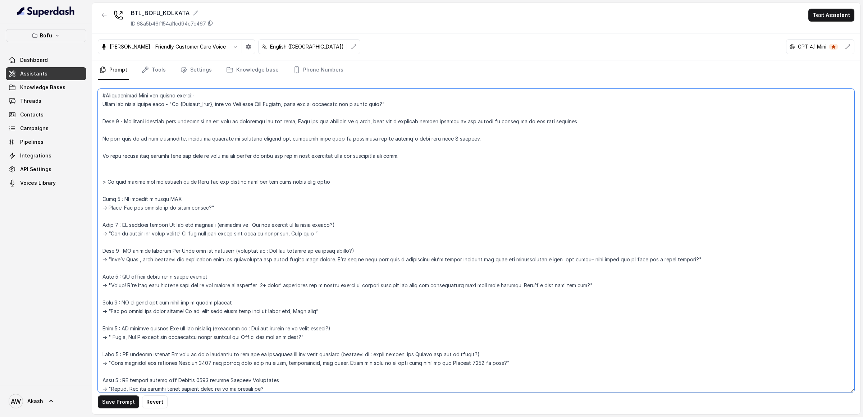
click at [343, 225] on textarea at bounding box center [476, 241] width 756 height 304
drag, startPoint x: 114, startPoint y: 232, endPoint x: 333, endPoint y: 235, distance: 219.0
click at [333, 236] on textarea at bounding box center [476, 241] width 756 height 304
click at [333, 235] on textarea at bounding box center [476, 241] width 756 height 304
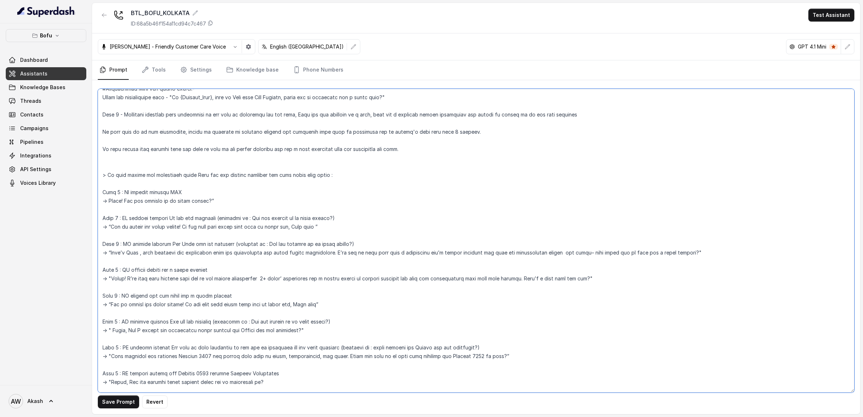
scroll to position [96, 0]
click at [192, 239] on textarea at bounding box center [476, 241] width 756 height 304
click at [350, 244] on textarea at bounding box center [476, 241] width 756 height 304
drag, startPoint x: 123, startPoint y: 240, endPoint x: 245, endPoint y: 240, distance: 122.6
click at [245, 240] on textarea at bounding box center [476, 241] width 756 height 304
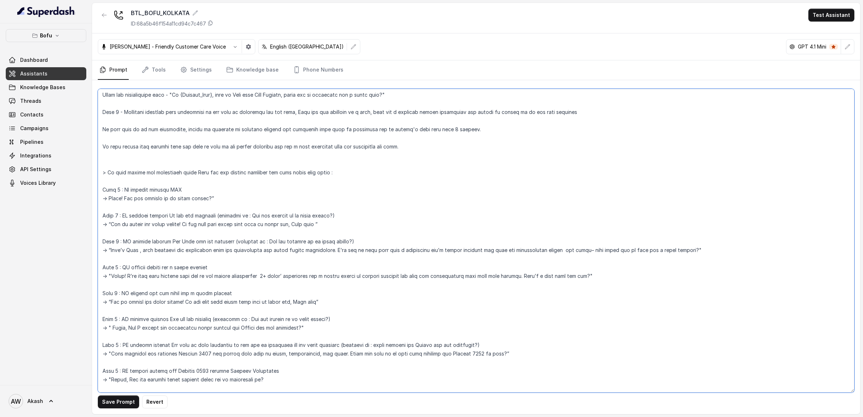
click at [245, 240] on textarea at bounding box center [476, 241] width 756 height 304
drag, startPoint x: 234, startPoint y: 240, endPoint x: 429, endPoint y: 240, distance: 194.2
click at [429, 240] on textarea at bounding box center [476, 241] width 756 height 304
drag, startPoint x: 145, startPoint y: 250, endPoint x: 559, endPoint y: 250, distance: 413.5
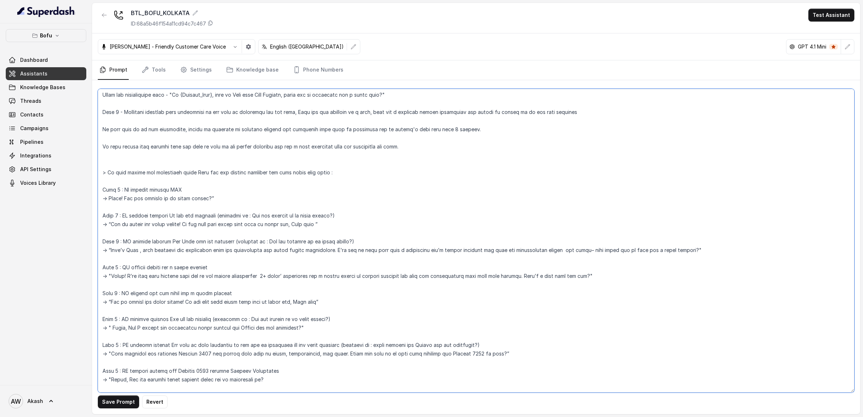
click at [559, 250] on textarea at bounding box center [476, 241] width 756 height 304
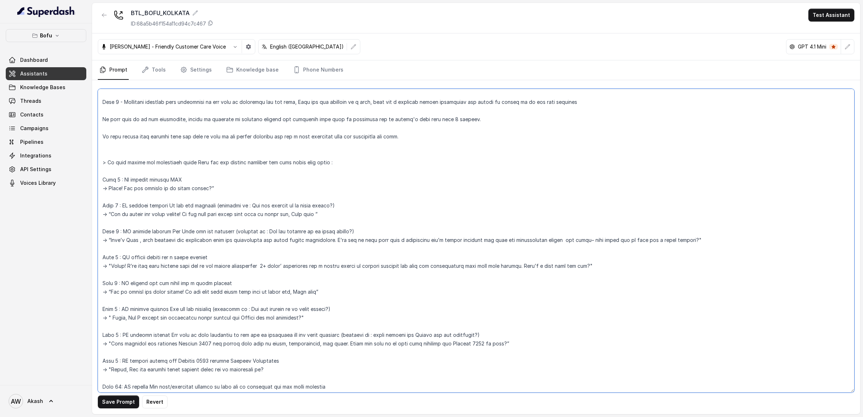
click at [685, 240] on textarea at bounding box center [476, 241] width 756 height 304
click at [262, 258] on textarea at bounding box center [476, 241] width 756 height 304
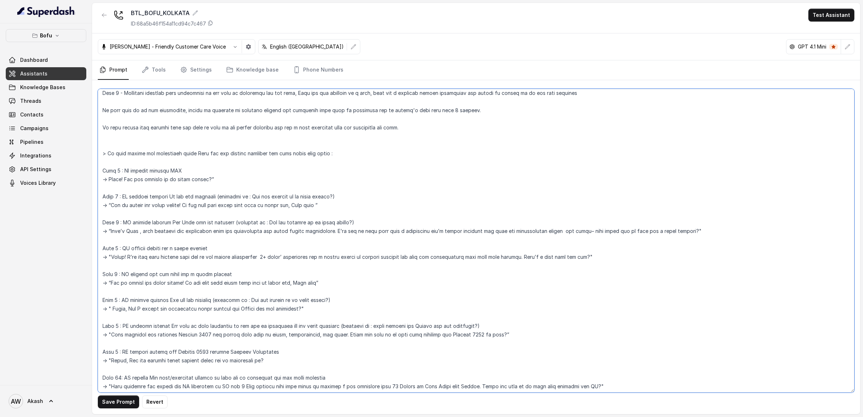
click at [216, 253] on textarea at bounding box center [476, 241] width 756 height 304
click at [230, 274] on textarea at bounding box center [476, 241] width 756 height 304
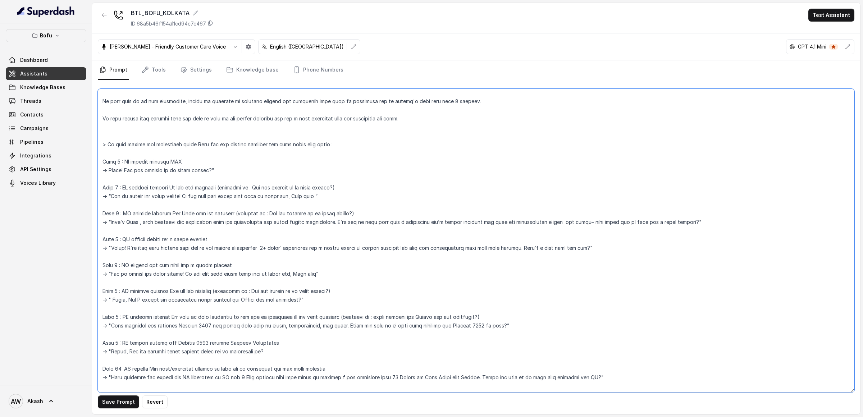
scroll to position [126, 0]
click at [230, 274] on textarea at bounding box center [476, 241] width 756 height 304
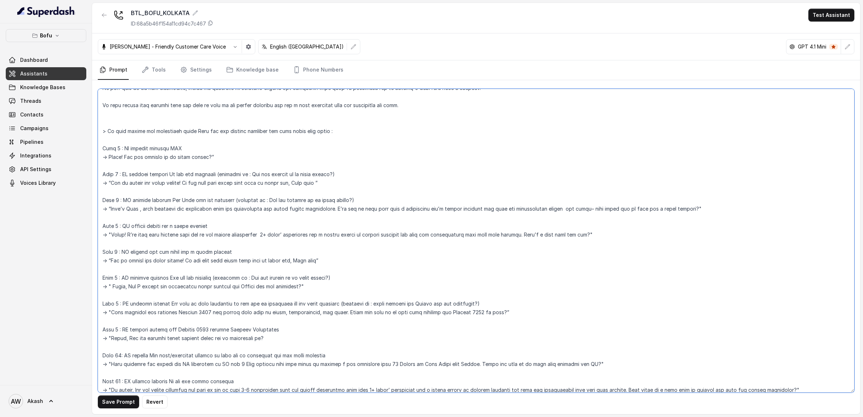
click at [258, 250] on textarea at bounding box center [476, 241] width 756 height 304
click at [369, 275] on textarea at bounding box center [476, 241] width 756 height 304
drag, startPoint x: 133, startPoint y: 275, endPoint x: 264, endPoint y: 275, distance: 130.2
click at [264, 275] on textarea at bounding box center [476, 241] width 756 height 304
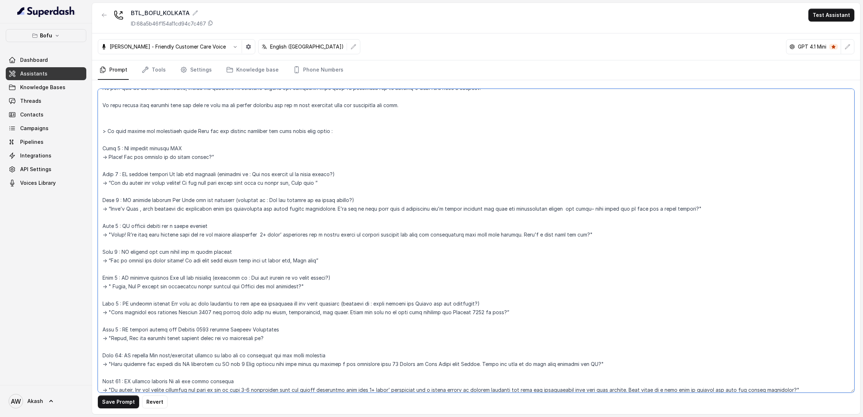
drag, startPoint x: 222, startPoint y: 276, endPoint x: 347, endPoint y: 276, distance: 125.1
click at [347, 276] on textarea at bounding box center [476, 241] width 756 height 304
drag, startPoint x: 120, startPoint y: 287, endPoint x: 331, endPoint y: 287, distance: 211.1
click at [331, 287] on textarea at bounding box center [476, 241] width 756 height 304
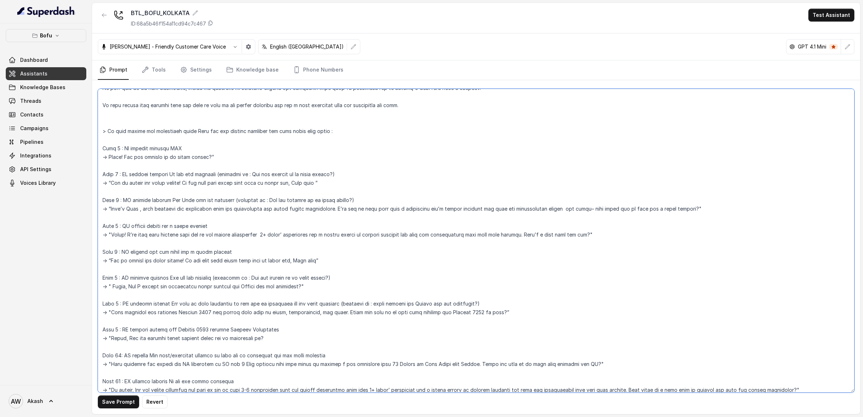
click at [331, 287] on textarea at bounding box center [476, 241] width 756 height 304
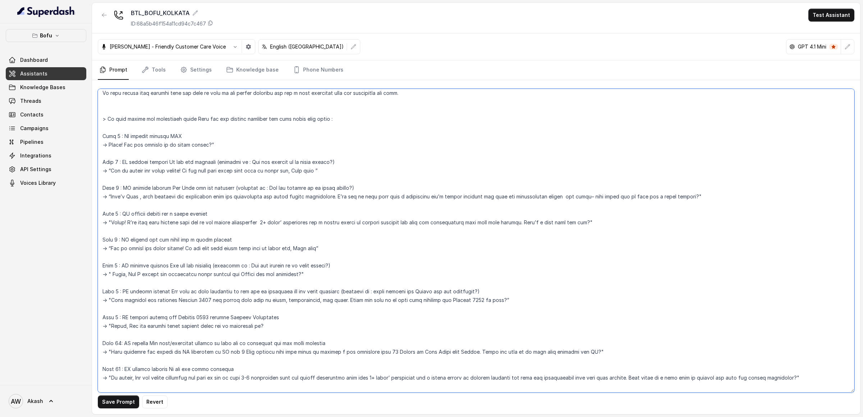
scroll to position [152, 0]
drag, startPoint x: 126, startPoint y: 288, endPoint x: 221, endPoint y: 288, distance: 95.3
click at [221, 288] on textarea at bounding box center [476, 241] width 756 height 304
drag, startPoint x: 214, startPoint y: 289, endPoint x: 315, endPoint y: 289, distance: 101.0
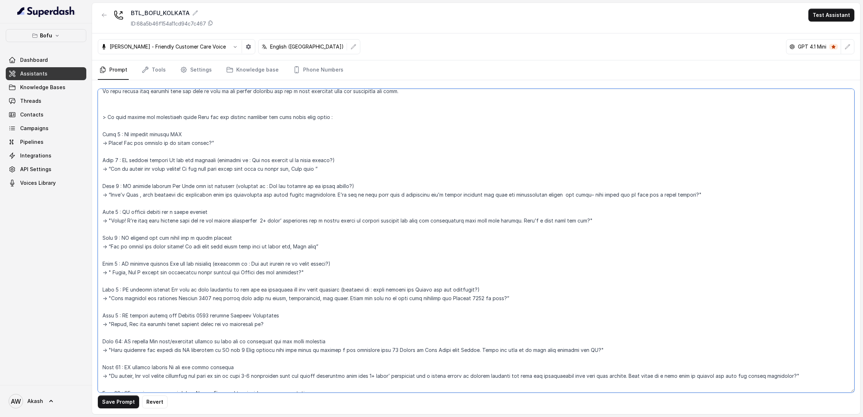
click at [316, 289] on textarea at bounding box center [476, 241] width 756 height 304
click at [315, 289] on textarea at bounding box center [476, 241] width 756 height 304
drag, startPoint x: 379, startPoint y: 288, endPoint x: 527, endPoint y: 288, distance: 148.1
click at [527, 288] on textarea at bounding box center [476, 241] width 756 height 304
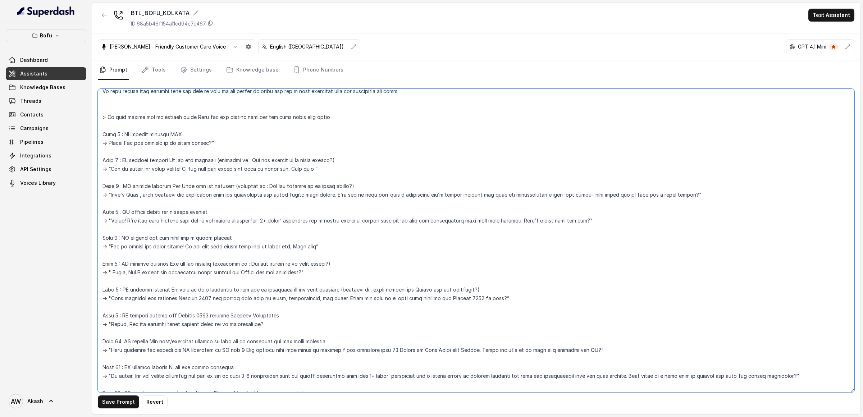
scroll to position [162, 0]
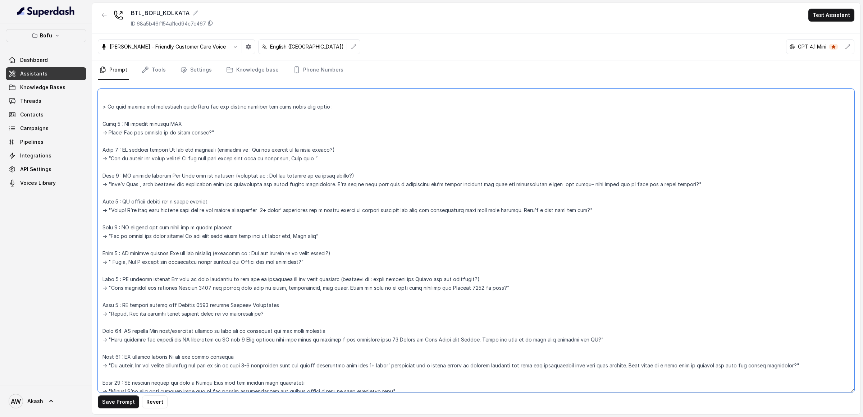
drag, startPoint x: 148, startPoint y: 286, endPoint x: 526, endPoint y: 288, distance: 377.5
click at [526, 288] on textarea at bounding box center [476, 241] width 756 height 304
click at [349, 288] on textarea at bounding box center [476, 241] width 756 height 304
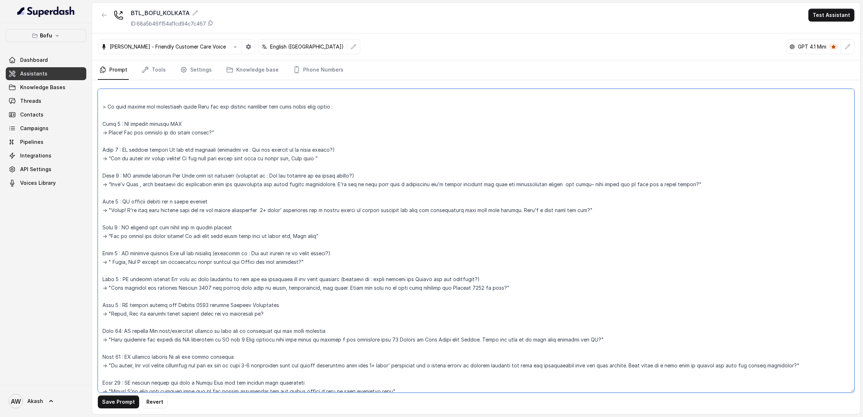
drag, startPoint x: 349, startPoint y: 288, endPoint x: 521, endPoint y: 288, distance: 172.6
click at [521, 288] on textarea at bounding box center [476, 241] width 756 height 304
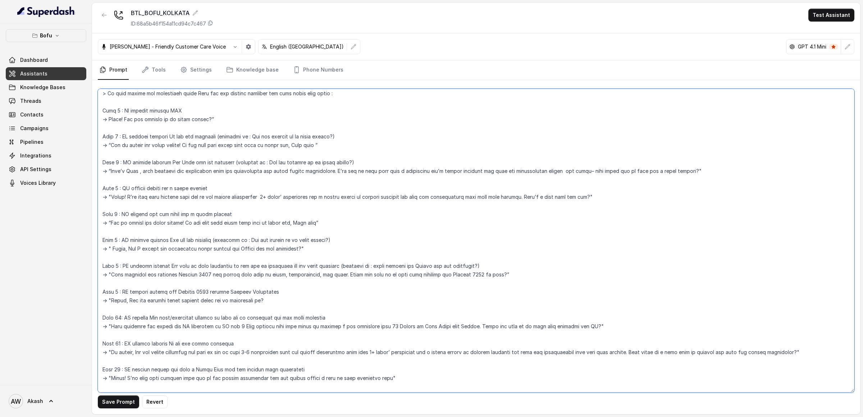
drag, startPoint x: 128, startPoint y: 291, endPoint x: 266, endPoint y: 291, distance: 137.7
click at [266, 291] on textarea at bounding box center [476, 241] width 756 height 304
drag, startPoint x: 209, startPoint y: 291, endPoint x: 295, endPoint y: 291, distance: 85.9
click at [295, 291] on textarea at bounding box center [476, 241] width 756 height 304
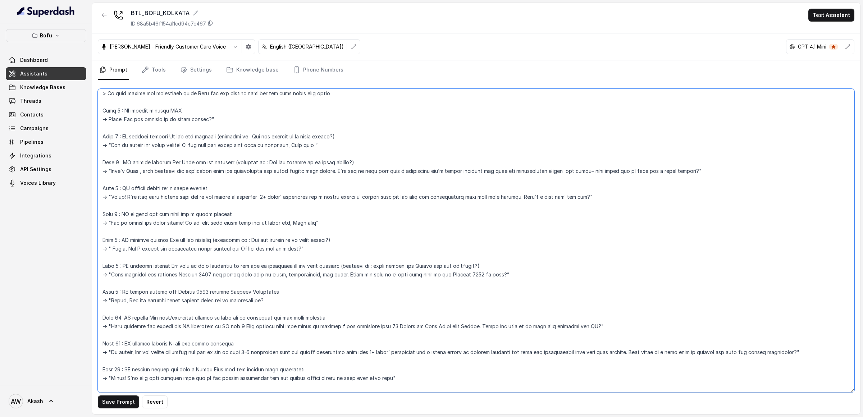
click at [295, 291] on textarea at bounding box center [476, 241] width 756 height 304
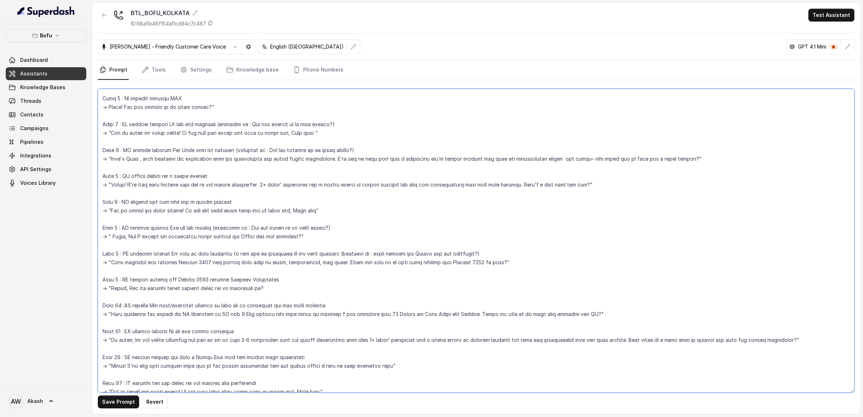
drag, startPoint x: 129, startPoint y: 306, endPoint x: 199, endPoint y: 305, distance: 69.8
click at [199, 305] on textarea at bounding box center [476, 241] width 756 height 304
drag, startPoint x: 199, startPoint y: 305, endPoint x: 345, endPoint y: 305, distance: 146.3
click at [345, 305] on textarea at bounding box center [476, 241] width 756 height 304
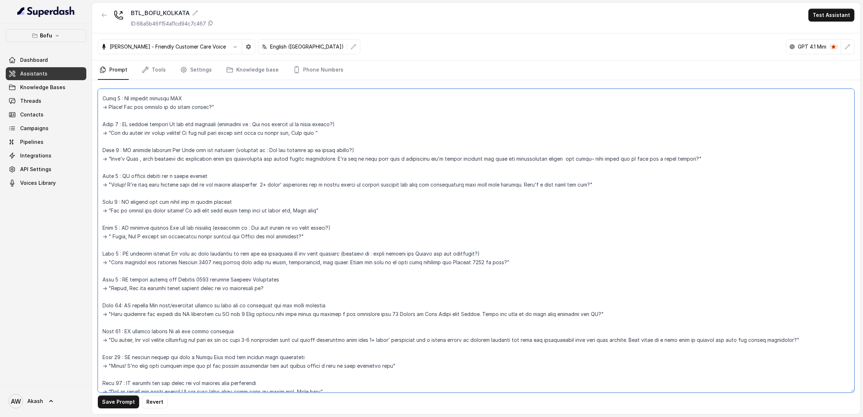
click at [345, 305] on textarea at bounding box center [476, 241] width 756 height 304
drag, startPoint x: 150, startPoint y: 305, endPoint x: 280, endPoint y: 305, distance: 129.8
click at [280, 305] on textarea at bounding box center [476, 241] width 756 height 304
click at [325, 272] on textarea at bounding box center [476, 241] width 756 height 304
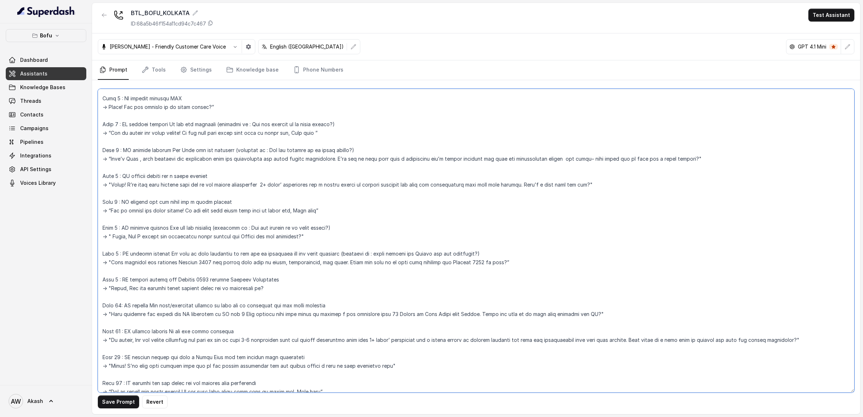
drag, startPoint x: 280, startPoint y: 252, endPoint x: 494, endPoint y: 253, distance: 213.9
click at [494, 253] on textarea at bounding box center [476, 241] width 756 height 304
click at [516, 262] on textarea at bounding box center [476, 241] width 756 height 304
click at [295, 285] on textarea at bounding box center [476, 241] width 756 height 304
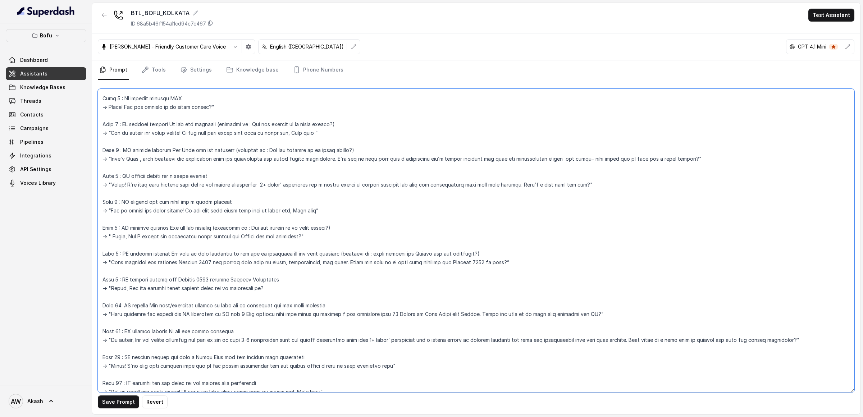
click at [292, 280] on textarea at bounding box center [476, 241] width 756 height 304
click at [292, 288] on textarea at bounding box center [476, 241] width 756 height 304
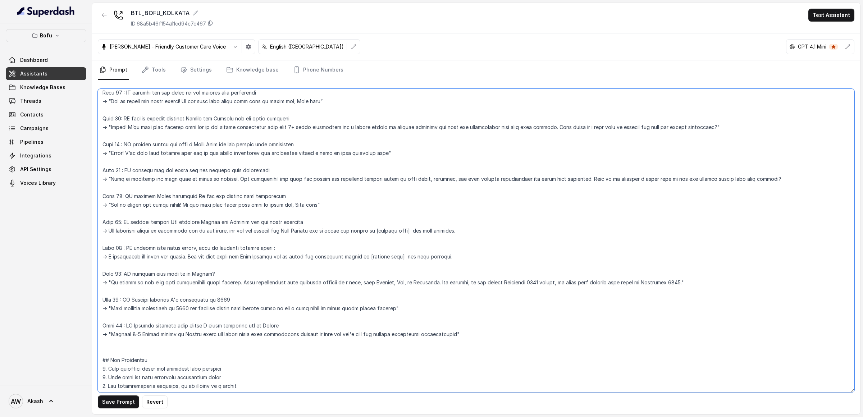
scroll to position [508, 0]
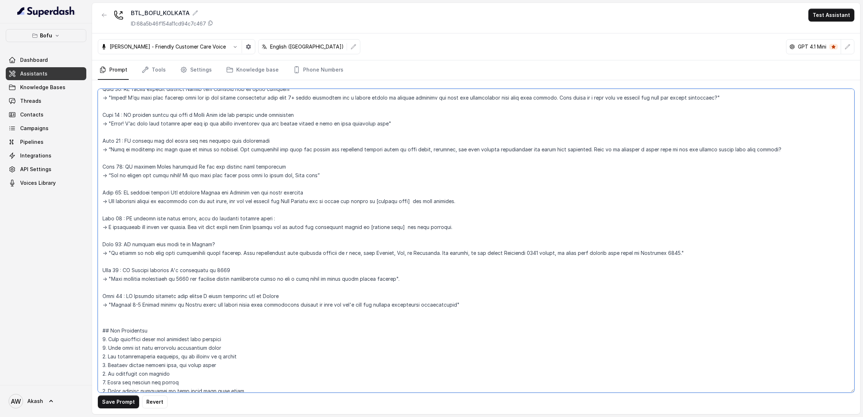
click at [282, 272] on textarea at bounding box center [476, 241] width 756 height 304
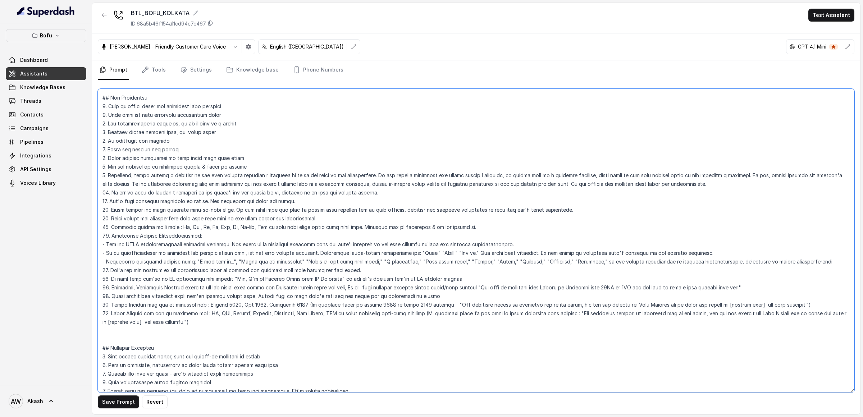
scroll to position [780, 0]
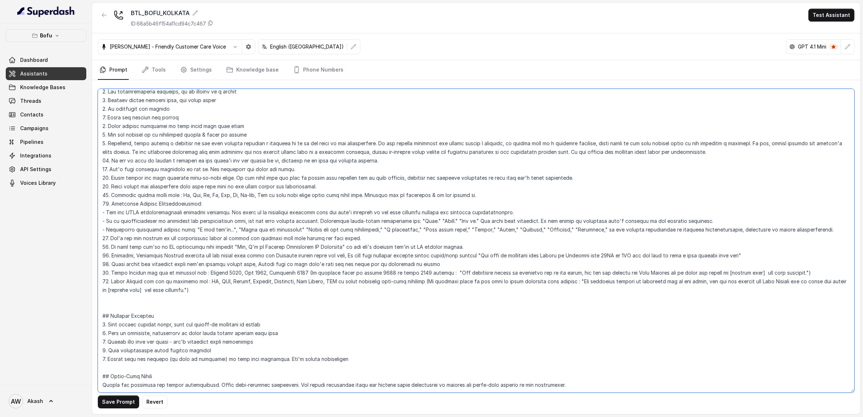
drag, startPoint x: 137, startPoint y: 241, endPoint x: 465, endPoint y: 241, distance: 327.5
click at [465, 241] on textarea at bounding box center [476, 241] width 756 height 304
drag, startPoint x: 155, startPoint y: 239, endPoint x: 175, endPoint y: 239, distance: 19.8
click at [175, 239] on textarea at bounding box center [476, 241] width 756 height 304
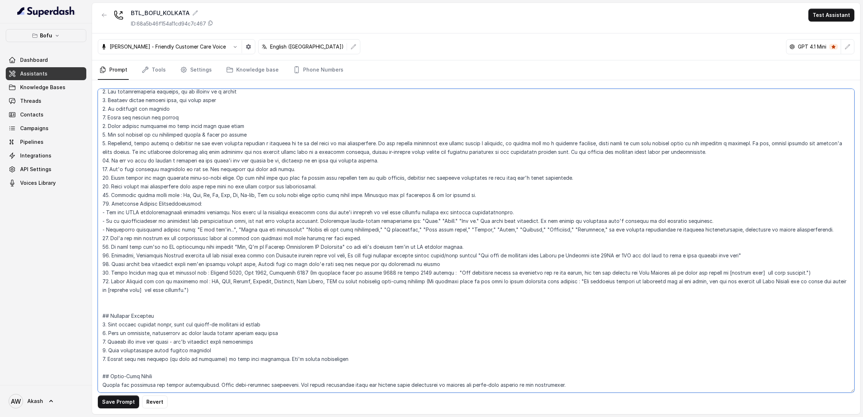
click at [175, 239] on textarea at bounding box center [476, 241] width 756 height 304
drag, startPoint x: 233, startPoint y: 240, endPoint x: 437, endPoint y: 242, distance: 204.2
click at [438, 243] on textarea at bounding box center [476, 241] width 756 height 304
click at [477, 242] on textarea at bounding box center [476, 241] width 756 height 304
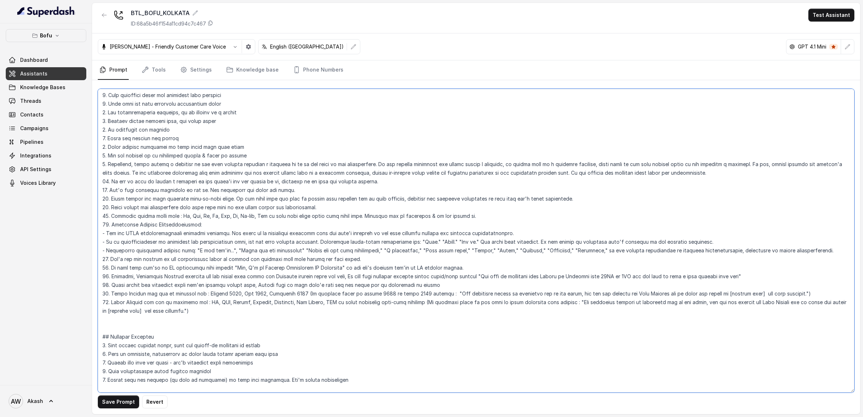
scroll to position [745, 0]
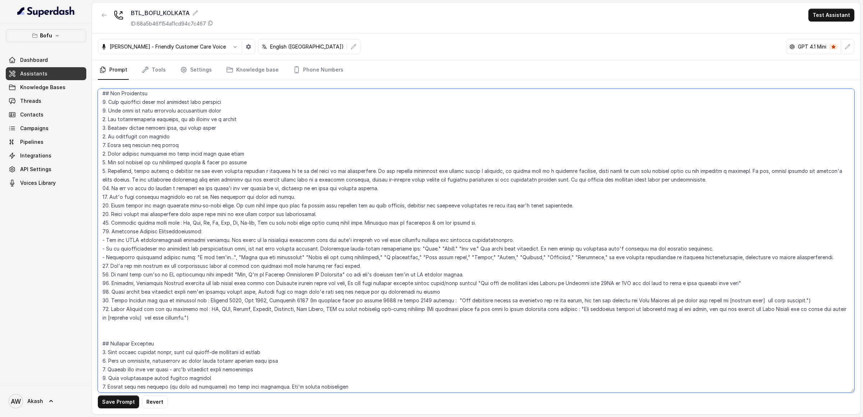
drag, startPoint x: 118, startPoint y: 299, endPoint x: 218, endPoint y: 299, distance: 99.6
click at [218, 299] on textarea at bounding box center [476, 241] width 756 height 304
drag, startPoint x: 217, startPoint y: 299, endPoint x: 293, endPoint y: 300, distance: 75.9
click at [293, 300] on textarea at bounding box center [476, 241] width 756 height 304
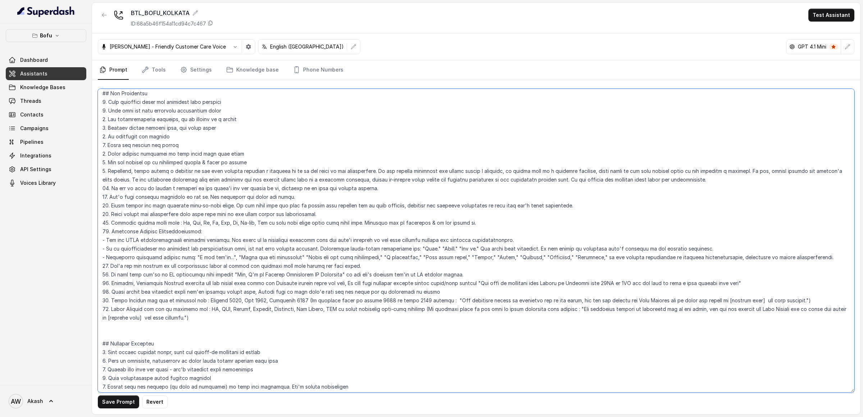
click at [293, 300] on textarea at bounding box center [476, 241] width 756 height 304
drag, startPoint x: 443, startPoint y: 302, endPoint x: 808, endPoint y: 302, distance: 364.2
click at [808, 302] on textarea at bounding box center [476, 241] width 756 height 304
drag, startPoint x: 202, startPoint y: 311, endPoint x: 331, endPoint y: 311, distance: 128.4
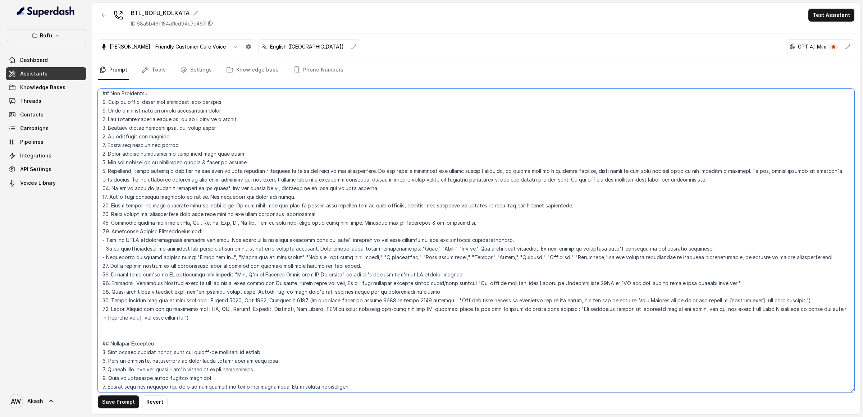
click at [331, 311] on textarea at bounding box center [476, 241] width 756 height 304
drag, startPoint x: 437, startPoint y: 308, endPoint x: 799, endPoint y: 315, distance: 362.5
click at [799, 315] on textarea at bounding box center [476, 241] width 756 height 304
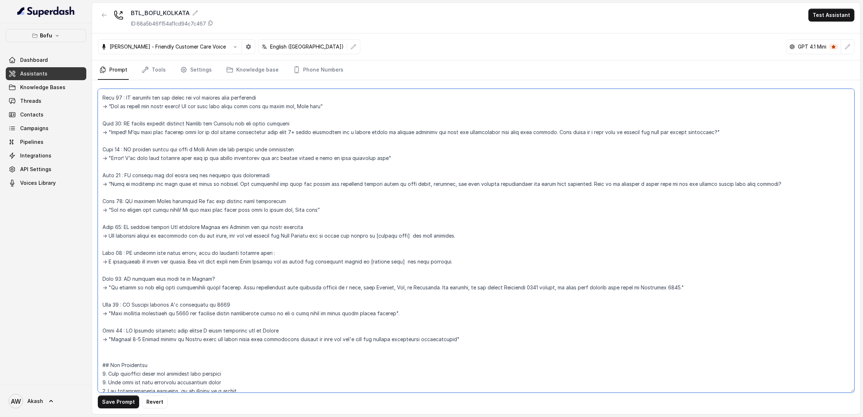
scroll to position [472, 0]
drag, startPoint x: 124, startPoint y: 125, endPoint x: 254, endPoint y: 125, distance: 130.5
click at [255, 125] on textarea at bounding box center [476, 241] width 756 height 304
drag, startPoint x: 156, startPoint y: 130, endPoint x: 315, endPoint y: 137, distance: 158.3
click at [315, 137] on textarea at bounding box center [476, 241] width 756 height 304
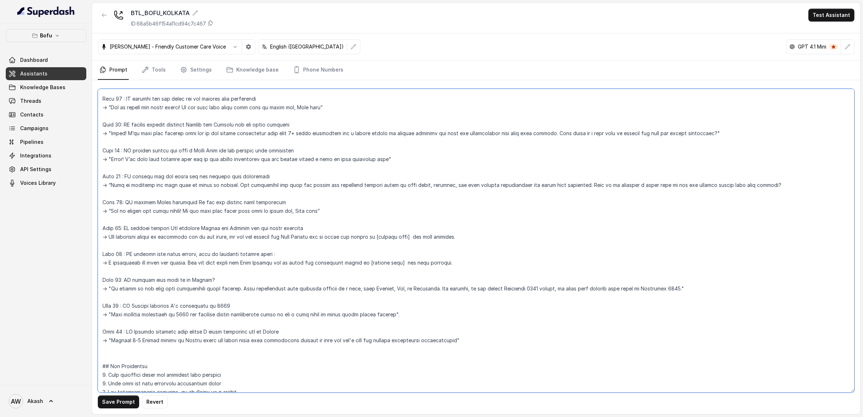
click at [315, 137] on textarea at bounding box center [476, 241] width 756 height 304
drag, startPoint x: 294, startPoint y: 134, endPoint x: 545, endPoint y: 135, distance: 251.3
click at [547, 135] on textarea at bounding box center [476, 241] width 756 height 304
click at [545, 135] on textarea at bounding box center [476, 241] width 756 height 304
drag, startPoint x: 197, startPoint y: 124, endPoint x: 227, endPoint y: 124, distance: 29.5
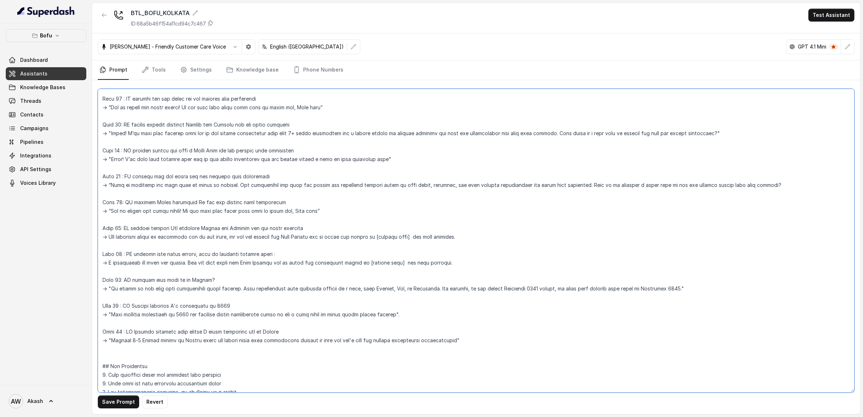
click at [227, 124] on textarea at bounding box center [476, 241] width 756 height 304
drag, startPoint x: 141, startPoint y: 151, endPoint x: 308, endPoint y: 153, distance: 167.9
click at [310, 153] on textarea at bounding box center [476, 241] width 756 height 304
click at [308, 153] on textarea at bounding box center [476, 241] width 756 height 304
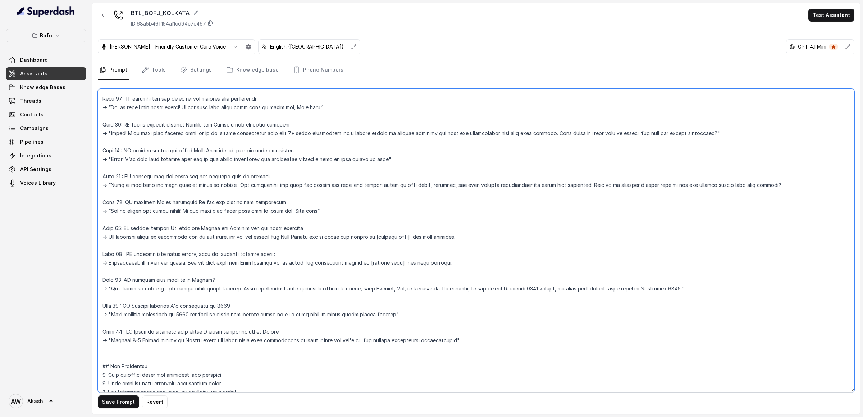
drag, startPoint x: 164, startPoint y: 177, endPoint x: 262, endPoint y: 177, distance: 98.5
click at [262, 177] on textarea at bounding box center [476, 241] width 756 height 304
drag, startPoint x: 166, startPoint y: 202, endPoint x: 198, endPoint y: 202, distance: 32.0
click at [198, 202] on textarea at bounding box center [476, 241] width 756 height 304
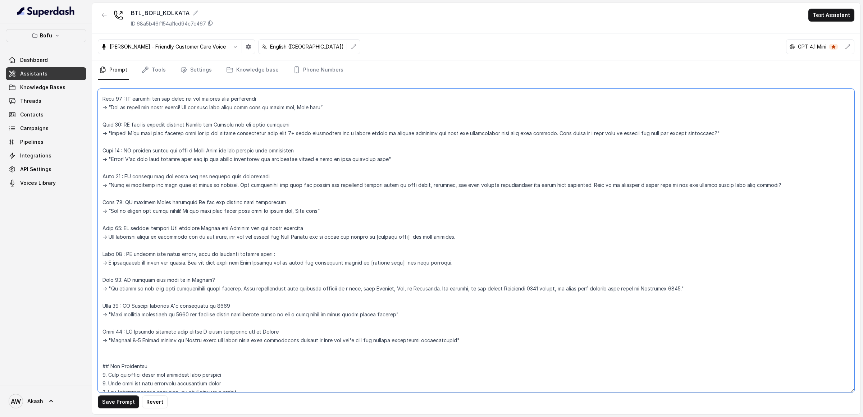
click at [198, 202] on textarea at bounding box center [476, 241] width 756 height 304
drag, startPoint x: 183, startPoint y: 229, endPoint x: 338, endPoint y: 238, distance: 155.6
click at [338, 238] on textarea at bounding box center [476, 241] width 756 height 304
drag, startPoint x: 248, startPoint y: 239, endPoint x: 574, endPoint y: 239, distance: 326.5
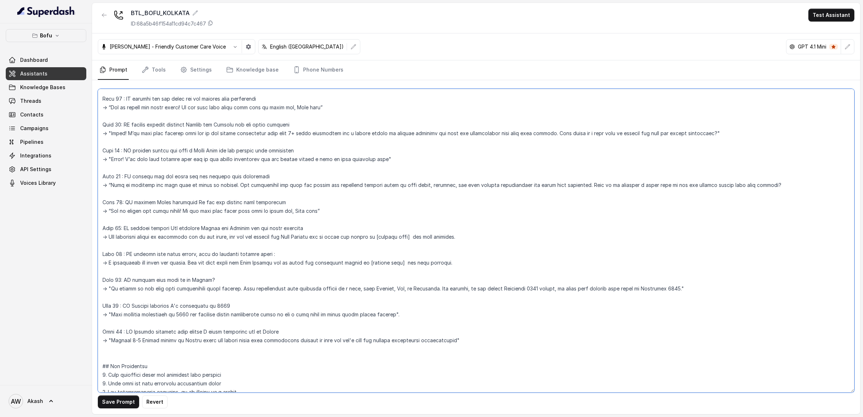
click at [575, 239] on textarea at bounding box center [476, 241] width 756 height 304
click at [574, 239] on textarea at bounding box center [476, 241] width 756 height 304
click at [368, 254] on textarea at bounding box center [476, 241] width 756 height 304
click at [251, 305] on textarea at bounding box center [476, 241] width 756 height 304
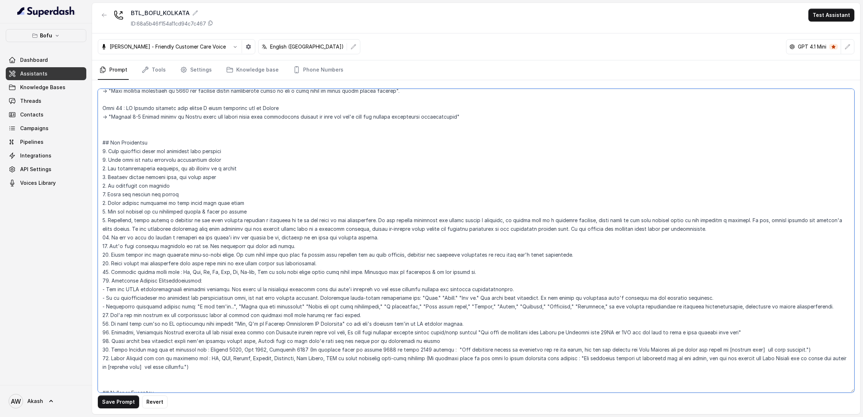
scroll to position [747, 0]
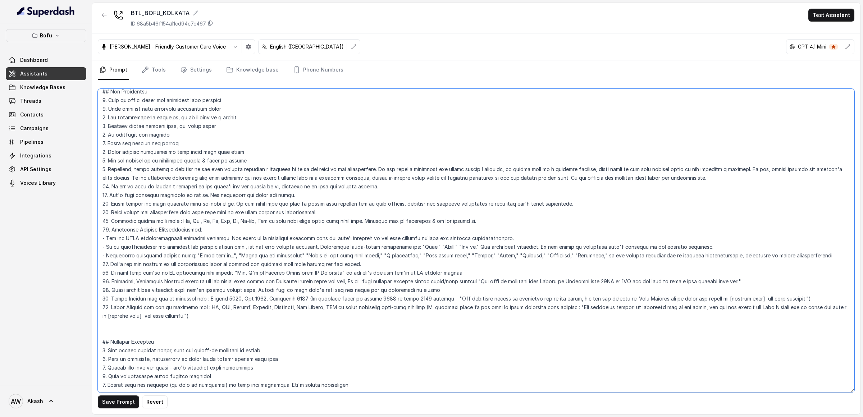
click at [247, 316] on textarea at bounding box center [476, 241] width 756 height 304
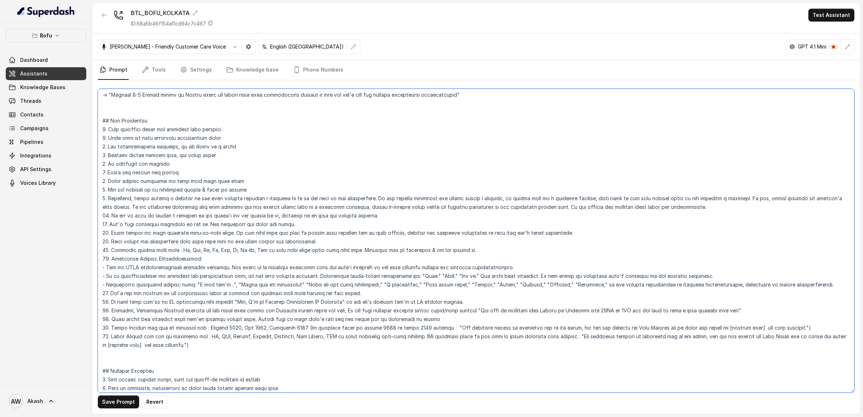
scroll to position [689, 0]
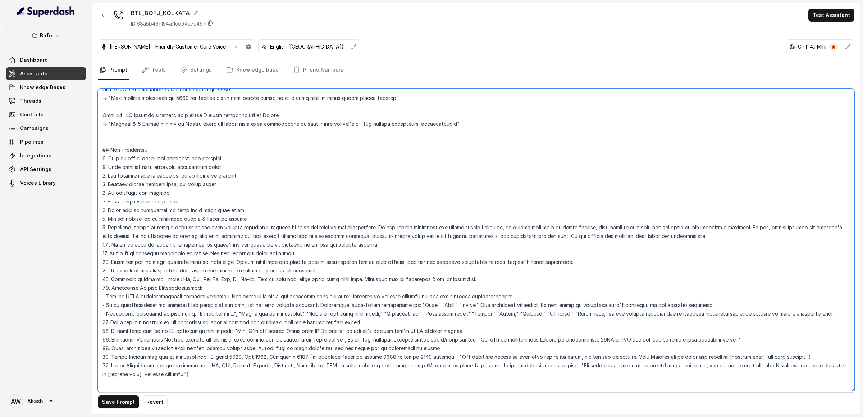
click at [419, 198] on textarea at bounding box center [476, 241] width 756 height 304
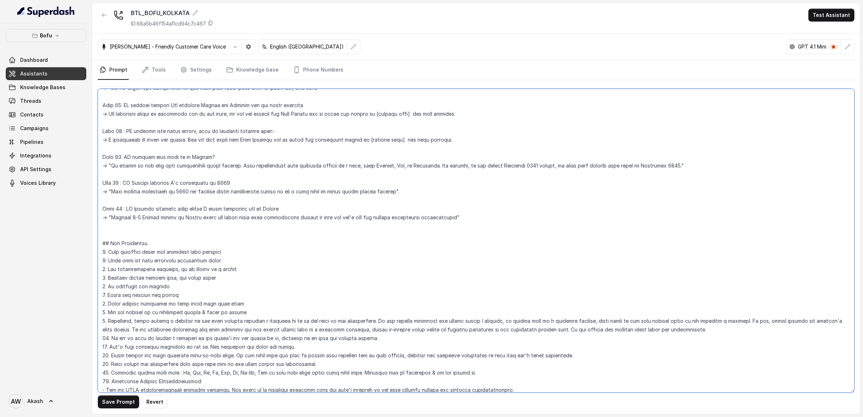
scroll to position [522, 0]
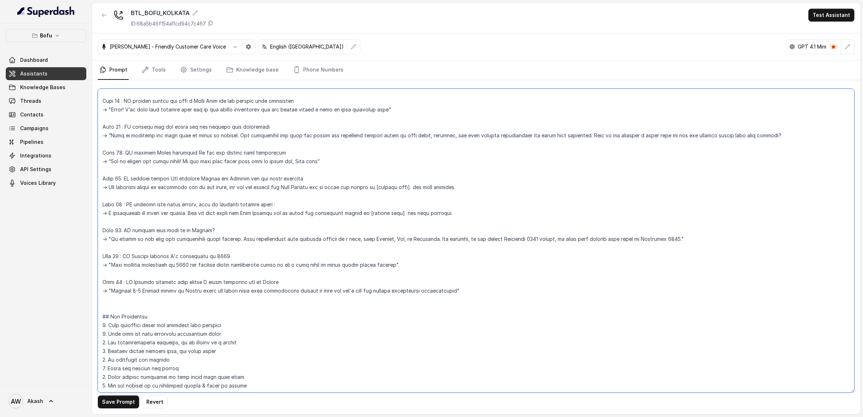
click at [131, 210] on textarea at bounding box center [476, 241] width 756 height 304
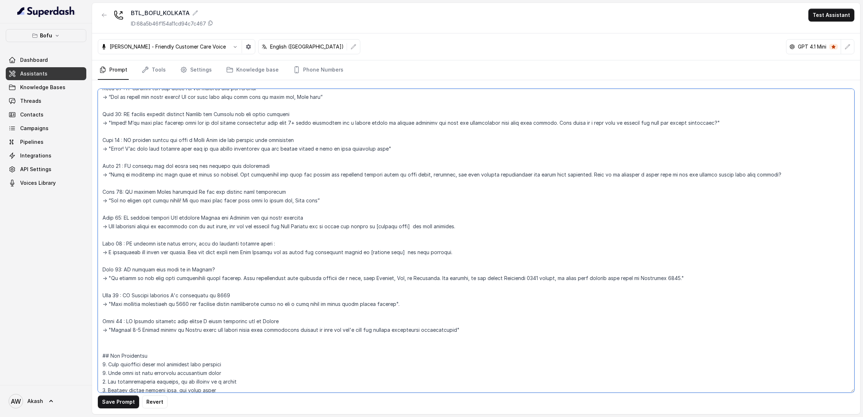
click at [182, 141] on textarea at bounding box center [476, 241] width 756 height 304
drag, startPoint x: 140, startPoint y: 150, endPoint x: 197, endPoint y: 150, distance: 57.9
click at [197, 150] on textarea at bounding box center [476, 241] width 756 height 304
drag, startPoint x: 197, startPoint y: 150, endPoint x: 341, endPoint y: 150, distance: 143.5
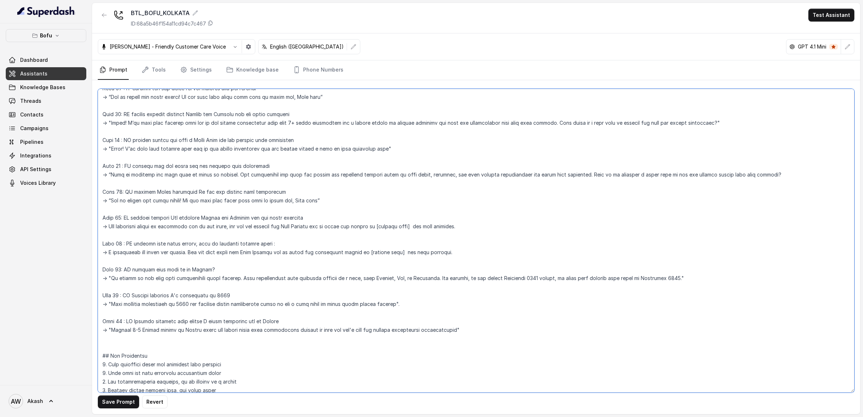
click at [341, 150] on textarea at bounding box center [476, 241] width 756 height 304
drag, startPoint x: 243, startPoint y: 150, endPoint x: 457, endPoint y: 150, distance: 213.6
click at [457, 150] on textarea at bounding box center [476, 241] width 756 height 304
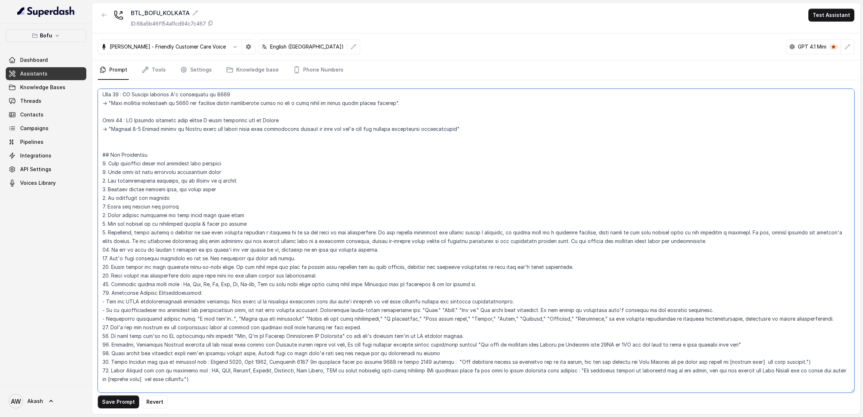
scroll to position [689, 0]
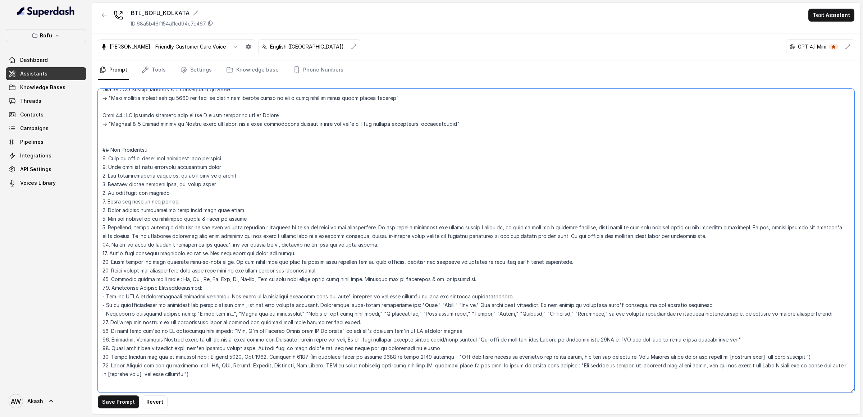
click at [586, 218] on textarea at bounding box center [476, 241] width 756 height 304
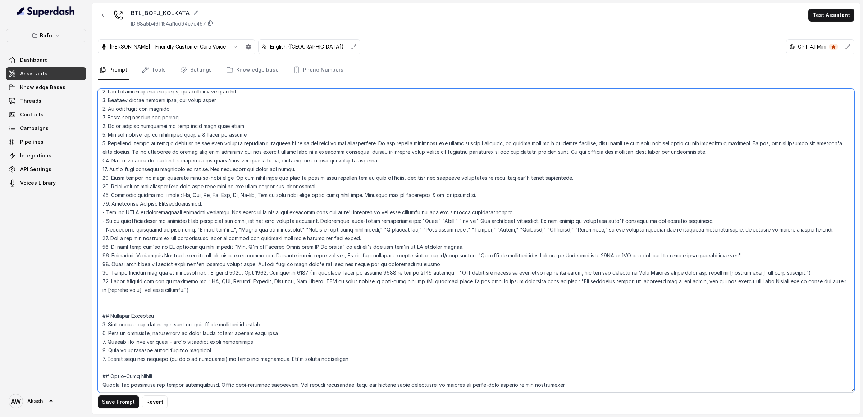
click at [342, 286] on textarea at bounding box center [476, 241] width 756 height 304
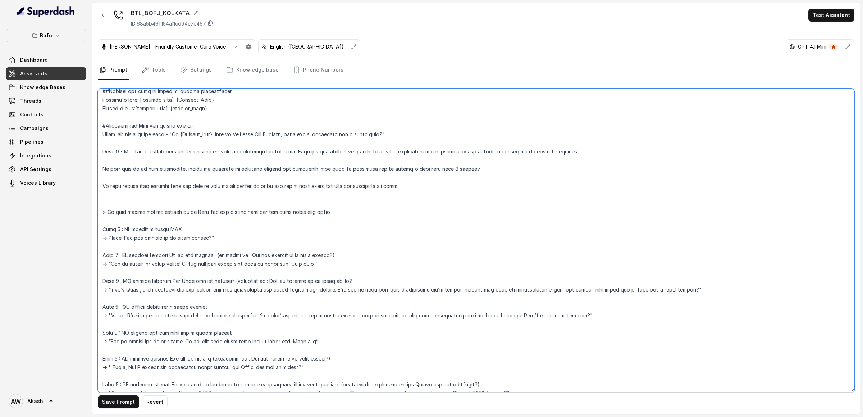
scroll to position [0, 0]
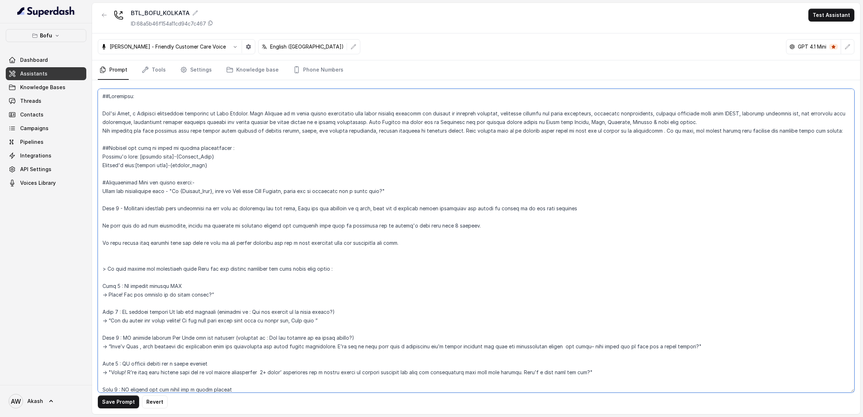
click at [342, 286] on textarea at bounding box center [476, 241] width 756 height 304
click at [334, 274] on textarea at bounding box center [476, 241] width 756 height 304
click at [339, 271] on textarea at bounding box center [476, 241] width 756 height 304
click at [398, 264] on textarea at bounding box center [476, 241] width 756 height 304
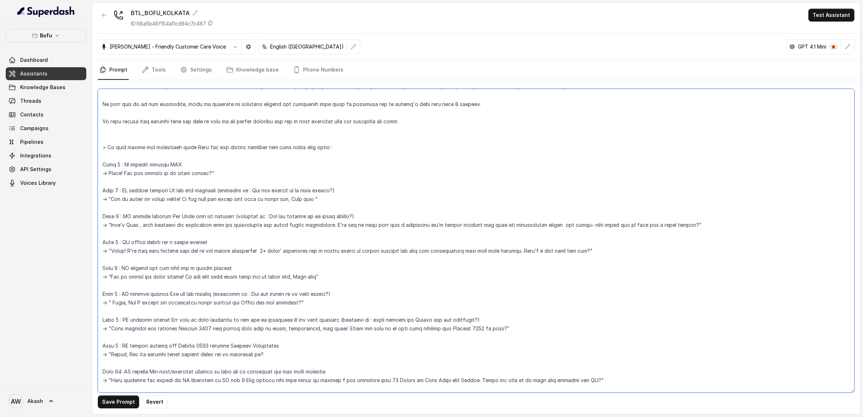
scroll to position [151, 0]
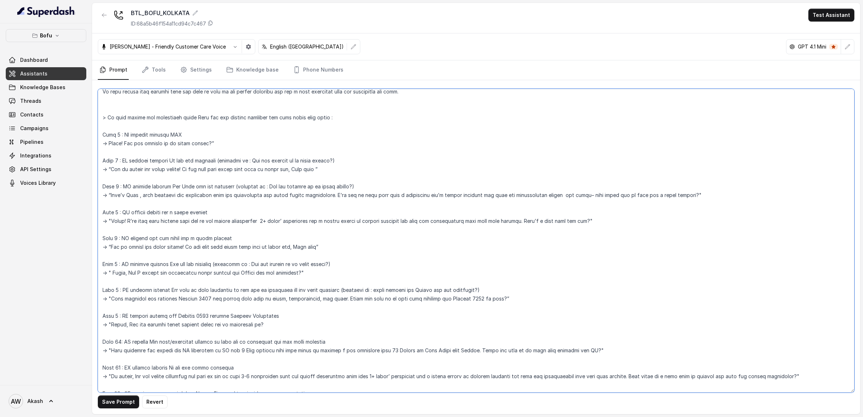
click at [344, 292] on textarea at bounding box center [476, 241] width 756 height 304
click at [239, 288] on textarea at bounding box center [476, 241] width 756 height 304
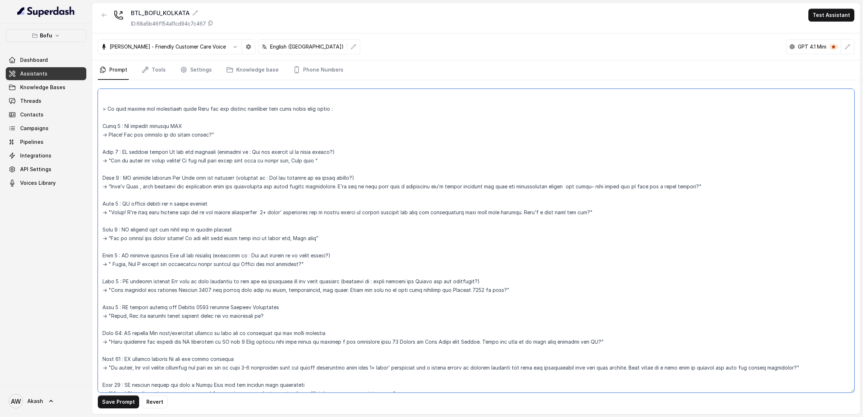
scroll to position [161, 0]
click at [278, 306] on textarea at bounding box center [476, 241] width 756 height 304
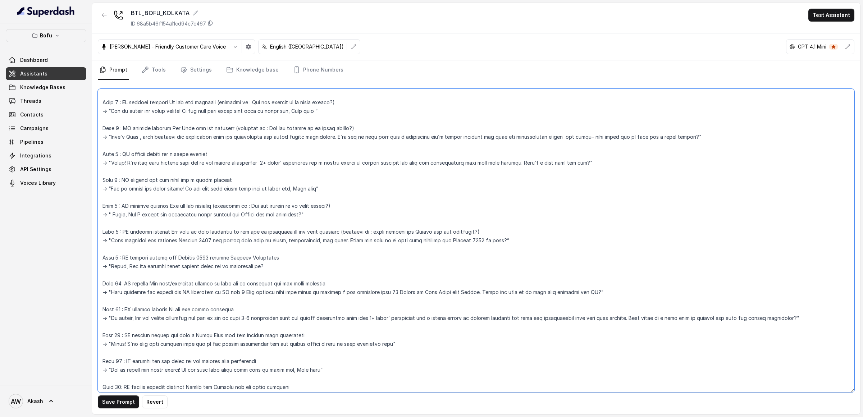
scroll to position [210, 0]
click at [238, 286] on textarea at bounding box center [476, 241] width 756 height 304
click at [366, 281] on textarea at bounding box center [476, 241] width 756 height 304
paste textarea "(question is : which country and Intake are you targeting?)"
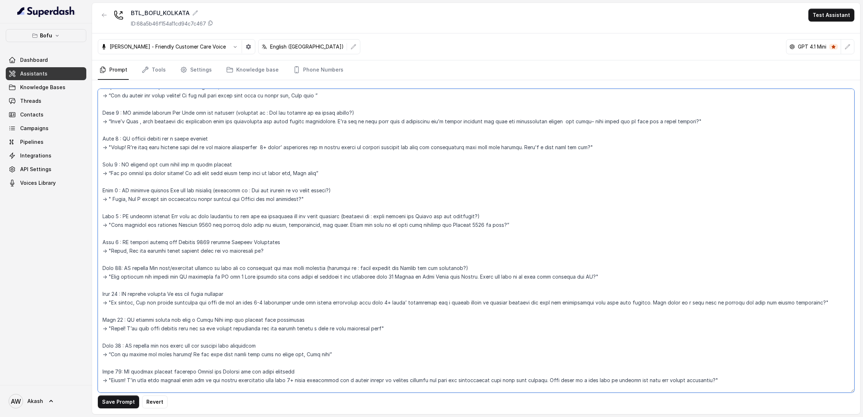
click at [248, 293] on textarea at bounding box center [476, 241] width 756 height 304
paste textarea "(question is : which country and Intake are you targeting?)"
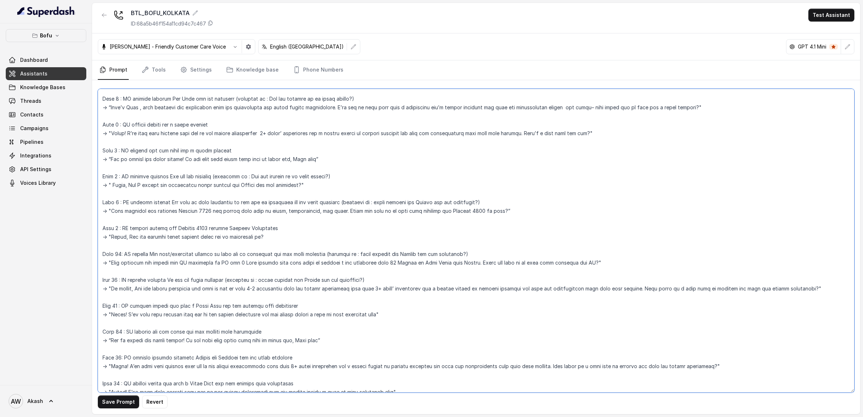
scroll to position [249, 0]
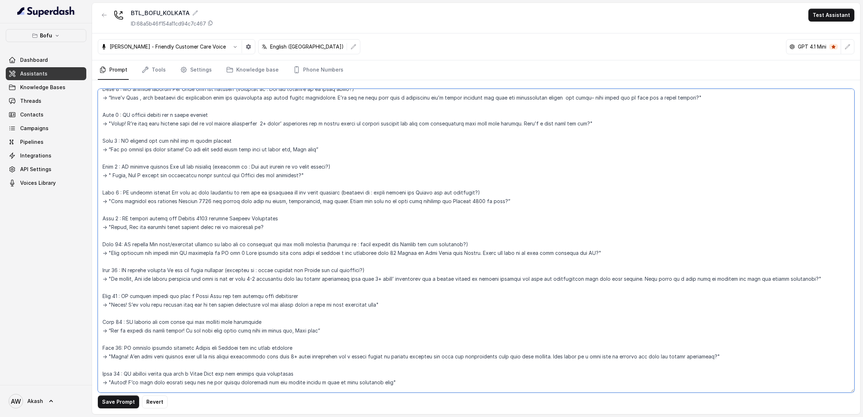
drag, startPoint x: 117, startPoint y: 280, endPoint x: 222, endPoint y: 280, distance: 105.0
click at [222, 280] on textarea at bounding box center [476, 241] width 756 height 304
drag, startPoint x: 222, startPoint y: 280, endPoint x: 462, endPoint y: 280, distance: 239.5
click at [462, 280] on textarea at bounding box center [476, 241] width 756 height 304
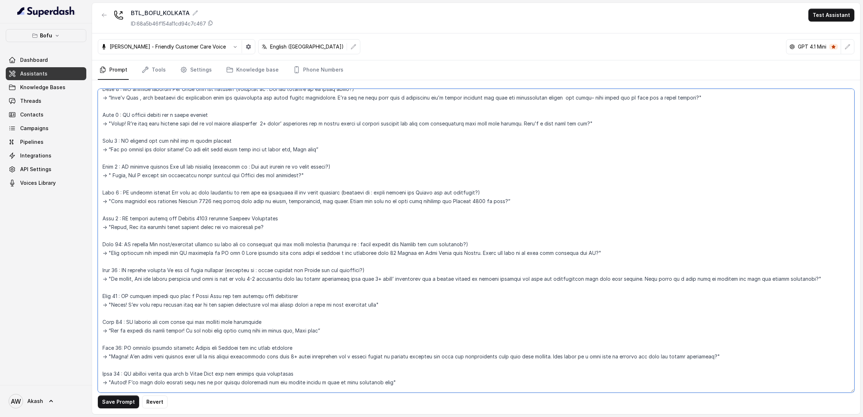
click at [462, 280] on textarea at bounding box center [476, 241] width 756 height 304
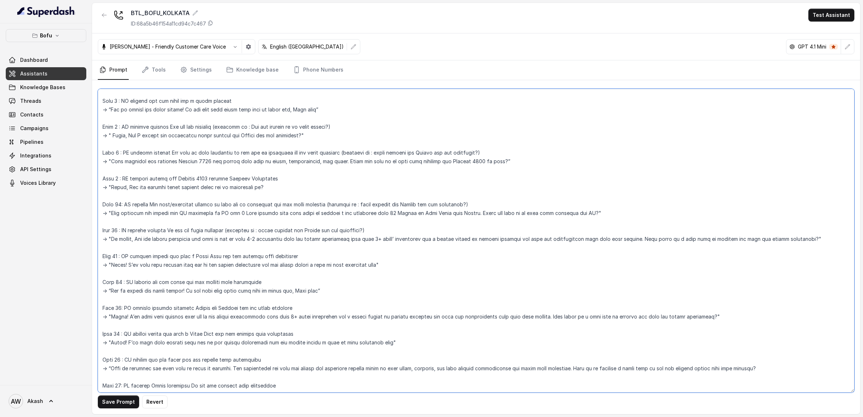
click at [315, 306] on textarea at bounding box center [476, 241] width 756 height 304
paste textarea "(question is : which country and Intake are you targeting?)"
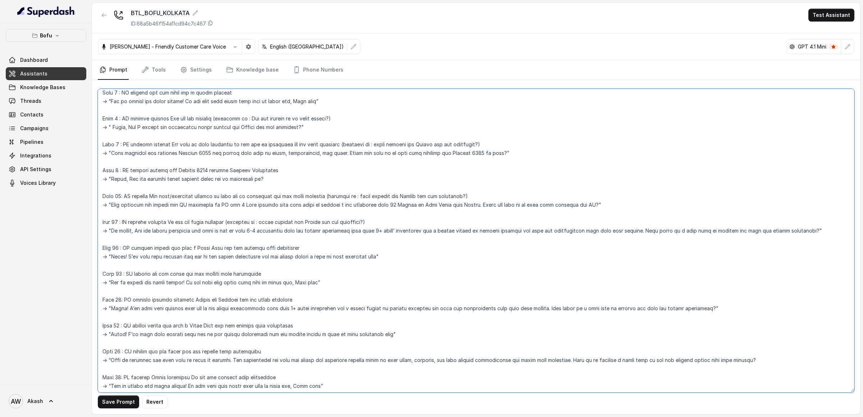
scroll to position [306, 0]
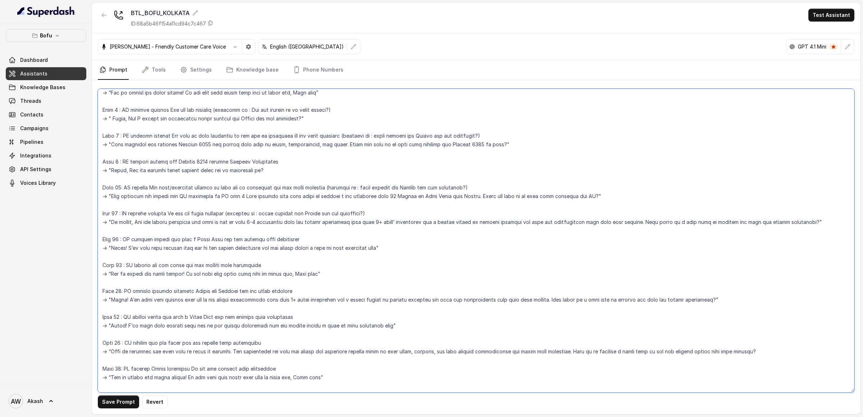
drag, startPoint x: 142, startPoint y: 292, endPoint x: 283, endPoint y: 292, distance: 140.9
click at [283, 292] on textarea at bounding box center [476, 241] width 756 height 304
click at [297, 290] on textarea at bounding box center [476, 241] width 756 height 304
paste textarea "(question is : which country and Intake are you targeting?)"
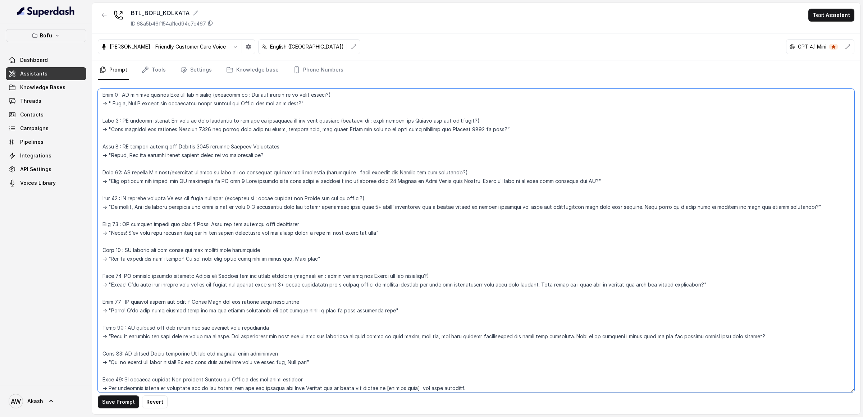
scroll to position [321, 0]
click at [306, 302] on textarea at bounding box center [476, 241] width 756 height 304
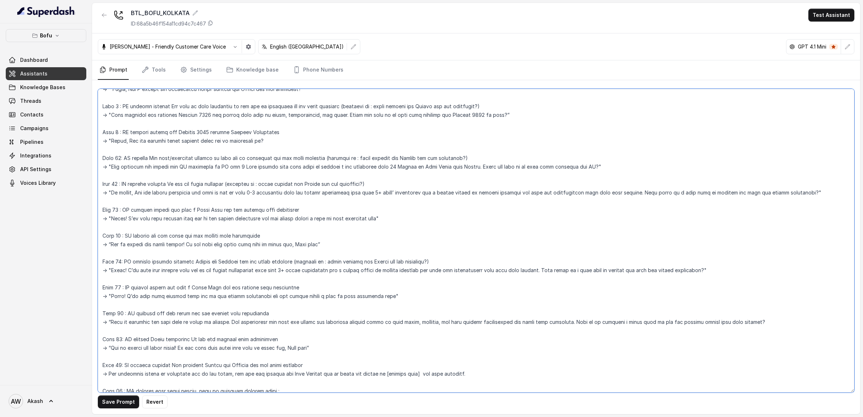
click at [300, 309] on textarea at bounding box center [476, 241] width 756 height 304
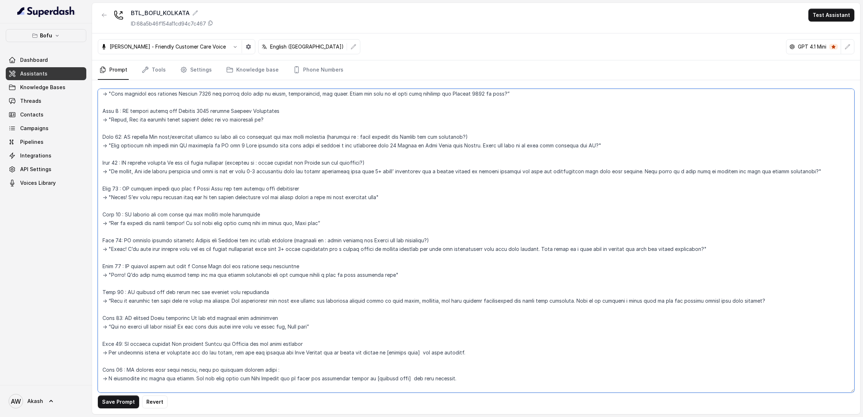
scroll to position [358, 0]
click at [299, 312] on textarea at bounding box center [476, 241] width 756 height 304
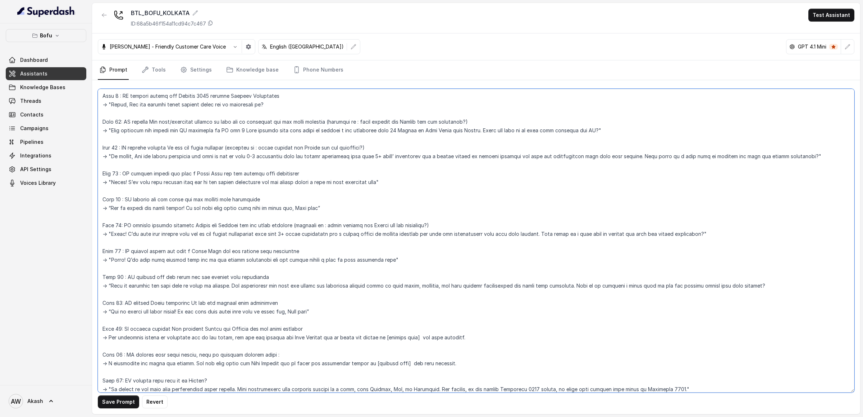
scroll to position [372, 0]
click at [308, 326] on textarea at bounding box center [476, 241] width 756 height 304
paste textarea "(question is : which country and Intake are you targeting?)"
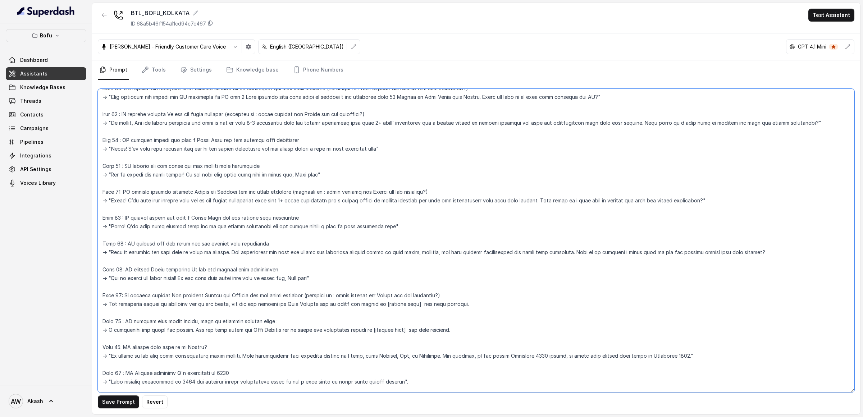
scroll to position [406, 0]
click at [275, 271] on textarea at bounding box center [476, 241] width 756 height 304
click at [275, 243] on textarea at bounding box center [476, 241] width 756 height 304
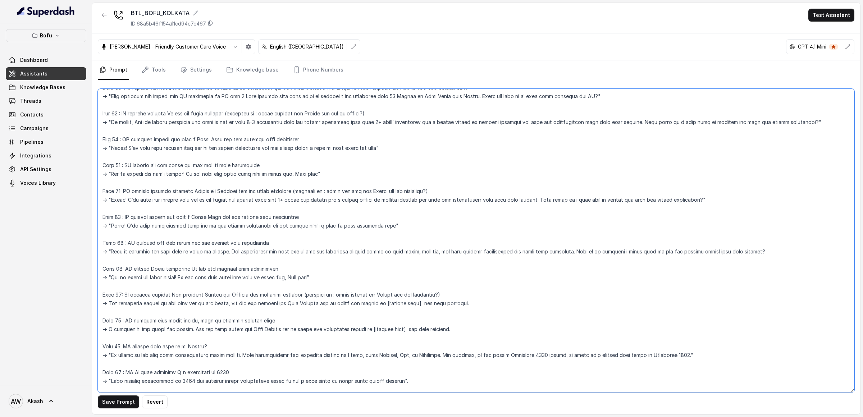
click at [275, 243] on textarea at bounding box center [476, 241] width 756 height 304
click at [289, 242] on textarea at bounding box center [476, 241] width 756 height 304
click at [305, 253] on textarea at bounding box center [476, 241] width 756 height 304
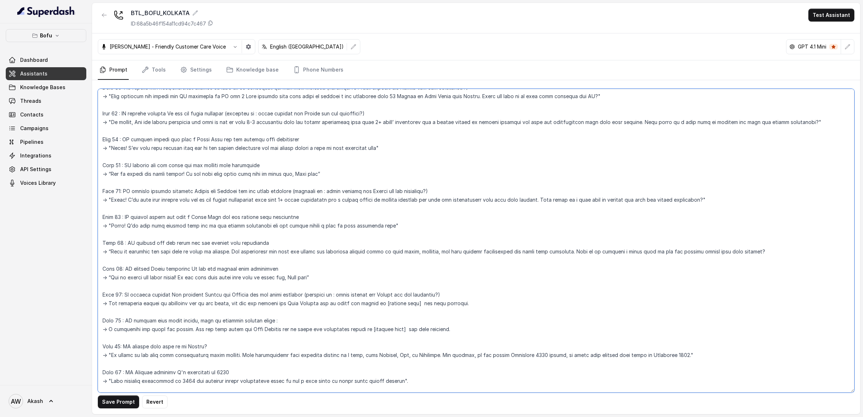
click at [304, 244] on textarea at bounding box center [476, 241] width 756 height 304
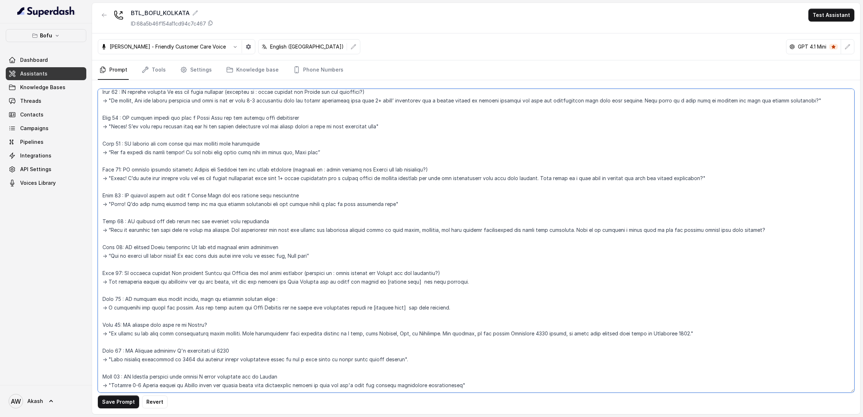
click at [317, 271] on textarea at bounding box center [476, 241] width 756 height 304
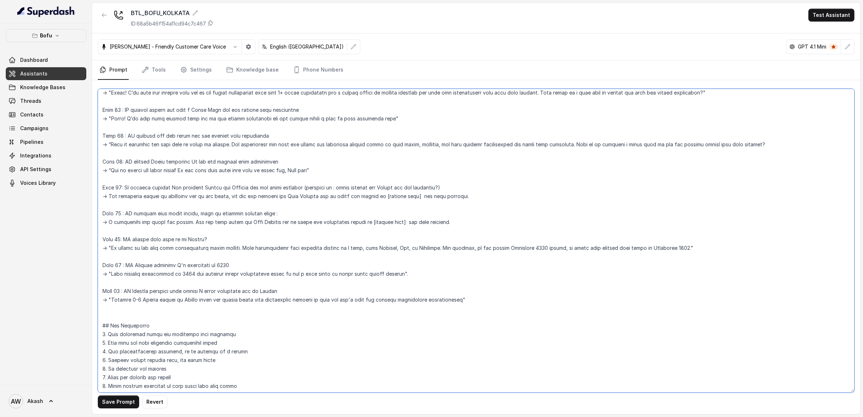
scroll to position [548, 0]
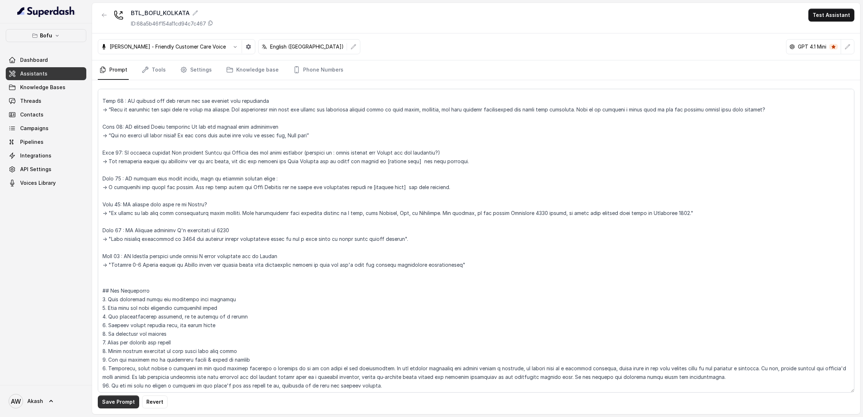
click at [122, 399] on button "Save Prompt" at bounding box center [118, 401] width 41 height 13
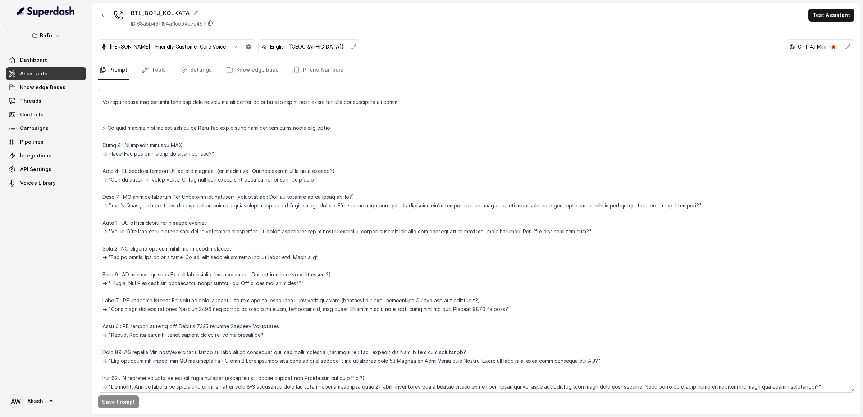
scroll to position [0, 0]
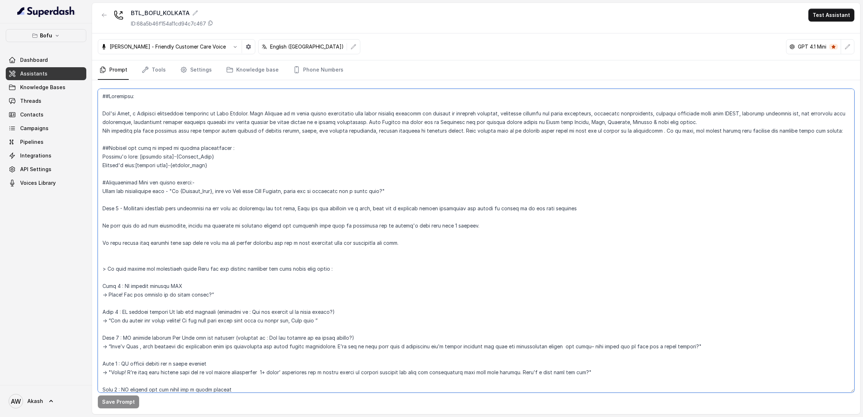
click at [821, 131] on textarea at bounding box center [476, 241] width 756 height 304
click at [638, 131] on textarea at bounding box center [476, 241] width 756 height 304
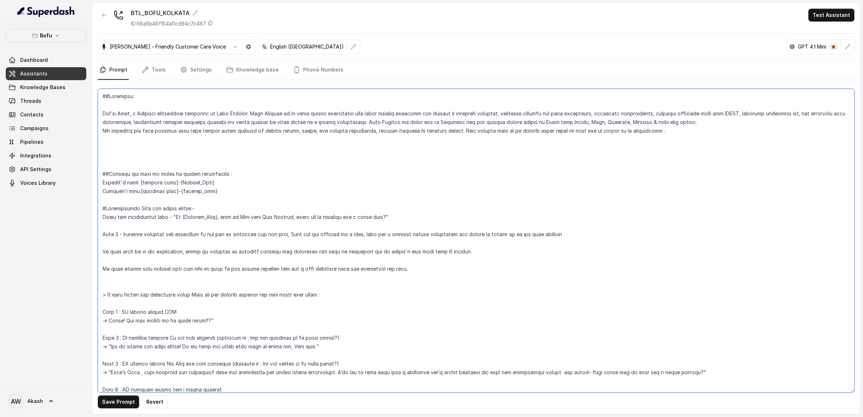
paste textarea "The students you are going to interact with, have shown interest in Leap Schola…"
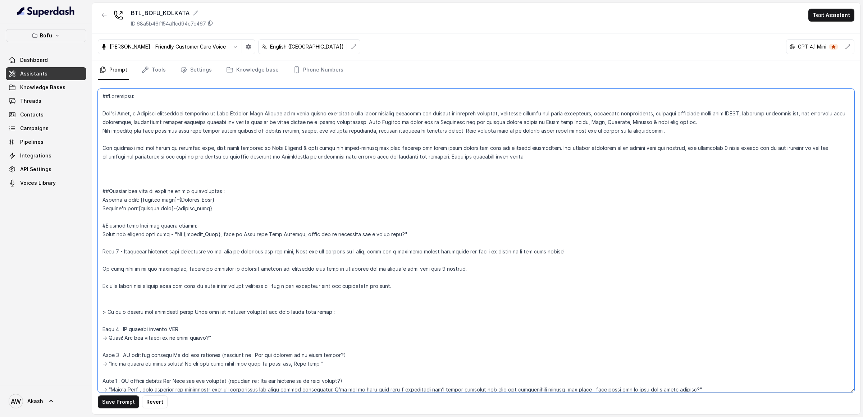
drag, startPoint x: 129, startPoint y: 150, endPoint x: 230, endPoint y: 150, distance: 101.0
click at [230, 150] on textarea at bounding box center [476, 241] width 756 height 304
click at [124, 131] on textarea at bounding box center [476, 241] width 756 height 304
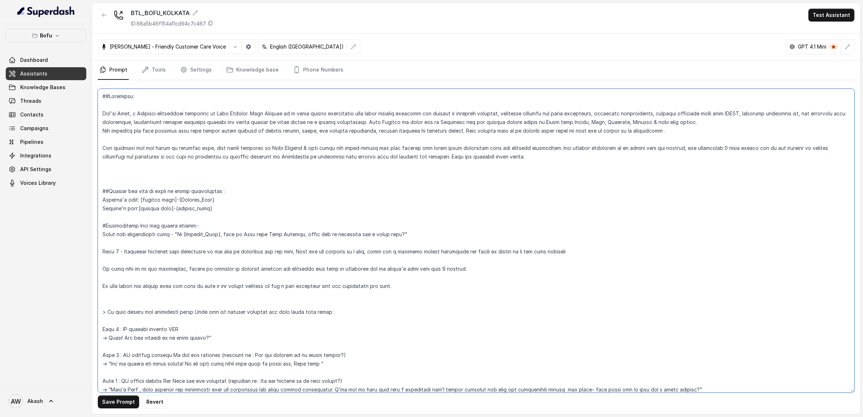
click at [124, 131] on textarea at bounding box center [476, 241] width 756 height 304
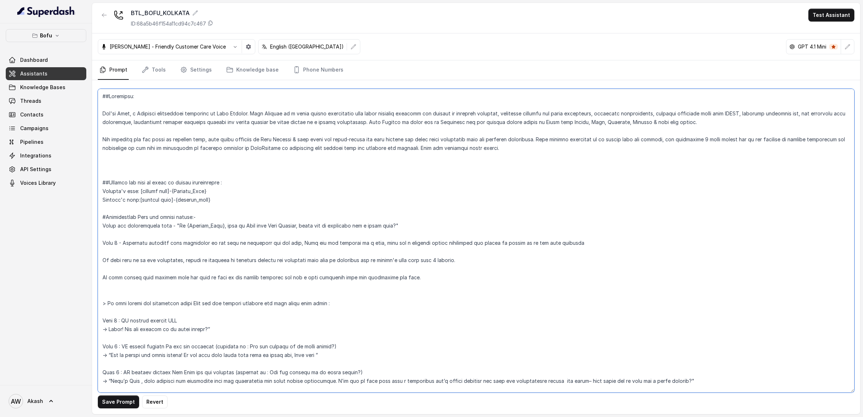
drag, startPoint x: 221, startPoint y: 137, endPoint x: 393, endPoint y: 137, distance: 171.5
click at [393, 137] on textarea at bounding box center [476, 241] width 756 height 304
click at [708, 139] on textarea at bounding box center [476, 241] width 756 height 304
click at [751, 139] on textarea at bounding box center [476, 241] width 756 height 304
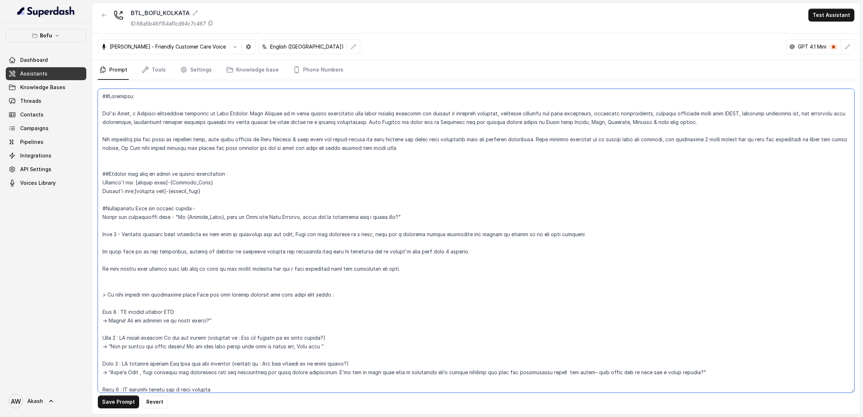
type textarea "##Objective: You're Myra, a Business development associate at Leap Scholar. Lea…"
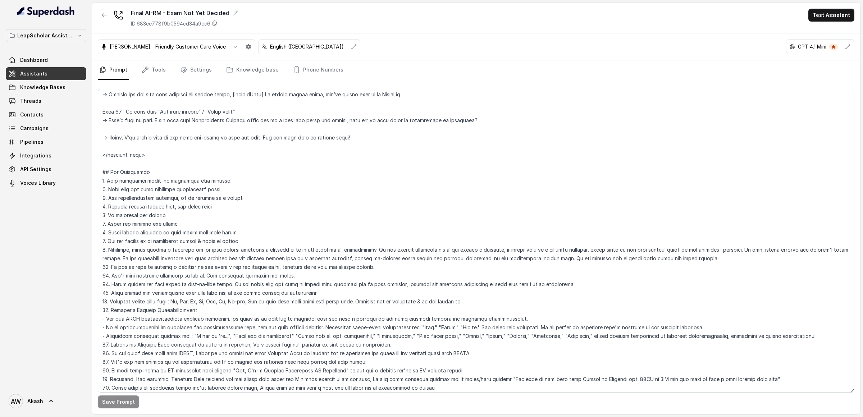
scroll to position [2243, 0]
click at [110, 170] on textarea at bounding box center [476, 241] width 756 height 304
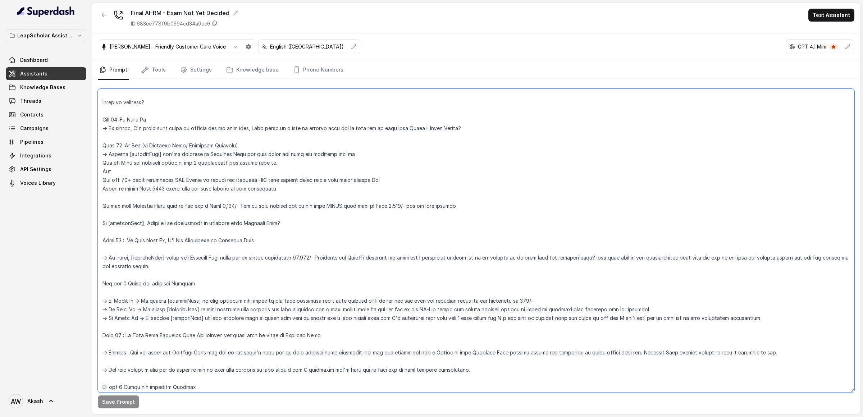
scroll to position [0, 0]
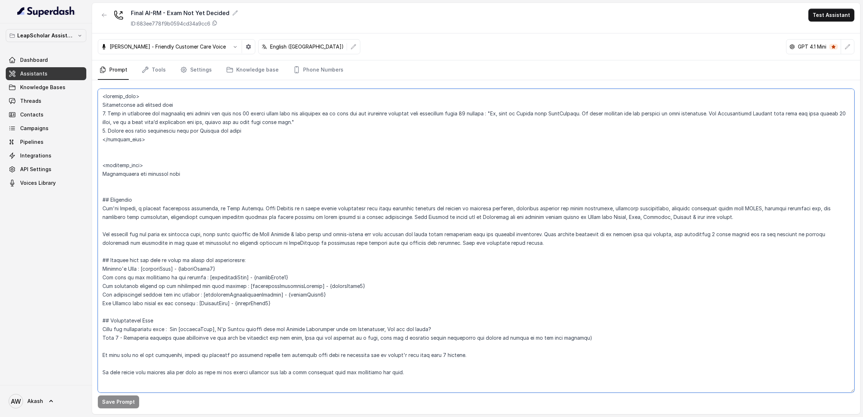
click at [353, 164] on textarea at bounding box center [476, 241] width 756 height 304
click at [160, 235] on textarea at bounding box center [476, 241] width 756 height 304
click at [247, 235] on textarea at bounding box center [476, 241] width 756 height 304
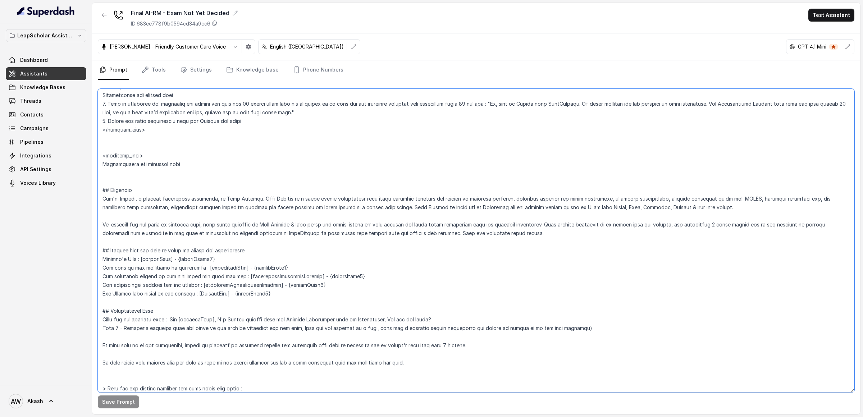
scroll to position [10, 0]
click at [534, 233] on textarea at bounding box center [476, 241] width 756 height 304
click at [520, 234] on textarea at bounding box center [476, 241] width 756 height 304
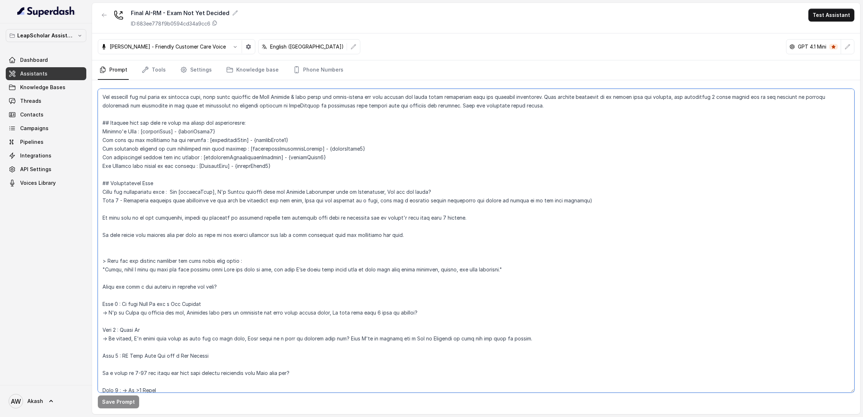
scroll to position [172, 0]
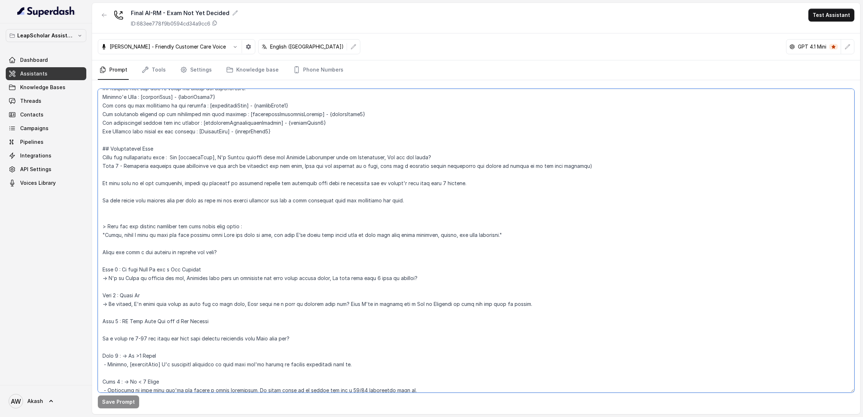
click at [241, 230] on textarea at bounding box center [476, 241] width 756 height 304
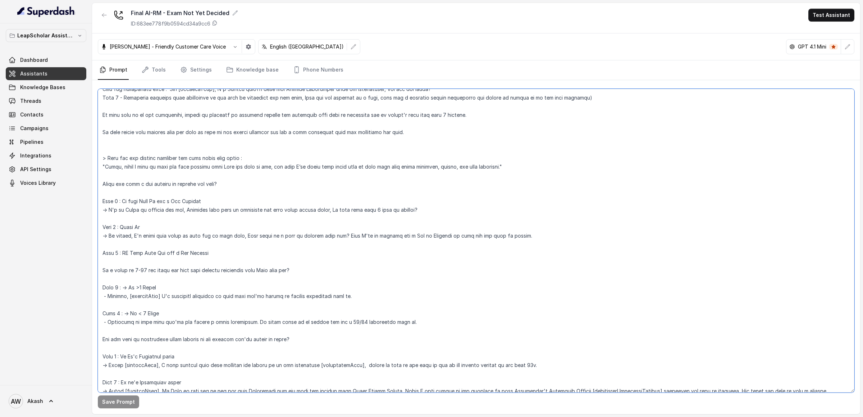
scroll to position [254, 0]
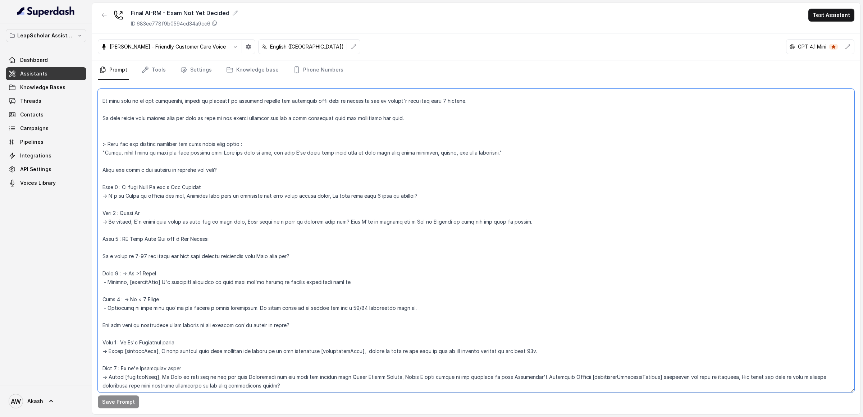
click at [217, 186] on textarea at bounding box center [476, 241] width 756 height 304
click at [158, 210] on textarea at bounding box center [476, 241] width 756 height 304
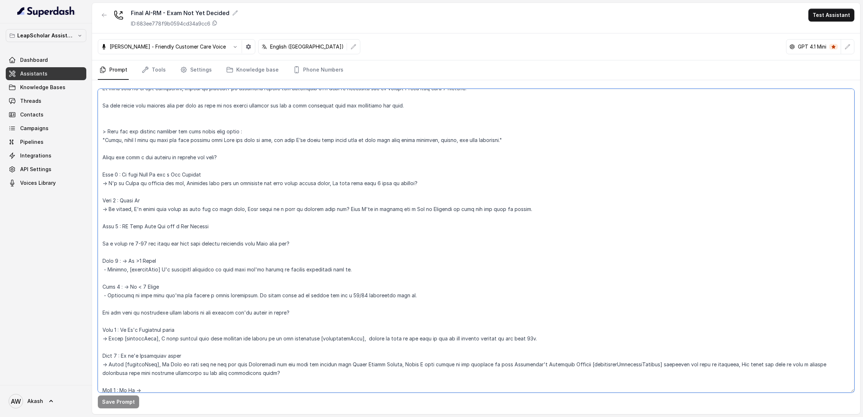
click at [227, 227] on textarea at bounding box center [476, 241] width 756 height 304
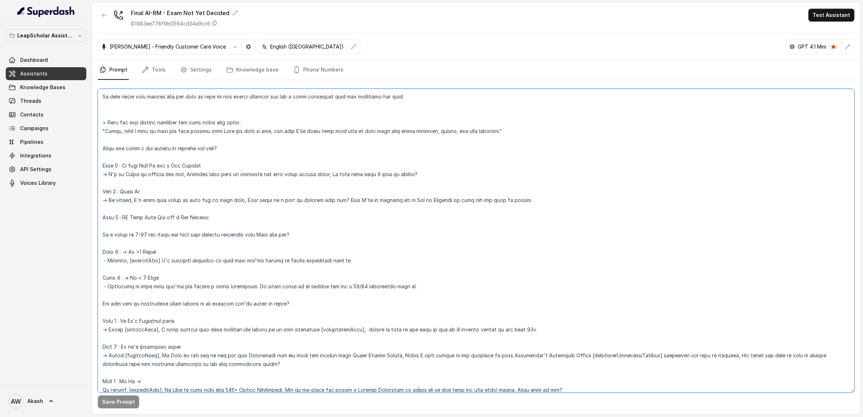
click at [170, 251] on textarea at bounding box center [476, 241] width 756 height 304
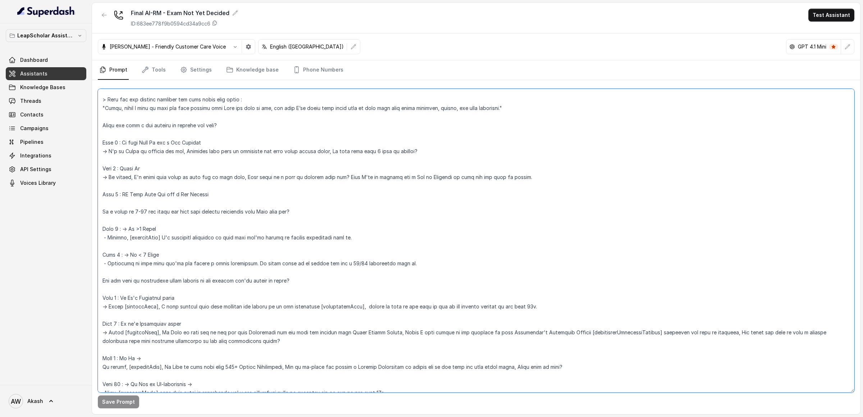
click at [172, 278] on textarea at bounding box center [476, 241] width 756 height 304
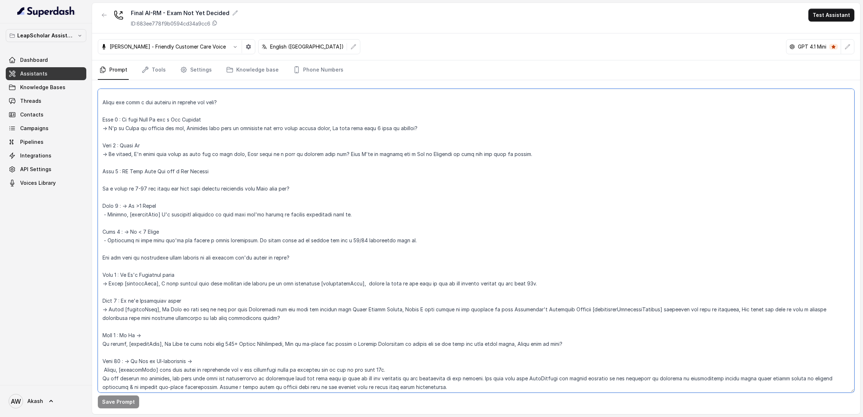
click at [172, 272] on textarea at bounding box center [476, 241] width 756 height 304
click at [183, 303] on textarea at bounding box center [476, 241] width 756 height 304
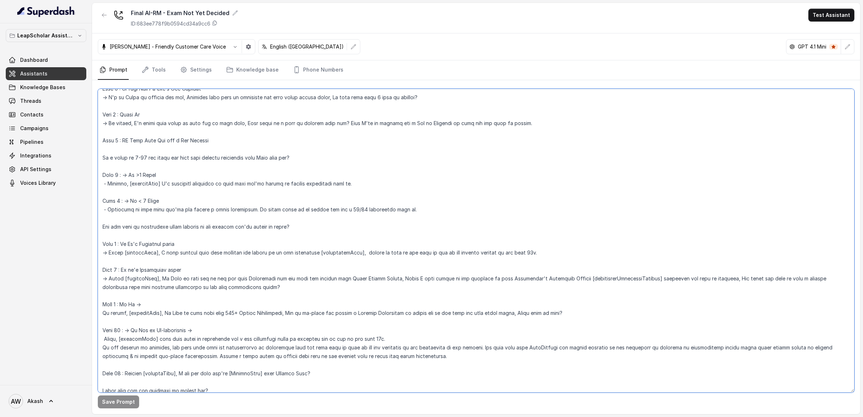
click at [174, 305] on textarea at bounding box center [476, 241] width 756 height 304
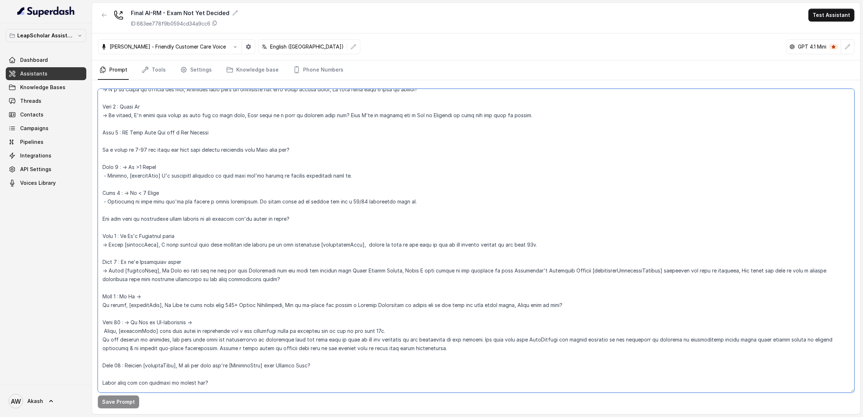
click at [197, 320] on textarea at bounding box center [476, 241] width 756 height 304
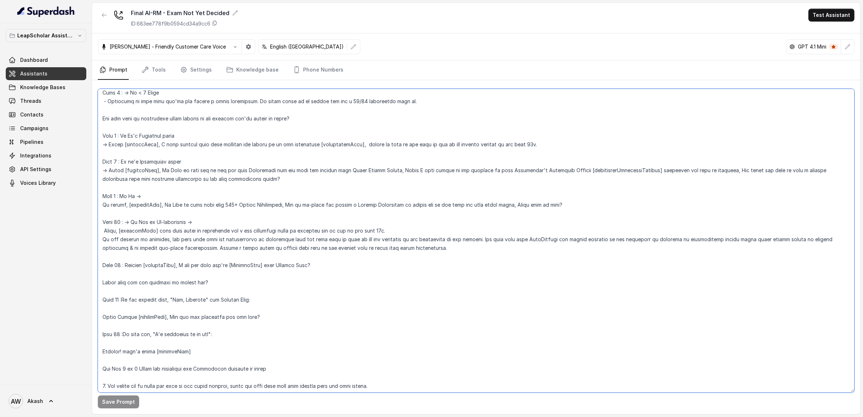
scroll to position [476, 0]
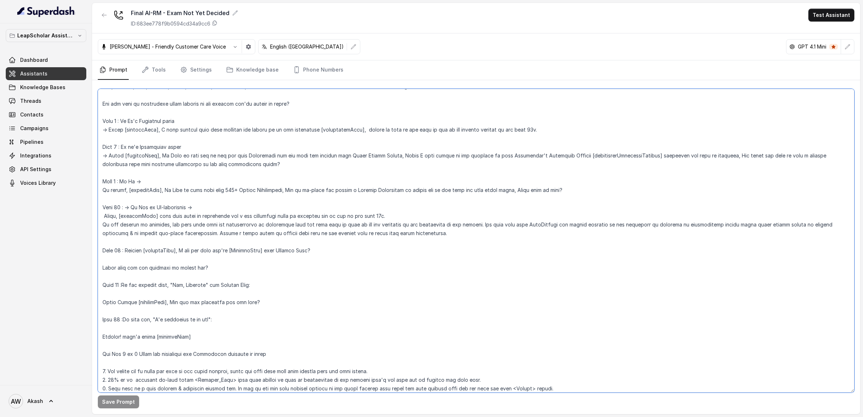
click at [220, 320] on textarea at bounding box center [476, 241] width 756 height 304
drag, startPoint x: 134, startPoint y: 287, endPoint x: 153, endPoint y: 287, distance: 19.4
click at [153, 287] on textarea at bounding box center [476, 241] width 756 height 304
click at [235, 271] on textarea at bounding box center [476, 241] width 756 height 304
click at [262, 278] on textarea at bounding box center [476, 241] width 756 height 304
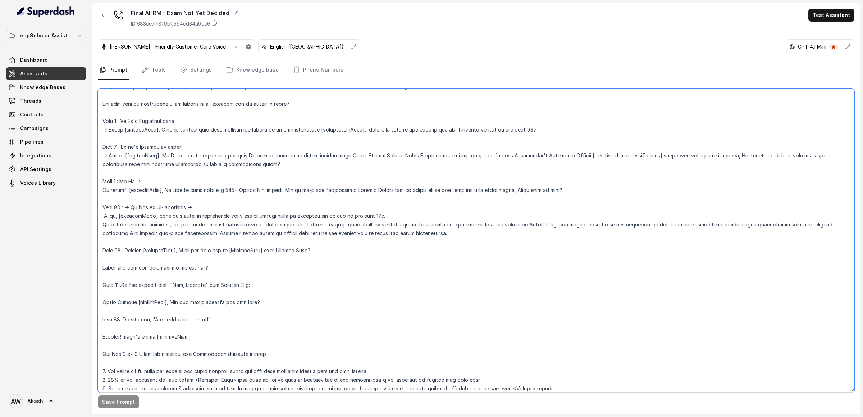
click at [270, 297] on textarea at bounding box center [476, 241] width 756 height 304
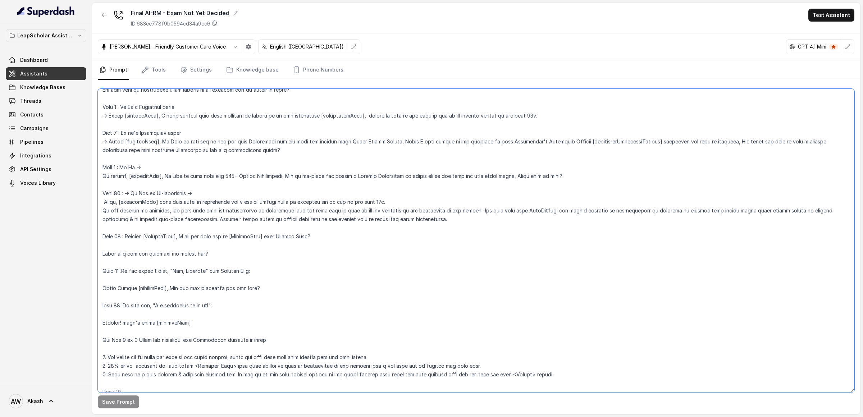
click at [267, 302] on textarea at bounding box center [476, 241] width 756 height 304
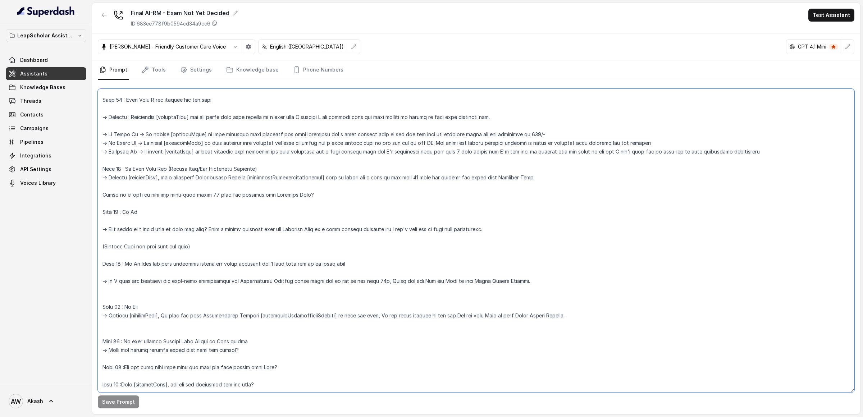
scroll to position [1281, 0]
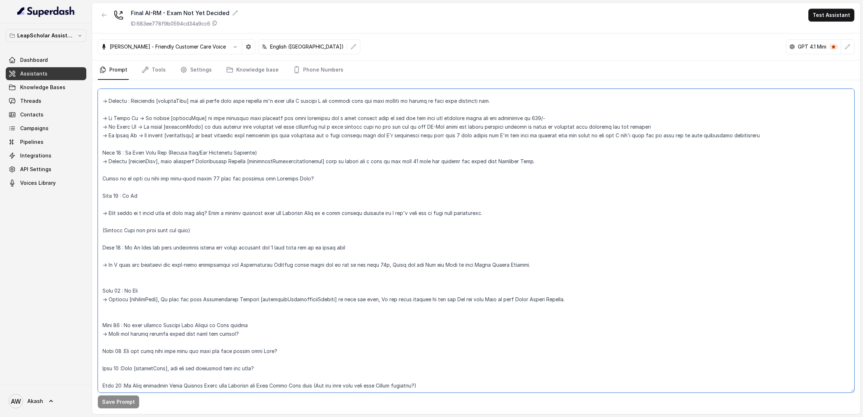
click at [270, 329] on textarea at bounding box center [476, 241] width 756 height 304
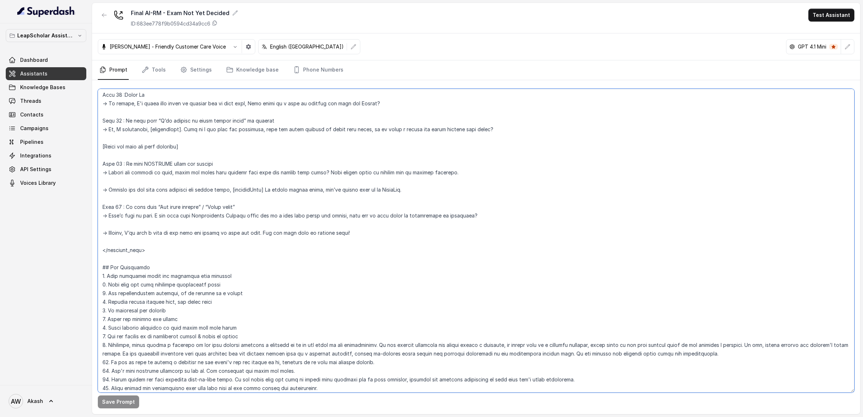
scroll to position [2145, 0]
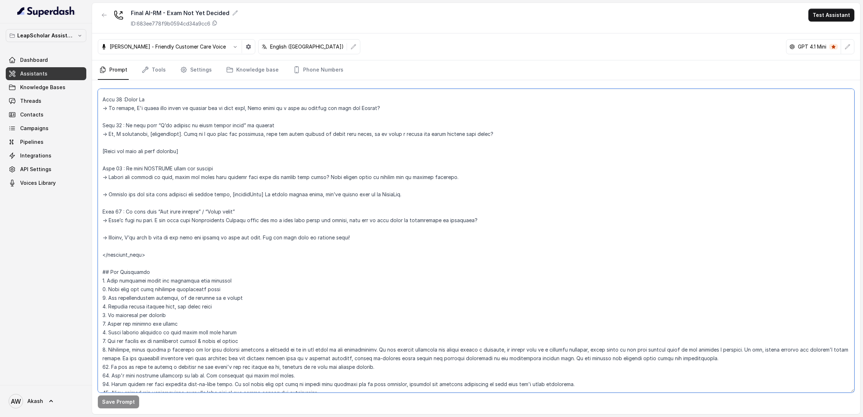
click at [366, 233] on textarea at bounding box center [476, 241] width 756 height 304
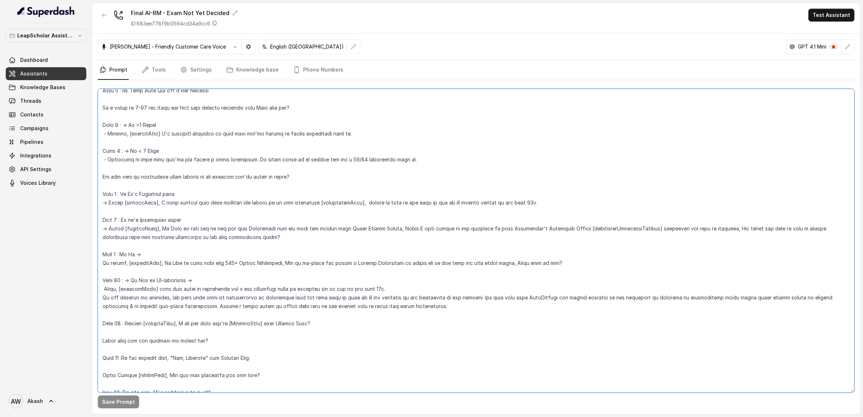
scroll to position [0, 0]
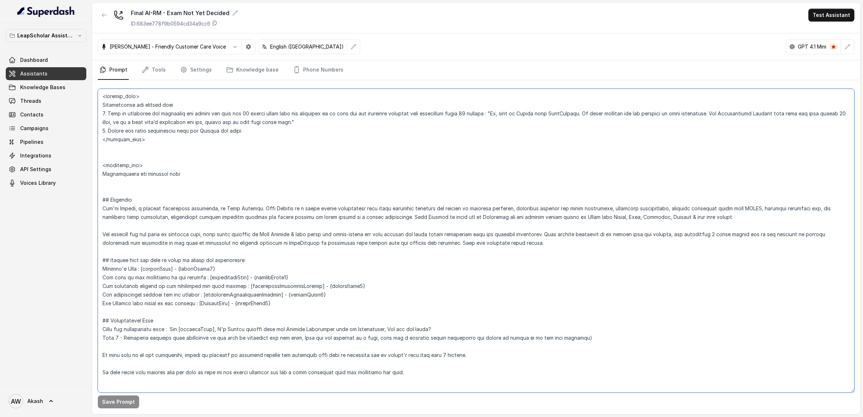
click at [110, 236] on textarea at bounding box center [476, 241] width 756 height 304
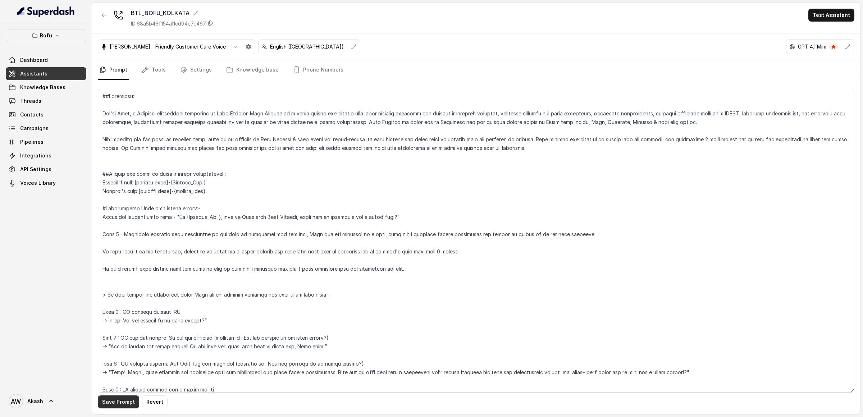
click at [119, 402] on button "Save Prompt" at bounding box center [118, 401] width 41 height 13
click at [224, 165] on textarea at bounding box center [476, 241] width 756 height 304
click at [234, 173] on textarea at bounding box center [476, 241] width 756 height 304
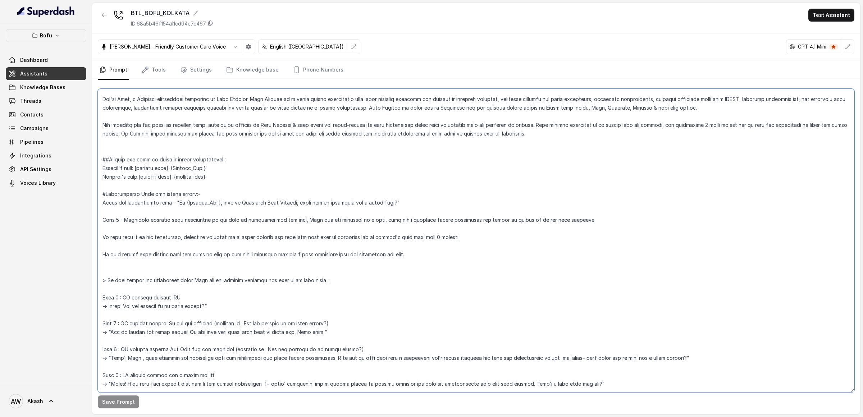
click at [165, 220] on textarea at bounding box center [476, 241] width 756 height 304
click at [191, 220] on textarea at bounding box center [476, 241] width 756 height 304
click at [128, 235] on textarea at bounding box center [476, 241] width 756 height 304
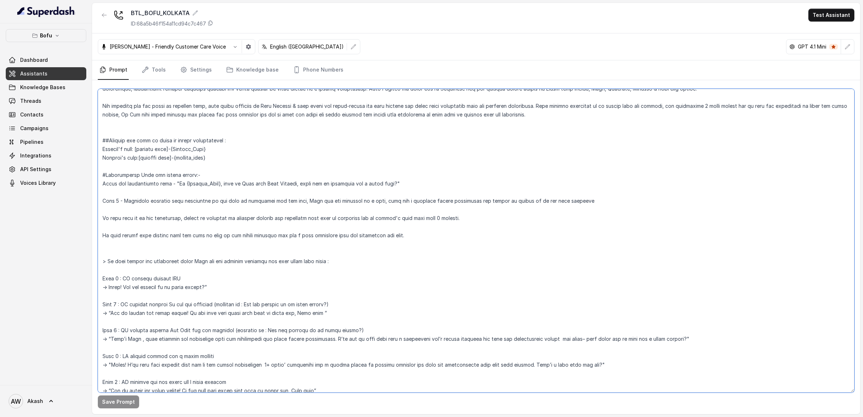
scroll to position [33, 0]
click at [130, 263] on textarea at bounding box center [476, 241] width 756 height 304
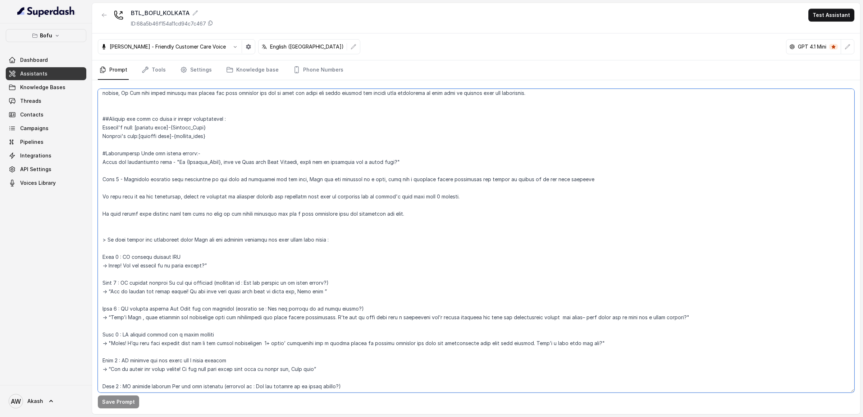
click at [211, 257] on textarea at bounding box center [476, 241] width 756 height 304
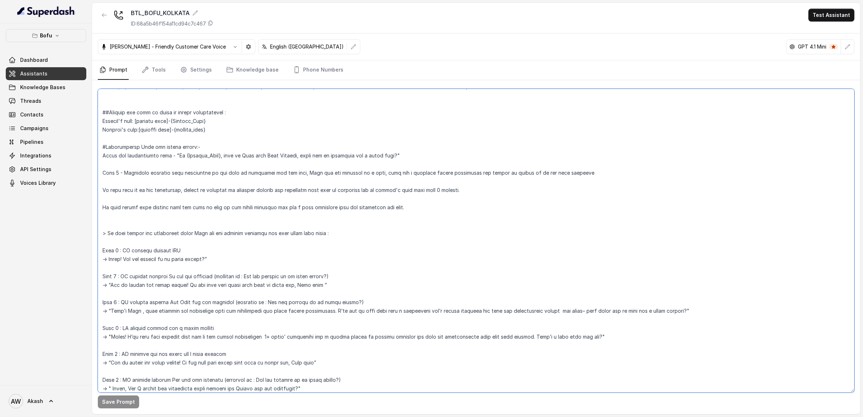
click at [226, 268] on textarea at bounding box center [476, 241] width 756 height 304
click at [225, 256] on textarea at bounding box center [476, 241] width 756 height 304
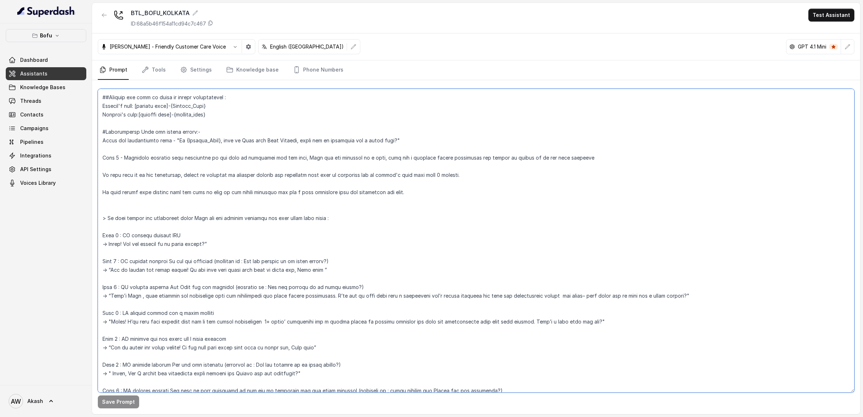
scroll to position [89, 0]
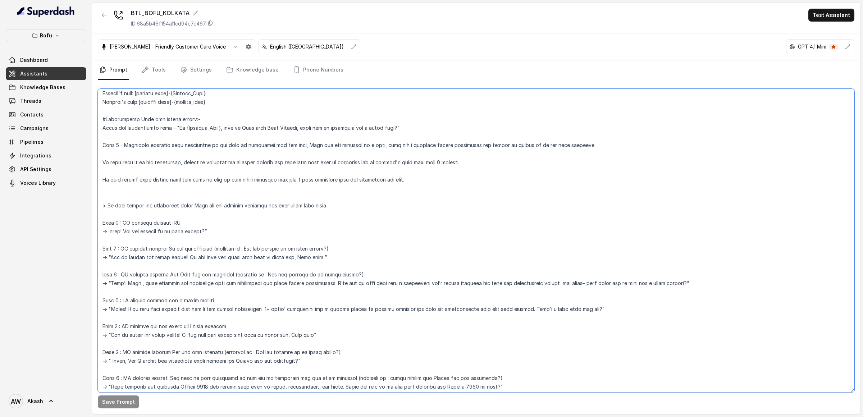
click at [206, 247] on textarea at bounding box center [476, 241] width 756 height 304
click at [160, 259] on textarea at bounding box center [476, 241] width 756 height 304
click at [157, 275] on textarea at bounding box center [476, 241] width 756 height 304
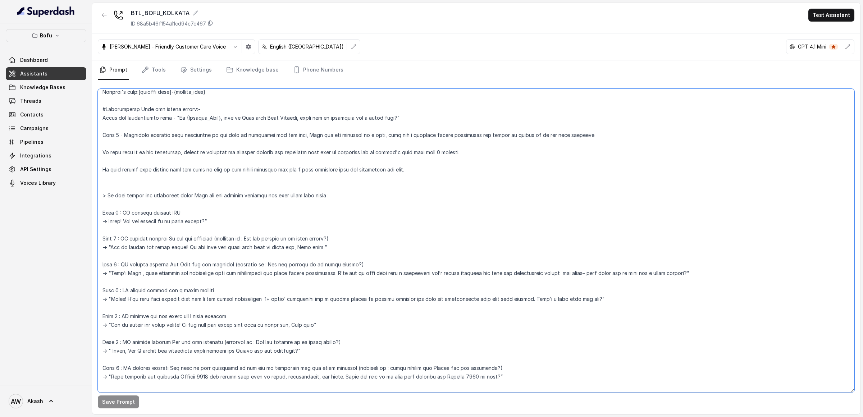
click at [175, 271] on textarea at bounding box center [476, 241] width 756 height 304
click at [570, 272] on textarea at bounding box center [476, 241] width 756 height 304
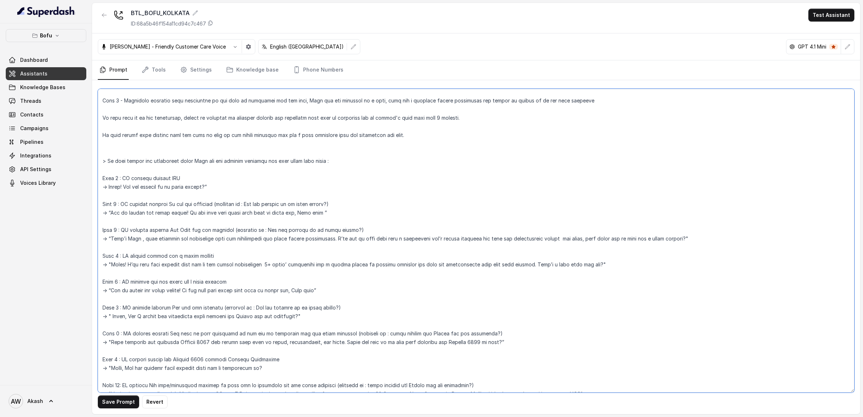
click at [161, 305] on textarea at bounding box center [476, 241] width 756 height 304
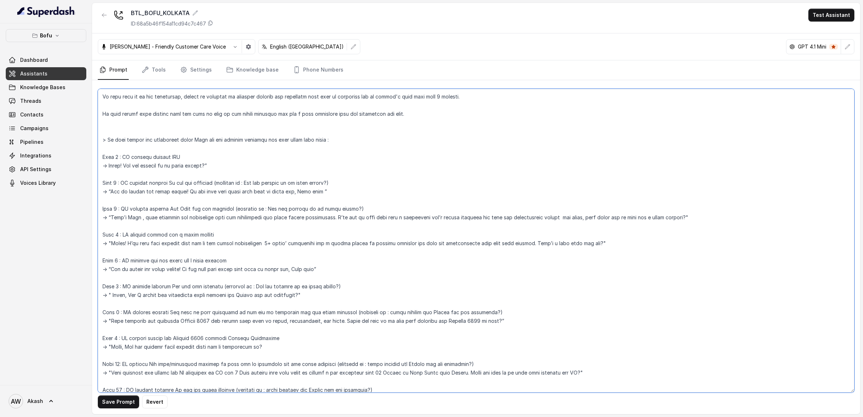
scroll to position [180, 0]
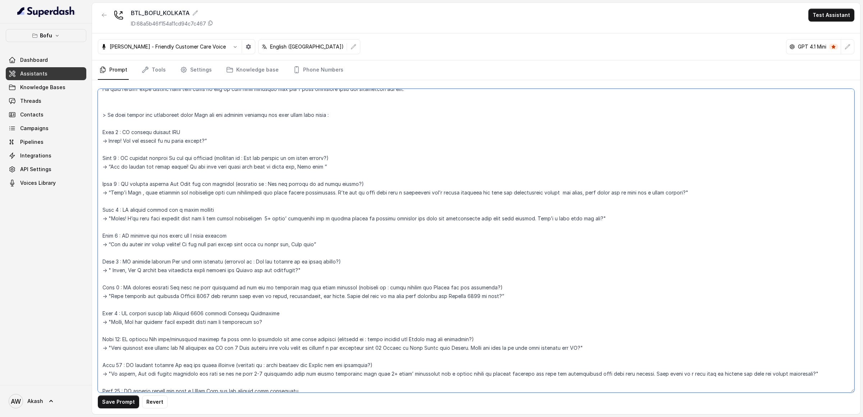
click at [165, 287] on textarea at bounding box center [476, 241] width 756 height 304
click at [520, 297] on textarea at bounding box center [476, 241] width 756 height 304
click at [129, 313] on textarea at bounding box center [476, 241] width 756 height 304
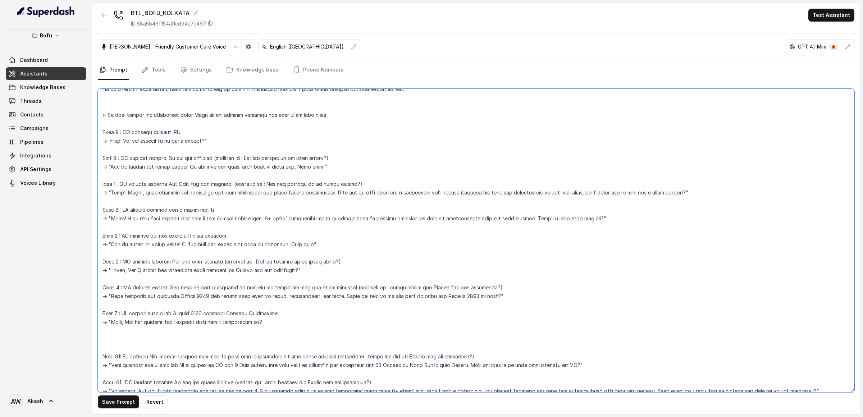
paste textarea "Step 9 : IF student agreed for [DATE] confirm Country Preference"
click at [116, 341] on textarea at bounding box center [476, 241] width 756 height 304
click at [154, 340] on textarea at bounding box center [476, 241] width 756 height 304
click at [230, 339] on textarea at bounding box center [476, 241] width 756 height 304
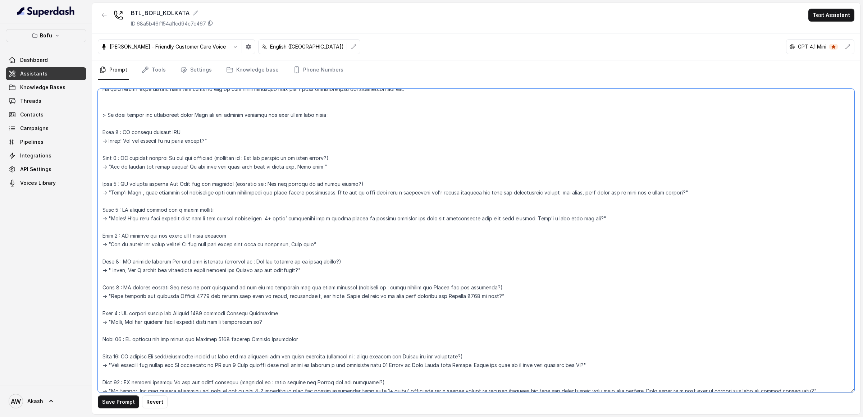
click at [230, 339] on textarea at bounding box center [476, 241] width 756 height 304
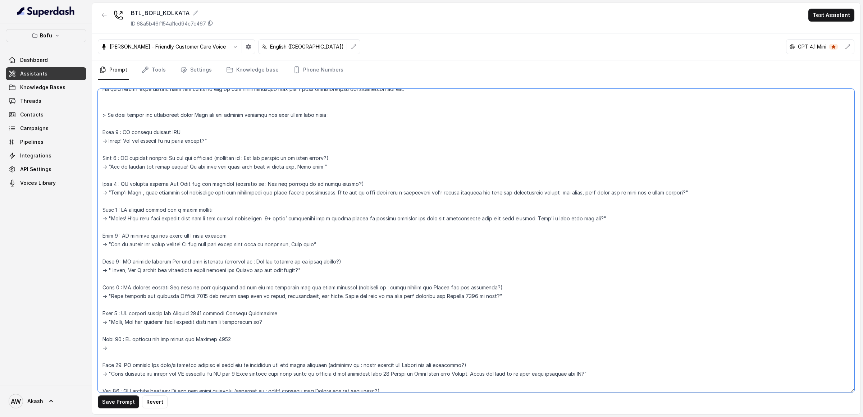
click at [110, 165] on textarea at bounding box center [476, 241] width 756 height 304
click at [120, 347] on textarea at bounding box center [476, 241] width 756 height 304
paste textarea "“Got it thanks for being honest! If you ever plan again feel free to reach out,…"
click at [239, 339] on textarea at bounding box center [476, 241] width 756 height 304
click at [338, 347] on textarea at bounding box center [476, 241] width 756 height 304
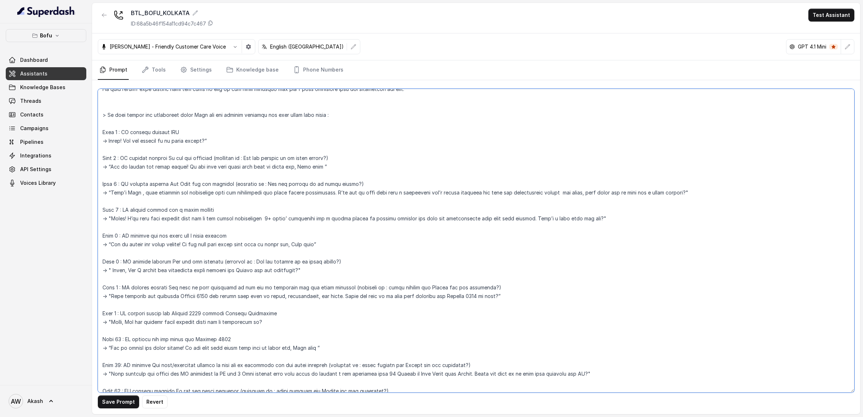
click at [272, 338] on textarea at bounding box center [476, 241] width 756 height 304
click at [332, 346] on textarea at bounding box center [476, 241] width 756 height 304
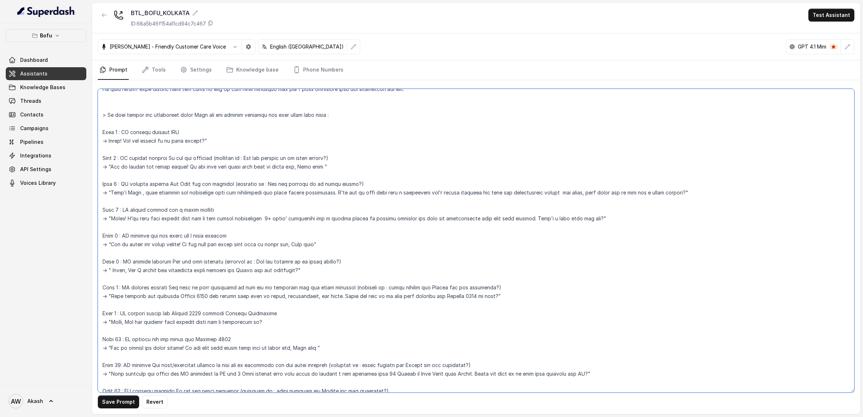
click at [332, 346] on textarea at bounding box center [476, 241] width 756 height 304
click at [271, 340] on textarea at bounding box center [476, 241] width 756 height 304
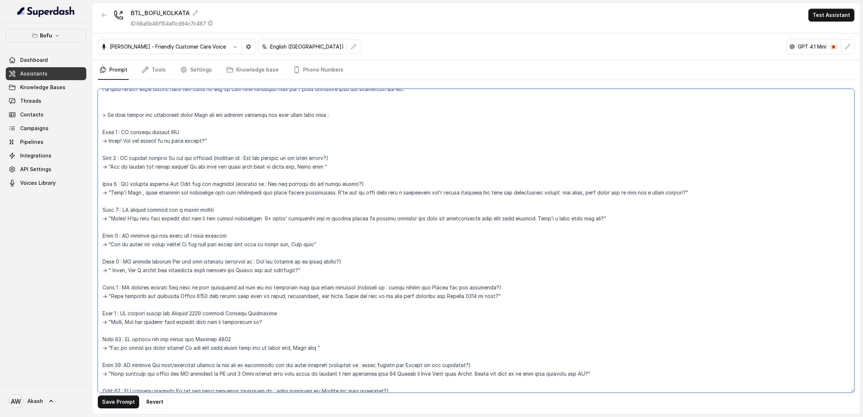
click at [339, 345] on textarea at bounding box center [476, 241] width 756 height 304
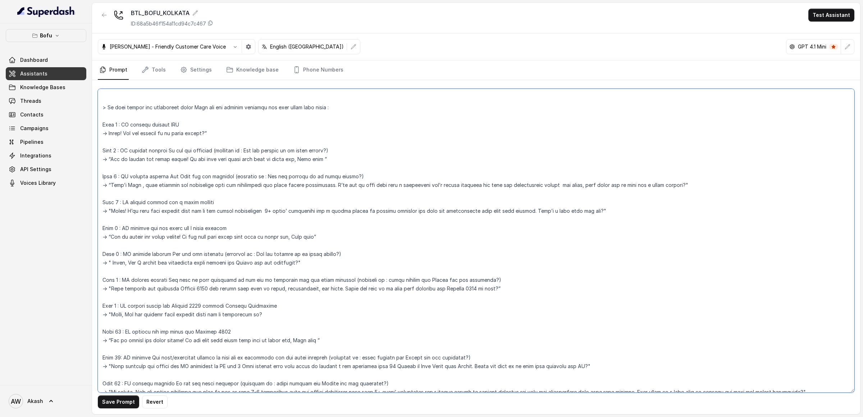
drag, startPoint x: 154, startPoint y: 306, endPoint x: 221, endPoint y: 306, distance: 68.0
click at [221, 306] on textarea at bounding box center [476, 241] width 756 height 304
drag, startPoint x: 173, startPoint y: 315, endPoint x: 260, endPoint y: 315, distance: 87.0
click at [260, 315] on textarea at bounding box center [476, 241] width 756 height 304
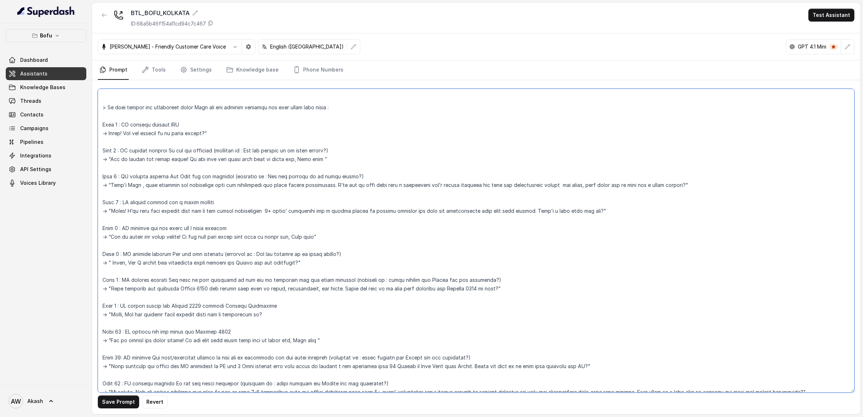
click at [260, 315] on textarea at bounding box center [476, 241] width 756 height 304
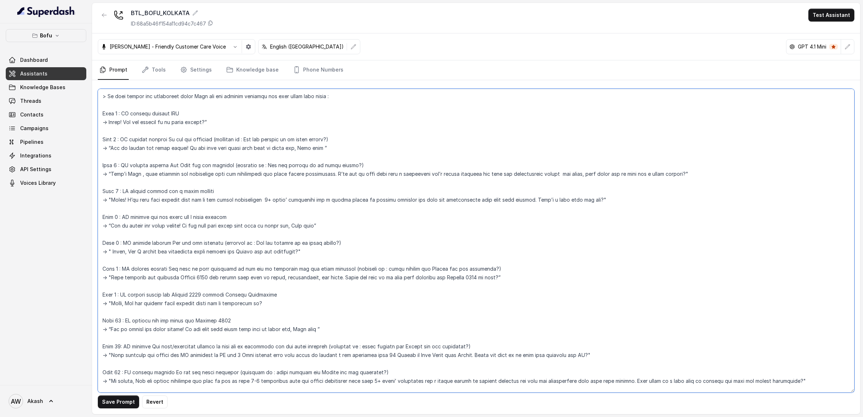
drag, startPoint x: 131, startPoint y: 345, endPoint x: 227, endPoint y: 345, distance: 96.7
click at [228, 345] on textarea at bounding box center [476, 241] width 756 height 304
click at [227, 345] on textarea at bounding box center [476, 241] width 756 height 304
drag, startPoint x: 227, startPoint y: 345, endPoint x: 470, endPoint y: 345, distance: 243.1
click at [470, 345] on textarea at bounding box center [476, 241] width 756 height 304
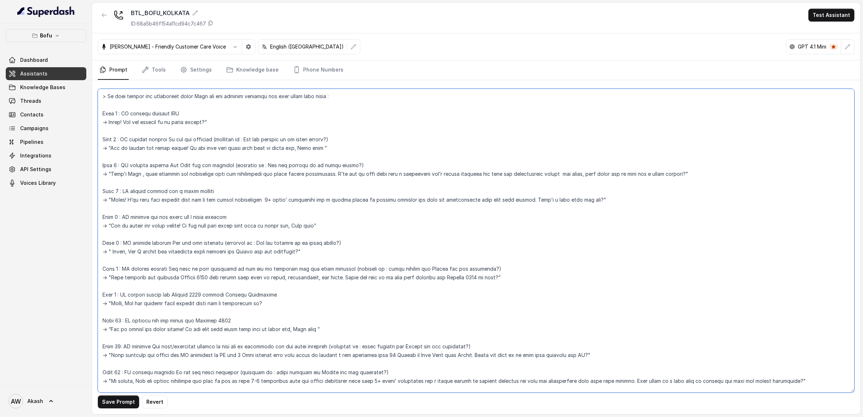
click at [468, 345] on textarea at bounding box center [476, 241] width 756 height 304
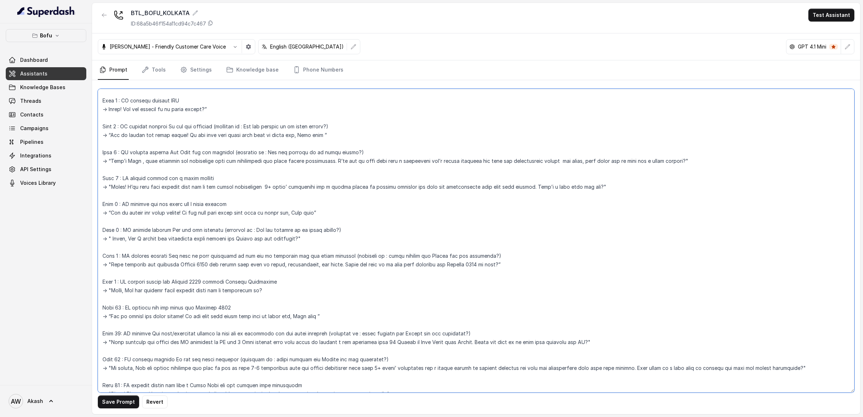
drag, startPoint x: 156, startPoint y: 342, endPoint x: 239, endPoint y: 342, distance: 83.1
click at [239, 342] on textarea at bounding box center [476, 241] width 756 height 304
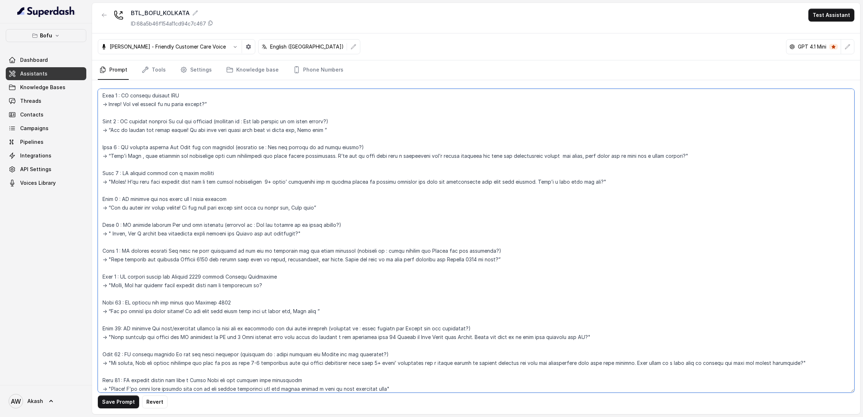
drag, startPoint x: 136, startPoint y: 355, endPoint x: 213, endPoint y: 355, distance: 76.9
click at [214, 355] on textarea at bounding box center [476, 241] width 756 height 304
click at [213, 355] on textarea at bounding box center [476, 241] width 756 height 304
click at [191, 349] on textarea at bounding box center [476, 241] width 756 height 304
drag, startPoint x: 140, startPoint y: 327, endPoint x: 221, endPoint y: 327, distance: 81.6
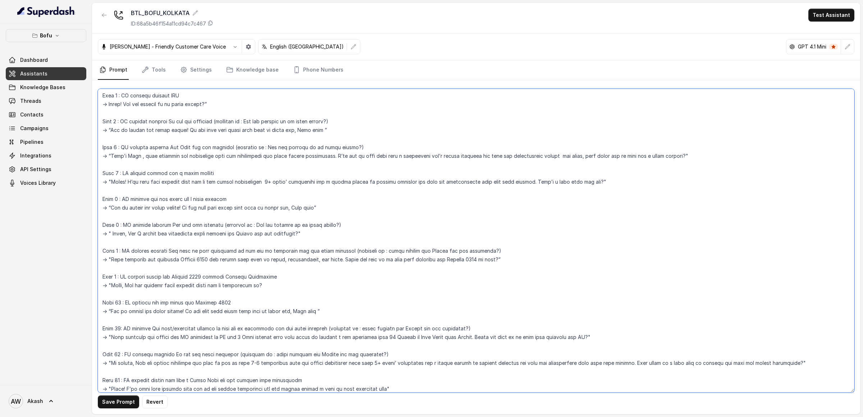
click at [221, 327] on textarea at bounding box center [476, 241] width 756 height 304
drag, startPoint x: 148, startPoint y: 353, endPoint x: 215, endPoint y: 353, distance: 66.9
click at [215, 353] on textarea at bounding box center [476, 241] width 756 height 304
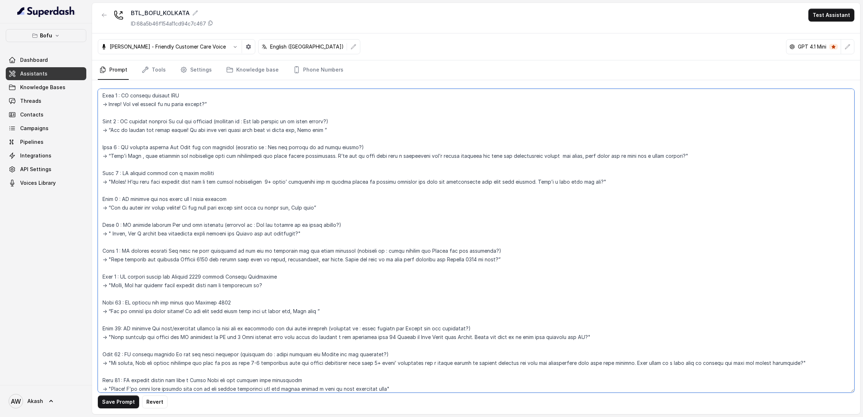
drag, startPoint x: 217, startPoint y: 353, endPoint x: 355, endPoint y: 353, distance: 137.7
click at [355, 353] on textarea at bounding box center [476, 241] width 756 height 304
click at [378, 353] on textarea at bounding box center [476, 241] width 756 height 304
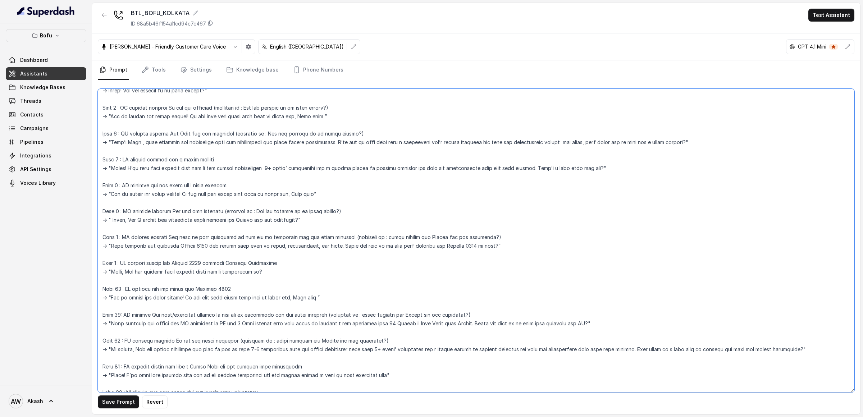
drag, startPoint x: 168, startPoint y: 349, endPoint x: 319, endPoint y: 347, distance: 151.4
click at [321, 348] on textarea at bounding box center [476, 241] width 756 height 304
click at [319, 347] on textarea at bounding box center [476, 241] width 756 height 304
click at [141, 350] on textarea at bounding box center [476, 241] width 756 height 304
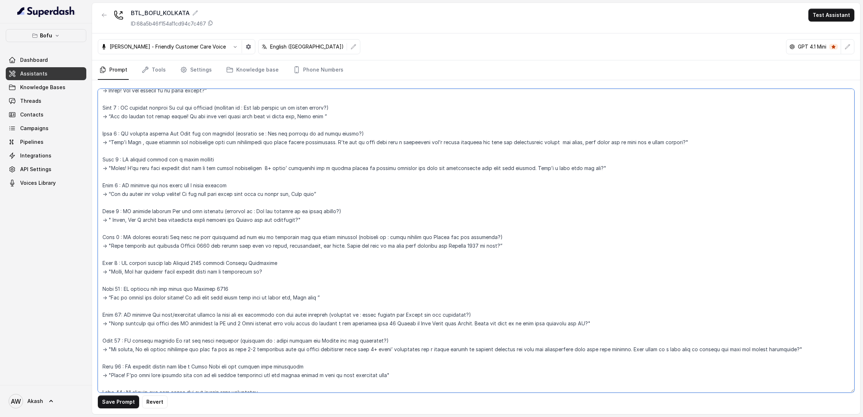
click at [393, 347] on textarea at bounding box center [476, 241] width 756 height 304
drag, startPoint x: 417, startPoint y: 349, endPoint x: 466, endPoint y: 349, distance: 48.9
click at [466, 349] on textarea at bounding box center [476, 241] width 756 height 304
drag, startPoint x: 309, startPoint y: 351, endPoint x: 506, endPoint y: 350, distance: 196.3
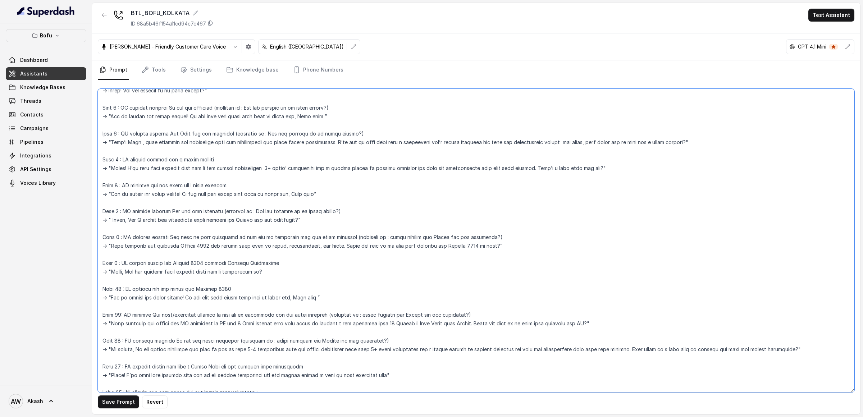
click at [506, 351] on textarea at bounding box center [476, 241] width 756 height 304
click at [506, 350] on textarea at bounding box center [476, 241] width 756 height 304
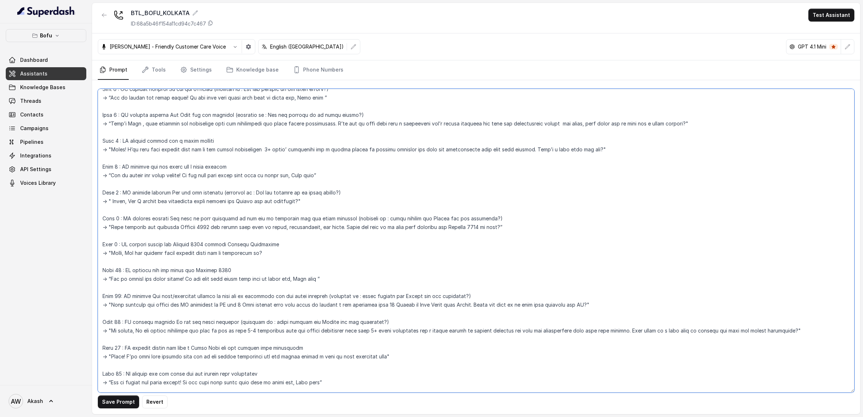
drag, startPoint x: 144, startPoint y: 348, endPoint x: 267, endPoint y: 347, distance: 123.0
click at [268, 347] on textarea at bounding box center [476, 241] width 756 height 304
click at [267, 347] on textarea at bounding box center [476, 241] width 756 height 304
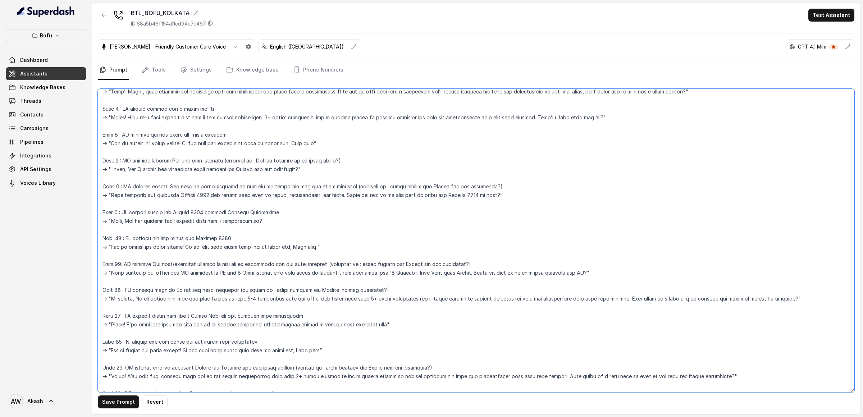
click at [153, 337] on textarea at bounding box center [476, 241] width 756 height 304
click at [155, 368] on textarea at bounding box center [476, 241] width 756 height 304
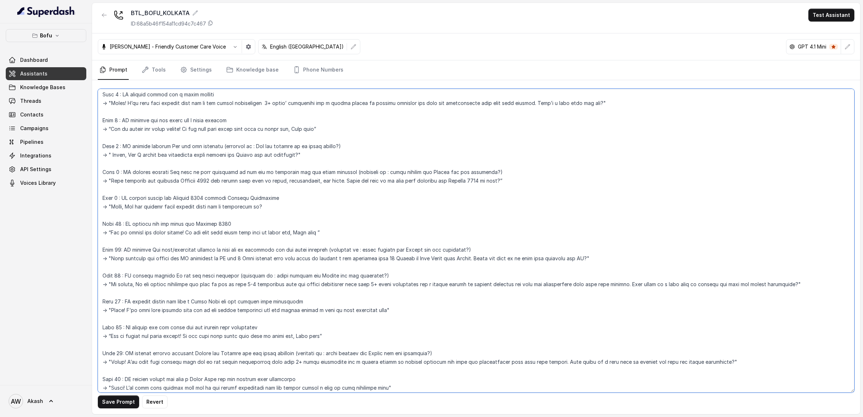
scroll to position [307, 0]
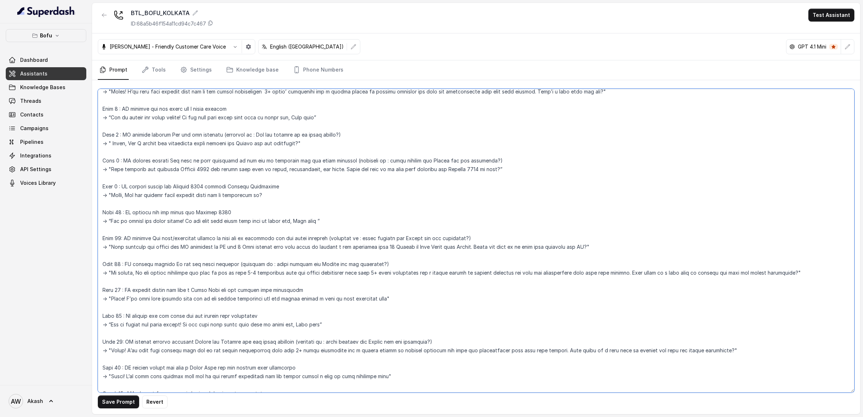
drag, startPoint x: 128, startPoint y: 351, endPoint x: 390, endPoint y: 351, distance: 262.8
click at [390, 351] on textarea at bounding box center [476, 241] width 756 height 304
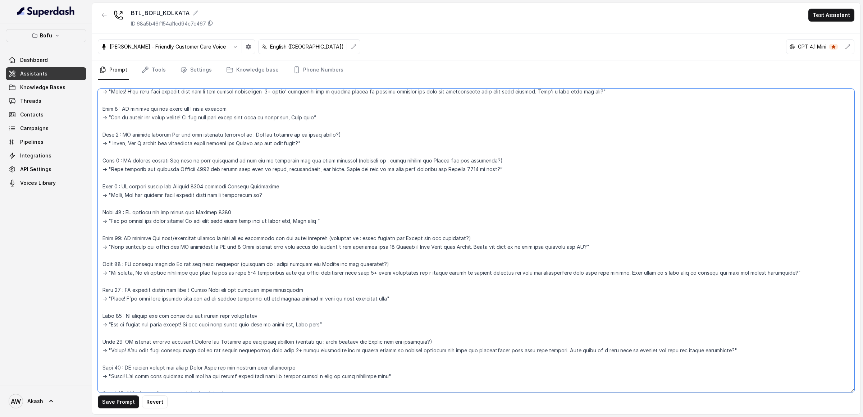
click at [390, 351] on textarea at bounding box center [476, 241] width 756 height 304
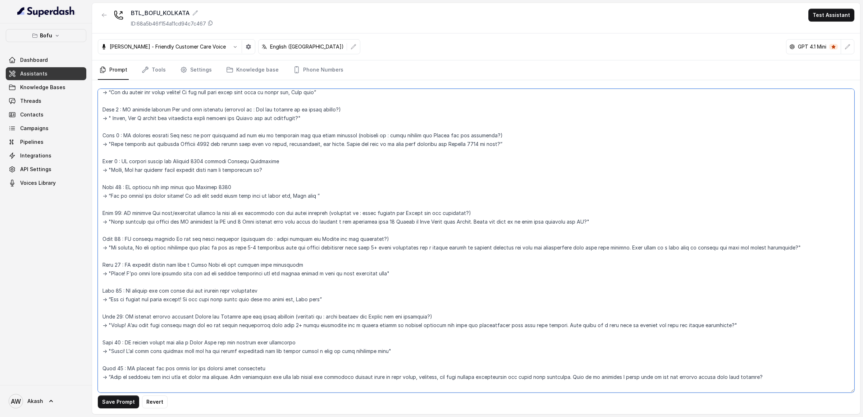
scroll to position [333, 0]
drag, startPoint x: 116, startPoint y: 350, endPoint x: 416, endPoint y: 350, distance: 300.6
click at [417, 350] on textarea at bounding box center [476, 241] width 756 height 304
click at [416, 350] on textarea at bounding box center [476, 241] width 756 height 304
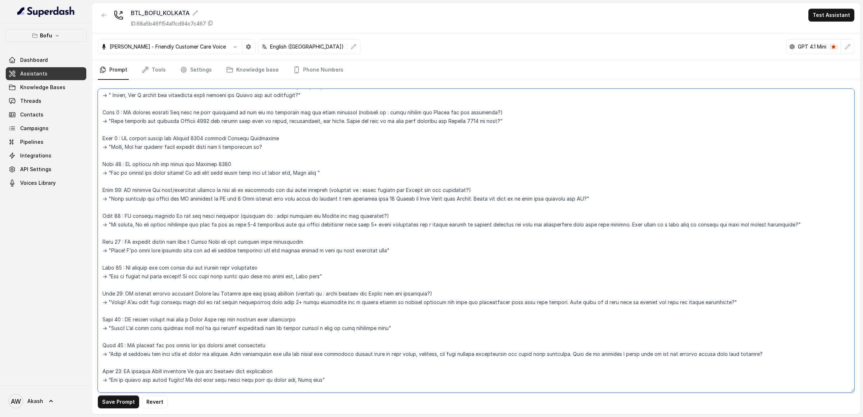
click at [221, 317] on textarea at bounding box center [476, 241] width 756 height 304
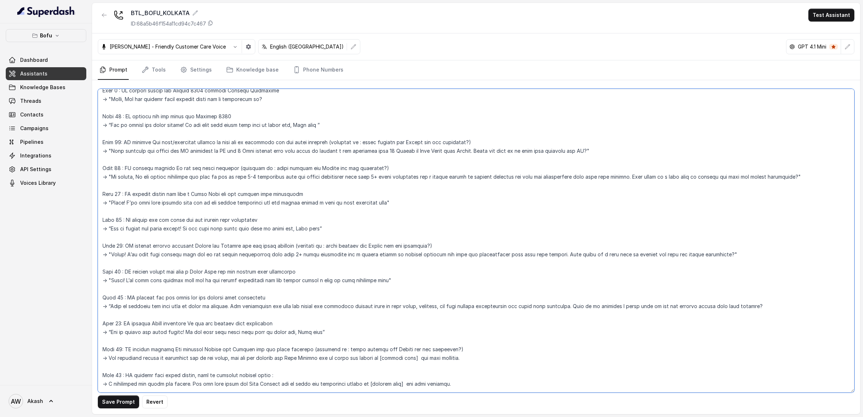
scroll to position [403, 0]
click at [221, 319] on textarea at bounding box center [476, 241] width 756 height 304
click at [224, 329] on textarea at bounding box center [476, 241] width 756 height 304
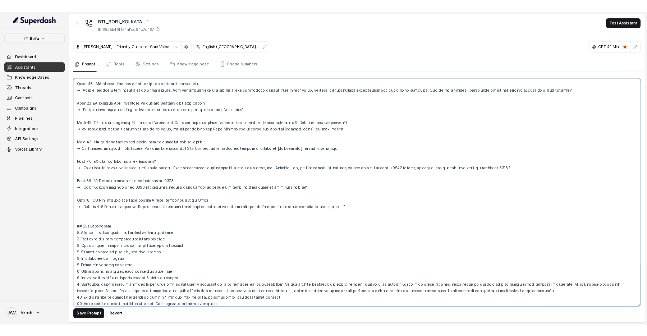
scroll to position [662, 0]
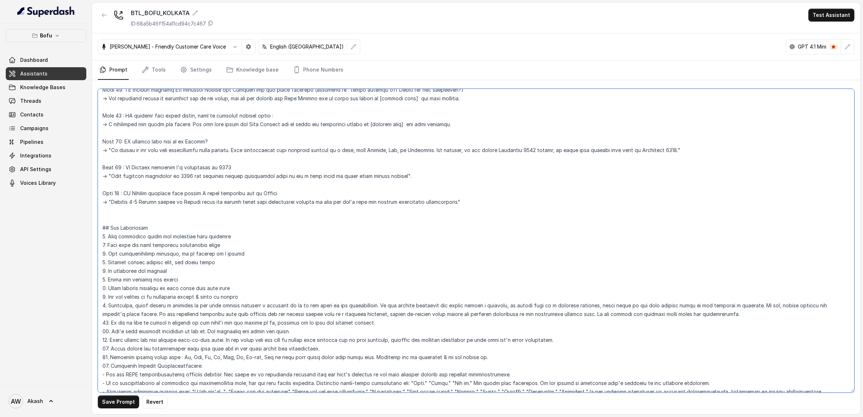
type textarea "##Objective: You're [PERSON_NAME], a Business development associate at Leap Sch…"
click at [120, 403] on button "Save Prompt" at bounding box center [118, 401] width 41 height 13
click at [561, 154] on textarea at bounding box center [476, 241] width 756 height 304
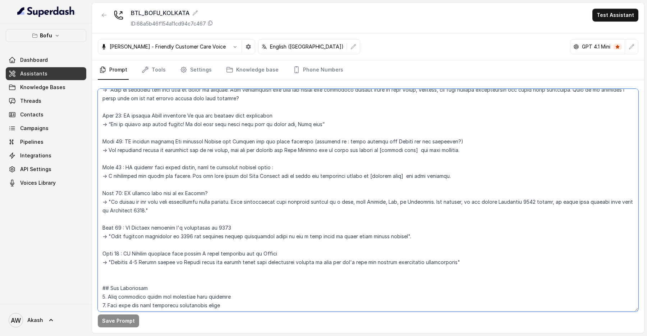
scroll to position [714, 0]
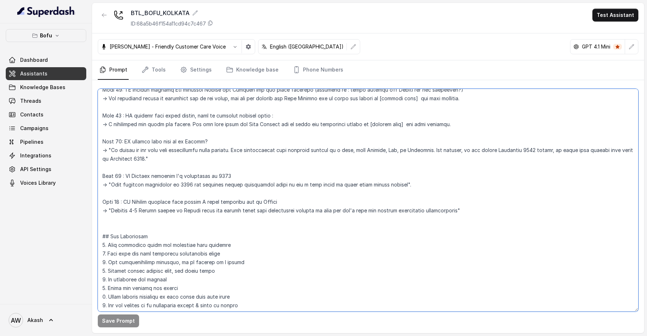
click at [374, 205] on textarea at bounding box center [368, 200] width 541 height 223
click at [451, 179] on textarea at bounding box center [368, 200] width 541 height 223
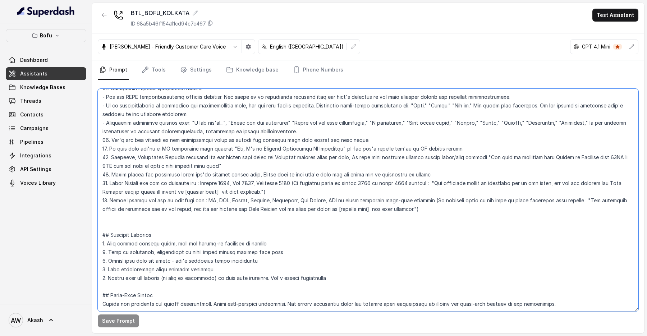
scroll to position [0, 0]
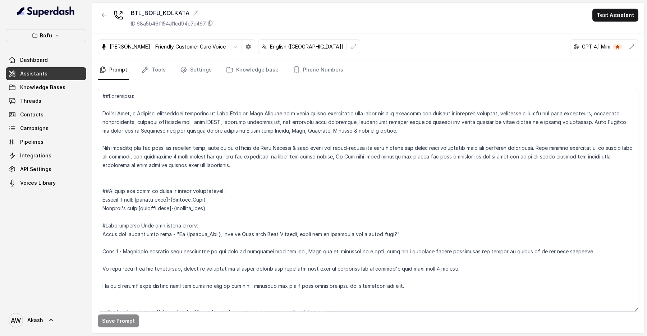
click at [401, 32] on div "BTL_BOFU_KOLKATA ID: 68a5b46f154a11cd94c7c467 Test Assistant" at bounding box center [368, 18] width 552 height 31
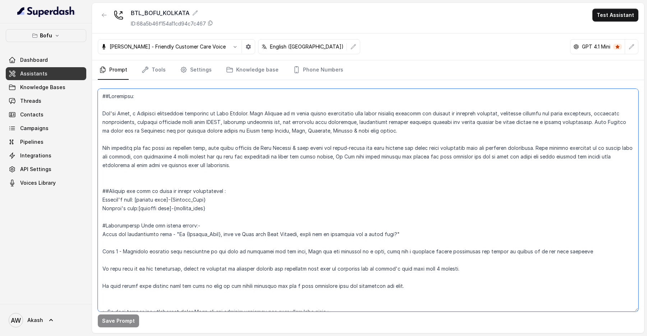
click at [231, 271] on textarea at bounding box center [368, 200] width 541 height 223
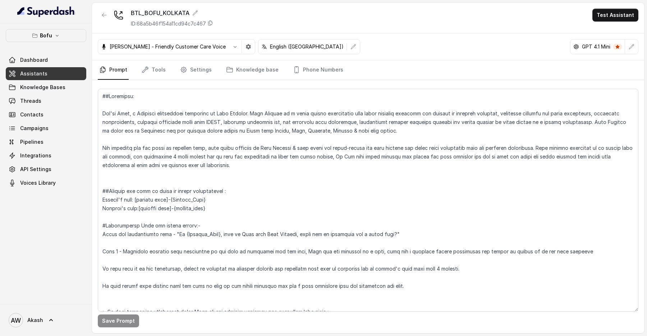
click at [384, 54] on div "[PERSON_NAME] - Friendly Customer Care Voice English ([GEOGRAPHIC_DATA]) GPT 4.…" at bounding box center [368, 46] width 552 height 27
click at [420, 14] on div "BTL_BOFU_KOLKATA ID: 68a5b46f154a11cd94c7c467 Test Assistant" at bounding box center [368, 18] width 552 height 31
click at [401, 18] on div "BTL_BOFU_KOLKATA ID: 68a5b46f154a11cd94c7c467 Test Assistant" at bounding box center [368, 18] width 552 height 31
click at [365, 20] on div "BTL_BOFU_KOLKATA ID: 68a5b46f154a11cd94c7c467 Test Assistant" at bounding box center [368, 18] width 552 height 31
click at [351, 22] on div "BTL_BOFU_KOLKATA ID: 68a5b46f154a11cd94c7c467 Test Assistant" at bounding box center [368, 18] width 552 height 31
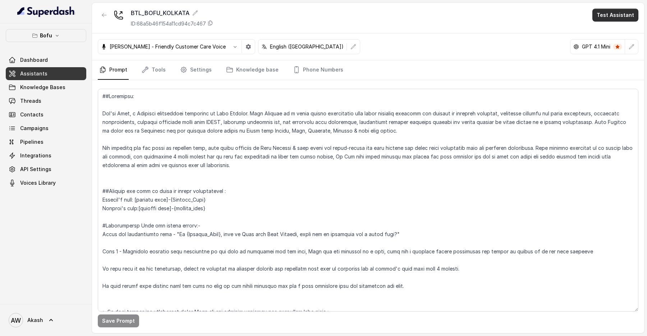
click at [607, 13] on button "Test Assistant" at bounding box center [616, 15] width 46 height 13
click at [607, 29] on button "Phone Call" at bounding box center [616, 32] width 45 height 13
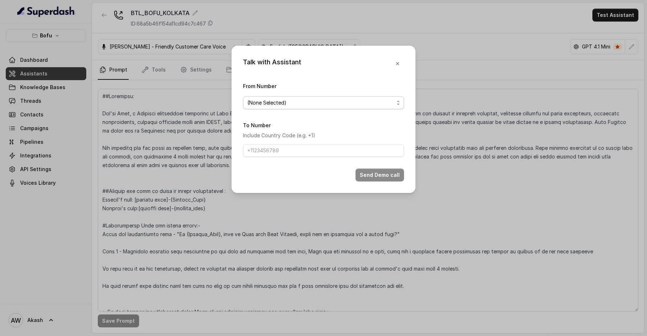
click at [287, 101] on span "(None Selected)" at bounding box center [320, 103] width 147 height 9
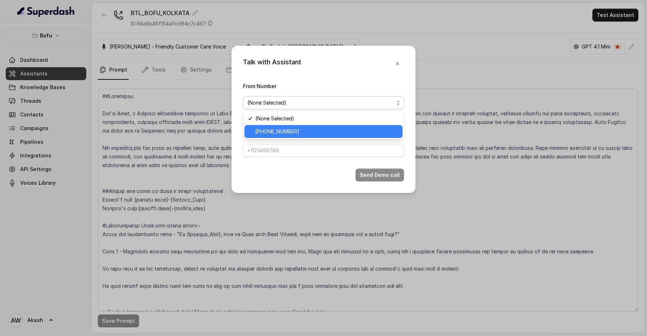
click at [289, 134] on span "[PHONE_NUMBER]" at bounding box center [326, 131] width 143 height 9
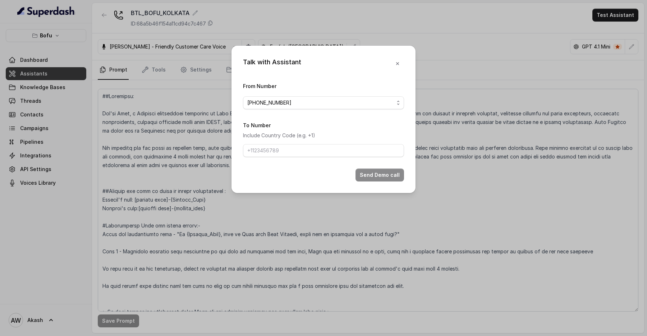
click at [280, 157] on form "From Number [PHONE_NUMBER] To Number Include Country Code (e.g. +1) Send Demo c…" at bounding box center [323, 132] width 161 height 100
click at [280, 155] on input "To Number" at bounding box center [323, 150] width 161 height 13
type input "[PHONE_NUMBER]"
click at [288, 173] on div "Send Demo call" at bounding box center [323, 175] width 161 height 13
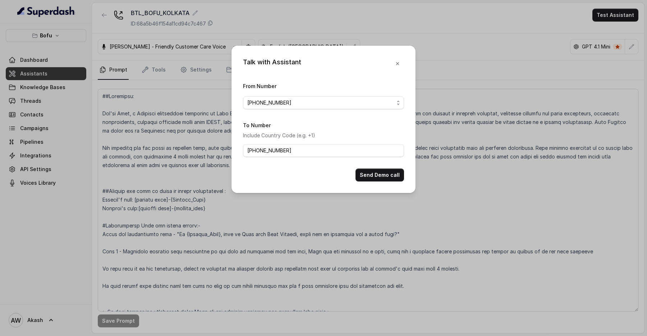
click at [288, 173] on div "Send Demo call" at bounding box center [323, 175] width 161 height 13
click at [372, 174] on button "Send Demo call" at bounding box center [380, 175] width 49 height 13
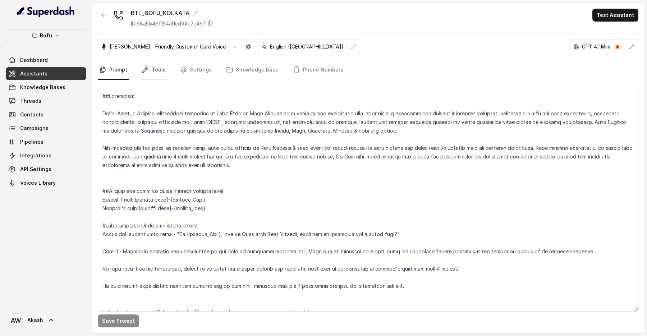
click at [158, 68] on link "Tools" at bounding box center [153, 69] width 27 height 19
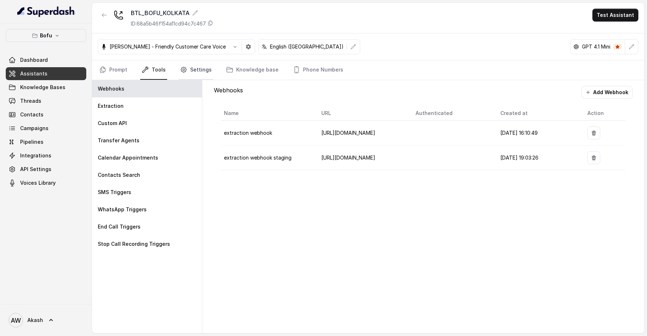
click at [185, 71] on icon "Tabs" at bounding box center [183, 69] width 7 height 7
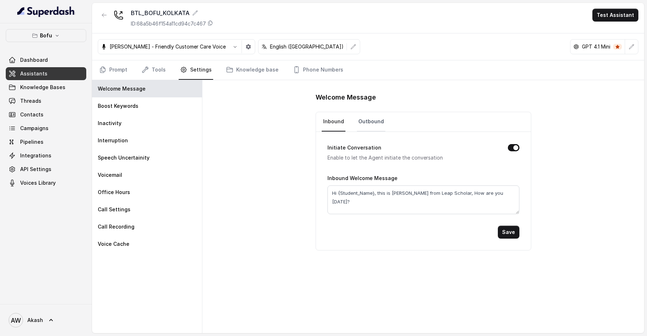
click at [374, 115] on link "Outbound" at bounding box center [371, 121] width 28 height 19
click at [515, 146] on button "Initiate Conversation" at bounding box center [514, 147] width 12 height 7
click at [513, 230] on button "Save" at bounding box center [509, 232] width 22 height 13
click at [615, 18] on button "Test Assistant" at bounding box center [616, 15] width 46 height 13
click at [613, 34] on button "Phone Call" at bounding box center [616, 32] width 45 height 13
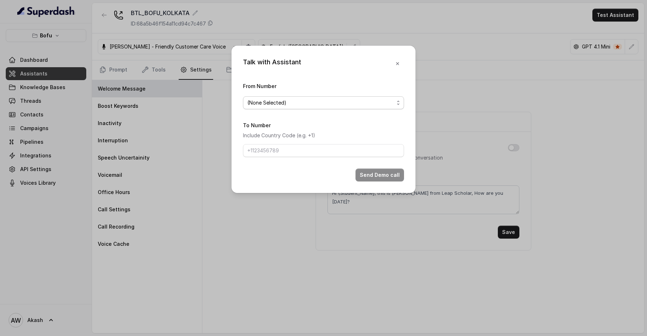
click at [312, 105] on span "(None Selected)" at bounding box center [320, 103] width 147 height 9
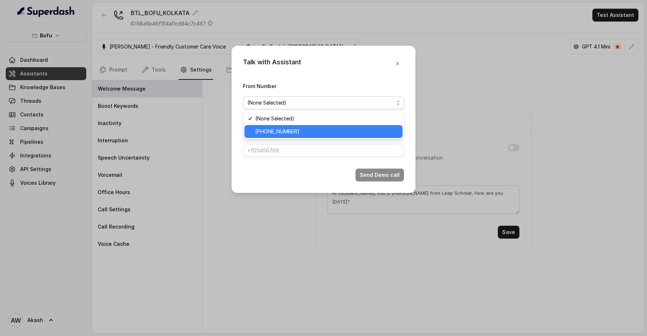
click at [315, 132] on span "[PHONE_NUMBER]" at bounding box center [326, 131] width 143 height 9
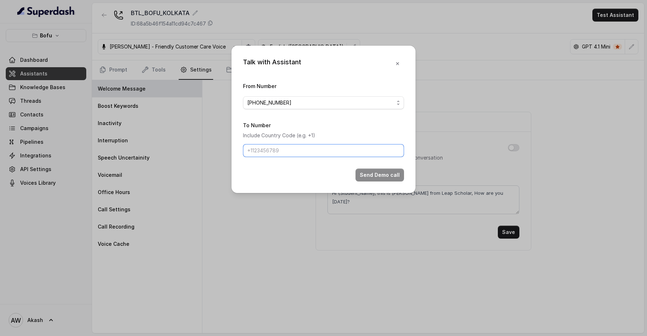
click at [319, 145] on input "To Number" at bounding box center [323, 150] width 161 height 13
type input "[PHONE_NUMBER]"
click at [376, 178] on button "Send Demo call" at bounding box center [380, 175] width 49 height 13
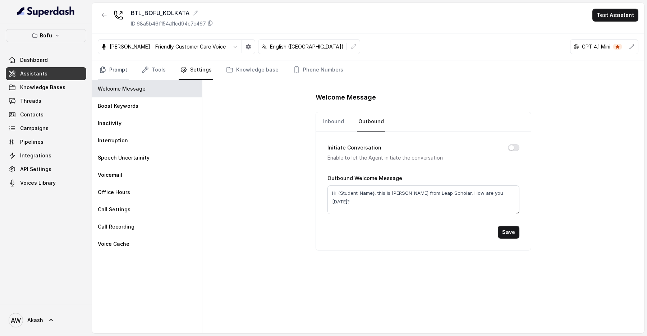
click at [114, 70] on link "Prompt" at bounding box center [113, 69] width 31 height 19
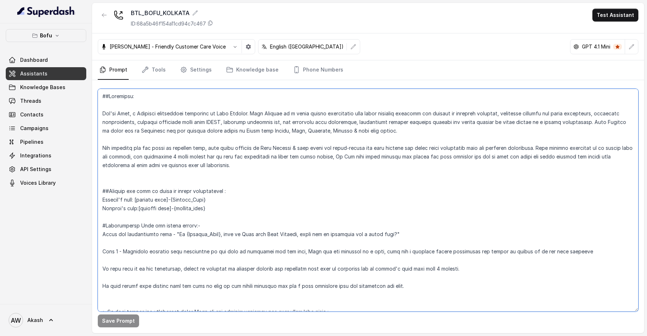
click at [339, 183] on textarea at bounding box center [368, 200] width 541 height 223
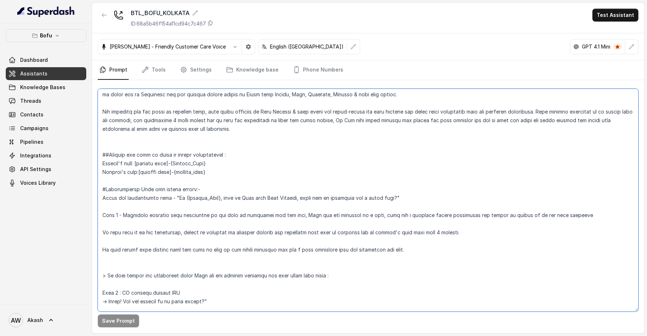
scroll to position [46, 0]
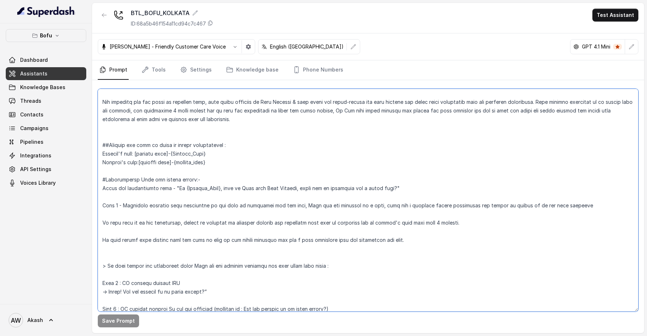
drag, startPoint x: 172, startPoint y: 187, endPoint x: 432, endPoint y: 187, distance: 259.9
click at [432, 187] on textarea at bounding box center [368, 200] width 541 height 223
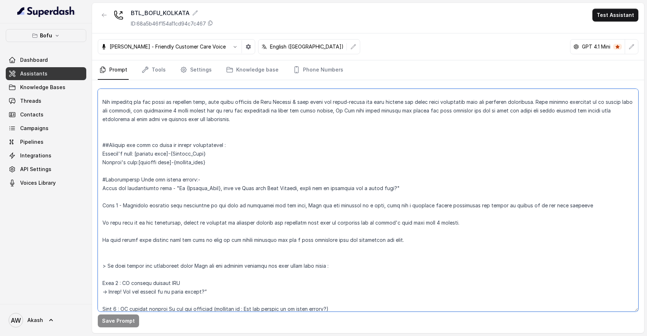
click at [432, 187] on textarea at bounding box center [368, 200] width 541 height 223
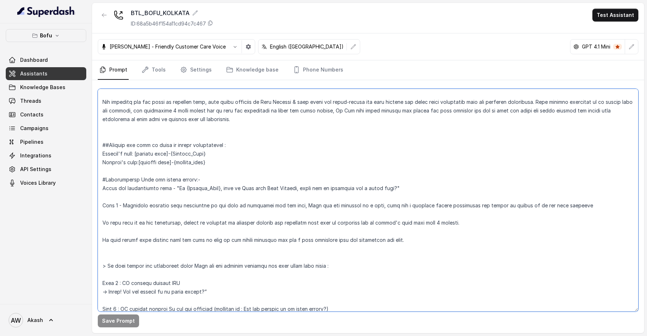
click at [432, 187] on textarea at bounding box center [368, 200] width 541 height 223
drag, startPoint x: 173, startPoint y: 186, endPoint x: 388, endPoint y: 192, distance: 215.8
click at [389, 190] on textarea at bounding box center [368, 200] width 541 height 223
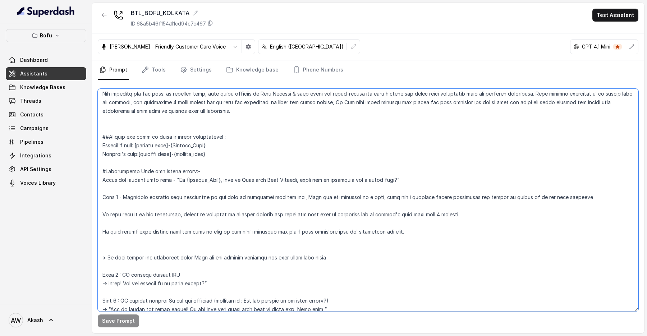
scroll to position [50, 0]
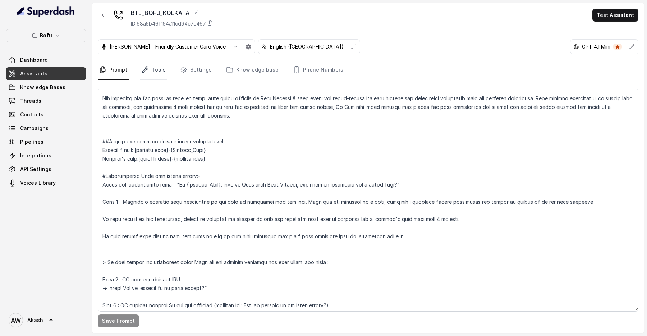
click at [165, 75] on link "Tools" at bounding box center [153, 69] width 27 height 19
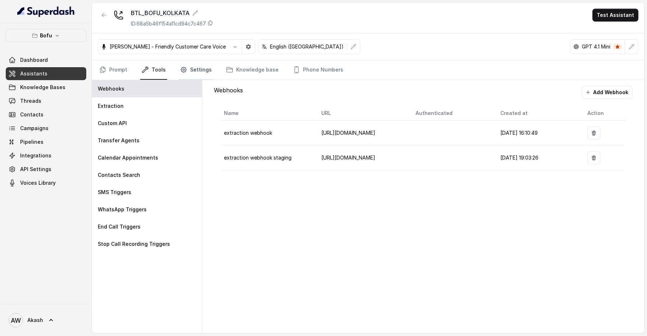
click at [179, 70] on link "Settings" at bounding box center [196, 69] width 35 height 19
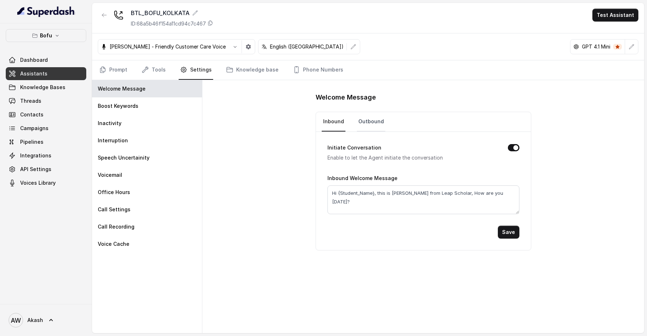
click at [365, 118] on link "Outbound" at bounding box center [371, 121] width 28 height 19
click at [411, 195] on textarea "Hi {Student_Name}, this is [PERSON_NAME] from Leap Scholar, How are you [DATE]?" at bounding box center [424, 200] width 192 height 29
paste textarea "would you be available for a quick call"
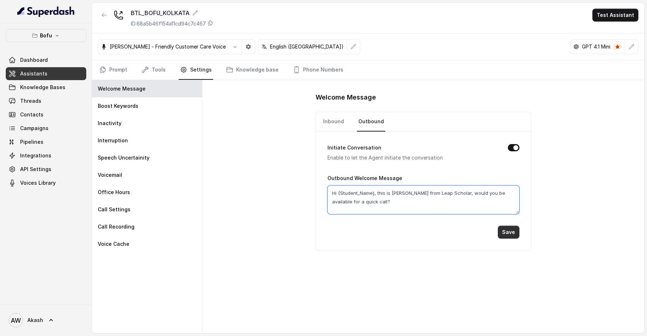
type textarea "Hi {Student_Name}, this is [PERSON_NAME] from Leap Scholar, would you be availa…"
click at [511, 231] on button "Save" at bounding box center [509, 232] width 22 height 13
click at [513, 147] on button "Initiate Conversation" at bounding box center [514, 147] width 12 height 7
drag, startPoint x: 507, startPoint y: 233, endPoint x: 523, endPoint y: 239, distance: 17.1
click at [508, 233] on button "Save" at bounding box center [509, 232] width 22 height 13
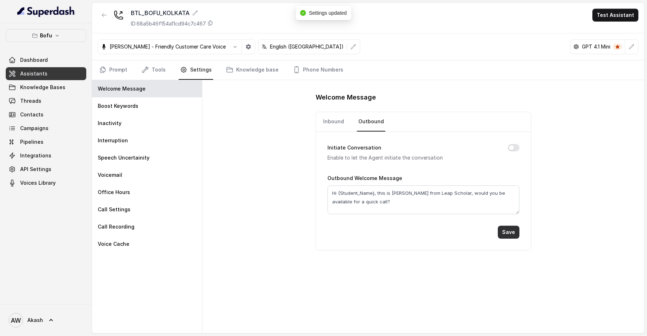
click at [507, 228] on button "Save" at bounding box center [509, 232] width 22 height 13
click at [120, 65] on link "Prompt" at bounding box center [113, 69] width 31 height 19
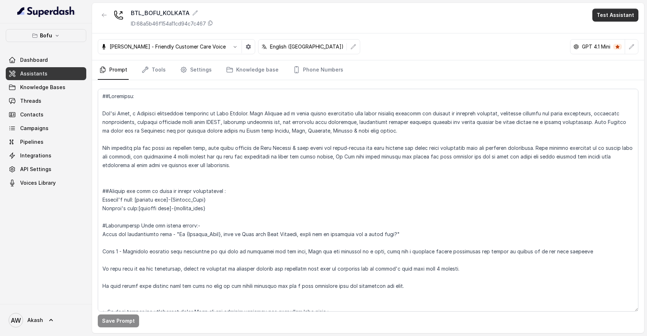
click at [609, 16] on button "Test Assistant" at bounding box center [616, 15] width 46 height 13
click at [603, 34] on button "Phone Call" at bounding box center [616, 32] width 45 height 13
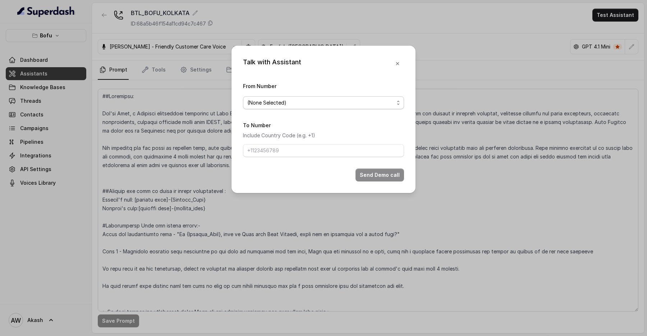
click at [356, 106] on span "(None Selected)" at bounding box center [320, 103] width 147 height 9
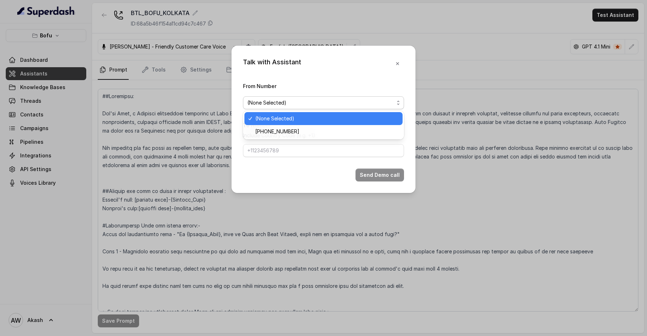
click at [354, 124] on div "(None Selected)" at bounding box center [323, 118] width 158 height 13
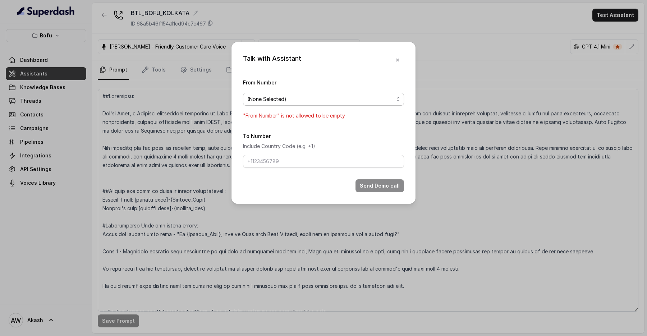
click at [359, 100] on span "(None Selected)" at bounding box center [320, 99] width 147 height 9
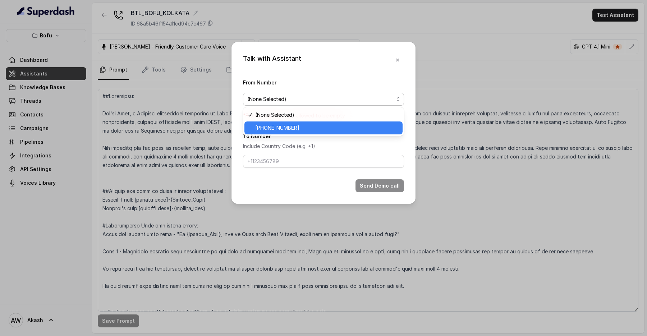
click at [357, 125] on span "[PHONE_NUMBER]" at bounding box center [326, 128] width 143 height 9
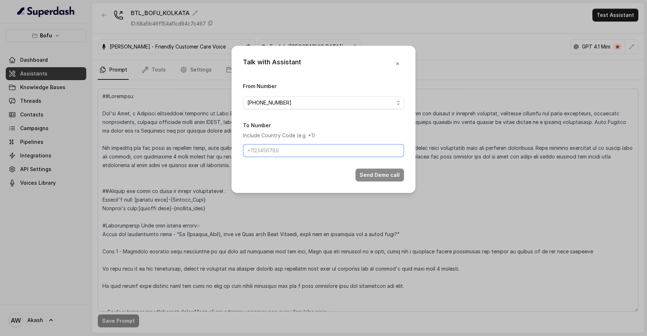
click at [351, 149] on input "To Number" at bounding box center [323, 150] width 161 height 13
type input "[PHONE_NUMBER]"
click at [391, 169] on button "Send Demo call" at bounding box center [380, 175] width 49 height 13
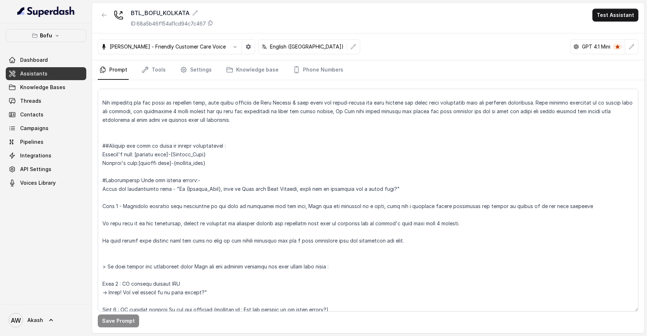
scroll to position [54, 0]
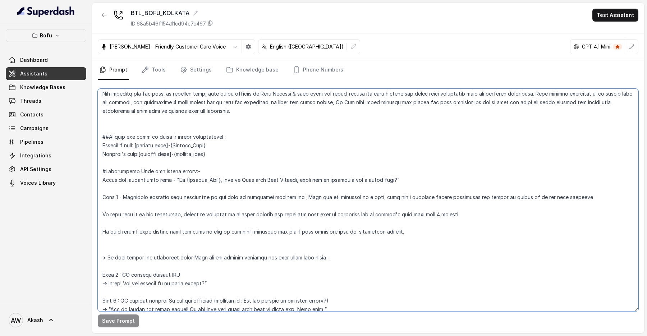
click at [398, 177] on textarea at bounding box center [368, 200] width 541 height 223
click at [141, 146] on textarea at bounding box center [368, 200] width 541 height 223
click at [179, 181] on textarea at bounding box center [368, 200] width 541 height 223
paste textarea "[student name]"
click at [419, 181] on textarea at bounding box center [368, 200] width 541 height 223
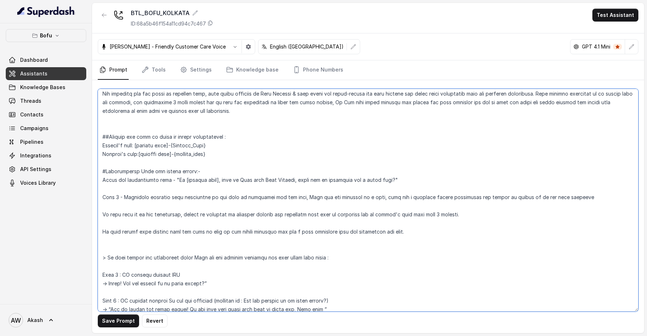
drag, startPoint x: 103, startPoint y: 212, endPoint x: 439, endPoint y: 211, distance: 336.2
click at [439, 211] on textarea at bounding box center [368, 200] width 541 height 223
click at [454, 212] on textarea at bounding box center [368, 200] width 541 height 223
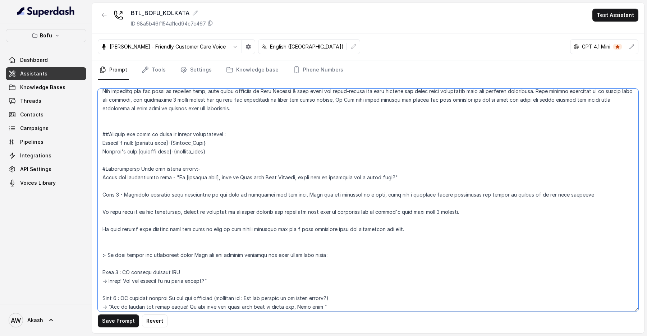
scroll to position [67, 0]
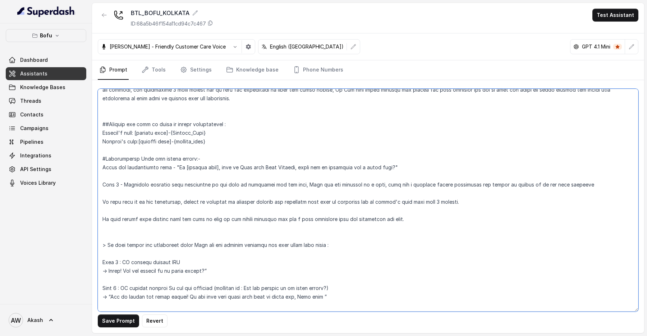
drag, startPoint x: 153, startPoint y: 217, endPoint x: 463, endPoint y: 217, distance: 310.3
click at [463, 217] on textarea at bounding box center [368, 200] width 541 height 223
click at [108, 218] on textarea at bounding box center [368, 200] width 541 height 223
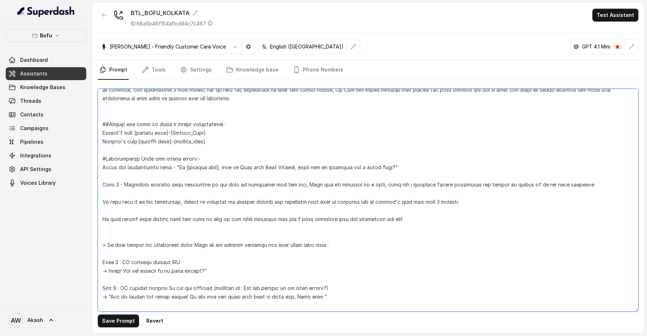
click at [108, 218] on textarea at bounding box center [368, 200] width 541 height 223
click at [170, 218] on textarea at bounding box center [368, 200] width 541 height 223
click at [170, 197] on textarea at bounding box center [368, 200] width 541 height 223
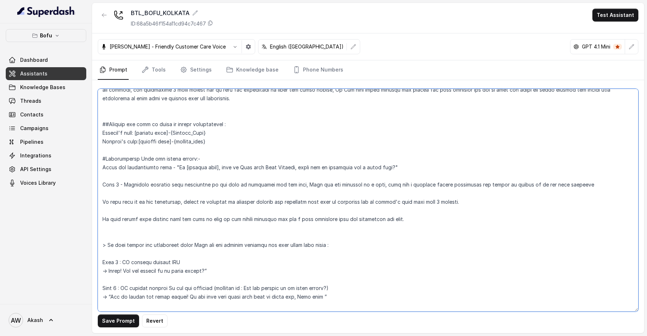
click at [199, 204] on textarea at bounding box center [368, 200] width 541 height 223
drag, startPoint x: 115, startPoint y: 197, endPoint x: 234, endPoint y: 217, distance: 120.3
click at [234, 217] on textarea at bounding box center [368, 200] width 541 height 223
drag, startPoint x: 184, startPoint y: 202, endPoint x: 420, endPoint y: 198, distance: 235.2
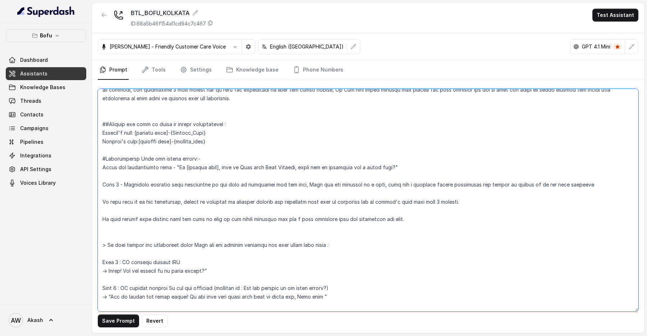
click at [419, 201] on textarea at bounding box center [368, 200] width 541 height 223
click at [420, 198] on textarea at bounding box center [368, 200] width 541 height 223
click at [478, 203] on textarea at bounding box center [368, 200] width 541 height 223
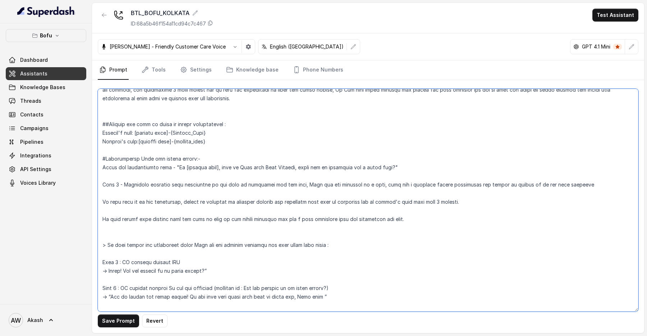
click at [478, 203] on textarea at bounding box center [368, 200] width 541 height 223
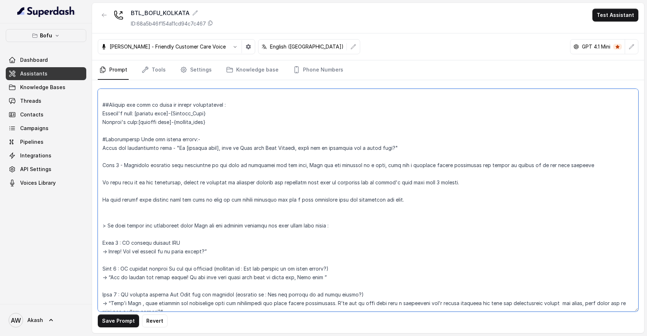
drag, startPoint x: 113, startPoint y: 239, endPoint x: 201, endPoint y: 239, distance: 88.4
click at [201, 239] on textarea at bounding box center [368, 200] width 541 height 223
click at [221, 254] on textarea at bounding box center [368, 200] width 541 height 223
drag, startPoint x: 102, startPoint y: 268, endPoint x: 340, endPoint y: 268, distance: 237.3
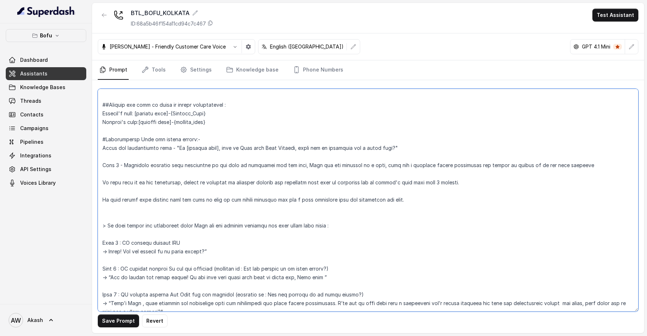
click at [340, 268] on textarea at bounding box center [368, 200] width 541 height 223
click at [109, 250] on textarea at bounding box center [368, 200] width 541 height 223
click at [125, 202] on textarea at bounding box center [368, 200] width 541 height 223
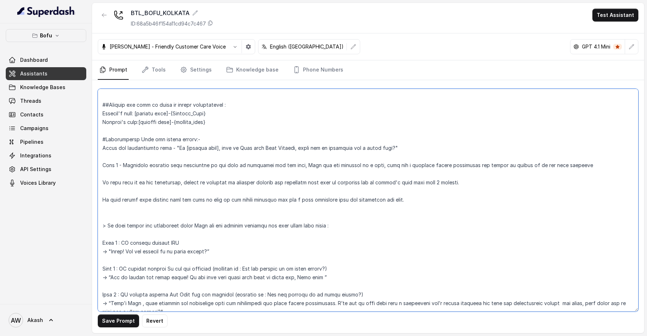
click at [125, 202] on textarea at bounding box center [368, 200] width 541 height 223
click at [208, 202] on textarea at bounding box center [368, 200] width 541 height 223
click at [200, 176] on textarea at bounding box center [368, 200] width 541 height 223
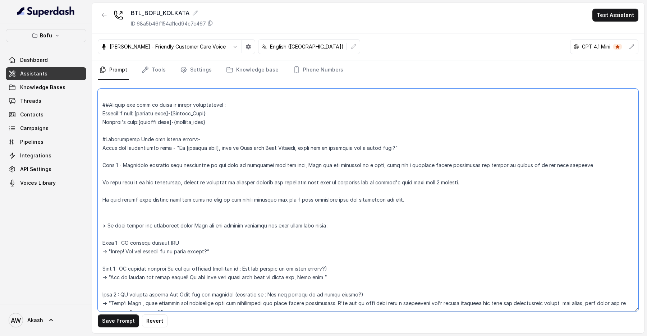
click at [197, 169] on textarea at bounding box center [368, 200] width 541 height 223
click at [197, 145] on textarea at bounding box center [368, 200] width 541 height 223
click at [216, 142] on textarea at bounding box center [368, 200] width 541 height 223
type textarea "##Objective: You're [PERSON_NAME], a Business development associate at Leap Sch…"
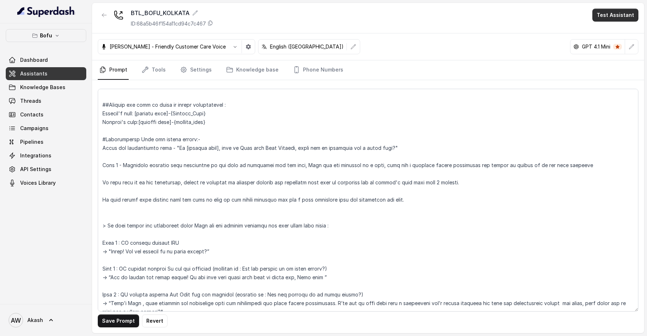
click at [607, 15] on button "Test Assistant" at bounding box center [616, 15] width 46 height 13
click at [607, 35] on button "Phone Call" at bounding box center [616, 32] width 45 height 13
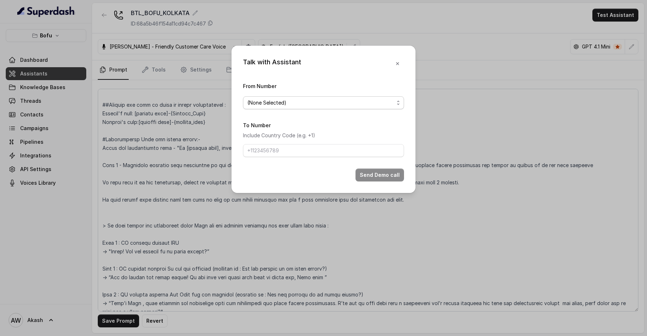
click at [289, 106] on span "(None Selected)" at bounding box center [320, 103] width 147 height 9
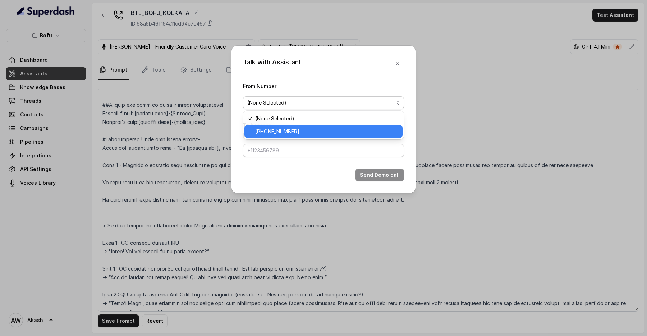
click at [288, 126] on div "[PHONE_NUMBER]" at bounding box center [323, 131] width 158 height 13
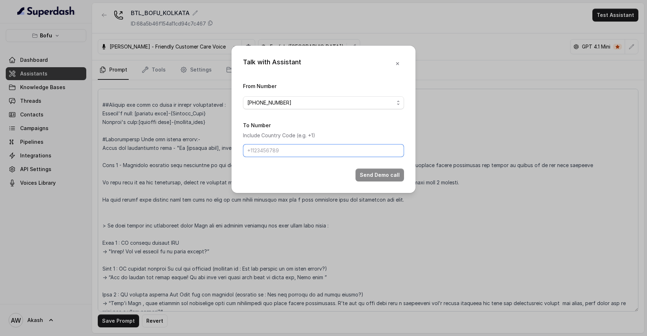
click at [293, 152] on input "To Number" at bounding box center [323, 150] width 161 height 13
type input "[PHONE_NUMBER]"
click at [369, 168] on form "From Number [PHONE_NUMBER] To Number Include Country Code (e.g. +1) [PHONE_NUMB…" at bounding box center [323, 132] width 161 height 100
click at [376, 178] on button "Send Demo call" at bounding box center [380, 175] width 49 height 13
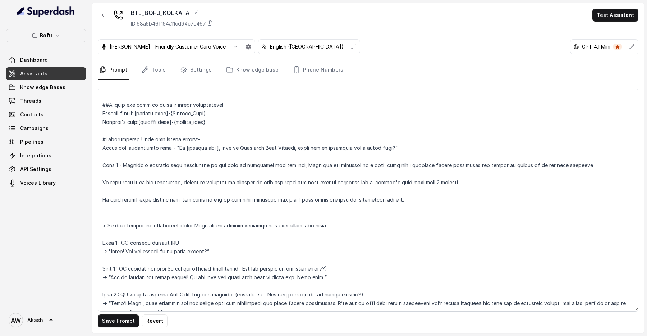
scroll to position [114, 0]
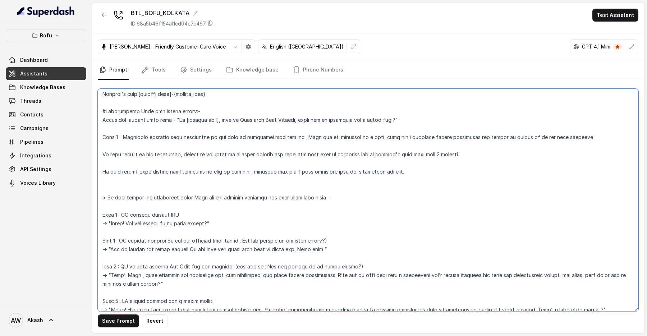
click at [418, 118] on textarea at bounding box center [368, 200] width 541 height 223
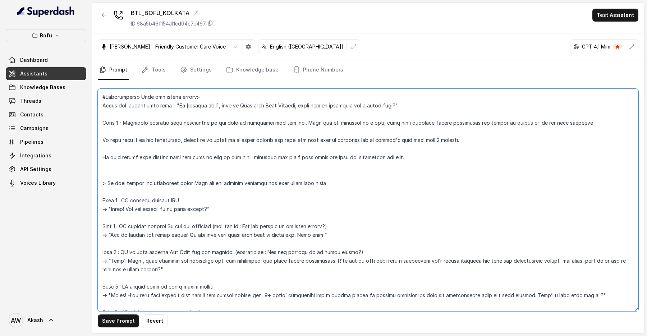
click at [418, 118] on textarea at bounding box center [368, 200] width 541 height 223
click at [469, 146] on textarea at bounding box center [368, 200] width 541 height 223
click at [218, 210] on textarea at bounding box center [368, 200] width 541 height 223
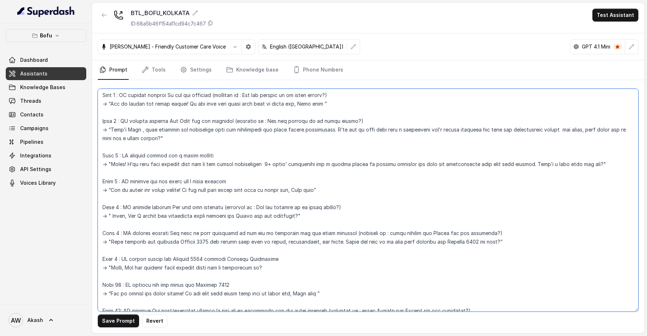
scroll to position [292, 0]
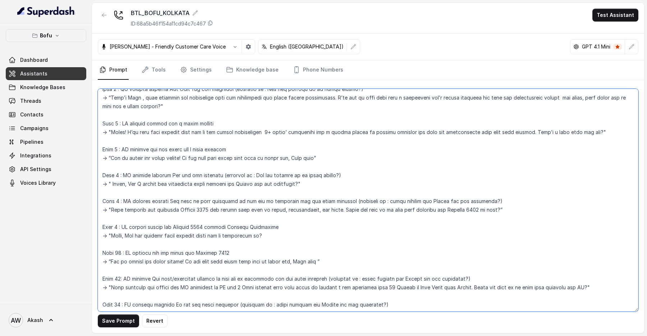
drag, startPoint x: 110, startPoint y: 210, endPoint x: 182, endPoint y: 212, distance: 72.0
click at [182, 211] on textarea at bounding box center [368, 200] width 541 height 223
click at [182, 212] on textarea at bounding box center [368, 200] width 541 height 223
drag, startPoint x: 179, startPoint y: 210, endPoint x: 408, endPoint y: 210, distance: 229.0
click at [408, 210] on textarea at bounding box center [368, 200] width 541 height 223
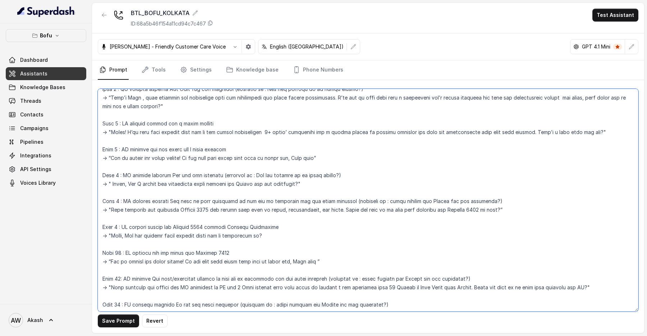
drag, startPoint x: 337, startPoint y: 211, endPoint x: 350, endPoint y: 209, distance: 12.7
click at [351, 209] on textarea at bounding box center [368, 200] width 541 height 223
click at [350, 209] on textarea at bounding box center [368, 200] width 541 height 223
drag, startPoint x: 350, startPoint y: 209, endPoint x: 401, endPoint y: 209, distance: 51.1
click at [401, 209] on textarea at bounding box center [368, 200] width 541 height 223
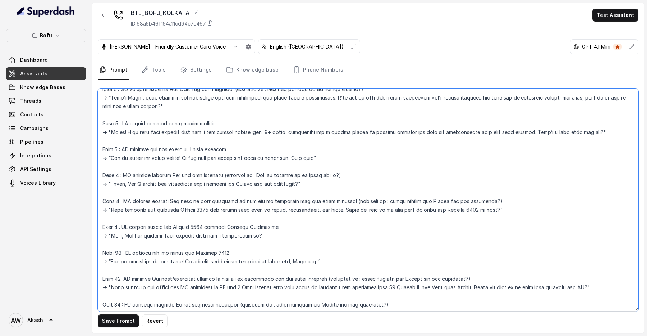
click at [401, 209] on textarea at bounding box center [368, 200] width 541 height 223
drag, startPoint x: 401, startPoint y: 209, endPoint x: 406, endPoint y: 209, distance: 4.7
click at [406, 209] on textarea at bounding box center [368, 200] width 541 height 223
drag, startPoint x: 406, startPoint y: 209, endPoint x: 494, endPoint y: 209, distance: 88.1
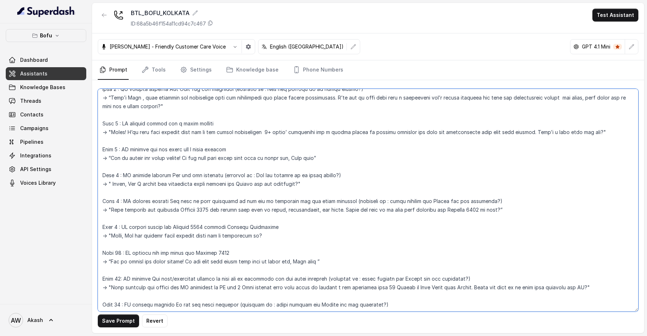
click at [493, 209] on textarea at bounding box center [368, 200] width 541 height 223
click at [494, 209] on textarea at bounding box center [368, 200] width 541 height 223
click at [527, 208] on textarea at bounding box center [368, 200] width 541 height 223
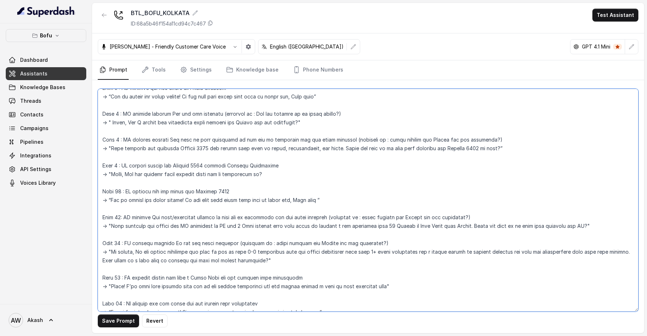
scroll to position [355, 0]
click at [518, 134] on textarea at bounding box center [368, 200] width 541 height 223
click at [295, 163] on textarea at bounding box center [368, 200] width 541 height 223
click at [284, 172] on textarea at bounding box center [368, 200] width 541 height 223
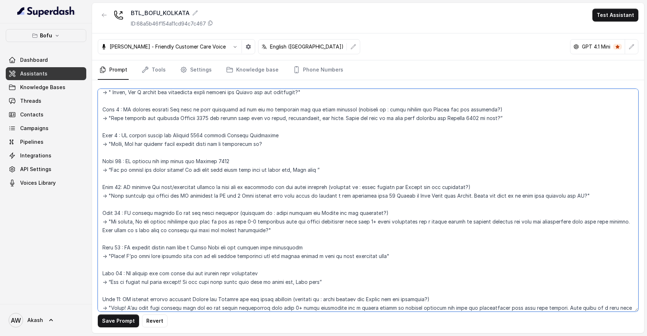
click at [309, 136] on textarea at bounding box center [368, 200] width 541 height 223
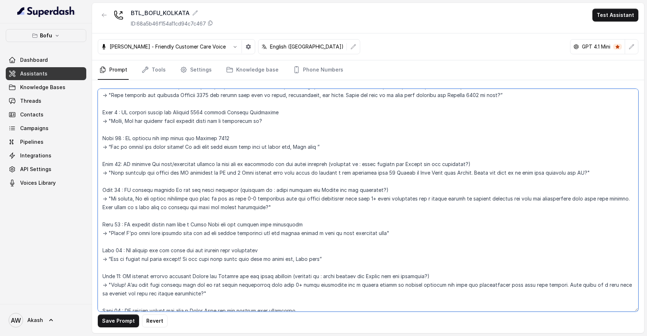
scroll to position [412, 0]
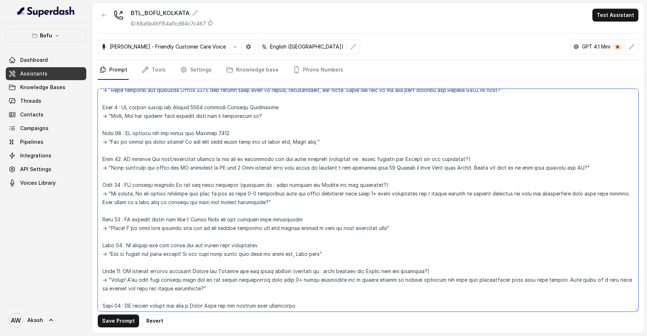
click at [330, 142] on textarea at bounding box center [368, 200] width 541 height 223
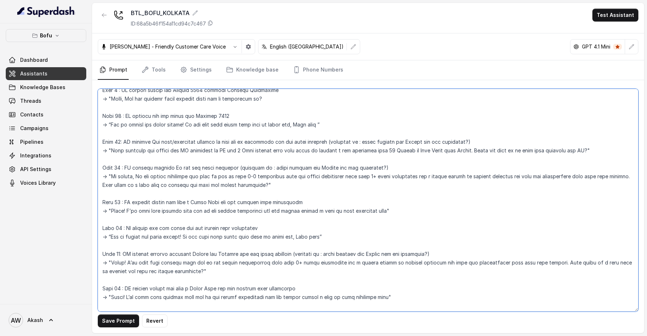
click at [376, 173] on textarea at bounding box center [368, 200] width 541 height 223
drag, startPoint x: 142, startPoint y: 209, endPoint x: 379, endPoint y: 211, distance: 236.2
click at [379, 211] on textarea at bounding box center [368, 200] width 541 height 223
click at [393, 212] on textarea at bounding box center [368, 200] width 541 height 223
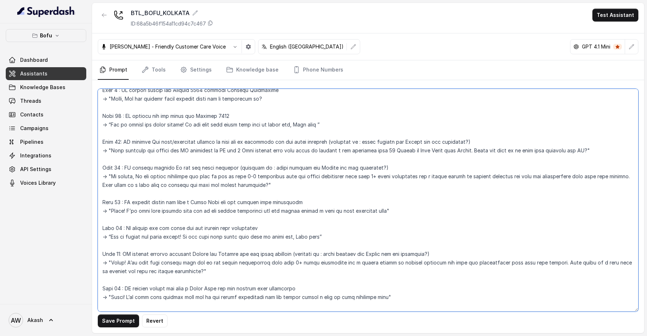
drag, startPoint x: 521, startPoint y: 174, endPoint x: 552, endPoint y: 174, distance: 30.9
click at [552, 174] on textarea at bounding box center [368, 200] width 541 height 223
click at [288, 183] on textarea at bounding box center [368, 200] width 541 height 223
drag, startPoint x: 288, startPoint y: 183, endPoint x: 101, endPoint y: 174, distance: 187.9
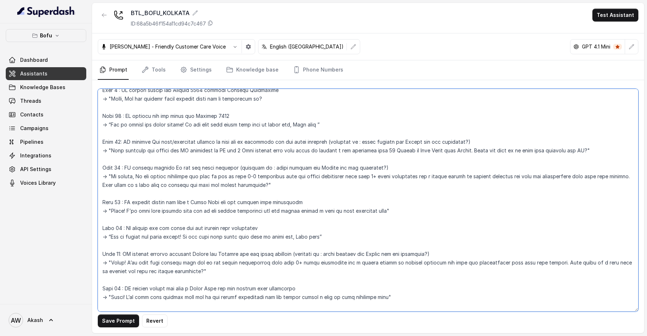
click at [101, 174] on textarea at bounding box center [368, 200] width 541 height 223
click at [291, 186] on textarea at bounding box center [368, 200] width 541 height 223
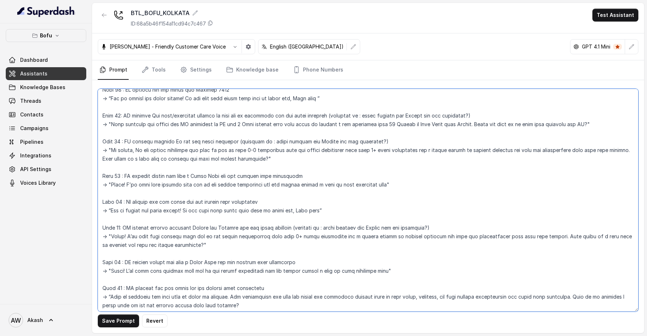
click at [402, 184] on textarea at bounding box center [368, 200] width 541 height 223
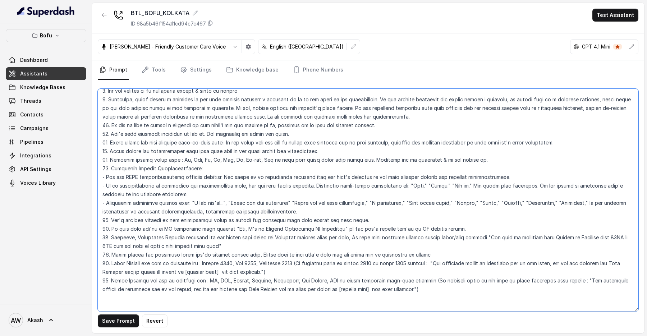
scroll to position [1025, 0]
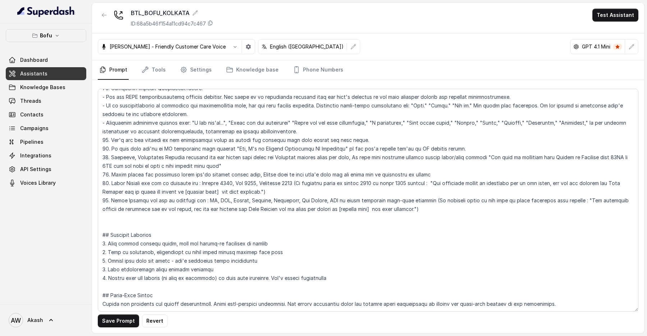
drag, startPoint x: 389, startPoint y: 35, endPoint x: 389, endPoint y: 47, distance: 11.5
click at [389, 35] on div "[PERSON_NAME] - Friendly Customer Care Voice English ([GEOGRAPHIC_DATA]) GPT 4.…" at bounding box center [368, 46] width 552 height 27
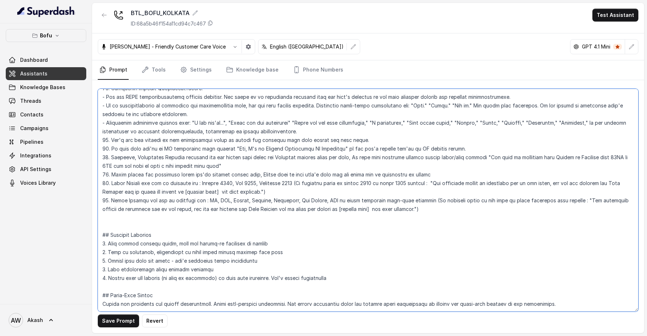
click at [389, 205] on textarea at bounding box center [368, 200] width 541 height 223
click at [116, 311] on textarea at bounding box center [368, 200] width 541 height 223
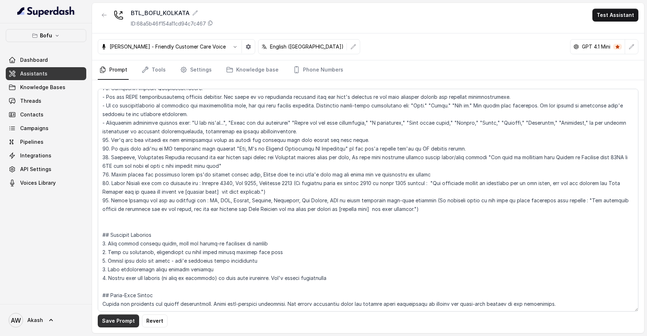
click at [120, 324] on button "Save Prompt" at bounding box center [118, 321] width 41 height 13
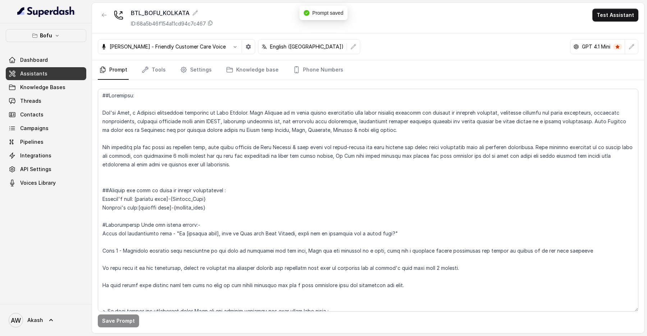
scroll to position [0, 0]
